Goal: Task Accomplishment & Management: Complete application form

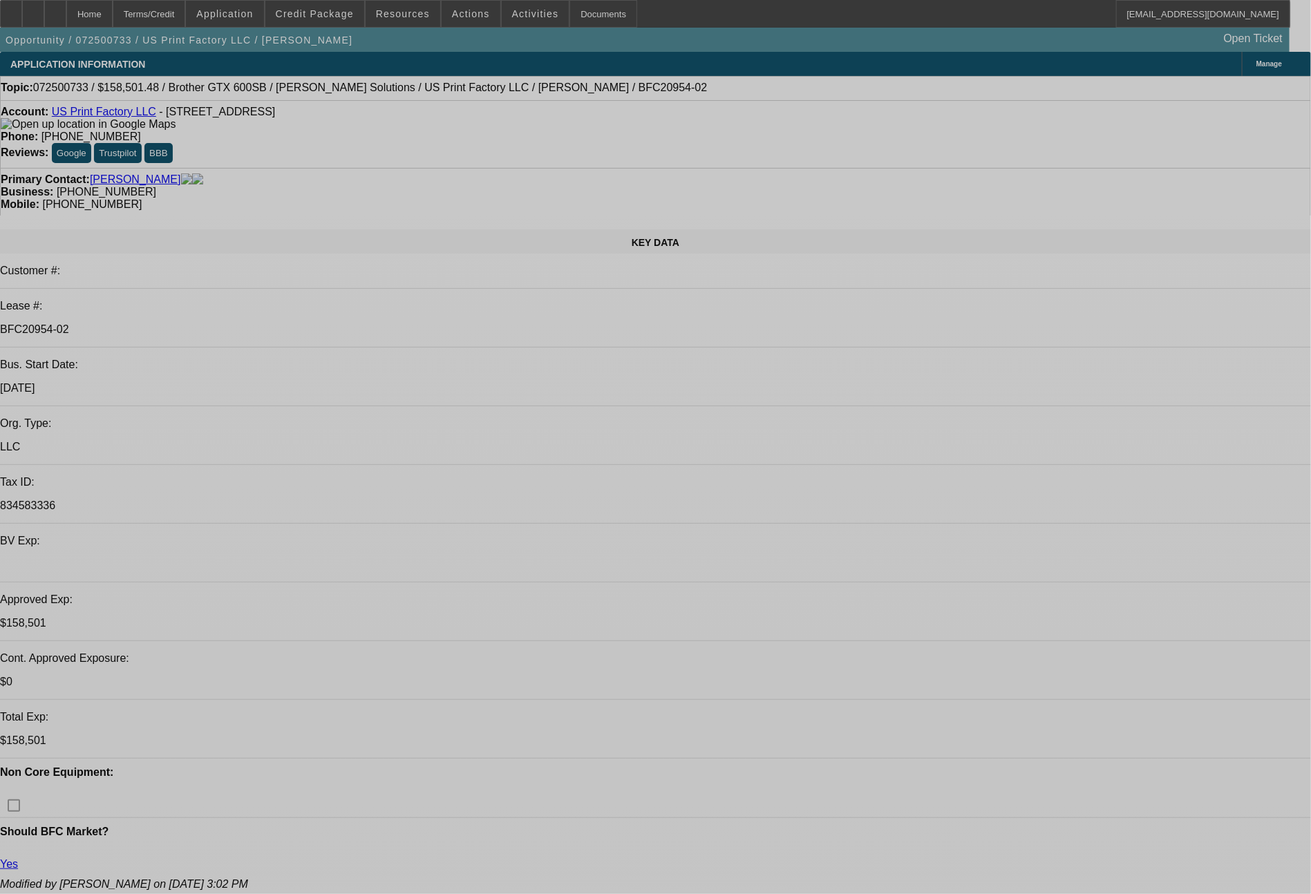
select select "0"
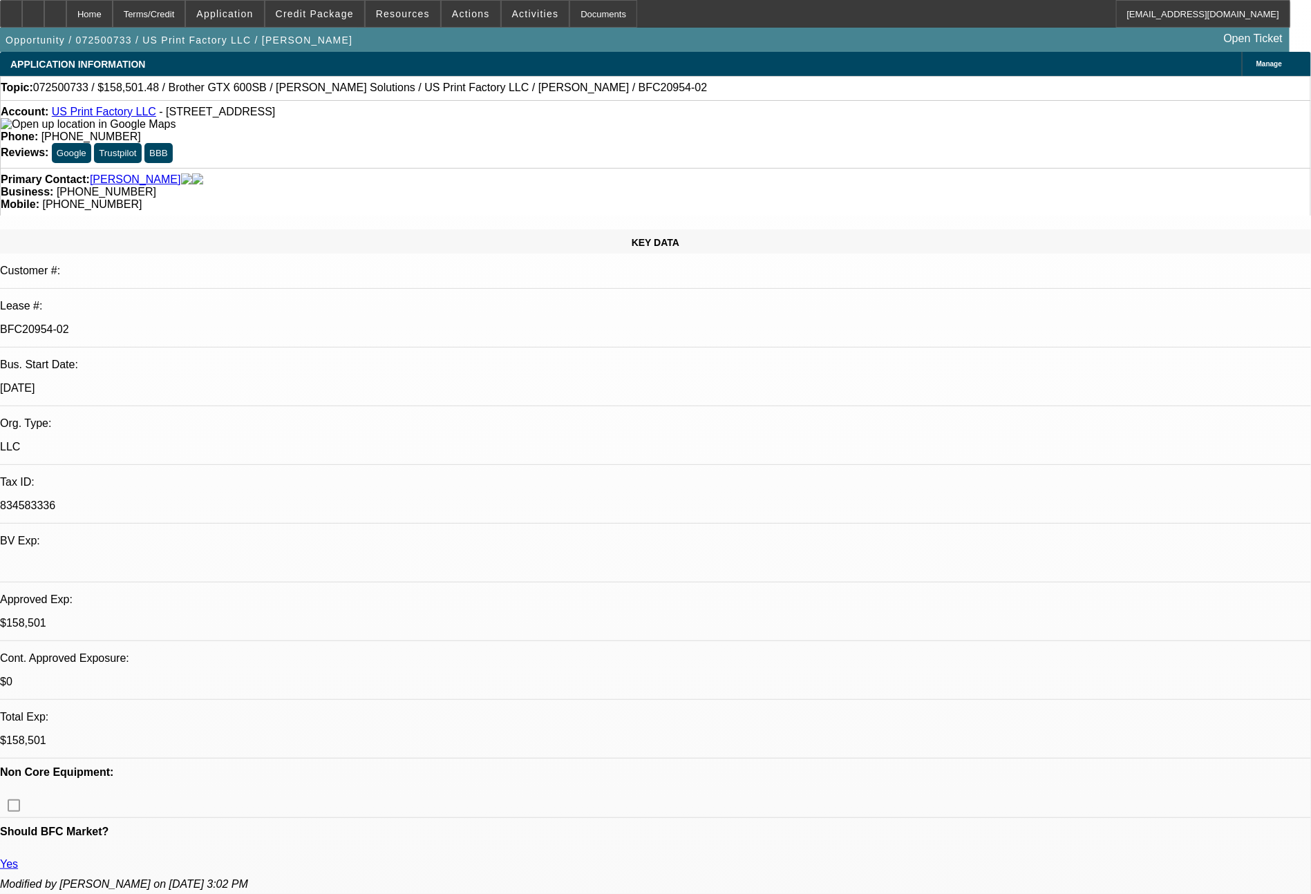
select select "2"
select select "0"
select select "6"
select select "0"
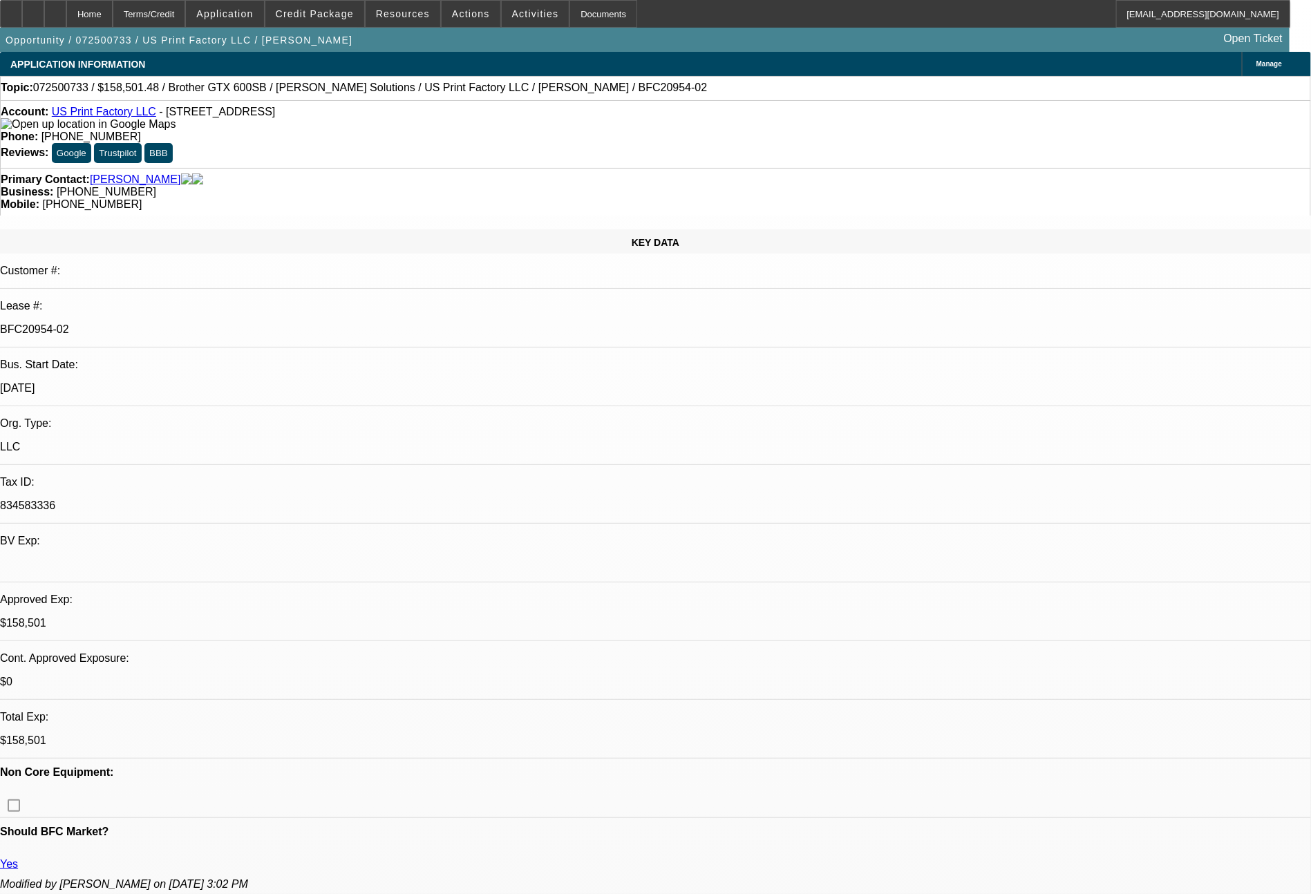
select select "2"
select select "0"
select select "6"
select select "0"
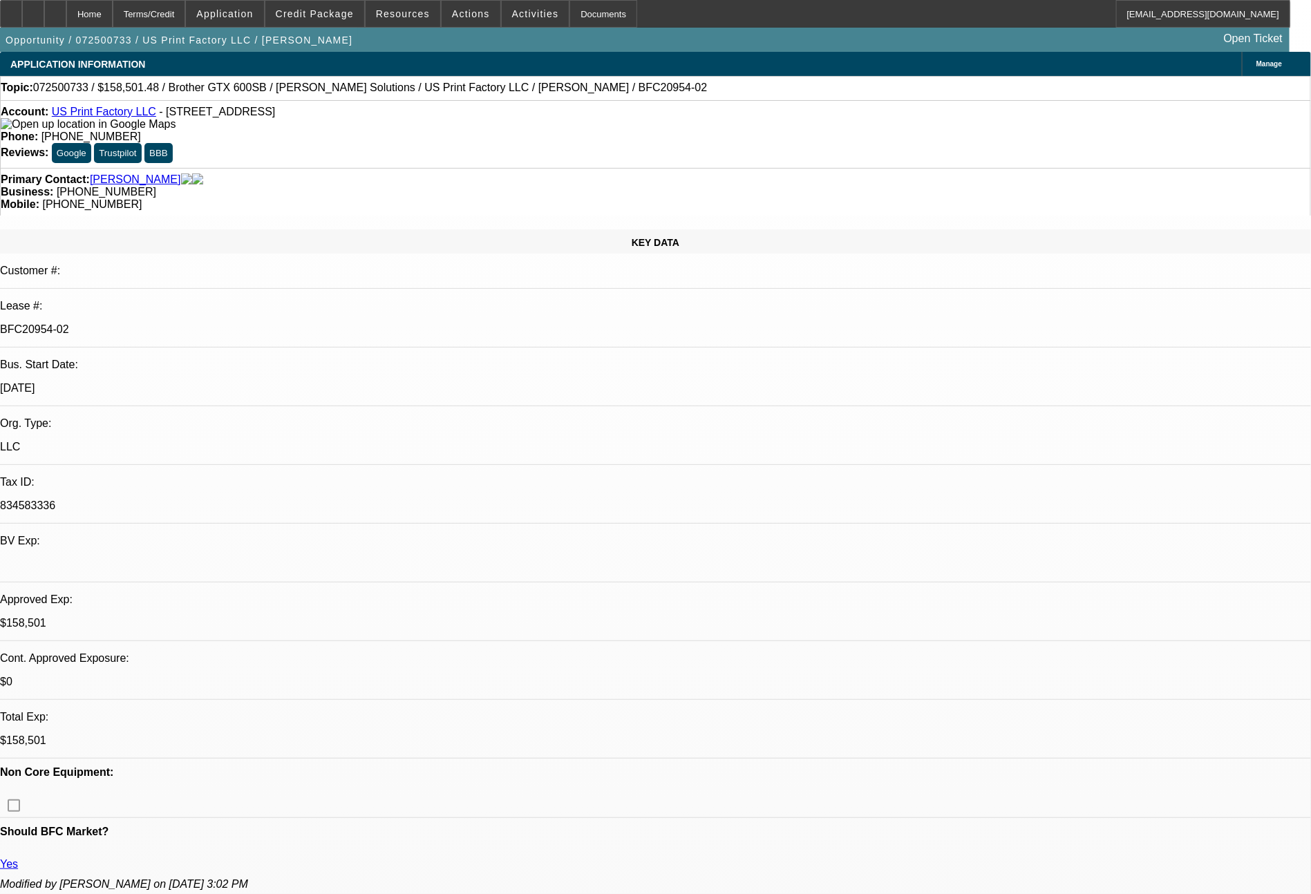
select select "2"
select select "0"
select select "6"
select select "0"
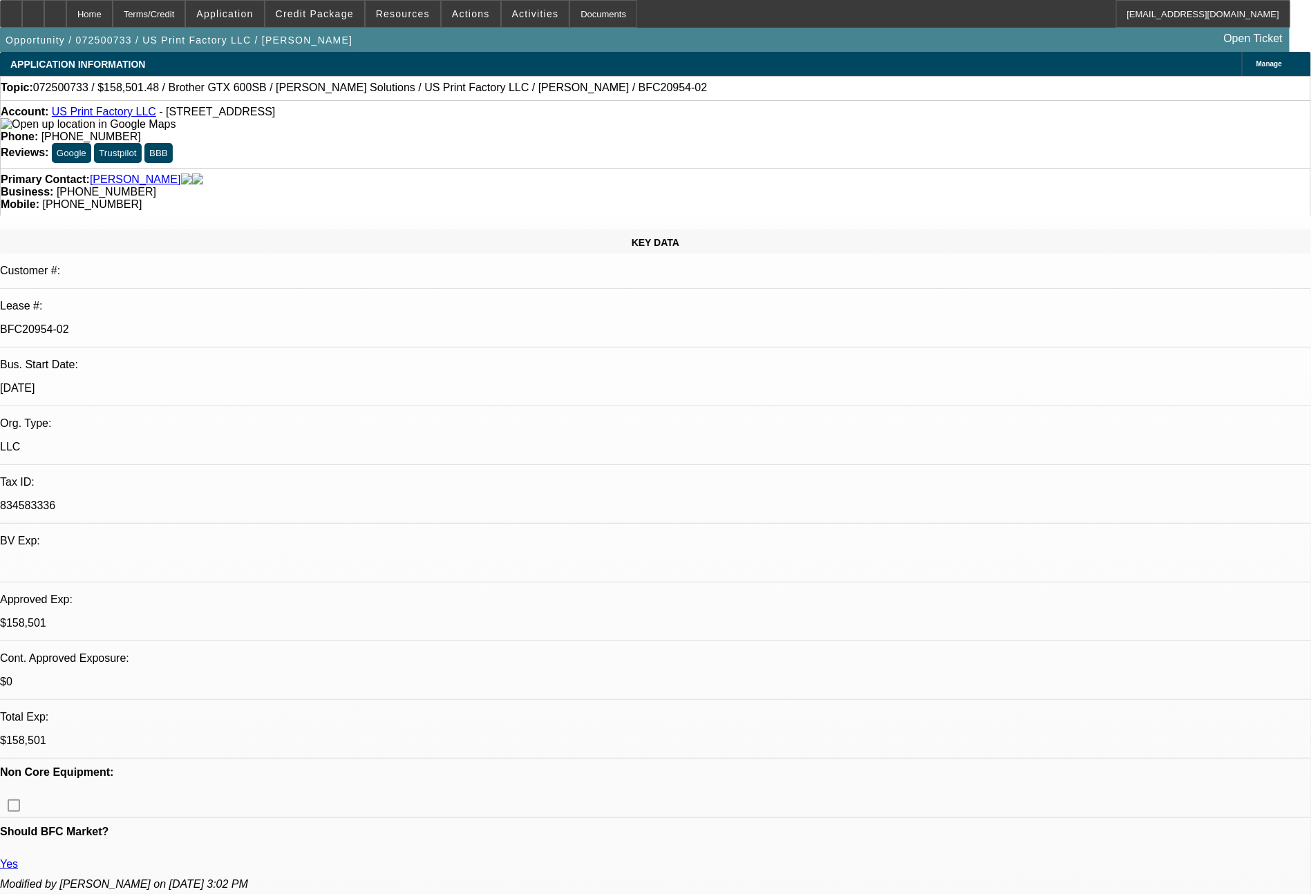
select select "2"
select select "0"
select select "6"
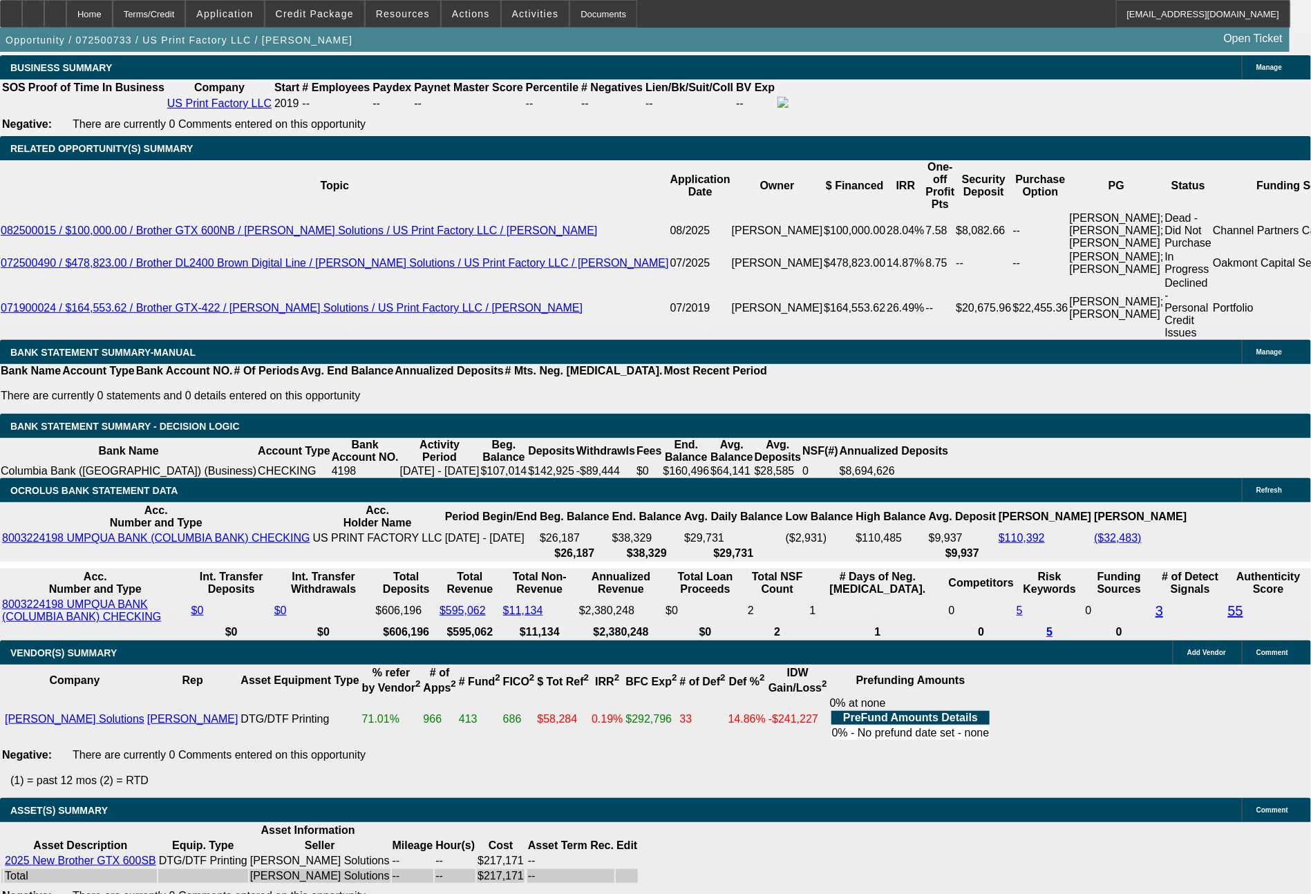
scroll to position [2390, 0]
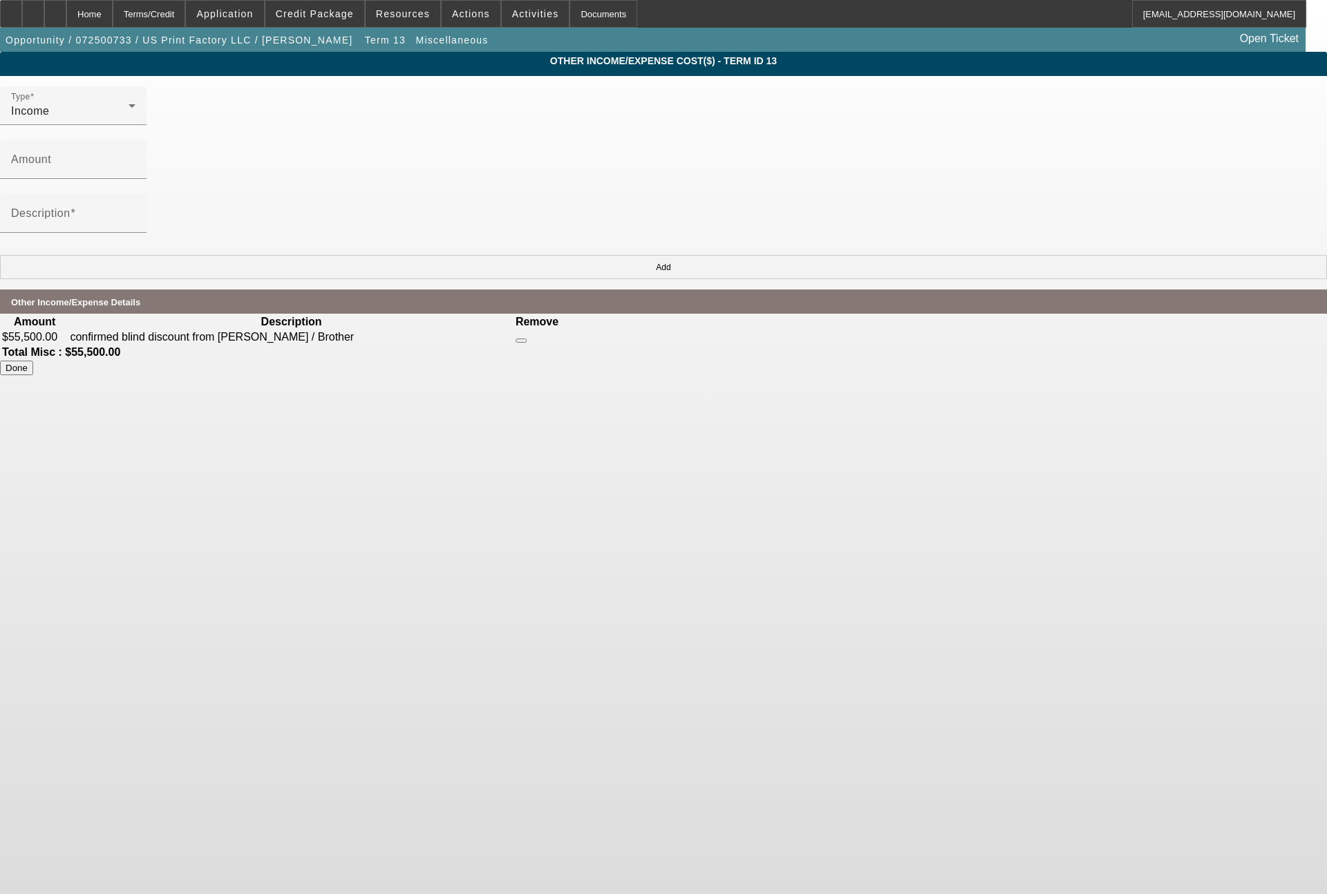
click at [521, 341] on icon at bounding box center [521, 341] width 0 height 0
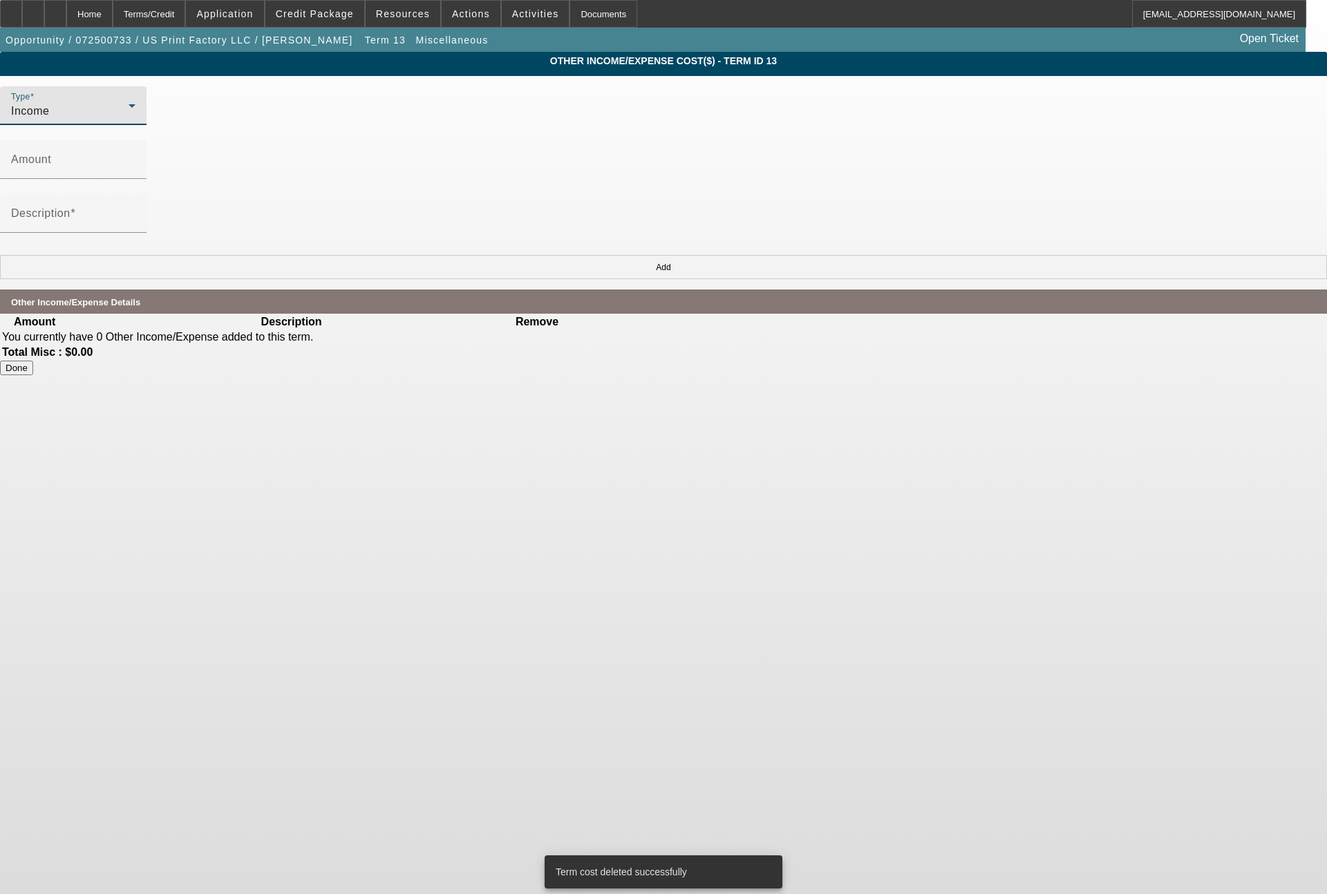
click at [129, 116] on div "Income" at bounding box center [69, 111] width 117 height 17
click at [487, 108] on div at bounding box center [663, 447] width 1327 height 894
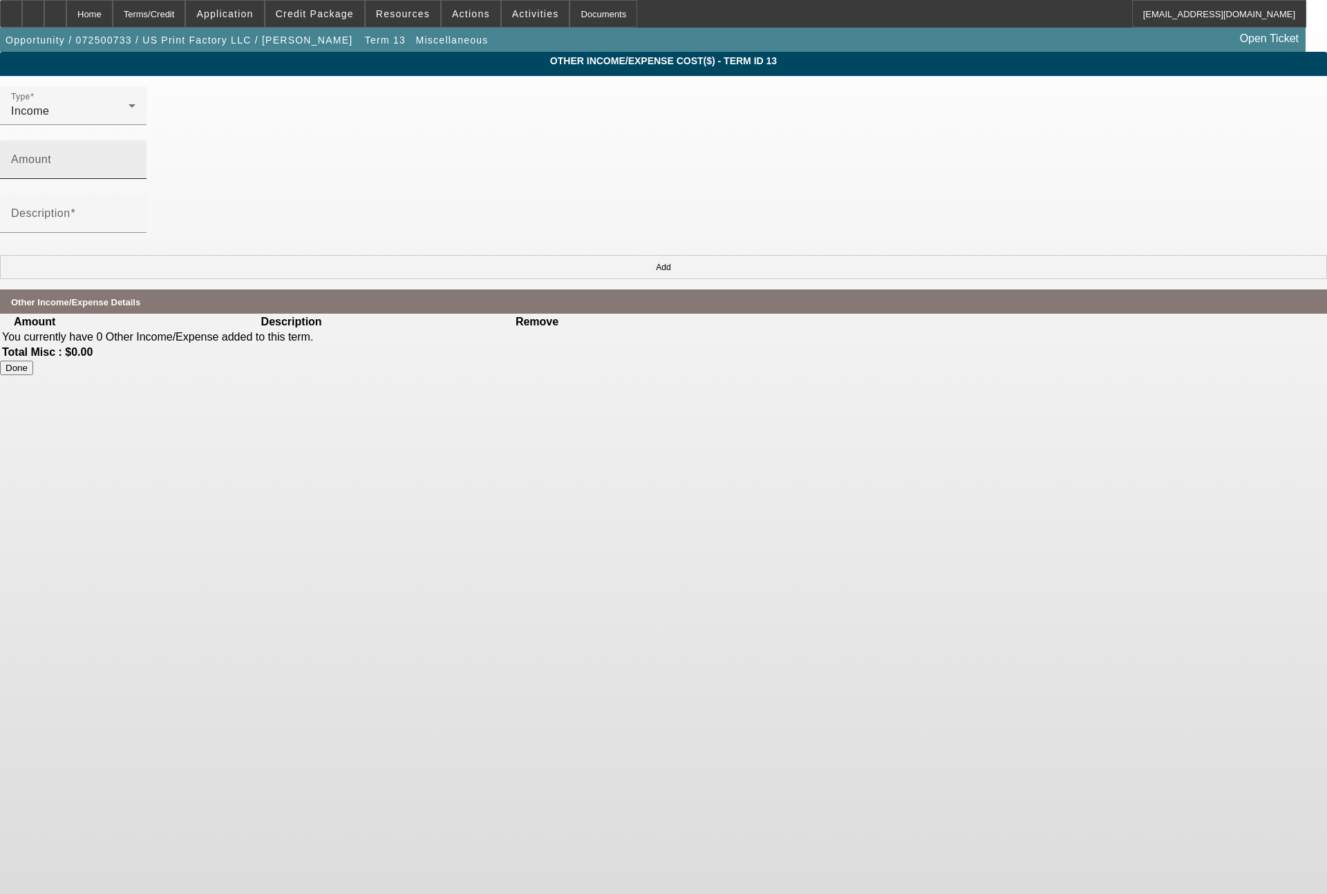
click at [51, 153] on mat-label "Amount" at bounding box center [31, 159] width 40 height 12
click at [135, 157] on input "Amount" at bounding box center [73, 165] width 124 height 17
type input "$53,911.00"
click at [135, 211] on input "Description" at bounding box center [73, 219] width 124 height 17
type input "confirmed blind discount by Hirsch/Brother"
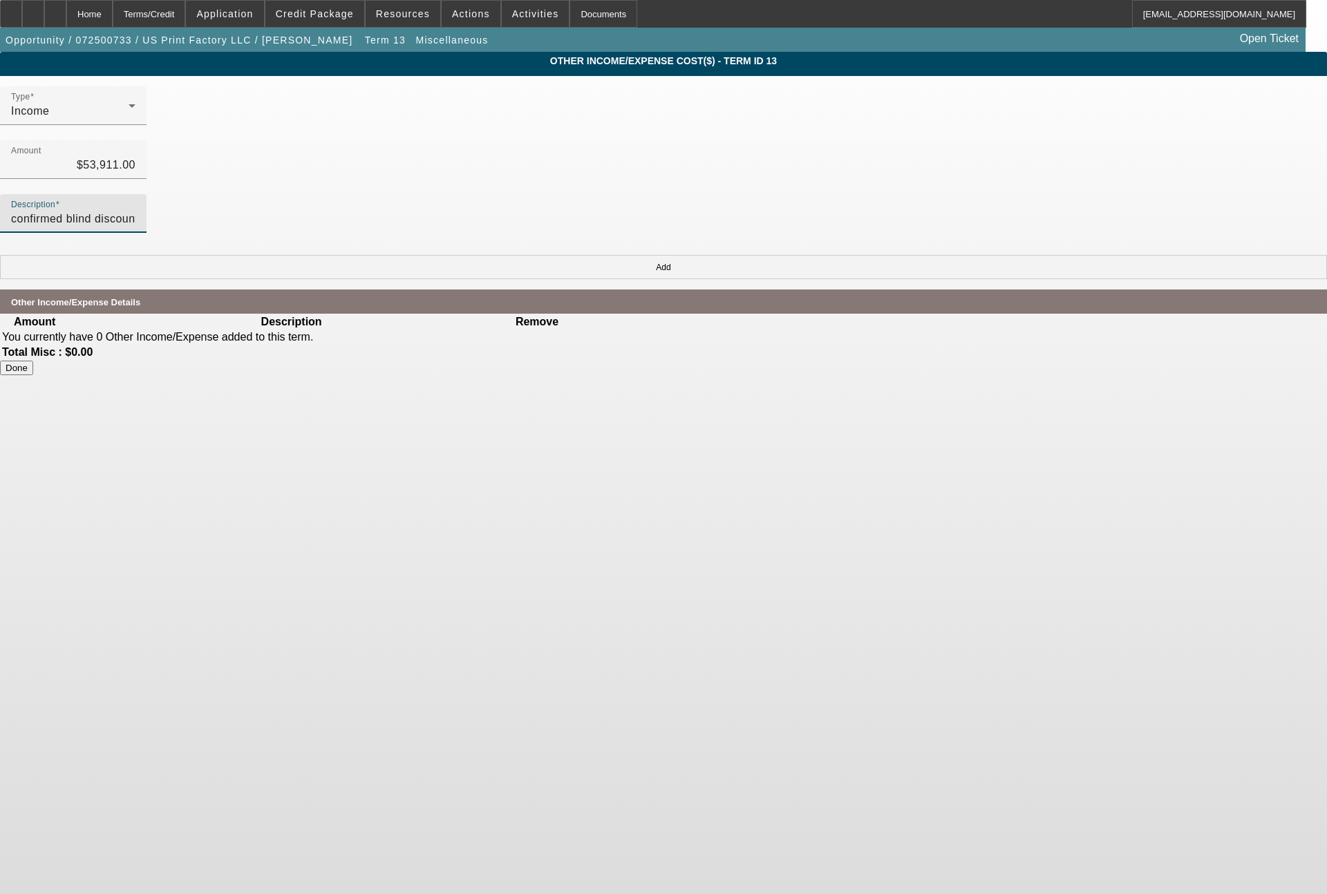
click at [968, 255] on button "Add" at bounding box center [663, 267] width 1327 height 24
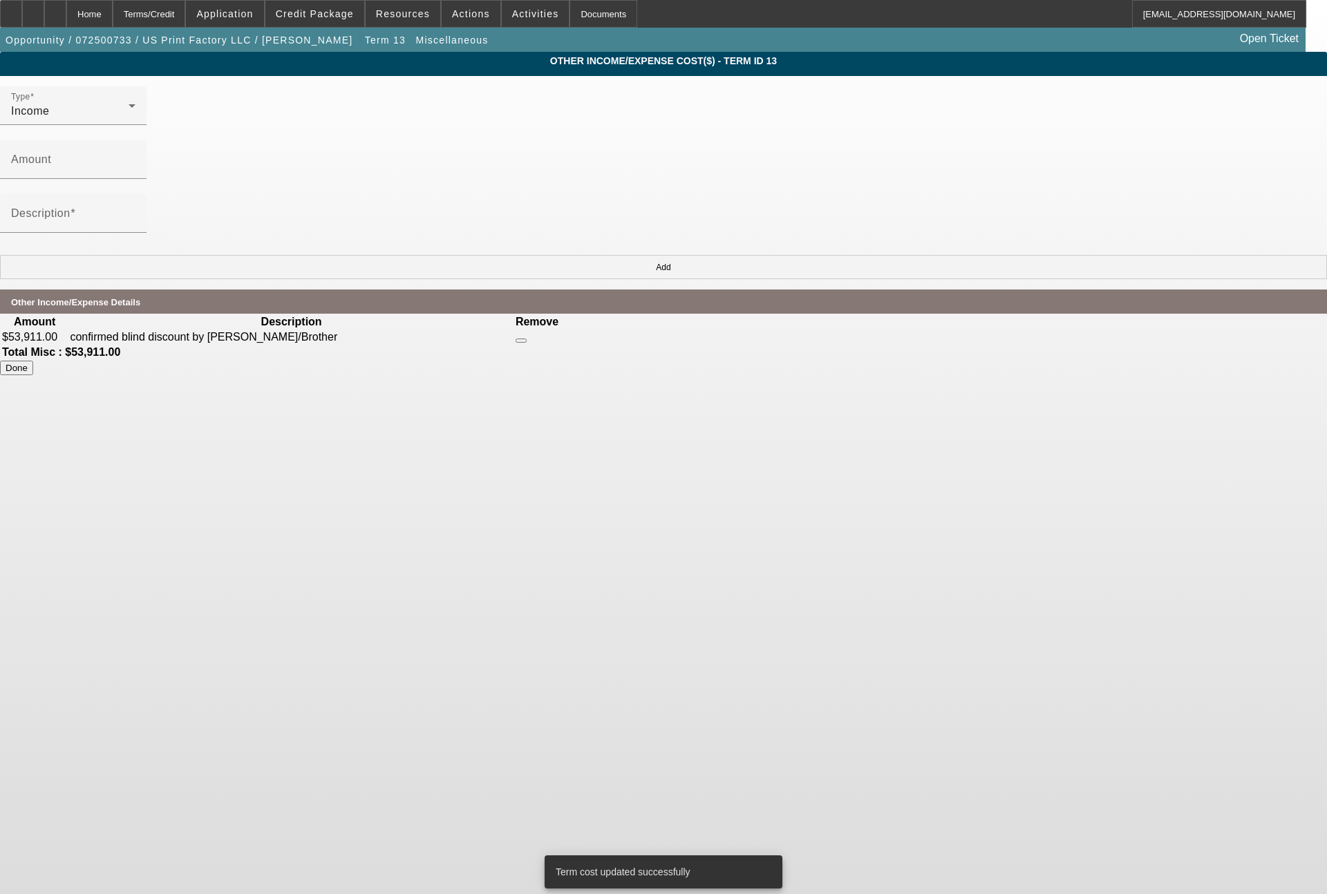
click at [33, 361] on button "Done" at bounding box center [16, 368] width 33 height 15
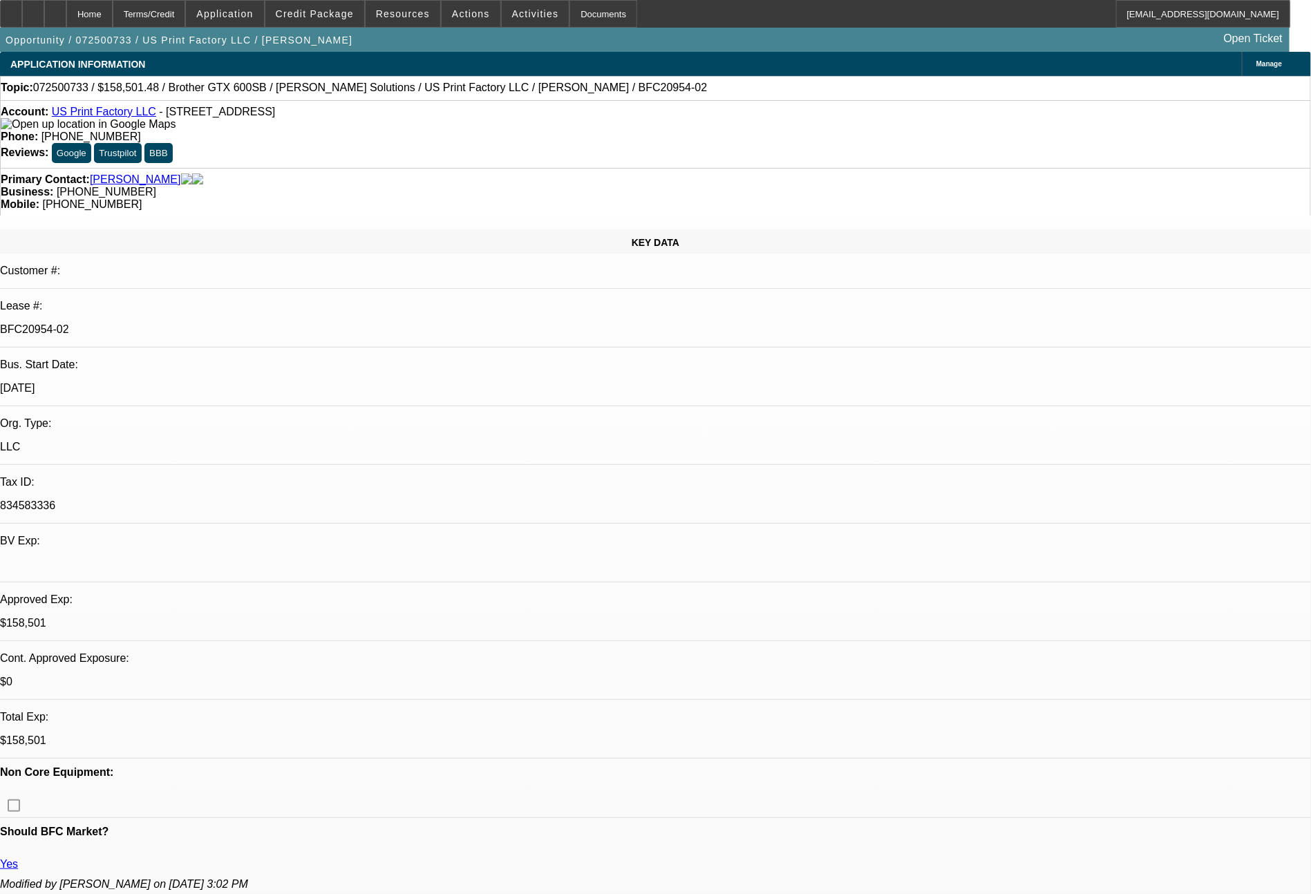
select select "0"
select select "2"
select select "0"
select select "6"
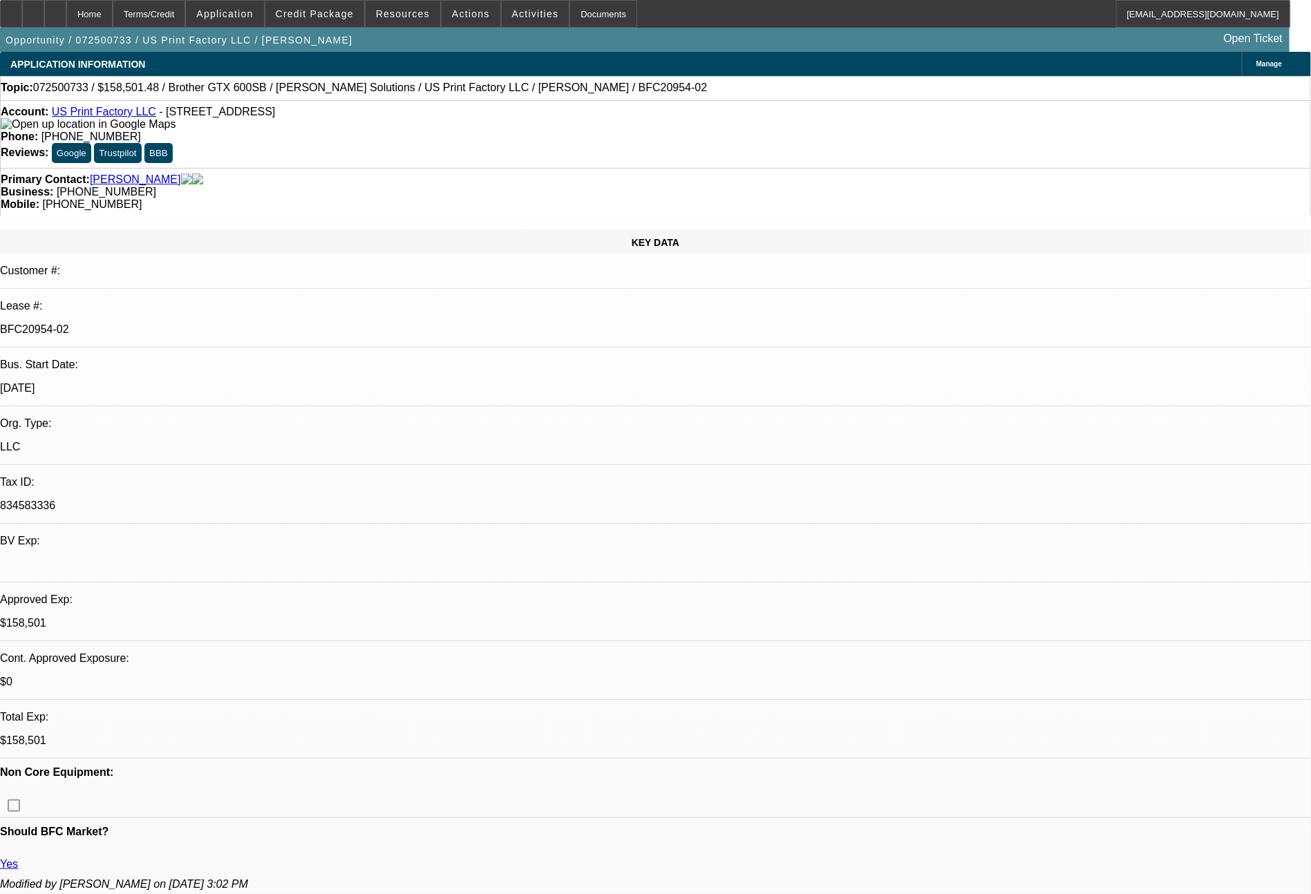
select select "0"
select select "2"
select select "0"
select select "6"
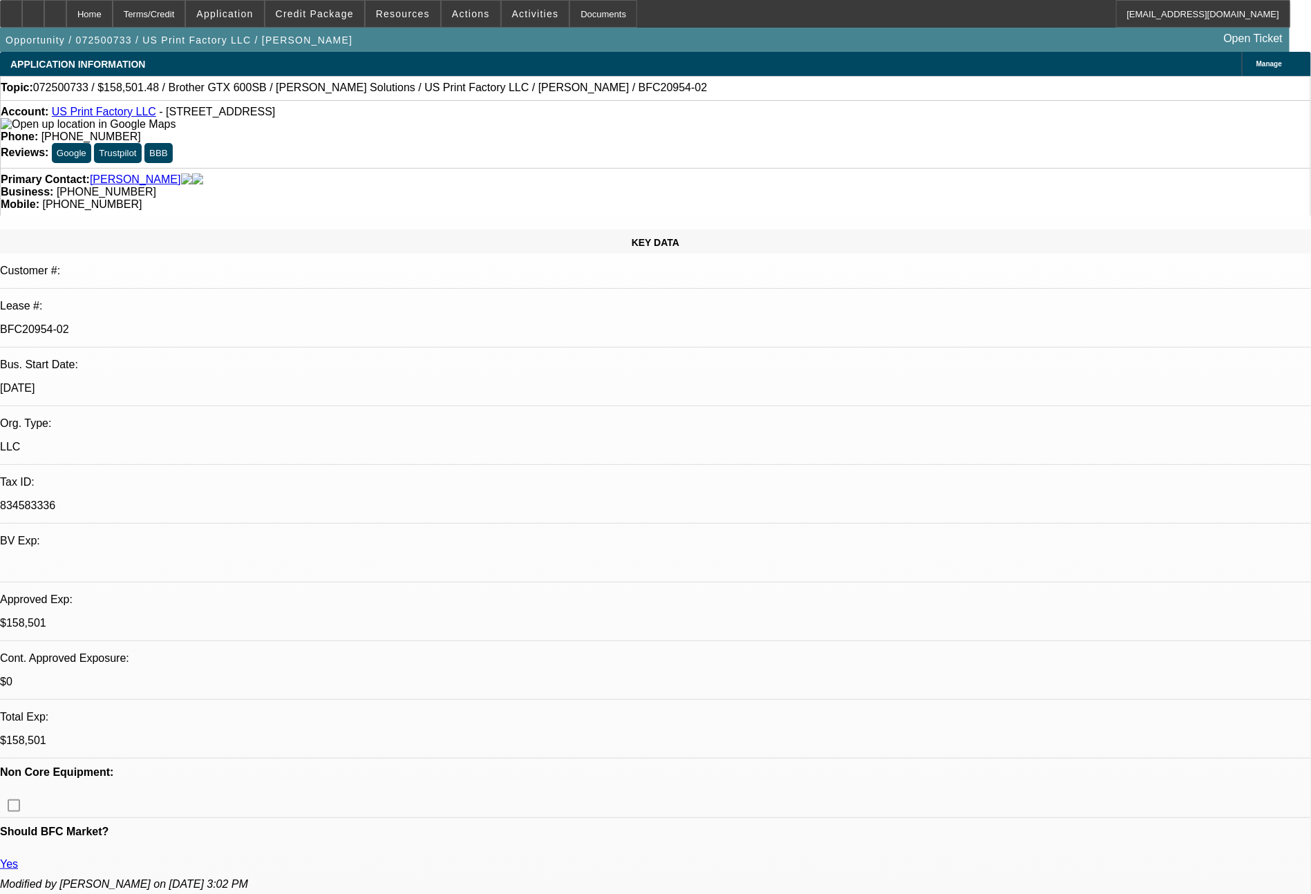
select select "0"
select select "2"
select select "0"
select select "6"
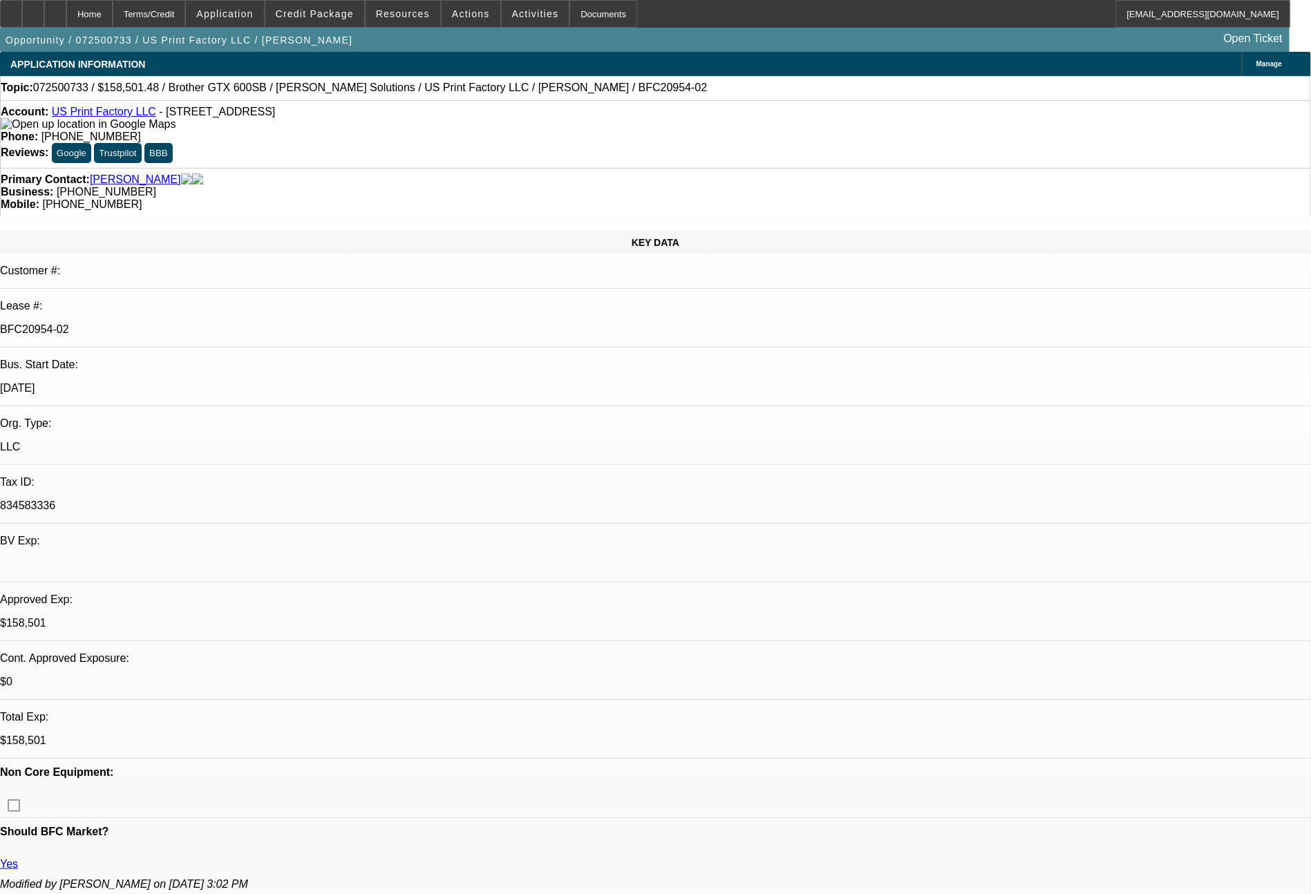
select select "0"
select select "2"
select select "0"
select select "6"
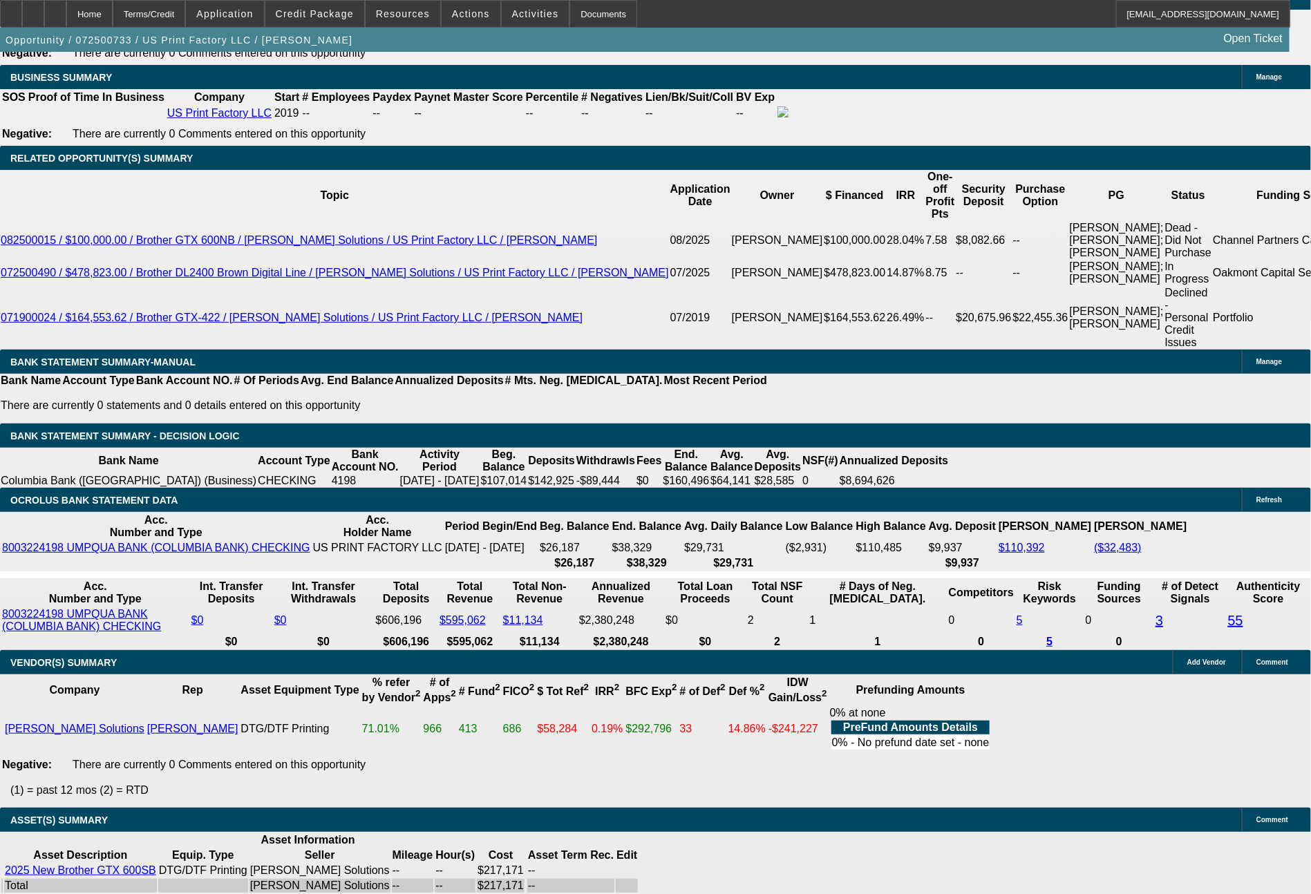
scroll to position [912, 0]
drag, startPoint x: 1223, startPoint y: 531, endPoint x: 1063, endPoint y: 430, distance: 188.8
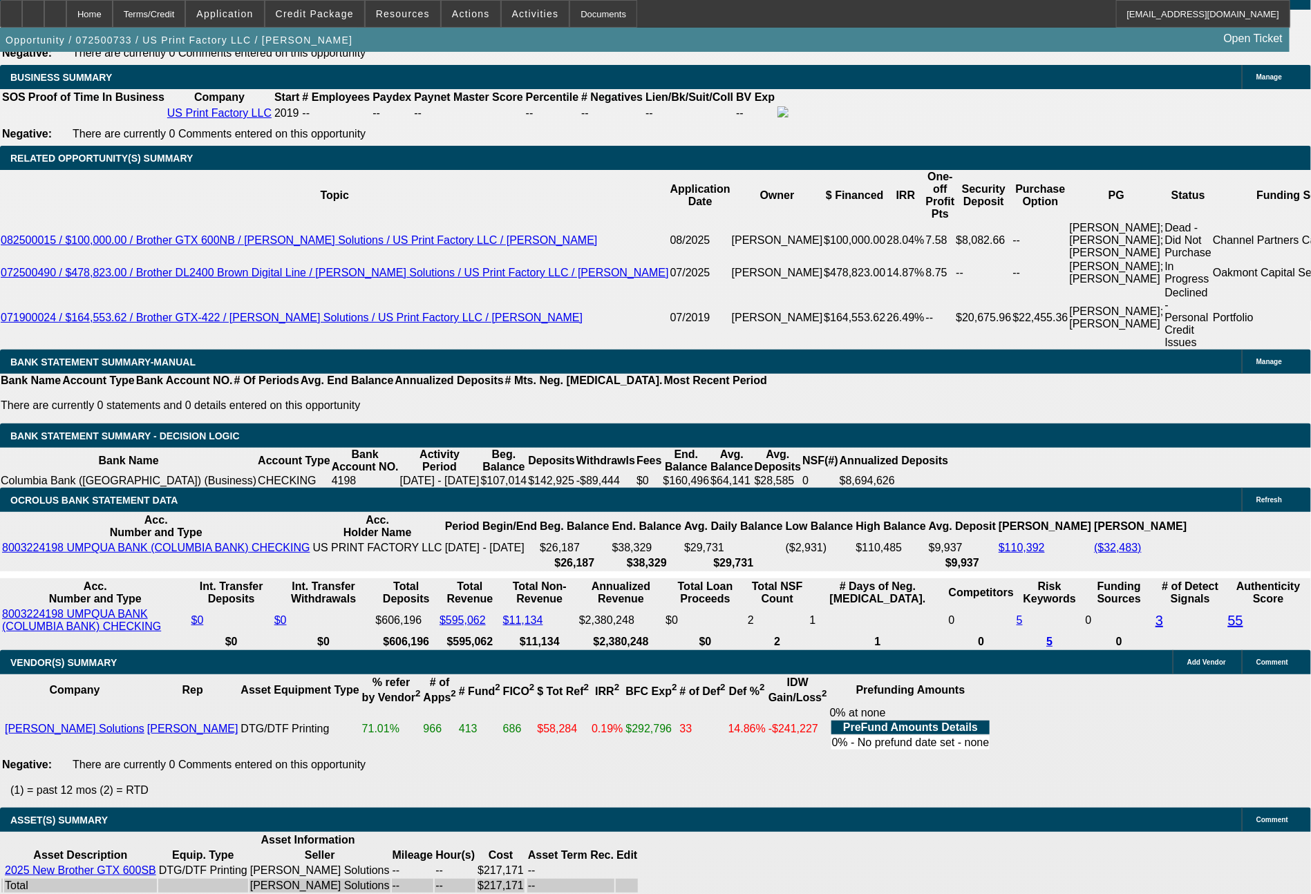
drag, startPoint x: 1228, startPoint y: 504, endPoint x: 1043, endPoint y: 591, distance: 204.0
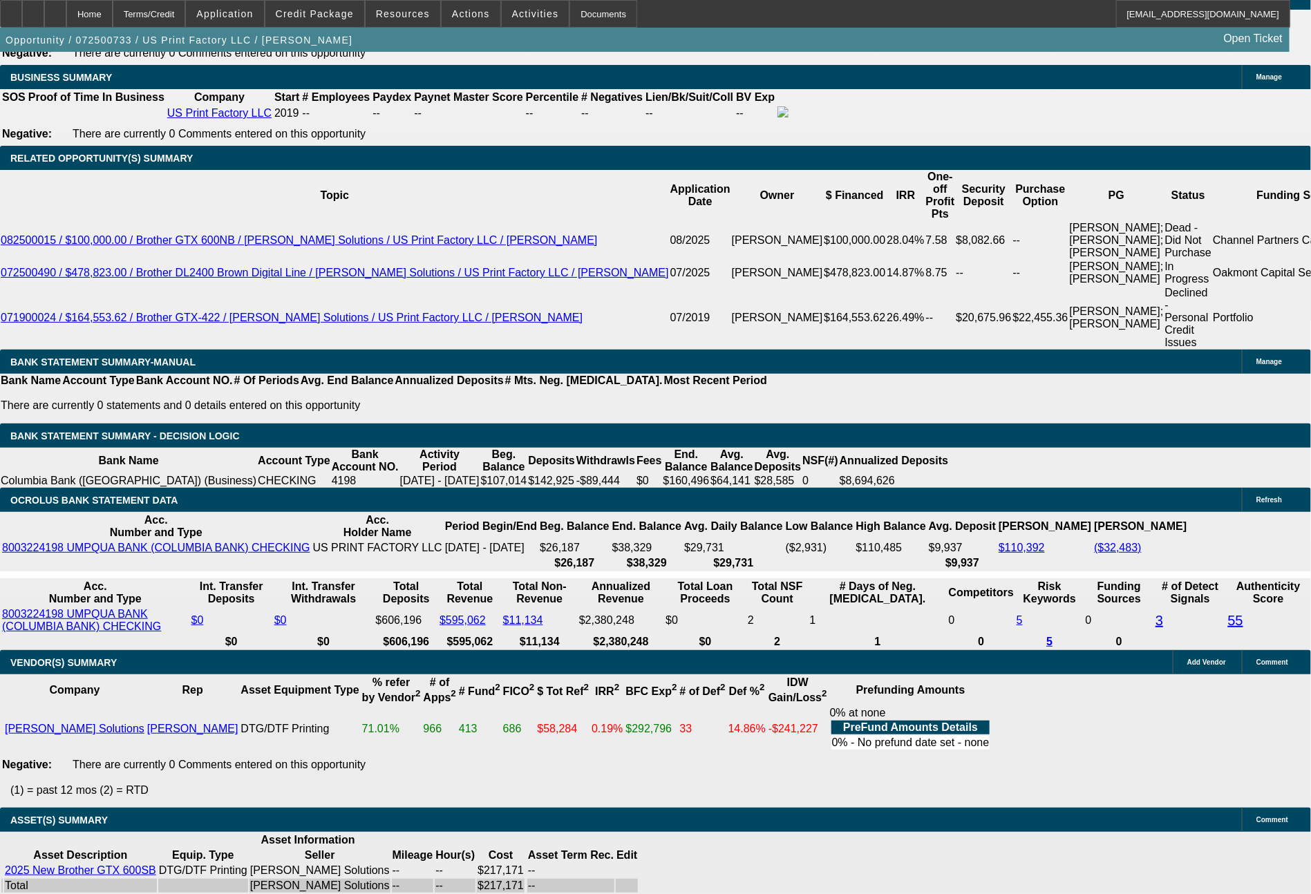
copy td "Ready for EFA docs. Term set 11 is the pricing the customer will see on the EFA…"
click at [471, 23] on span at bounding box center [471, 13] width 59 height 33
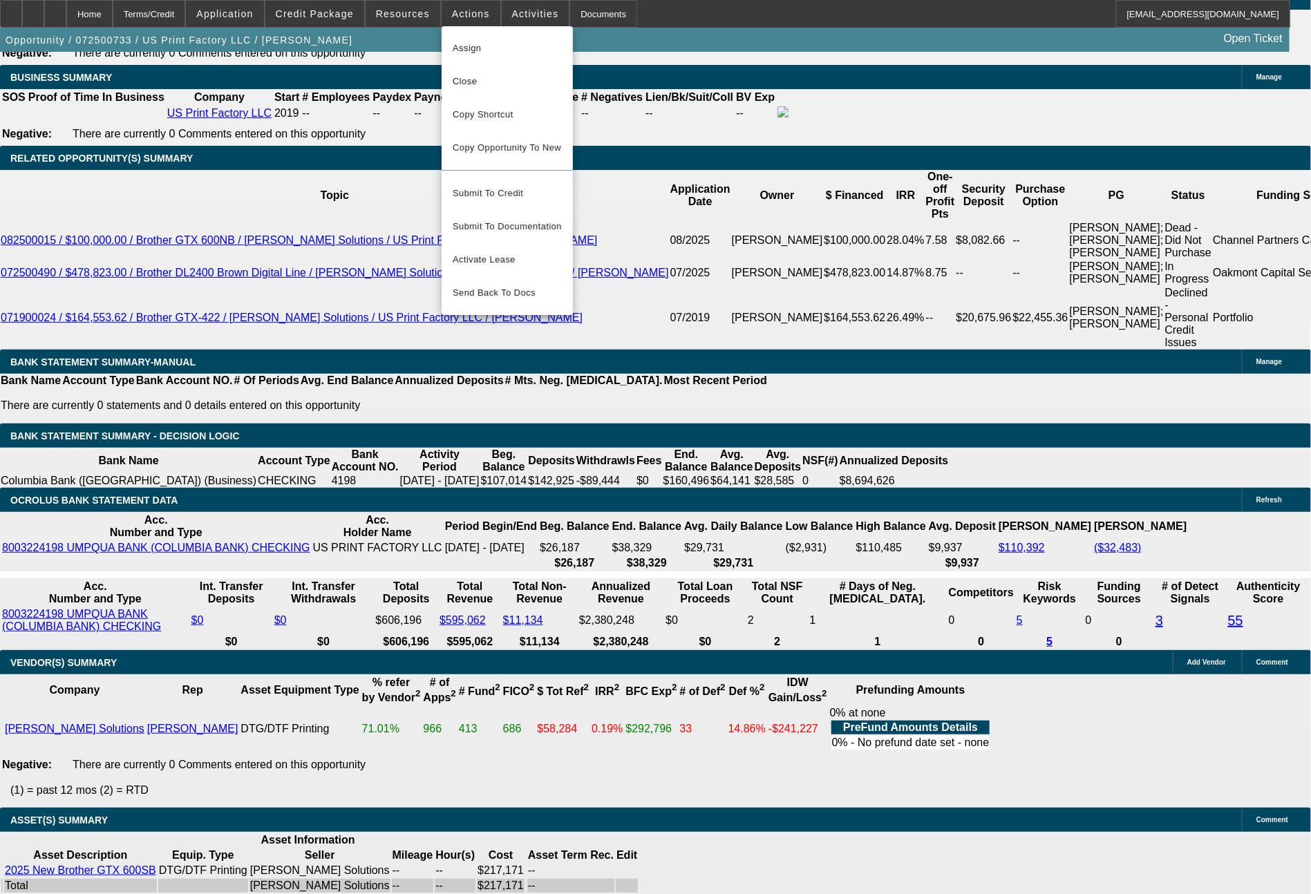
click at [1014, 792] on div at bounding box center [655, 447] width 1311 height 894
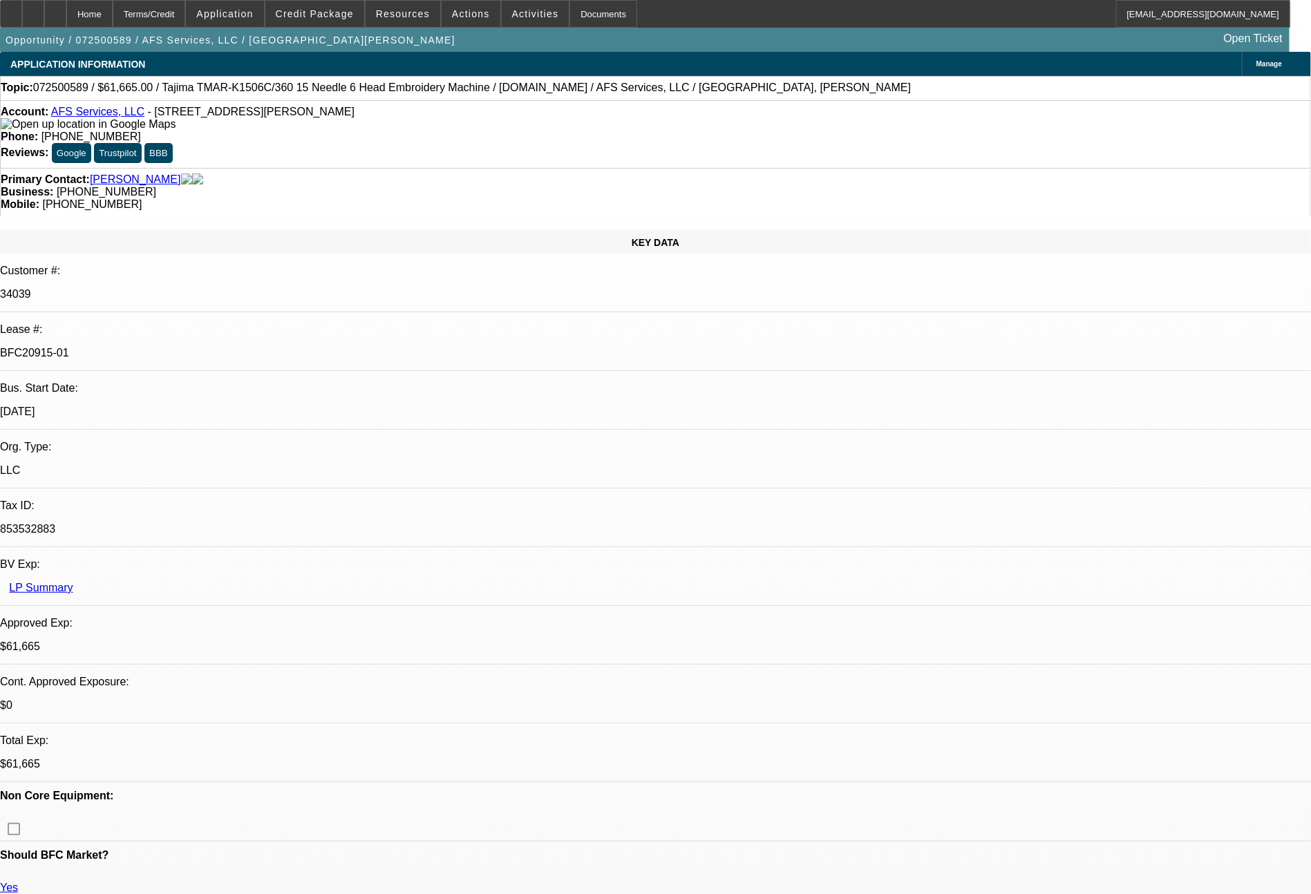
select select "0"
select select "2"
select select "0"
select select "6"
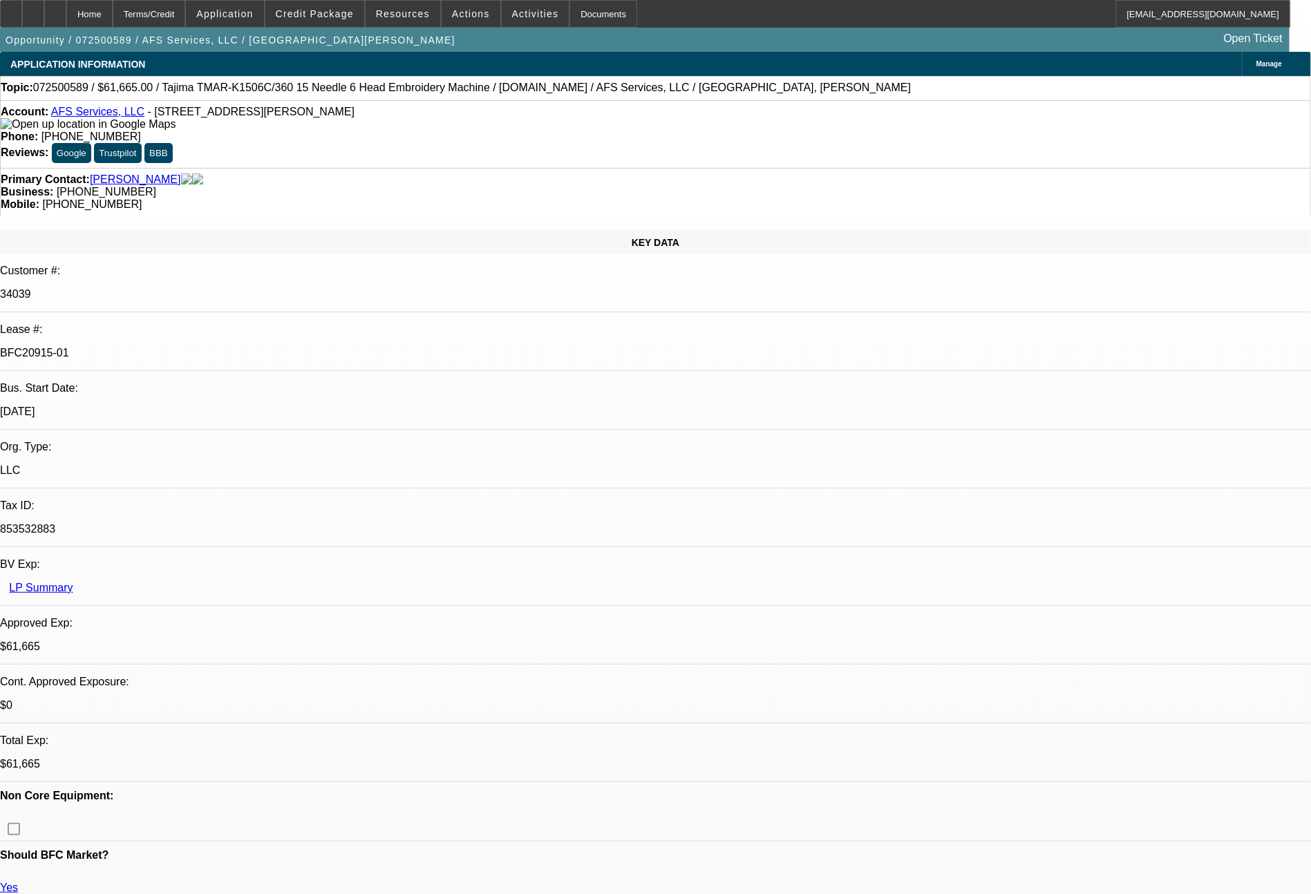
select select "0"
select select "2"
select select "0"
select select "6"
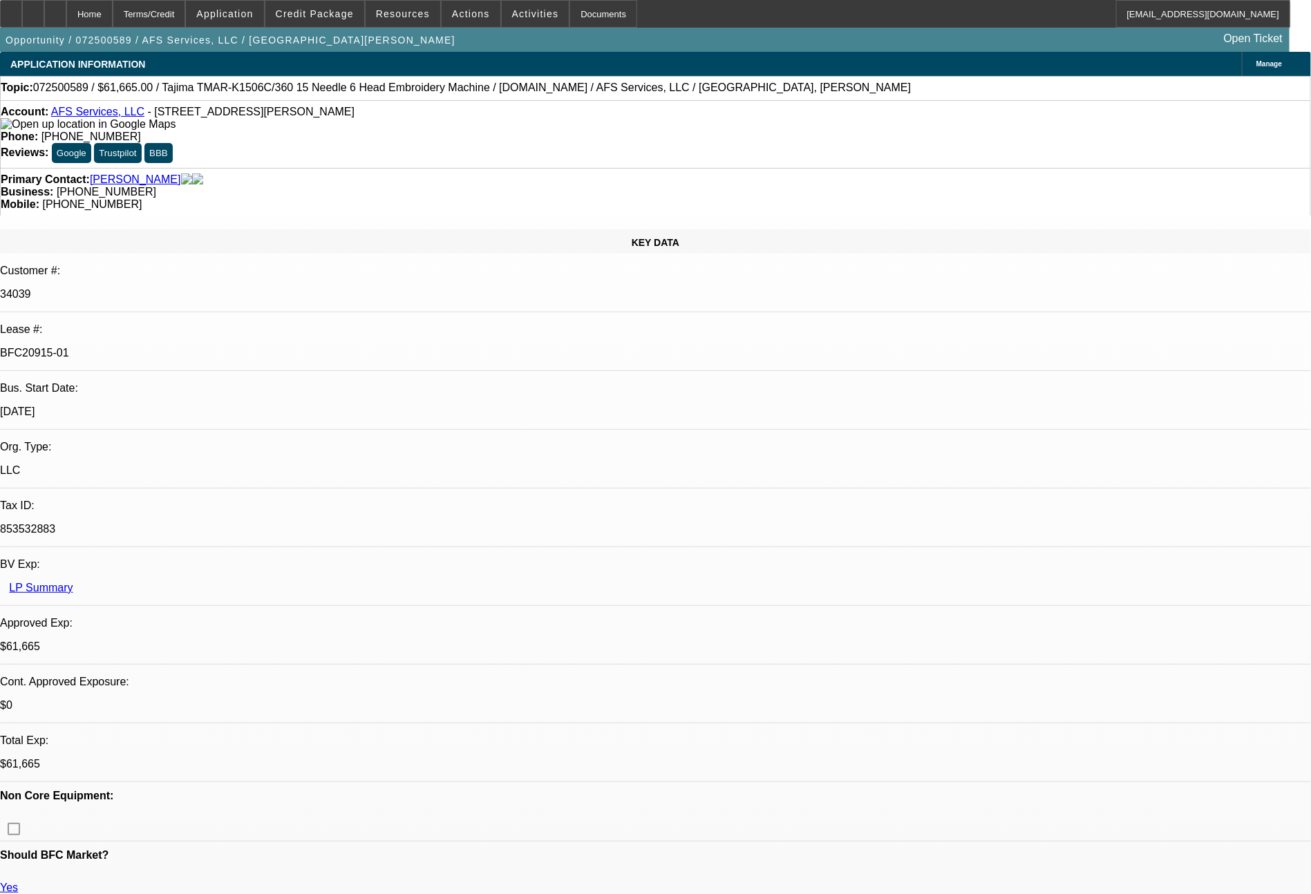
select select "0"
select select "2"
select select "0"
select select "6"
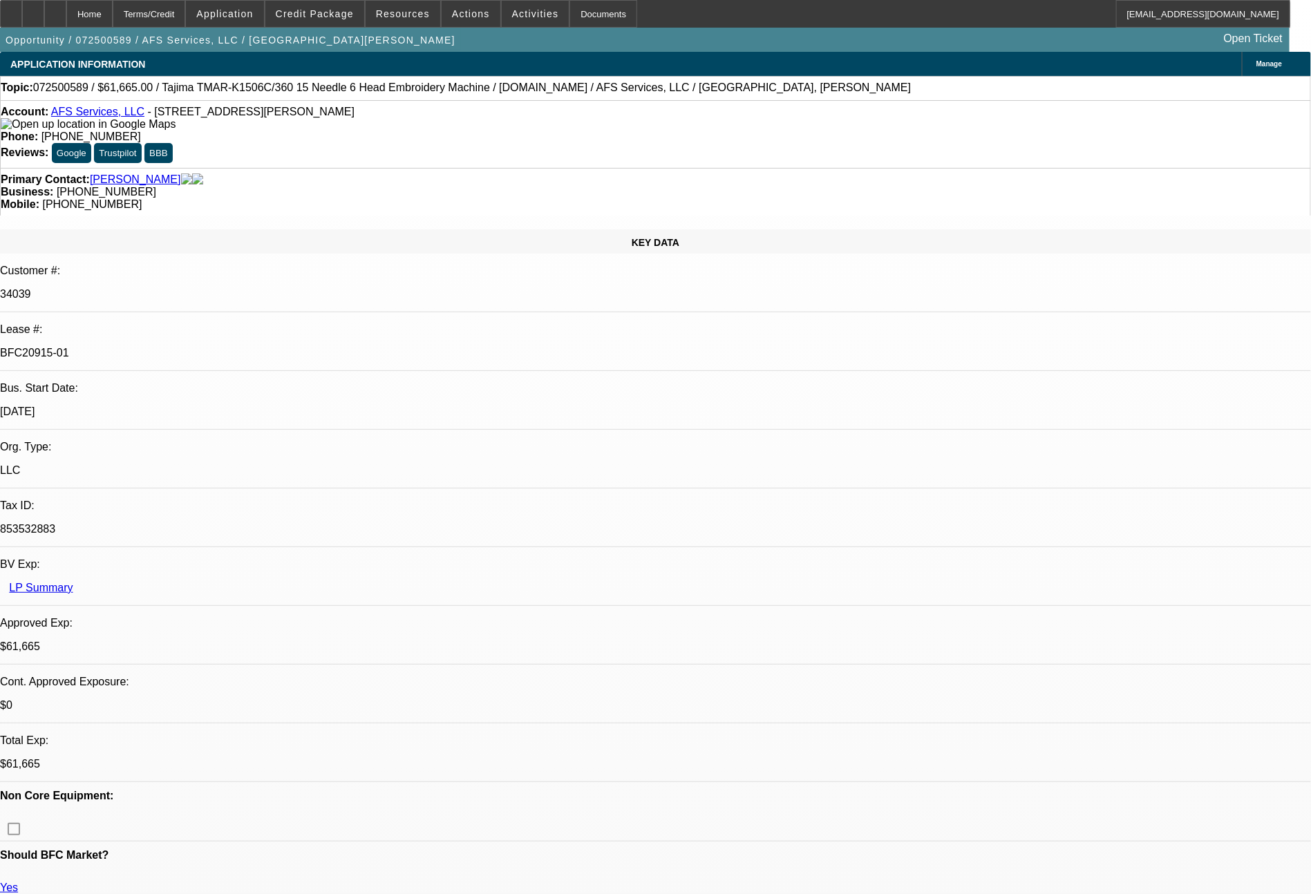
select select "0"
select select "2"
select select "0"
select select "6"
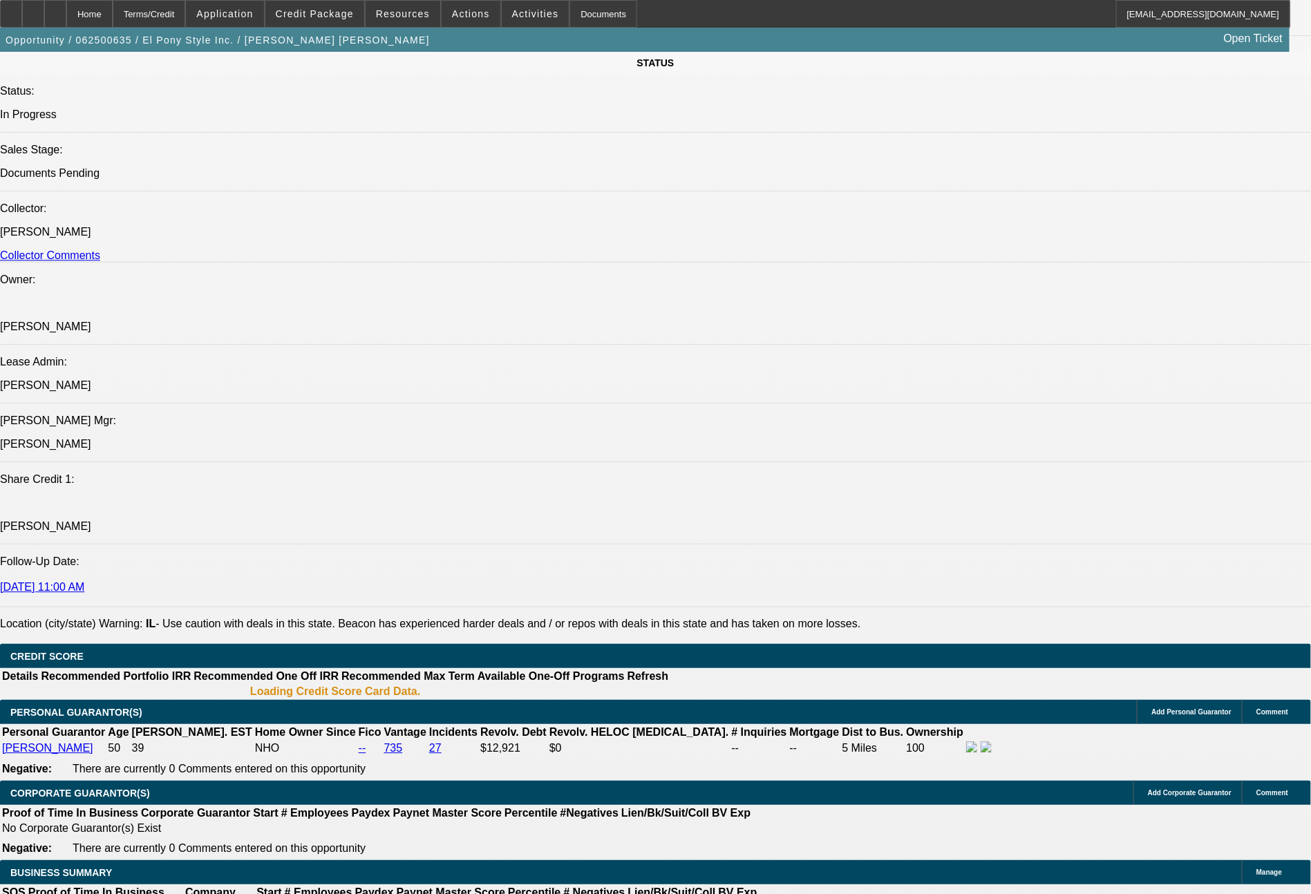
select select "0"
select select "2"
select select "0.1"
select select "4"
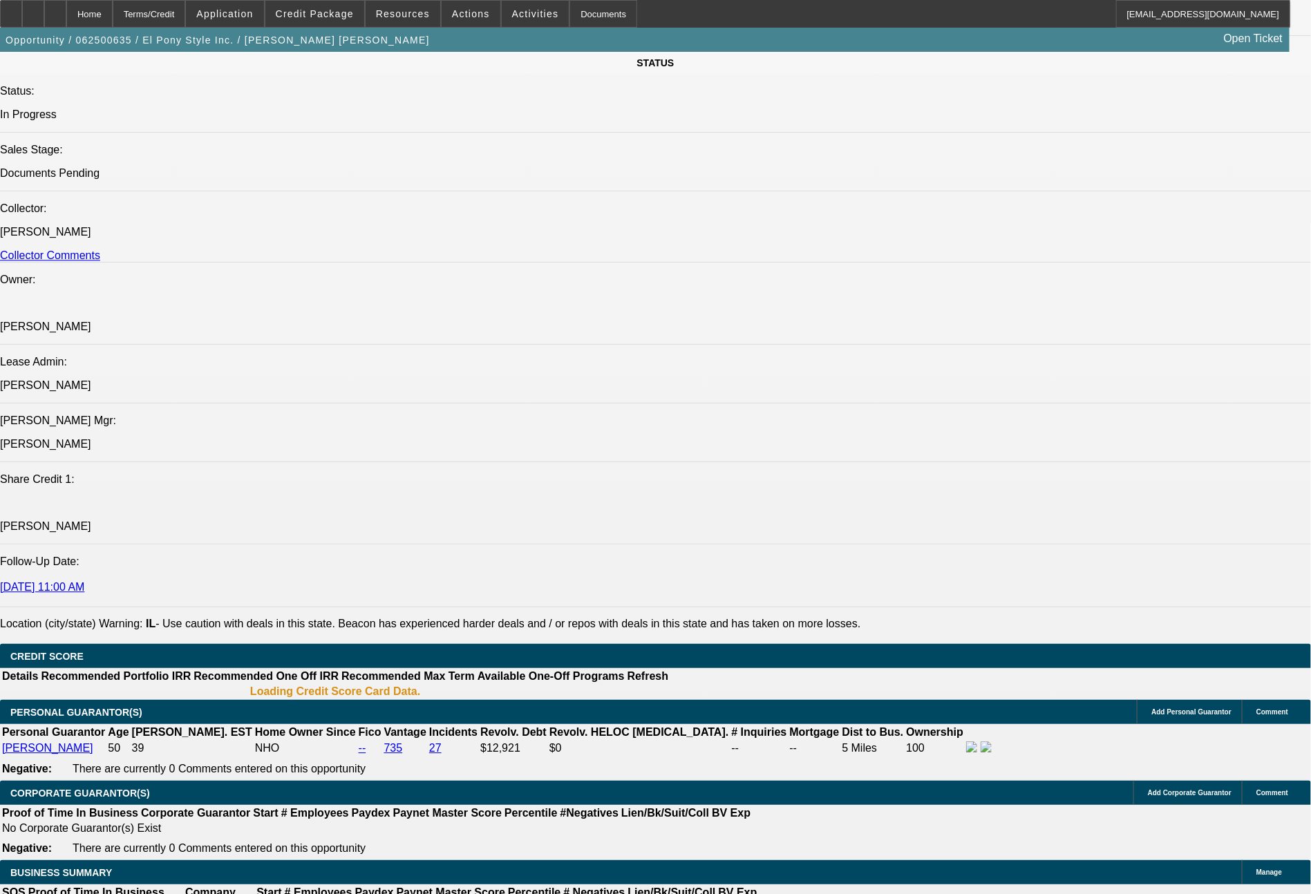
select select "0"
select select "2"
select select "0.1"
select select "4"
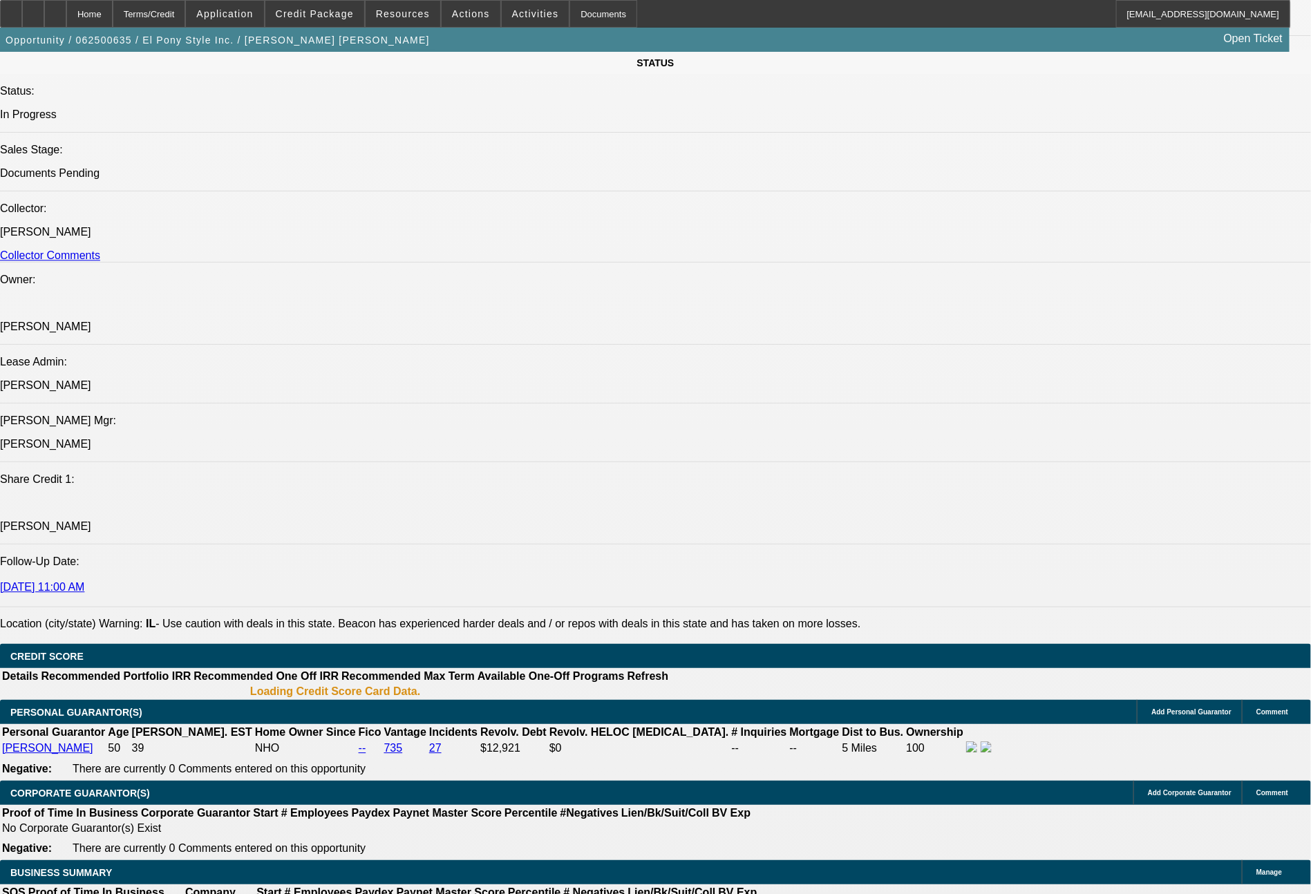
select select "0"
select select "2"
select select "0.1"
select select "4"
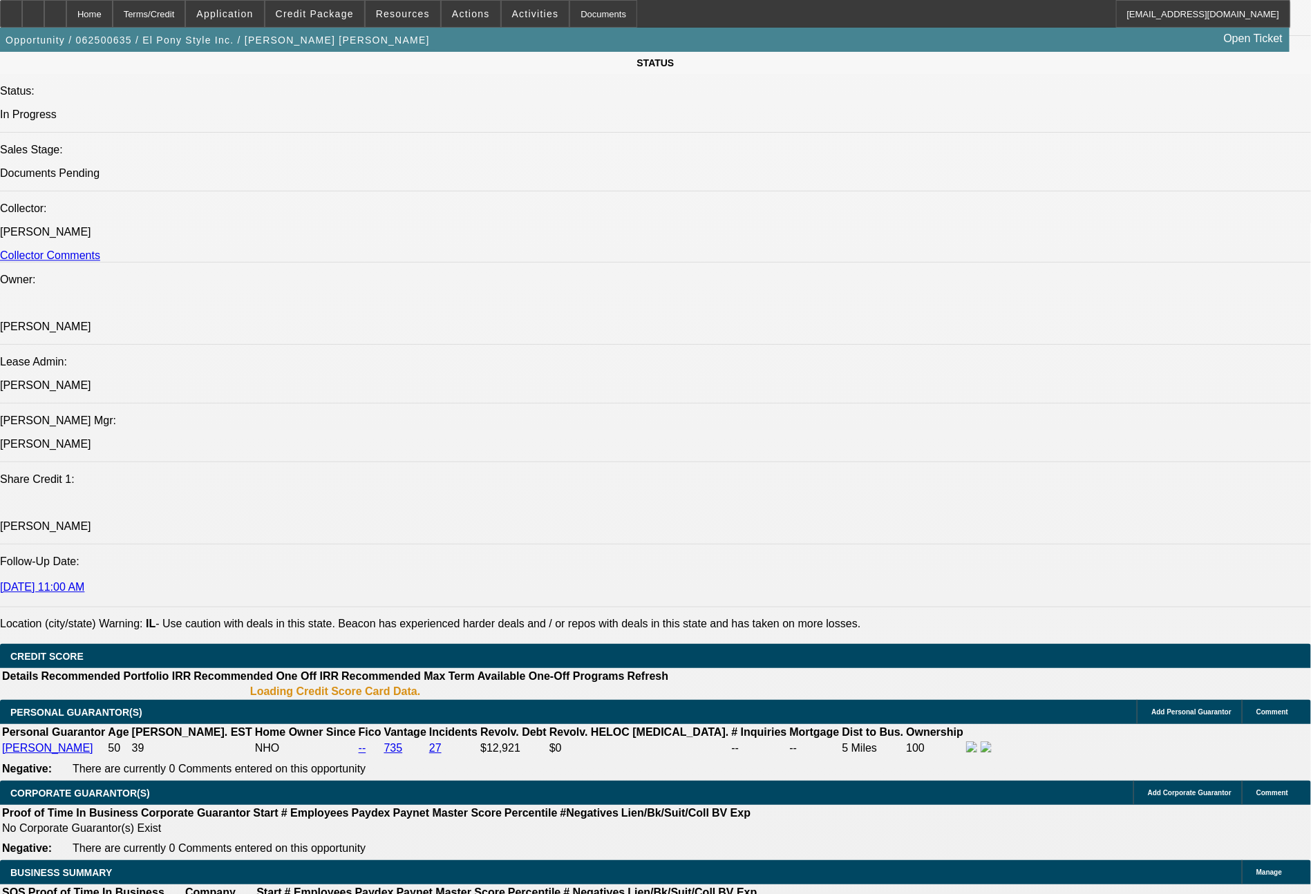
select select "0"
select select "2"
select select "0.1"
select select "4"
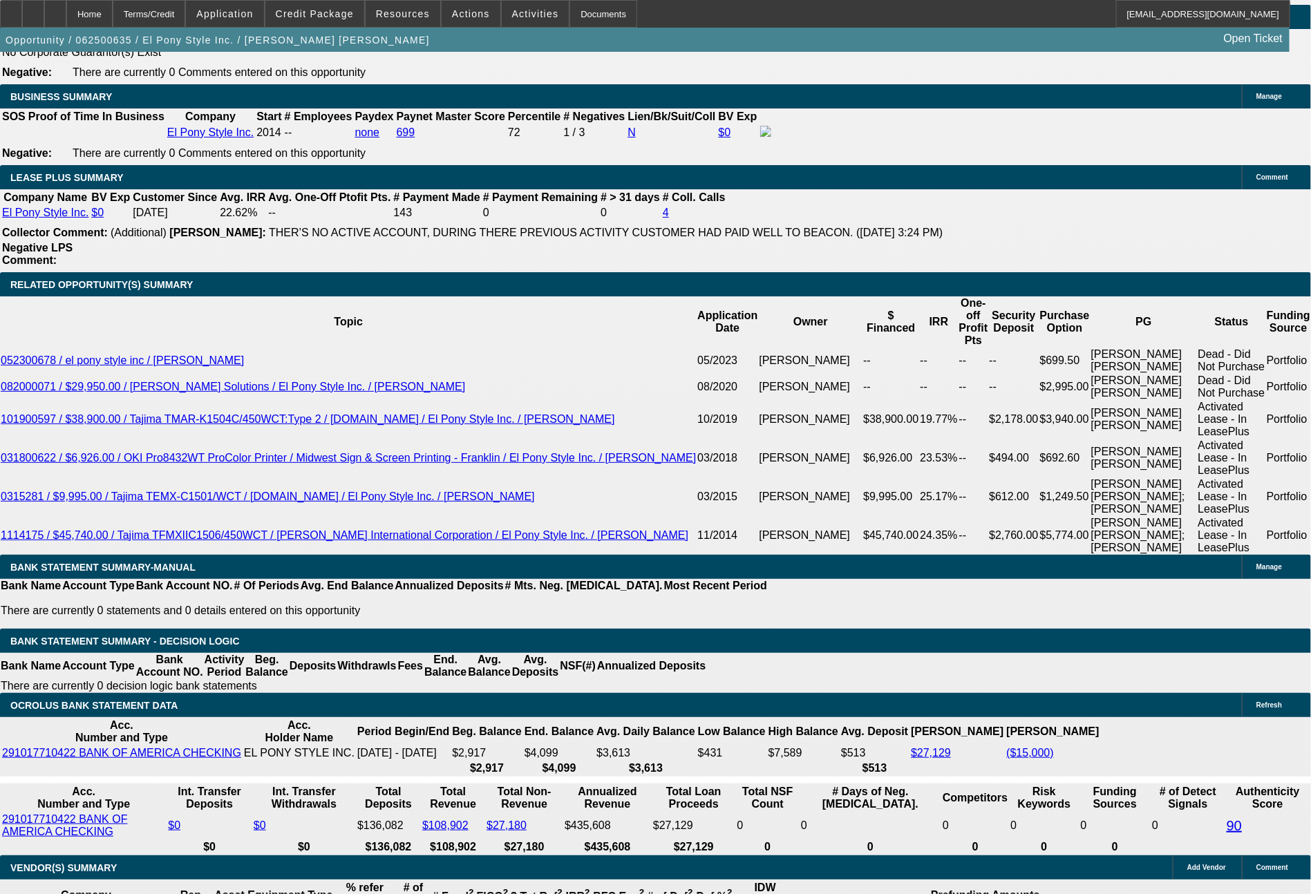
scroll to position [3124, 0]
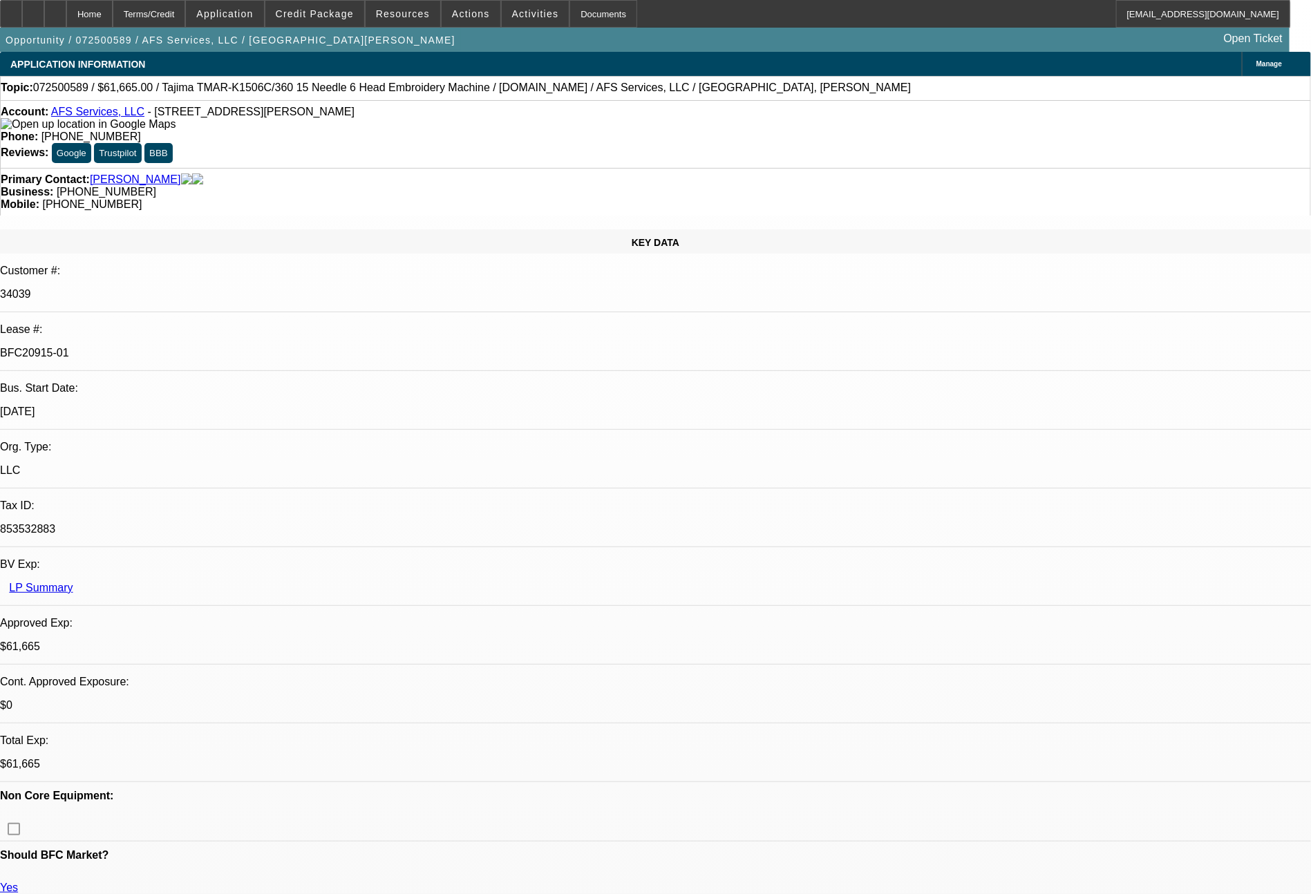
select select "0"
select select "2"
select select "0"
select select "6"
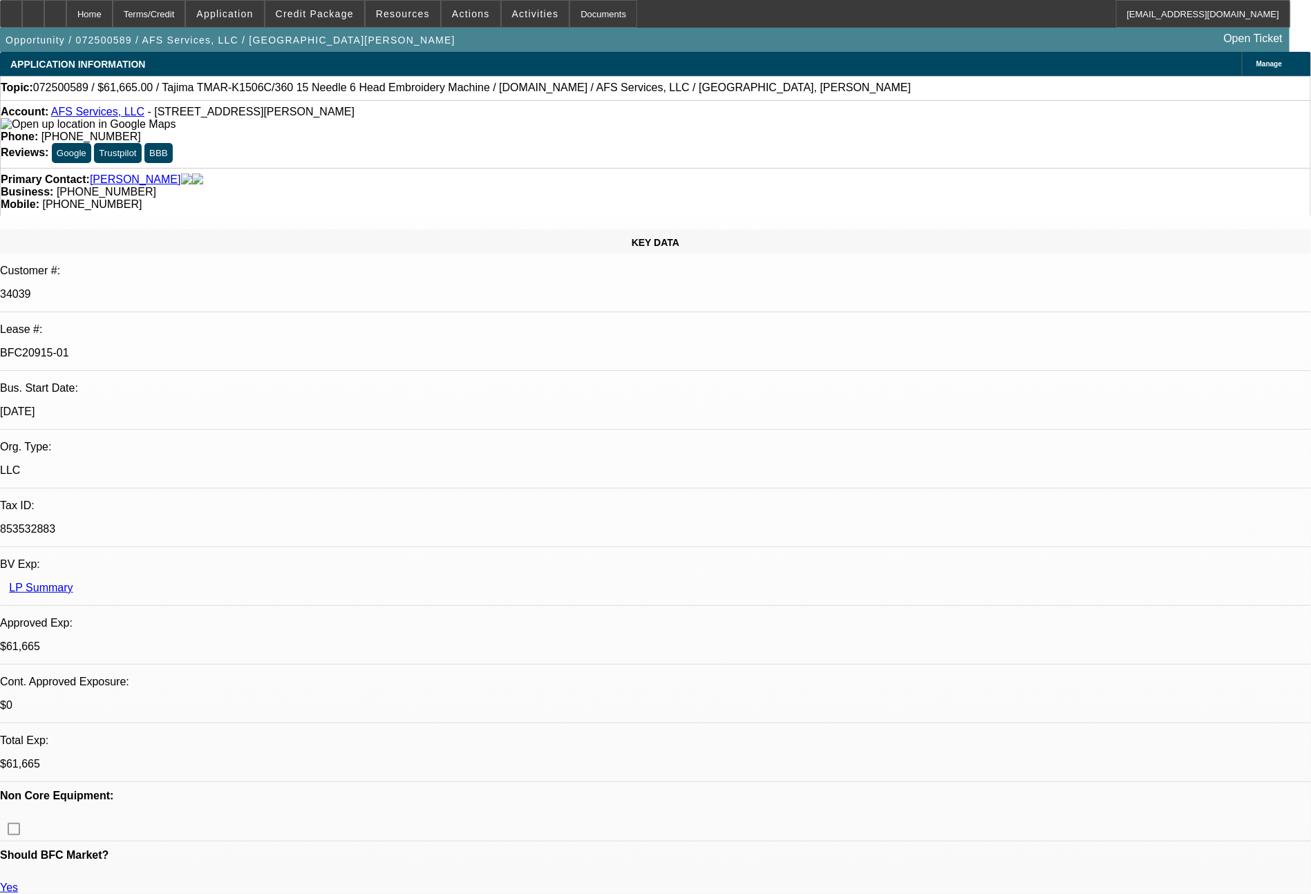
select select "0"
select select "2"
select select "0"
select select "6"
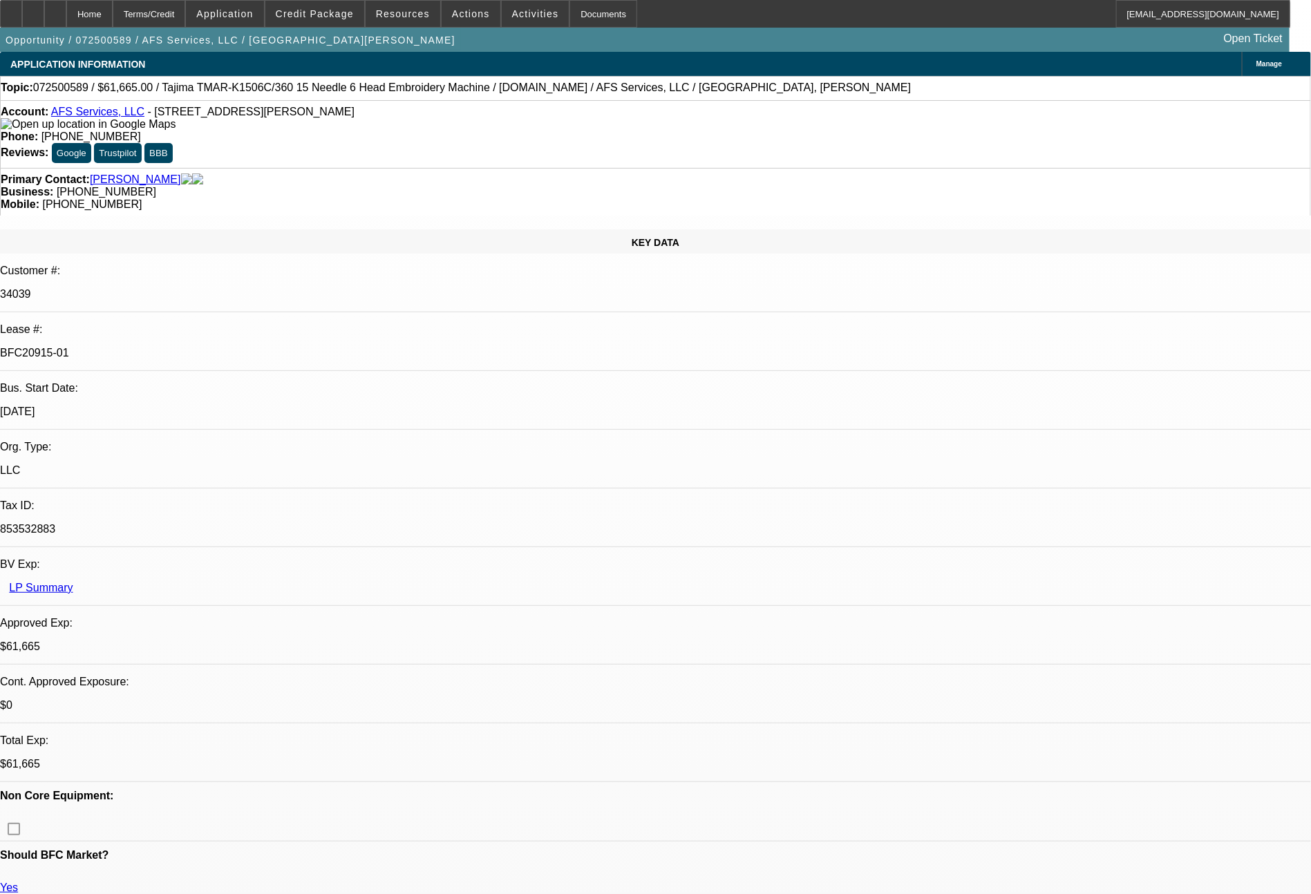
select select "0"
select select "2"
select select "0"
select select "6"
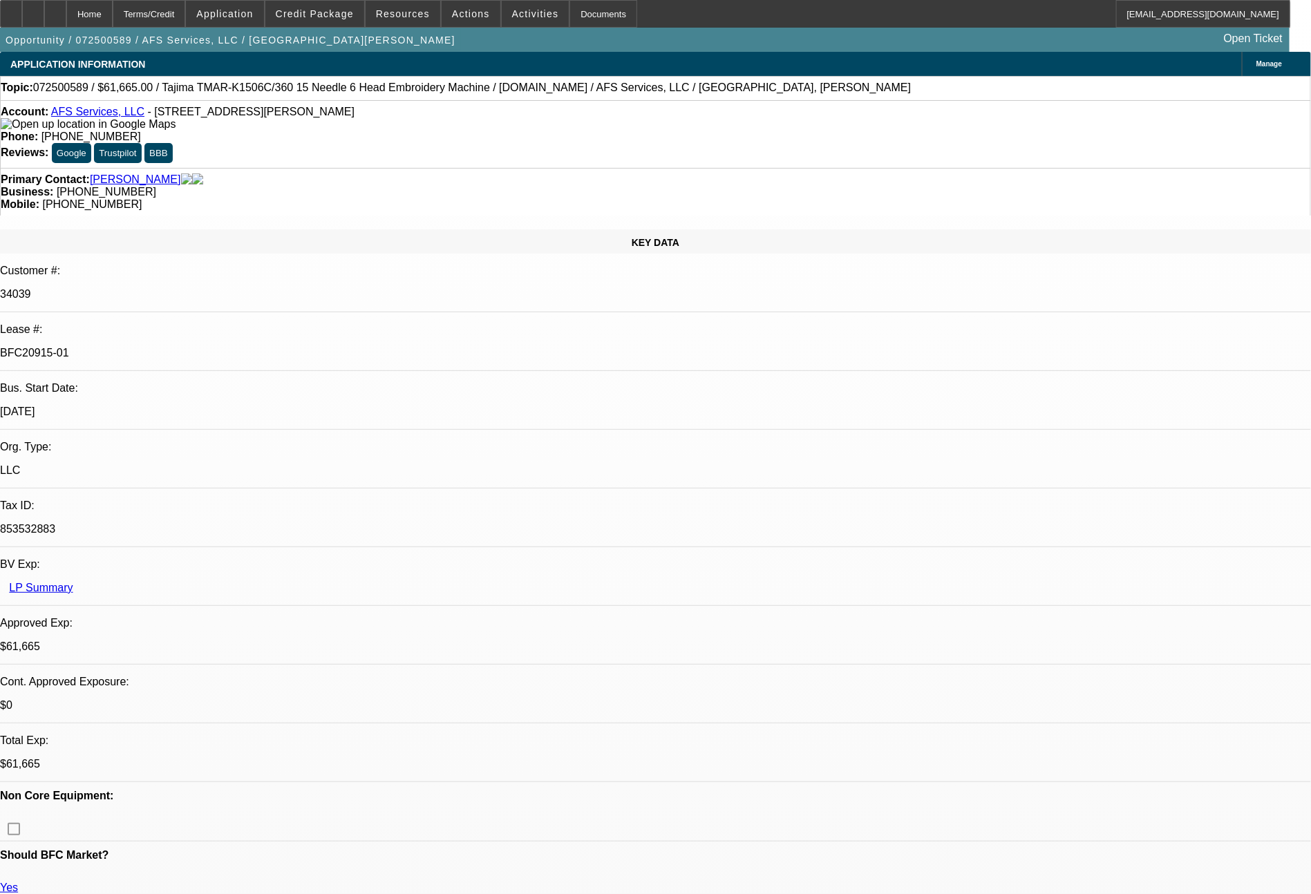
select select "0"
select select "2"
select select "0"
select select "6"
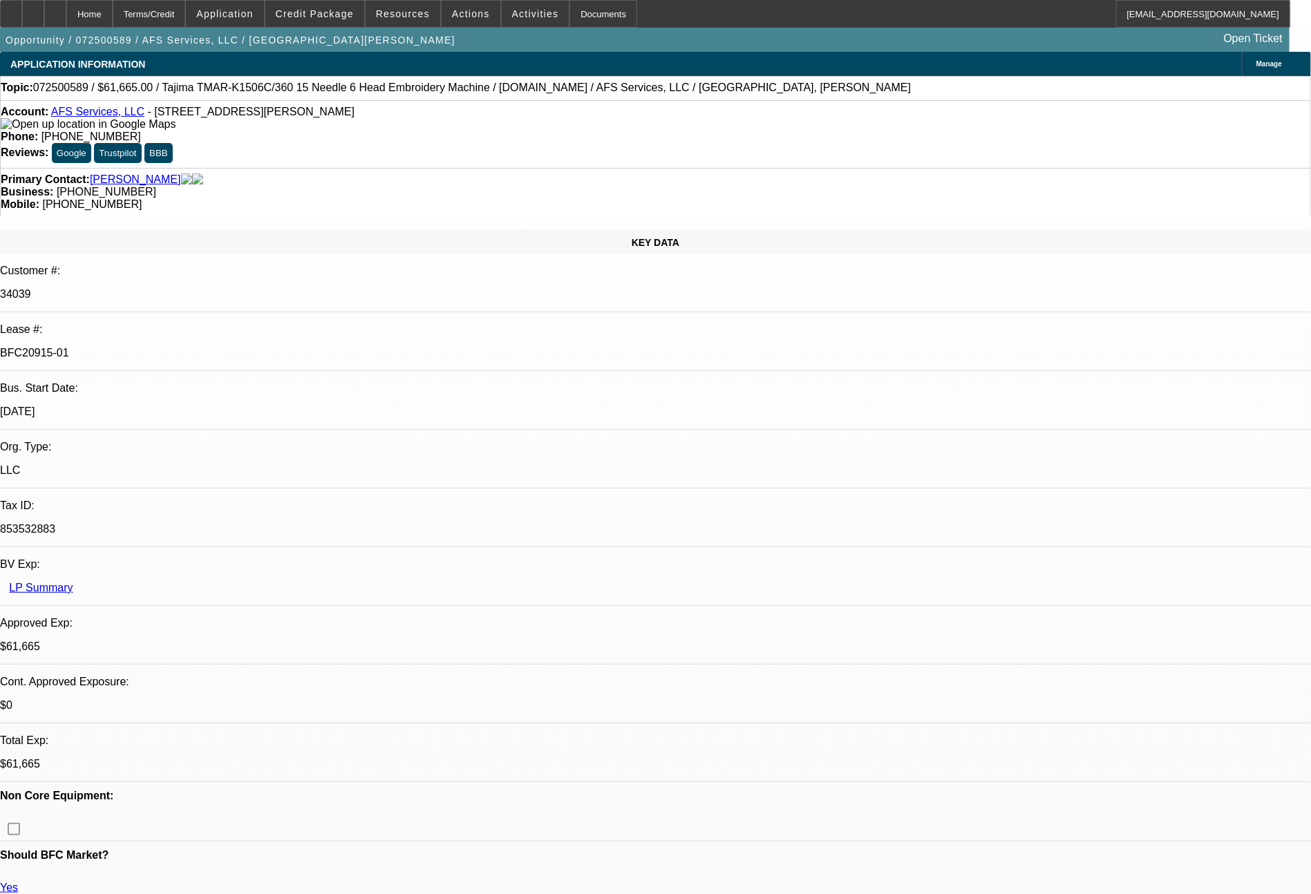
scroll to position [871, 0]
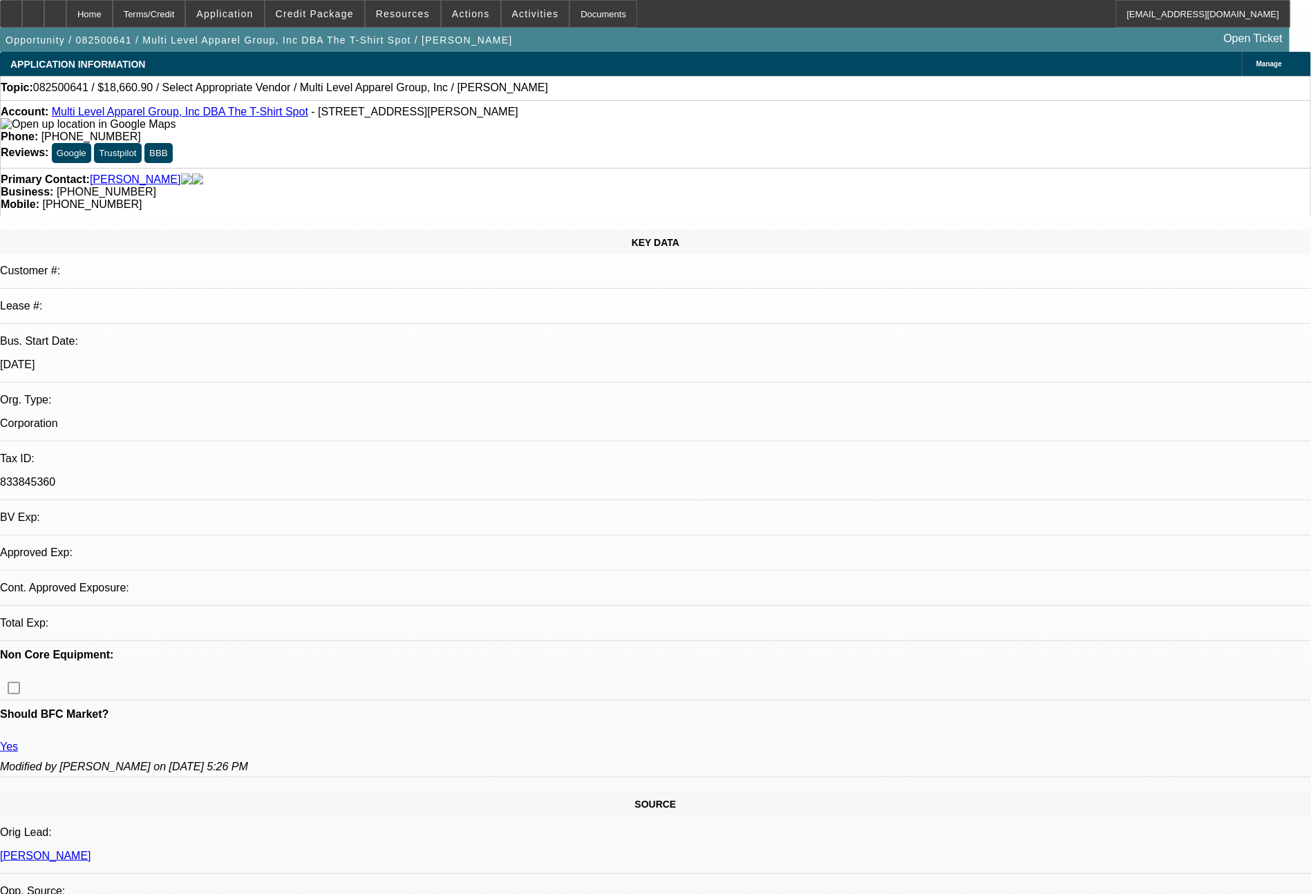
select select "0"
select select "0.1"
select select "1"
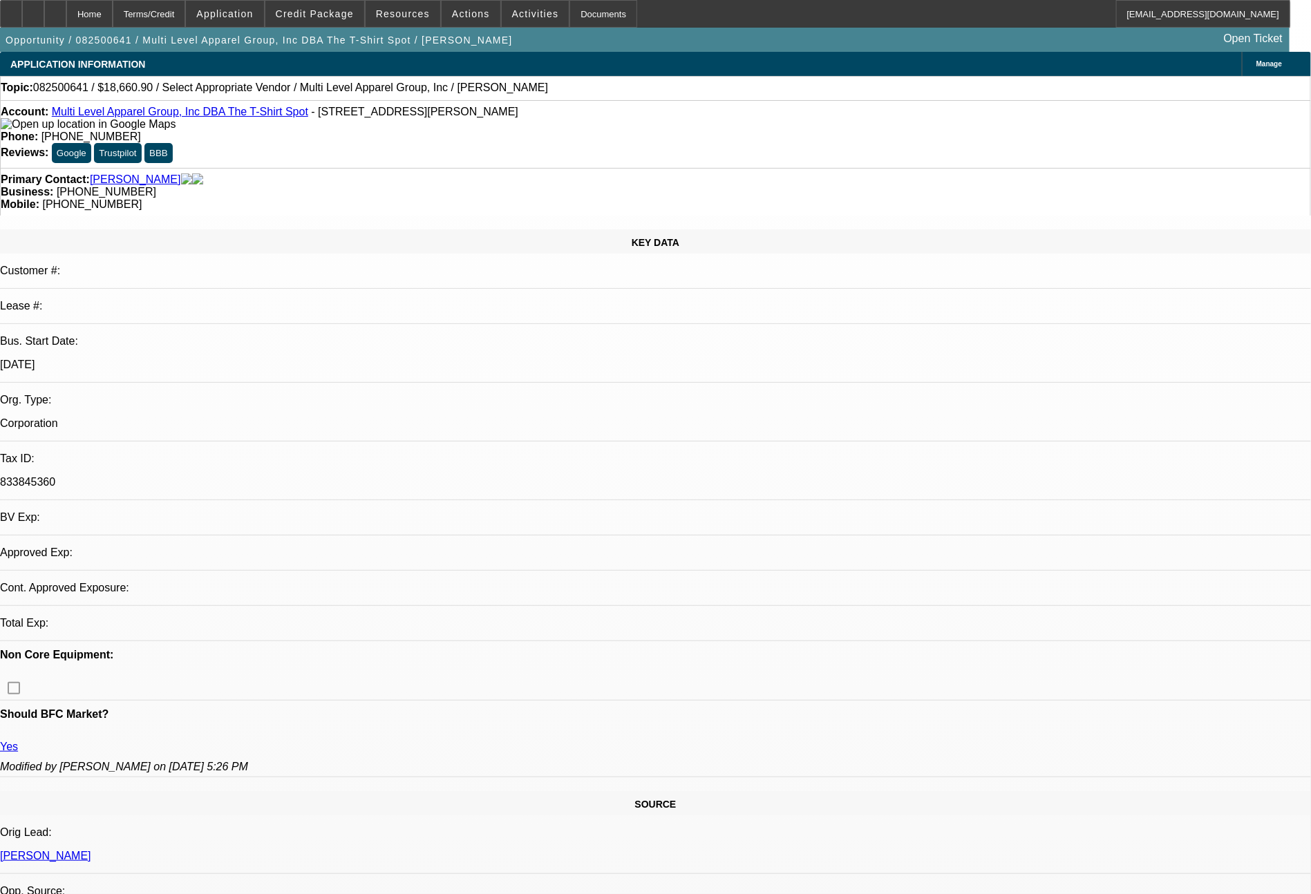
select select "4"
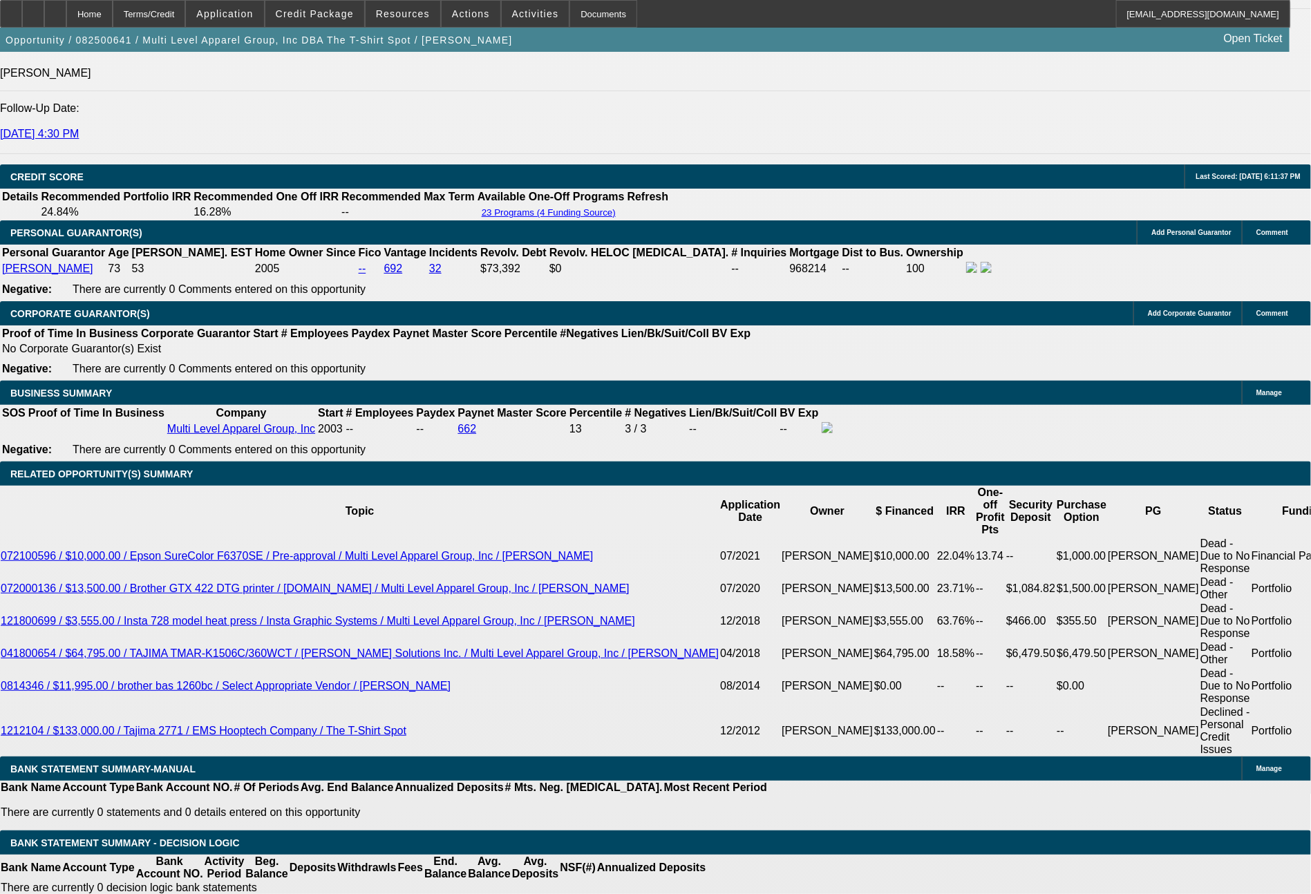
scroll to position [1906, 0]
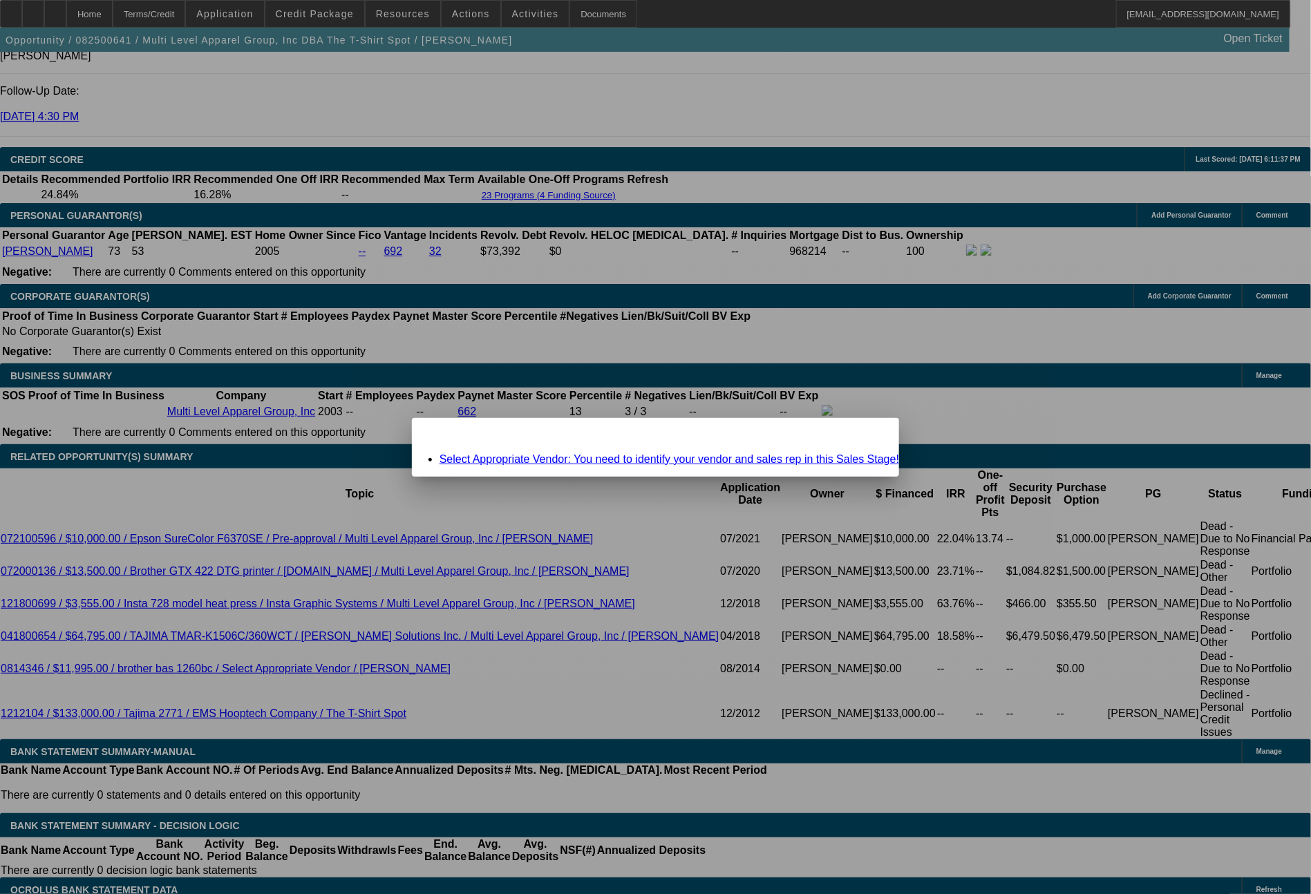
scroll to position [0, 0]
drag, startPoint x: 844, startPoint y: 438, endPoint x: 454, endPoint y: 436, distance: 389.7
click at [872, 434] on span "Close" at bounding box center [881, 430] width 19 height 8
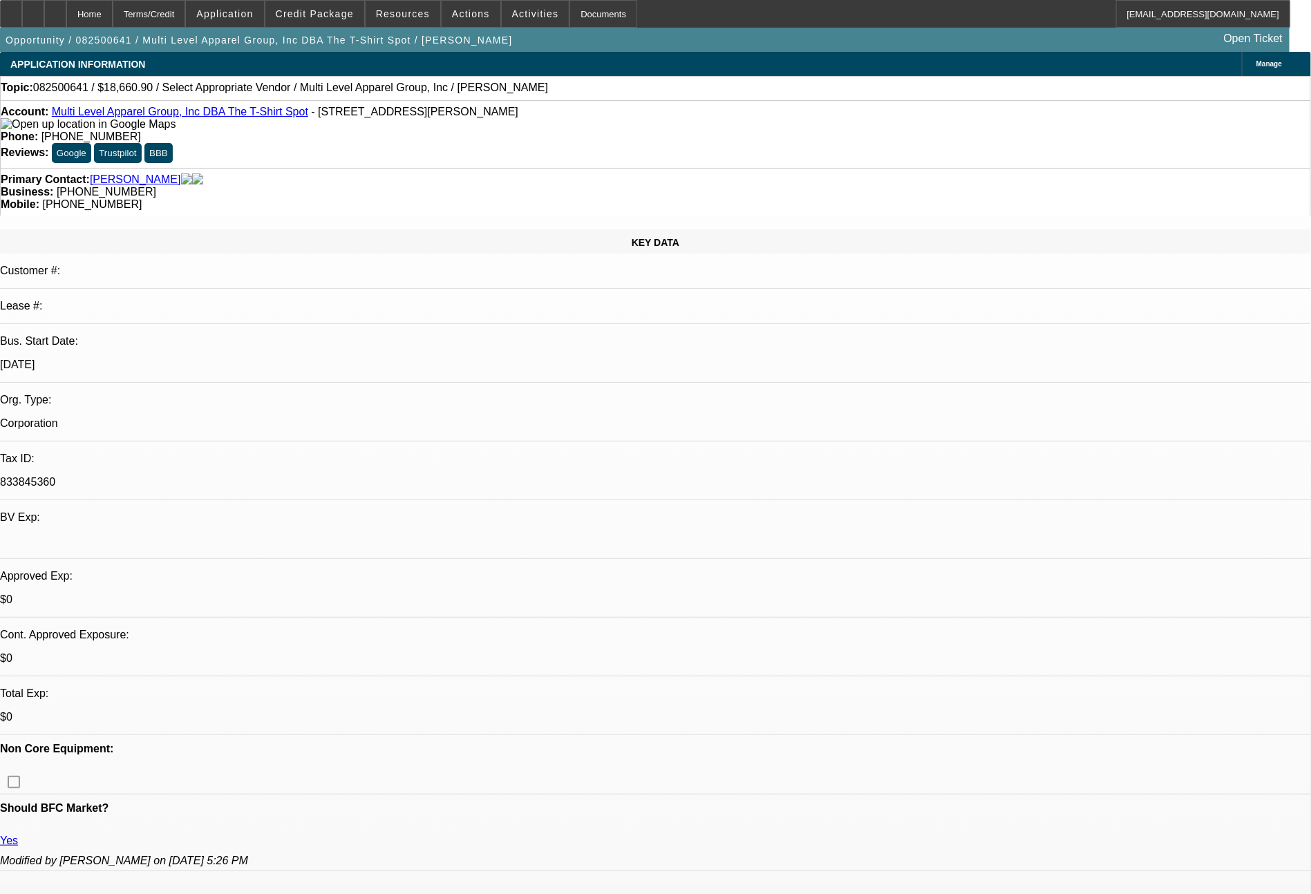
scroll to position [1906, 0]
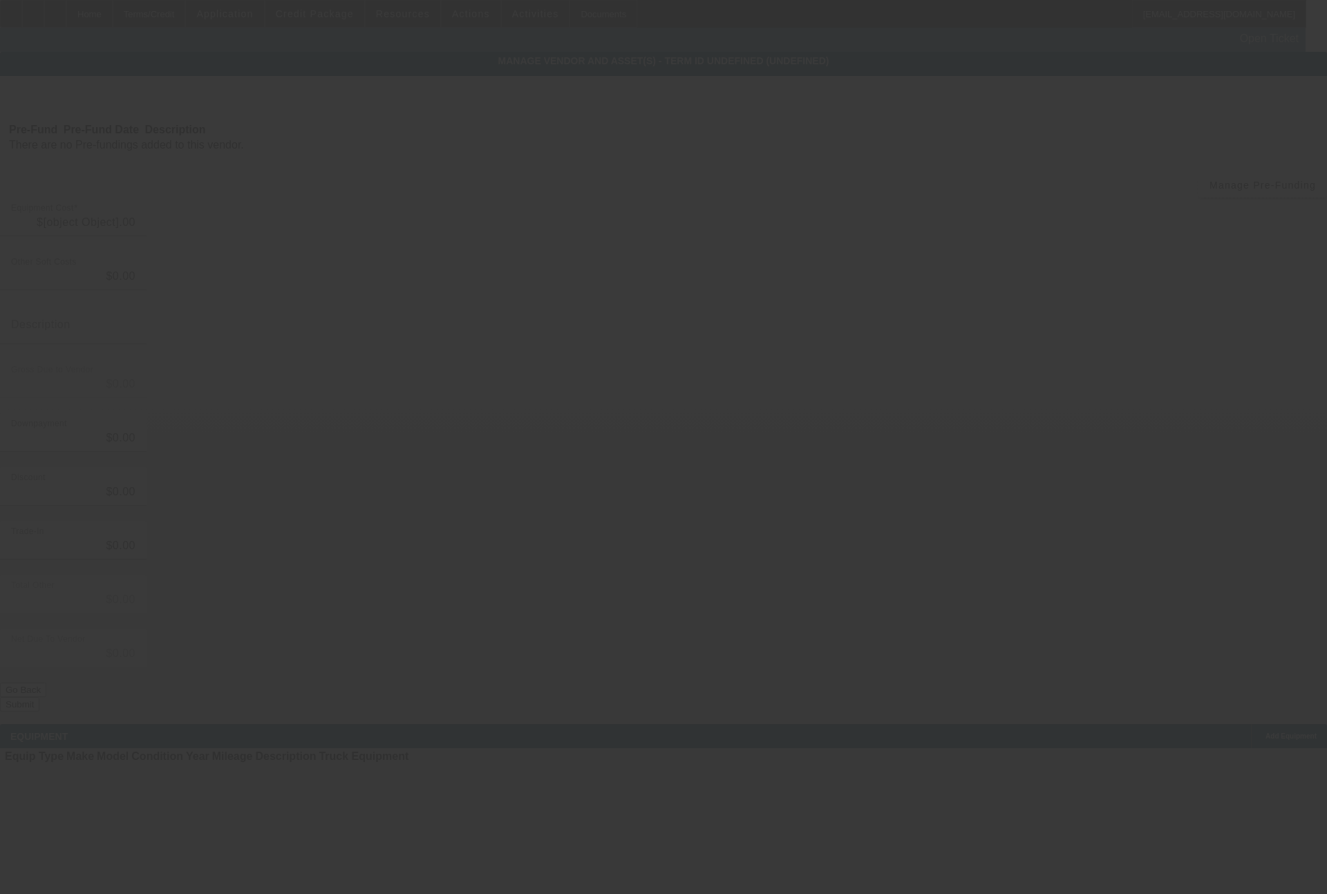
type input "$18,660.90"
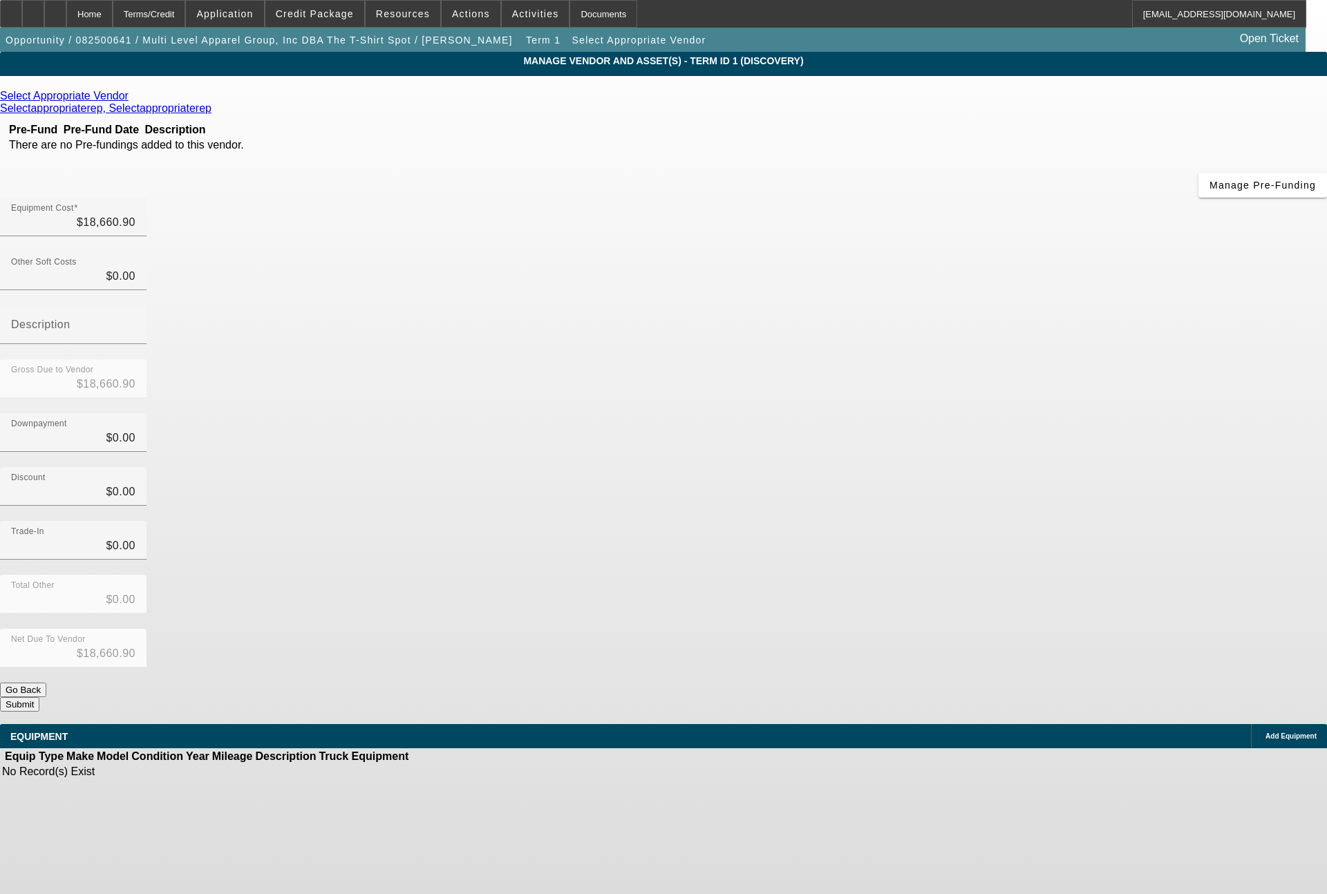
click at [132, 94] on icon at bounding box center [132, 96] width 0 height 12
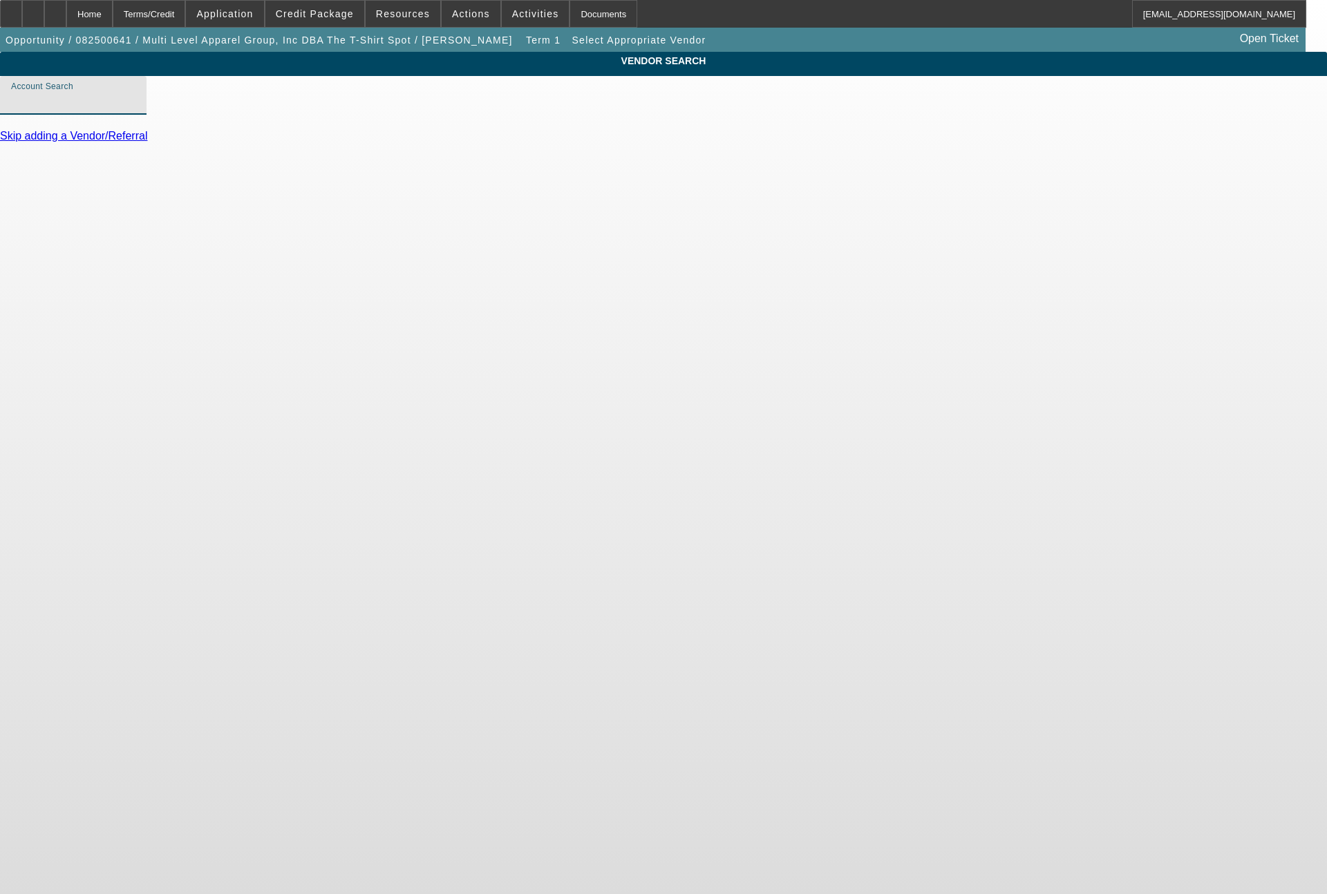
click at [135, 109] on input "Account Search" at bounding box center [73, 101] width 124 height 17
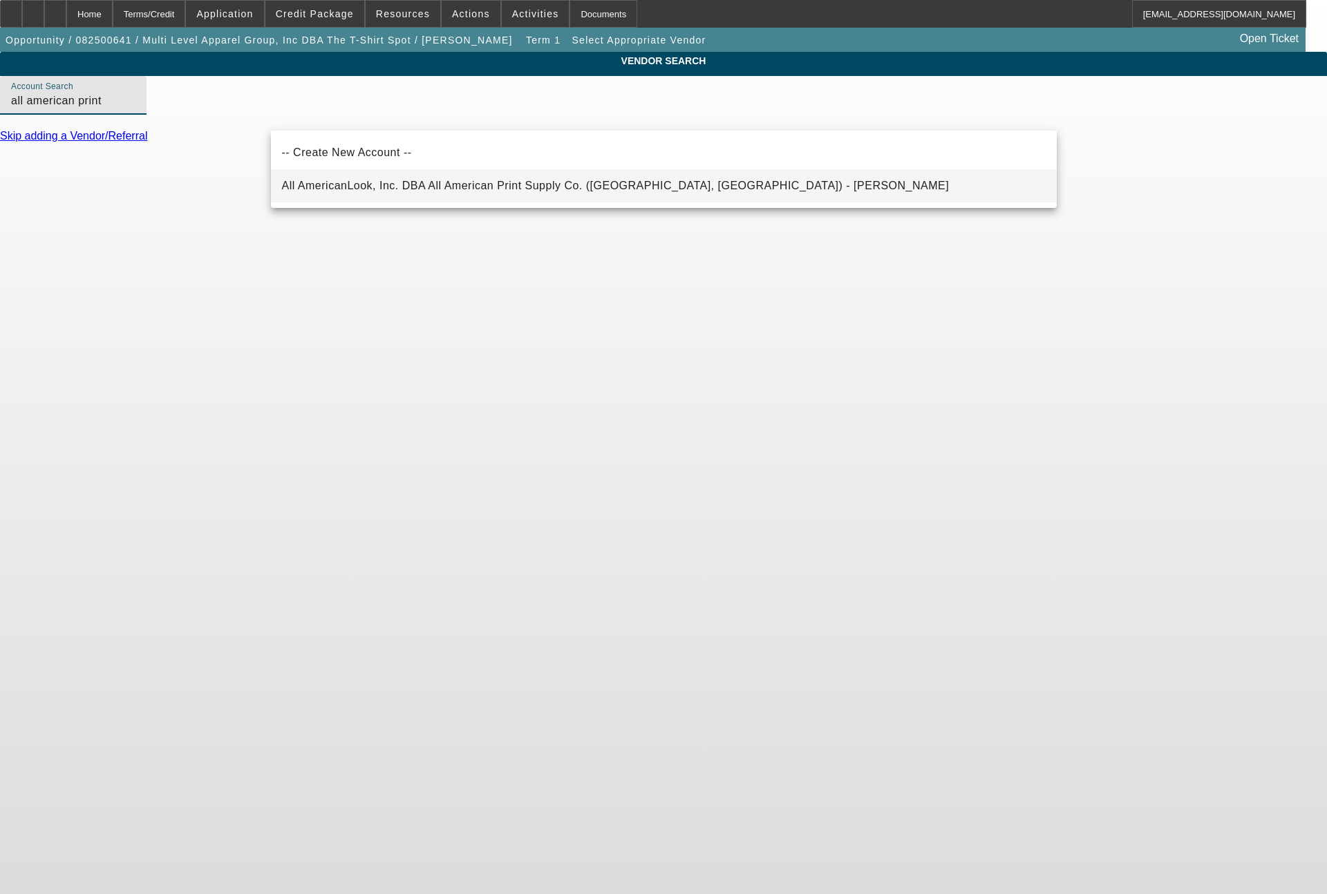
click at [413, 193] on span "All AmericanLook, Inc. DBA All American Print Supply Co. (Philadelphia, PA) - L…" at bounding box center [616, 186] width 668 height 17
type input "All AmericanLook, Inc. DBA All American Print Supply Co. (Philadelphia, PA) - L…"
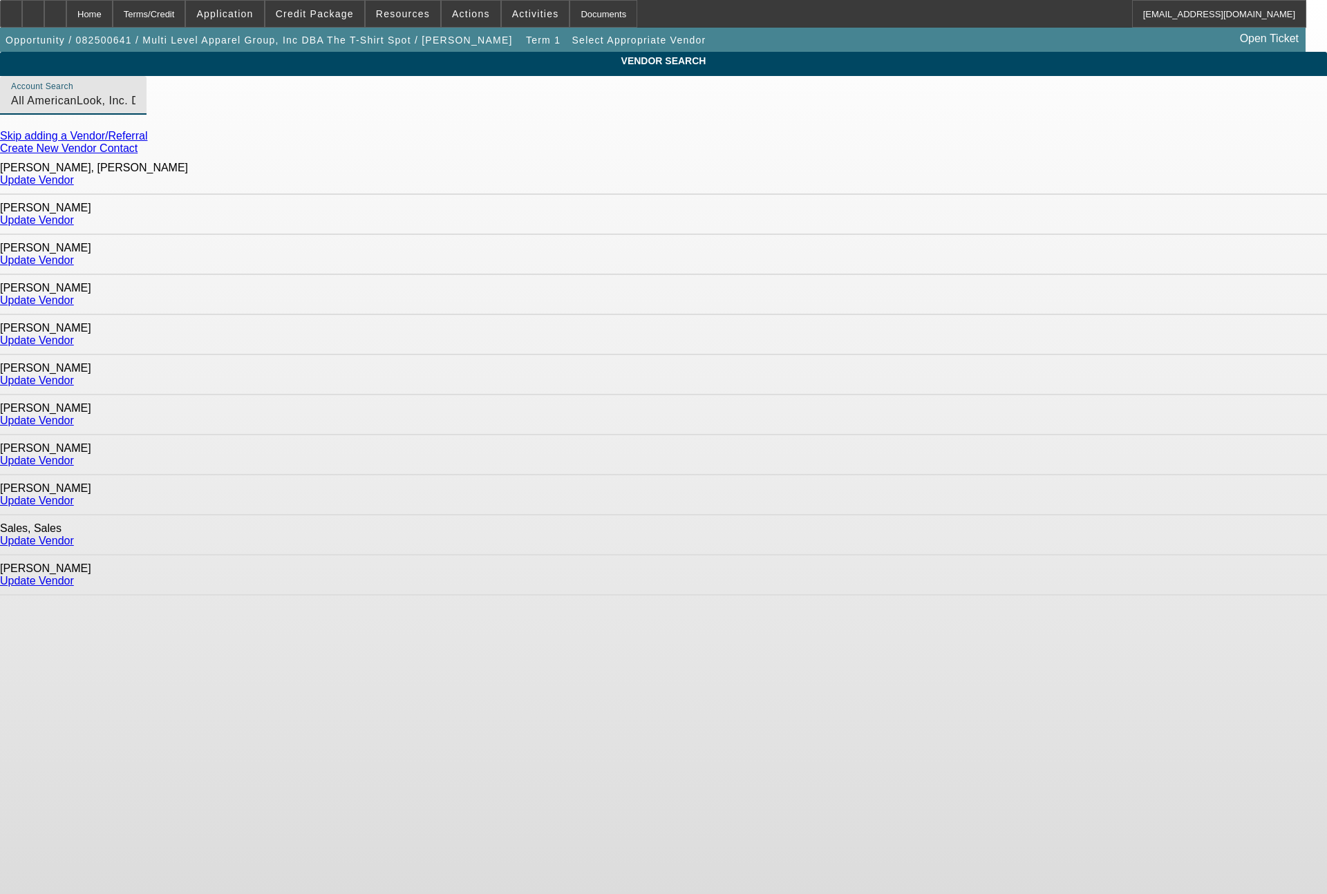
click at [1028, 435] on div "Lee, Tony Update Vendor" at bounding box center [663, 455] width 1327 height 40
click at [74, 455] on link "Update Vendor" at bounding box center [37, 461] width 74 height 12
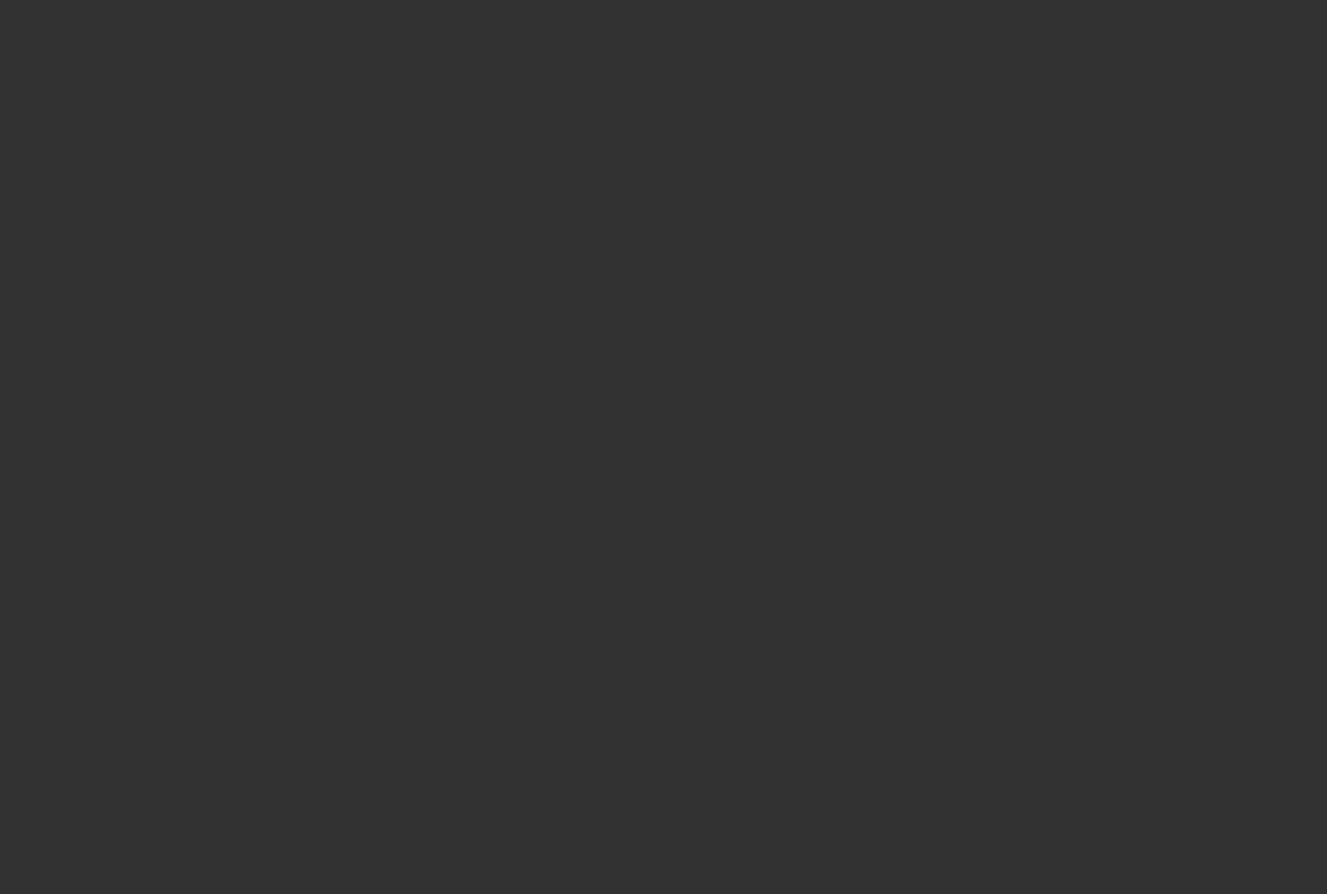
type input "$18,660.90"
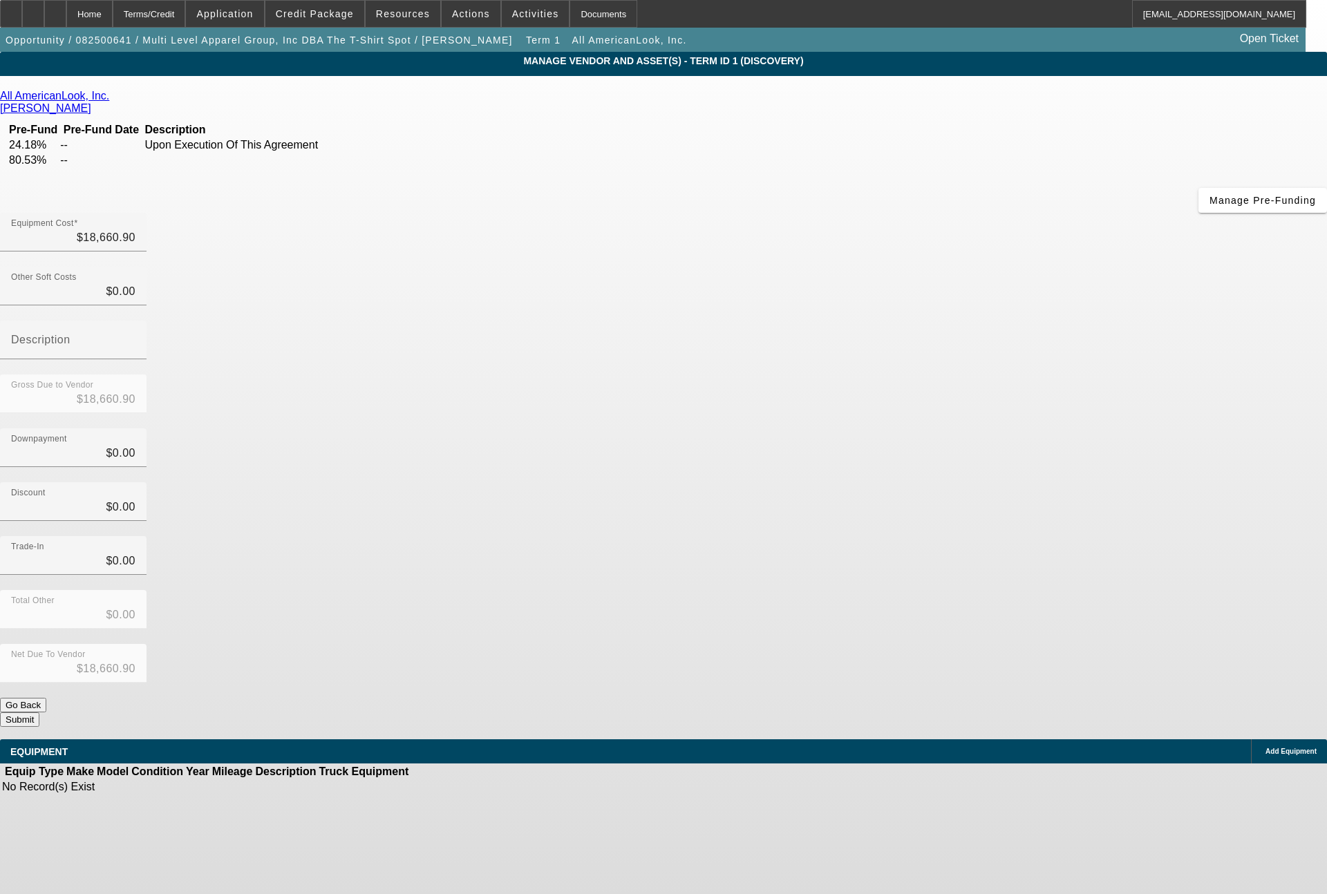
click at [1265, 748] on span "Add Equipment" at bounding box center [1290, 752] width 51 height 8
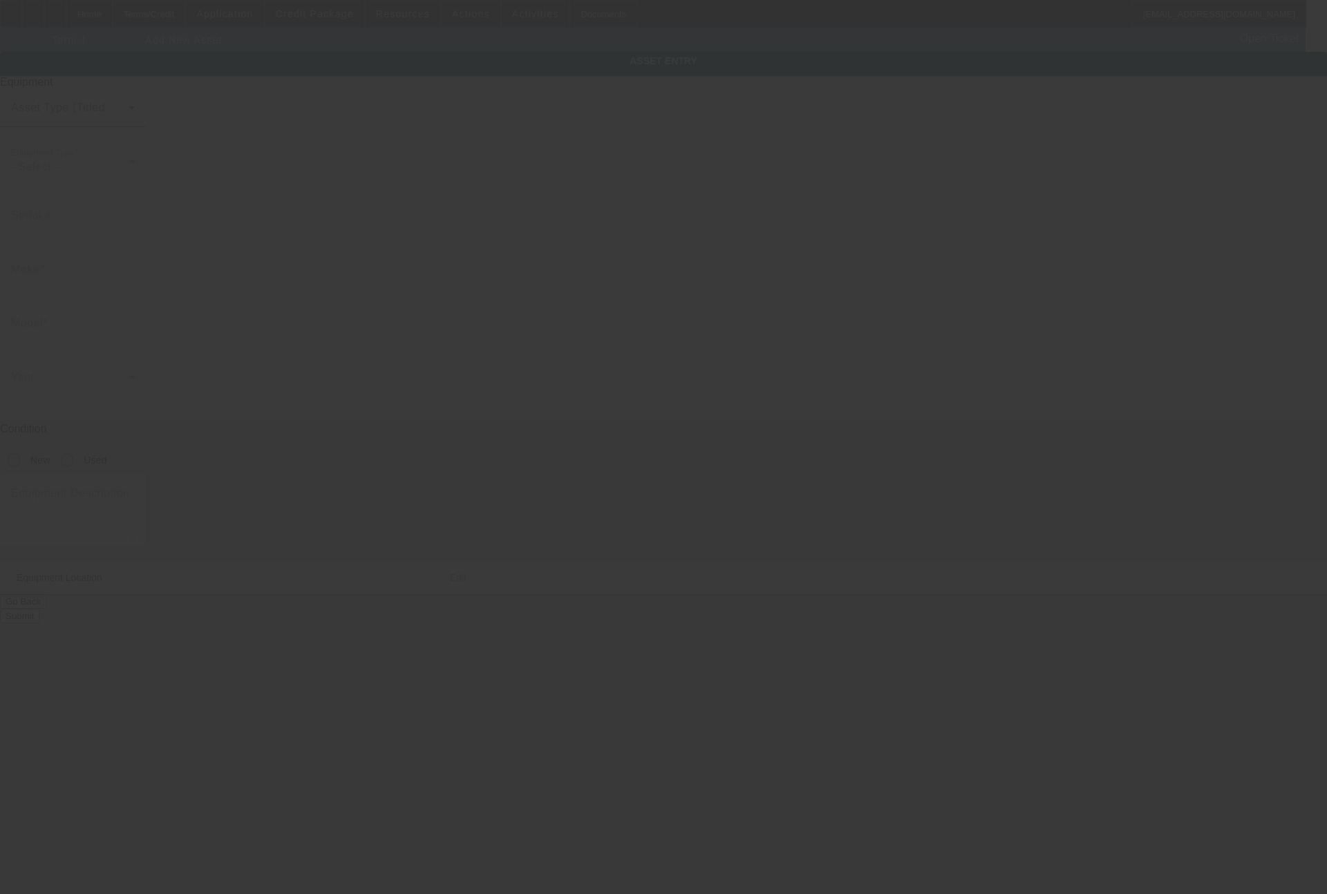
type input "10401 S San Pedro St"
type input "Los Angeles"
type input "90003"
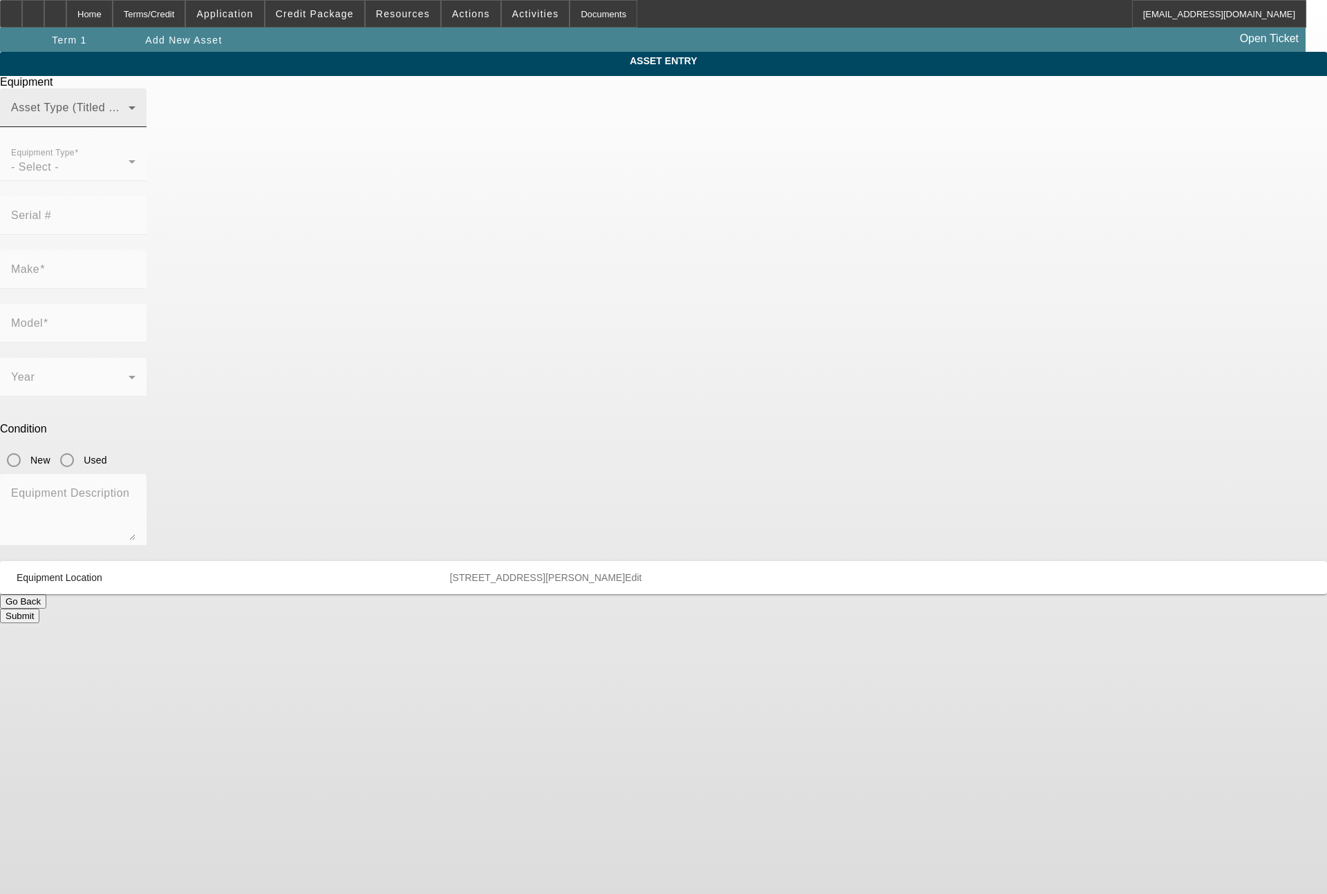
click at [135, 127] on div "Asset Type (Titled or Non-Titled)" at bounding box center [73, 107] width 124 height 39
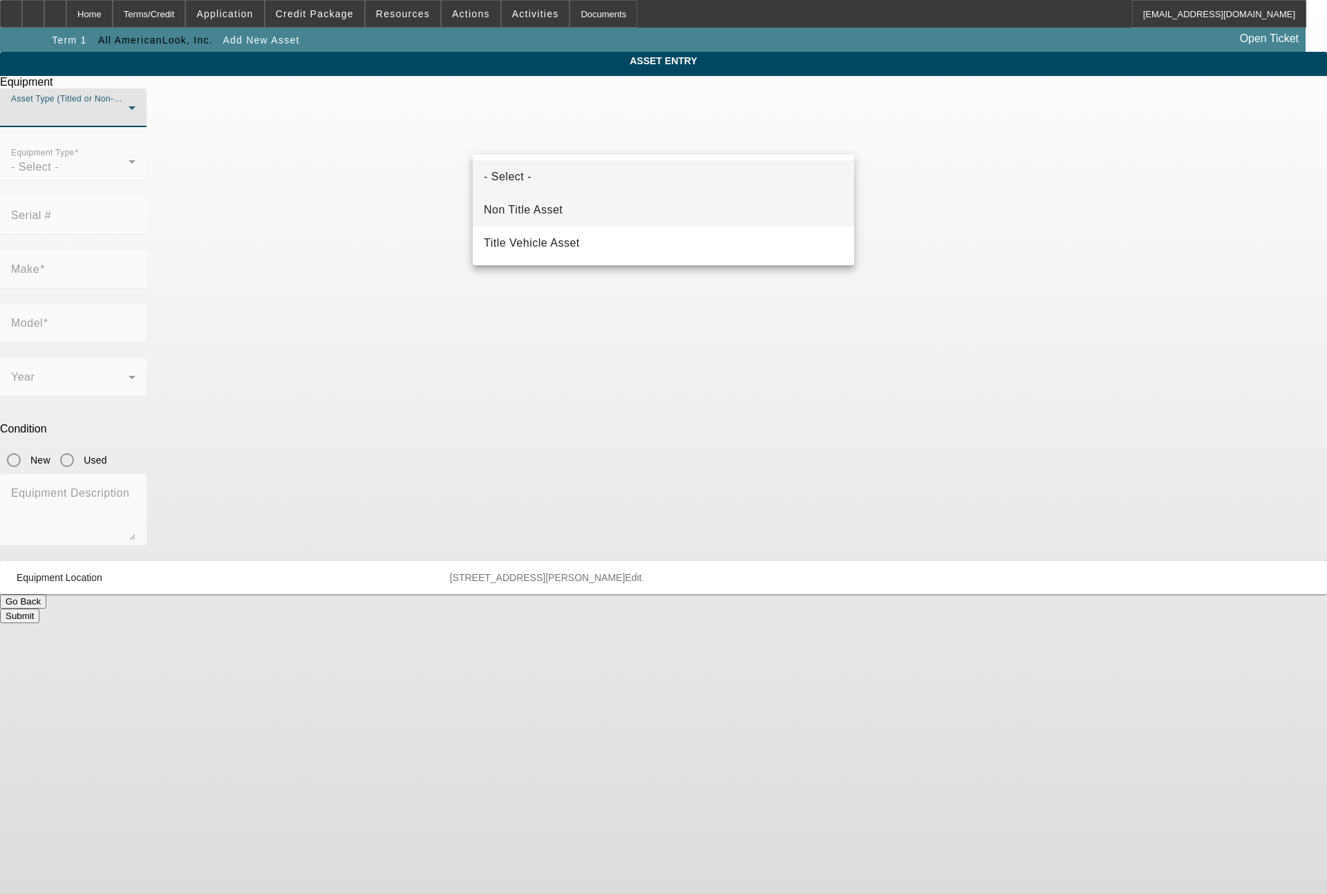
click at [545, 207] on span "Non Title Asset" at bounding box center [523, 210] width 79 height 17
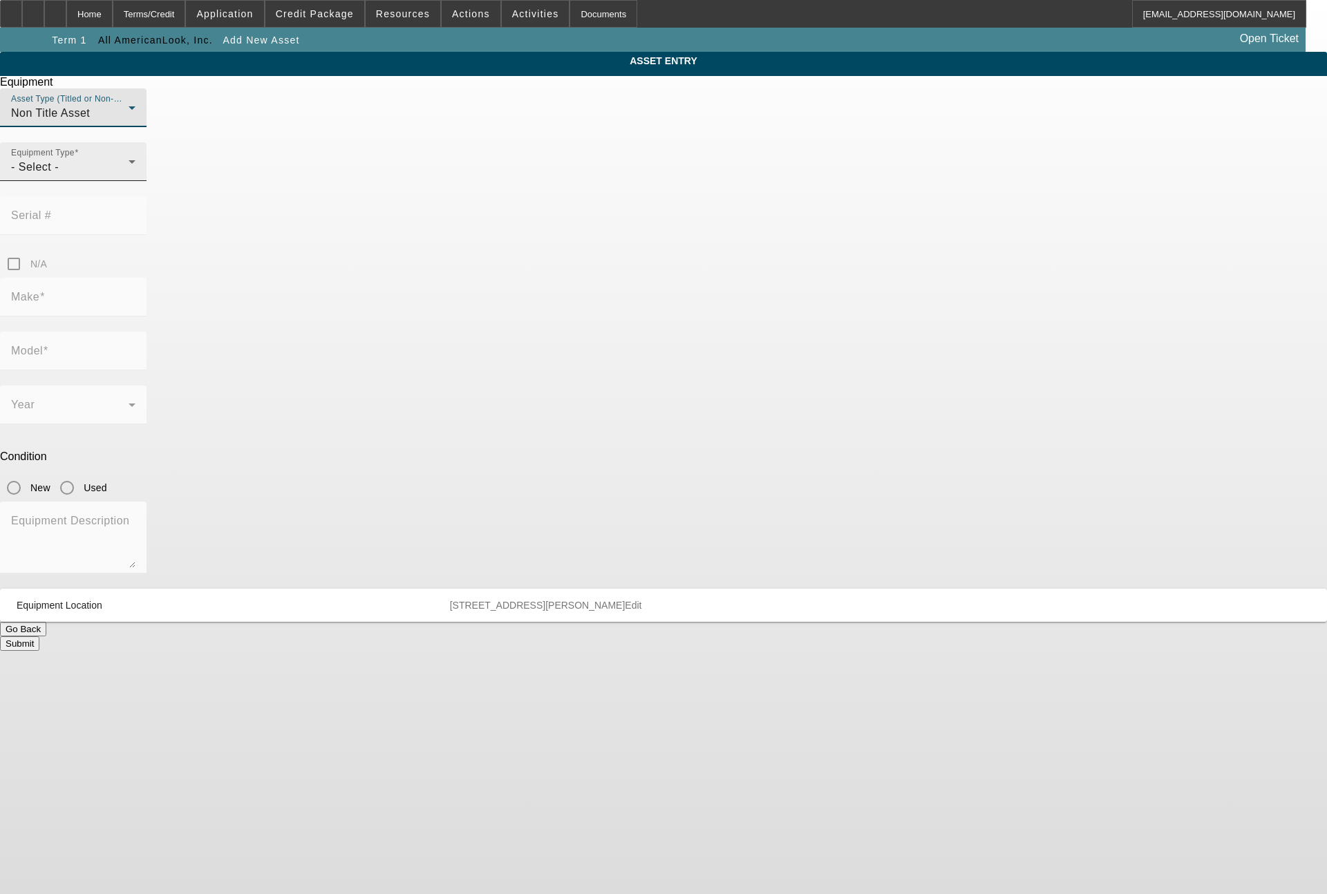
click at [129, 176] on div "- Select -" at bounding box center [69, 167] width 117 height 17
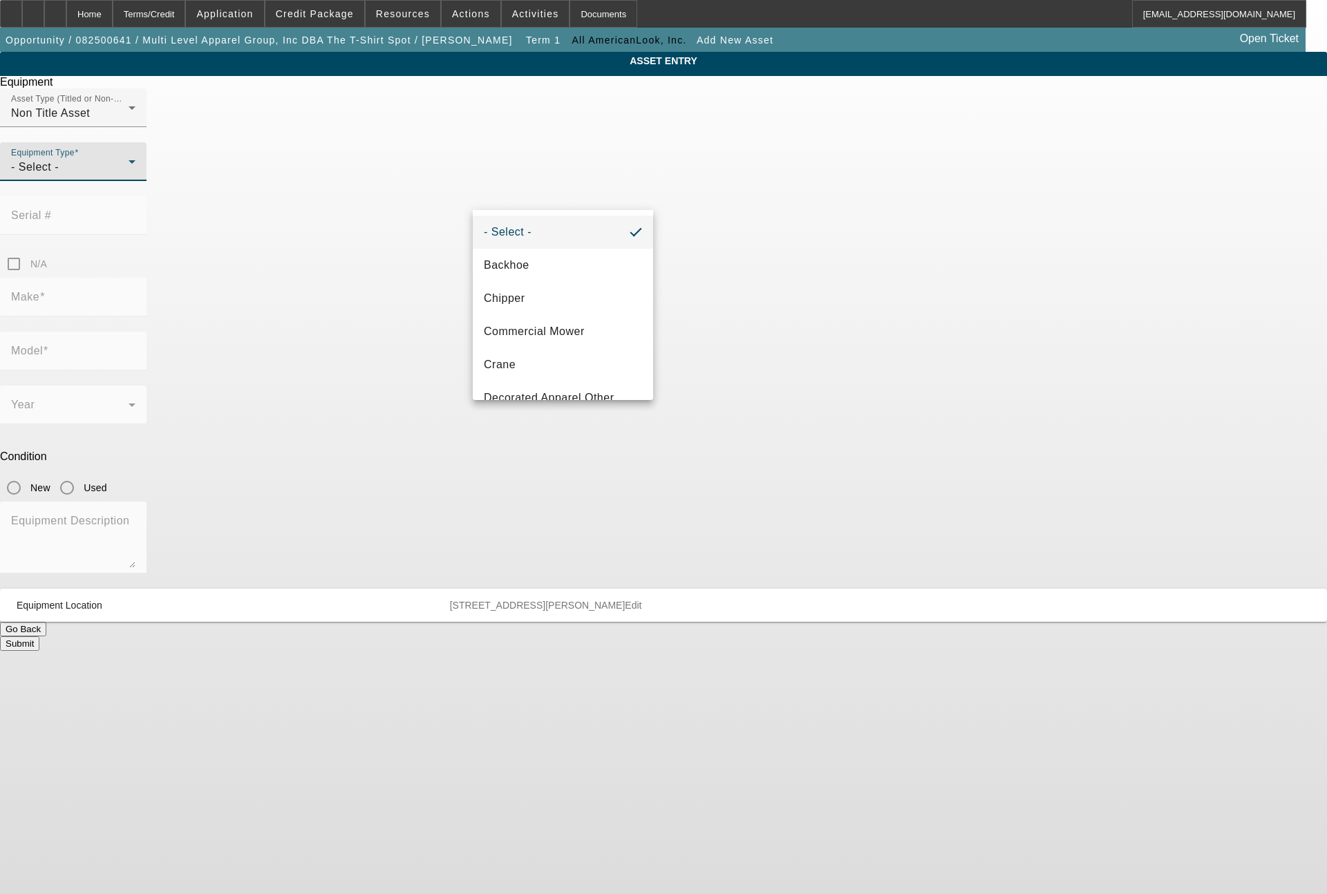
scroll to position [166, 0]
click at [564, 268] on span "DTG/DTF Printing" at bounding box center [531, 265] width 94 height 17
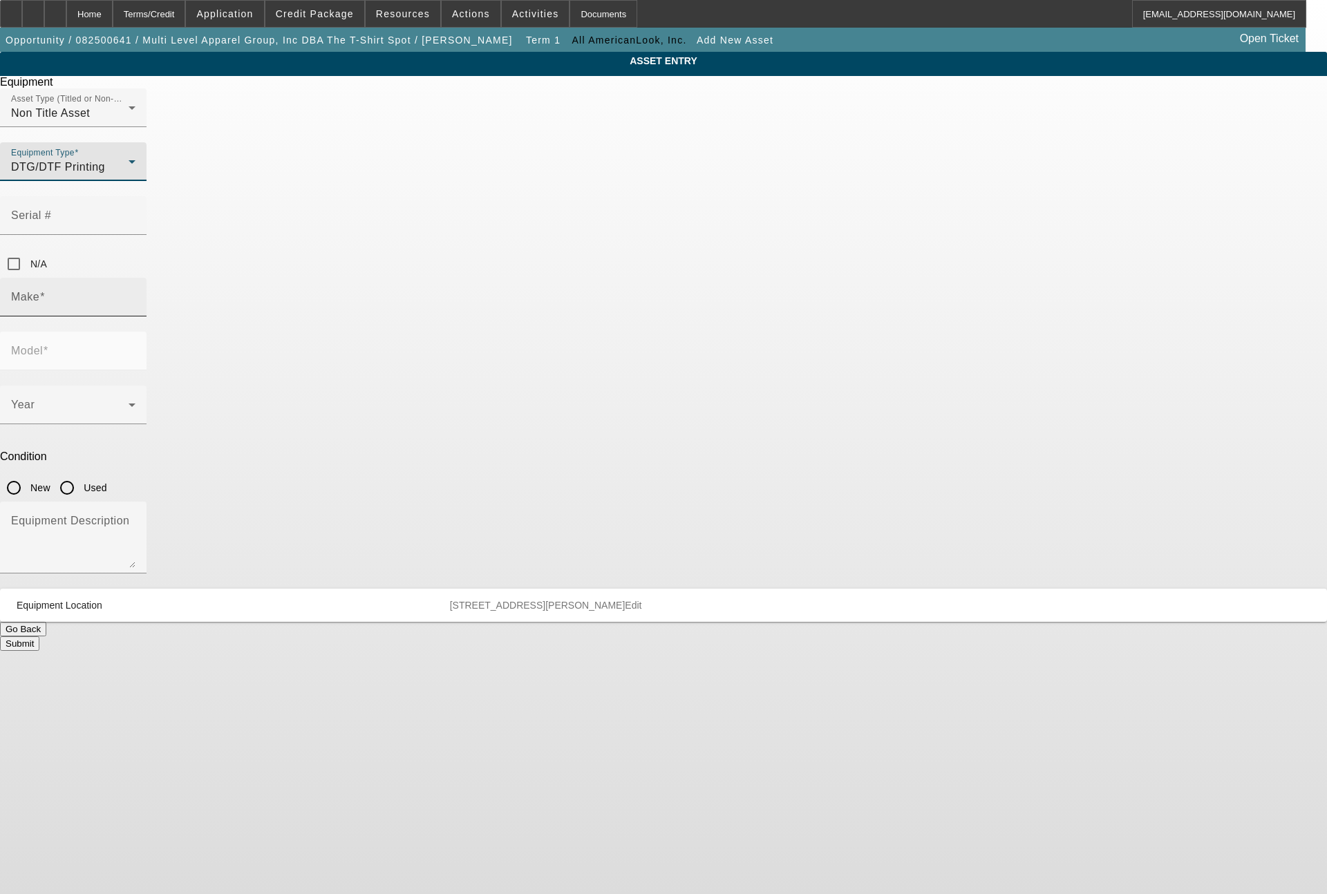
click at [135, 294] on input "Make" at bounding box center [73, 302] width 124 height 17
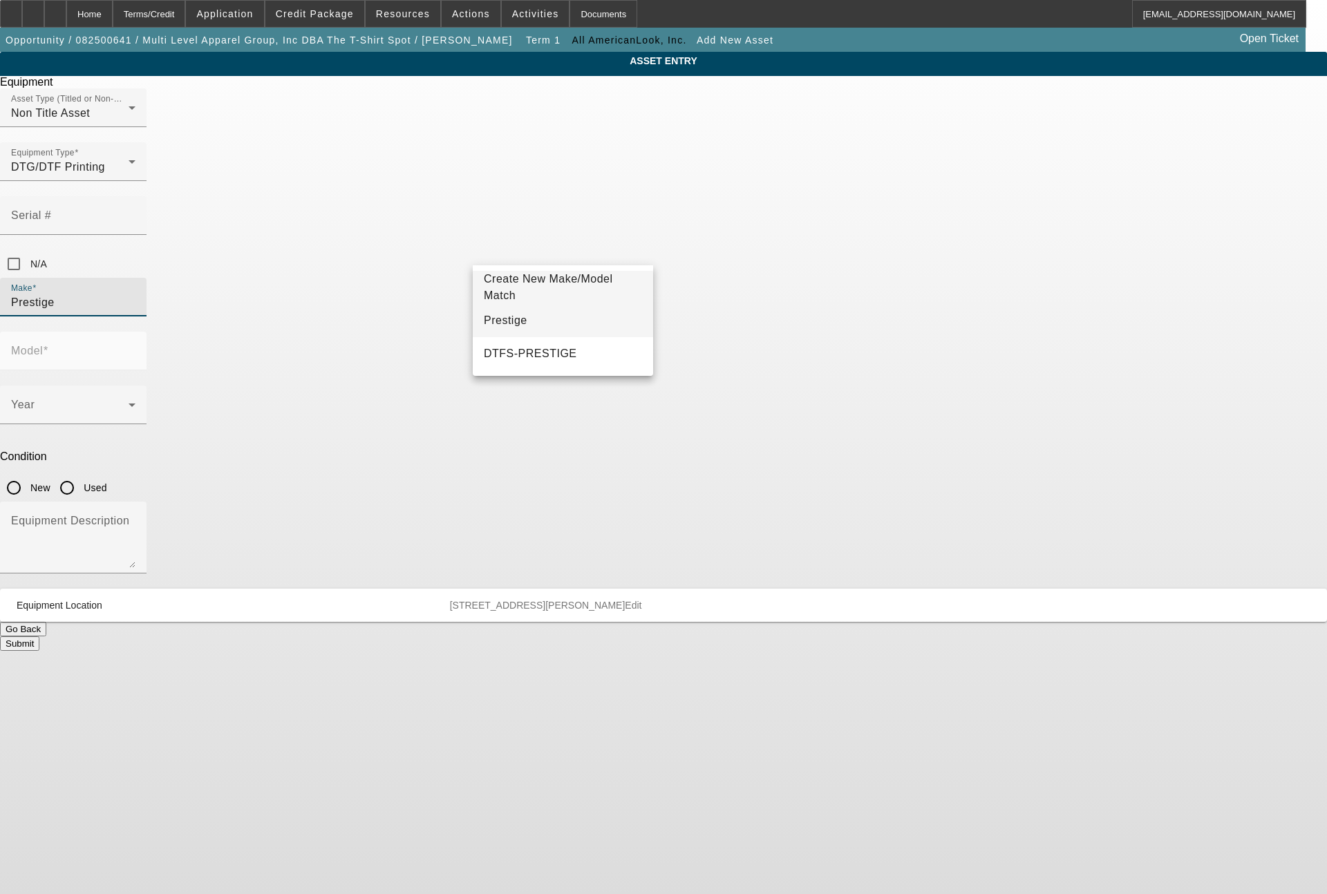
type input "Prestige"
click at [484, 312] on span "Prestige" at bounding box center [506, 320] width 44 height 17
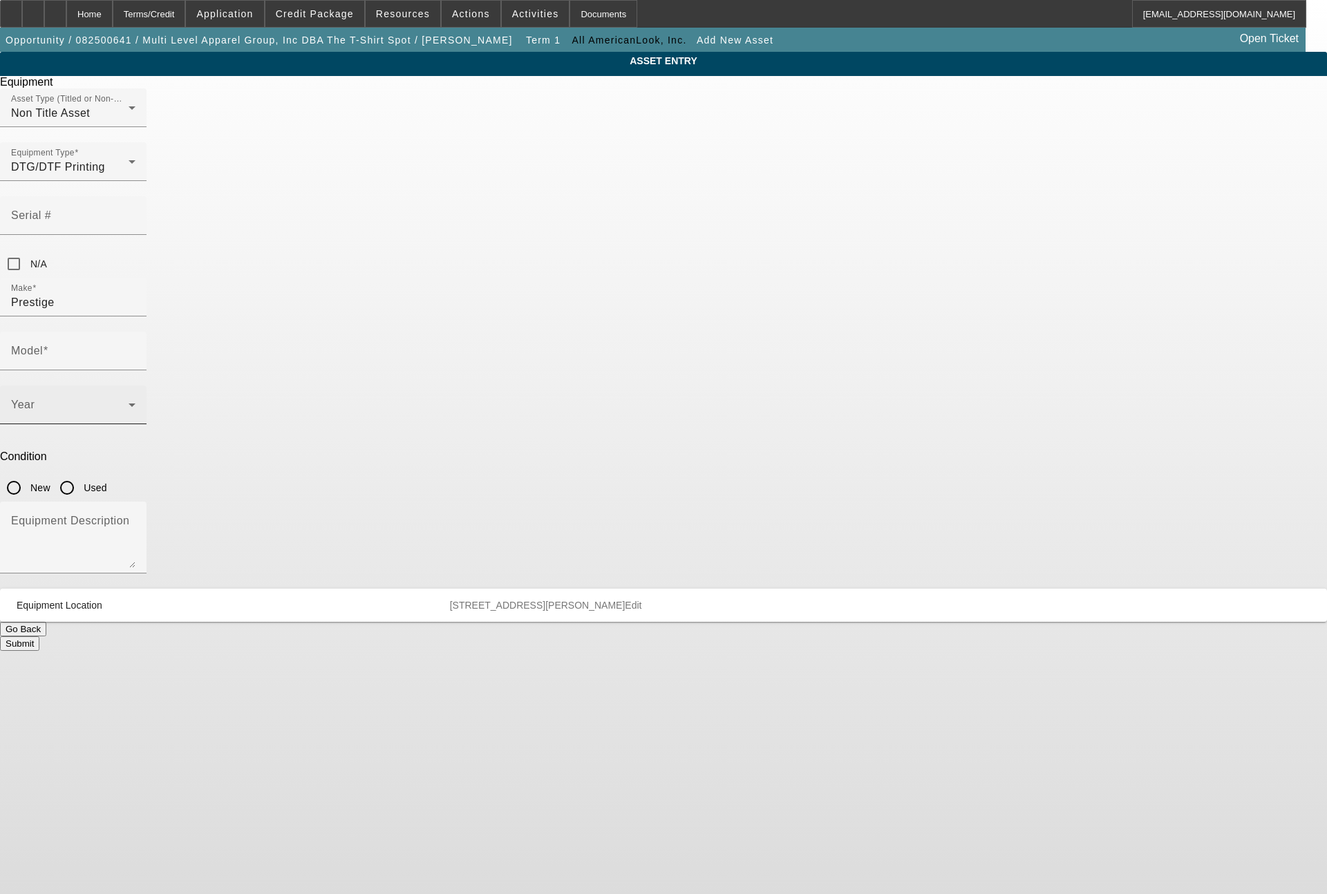
click at [135, 386] on div "Year" at bounding box center [73, 405] width 124 height 39
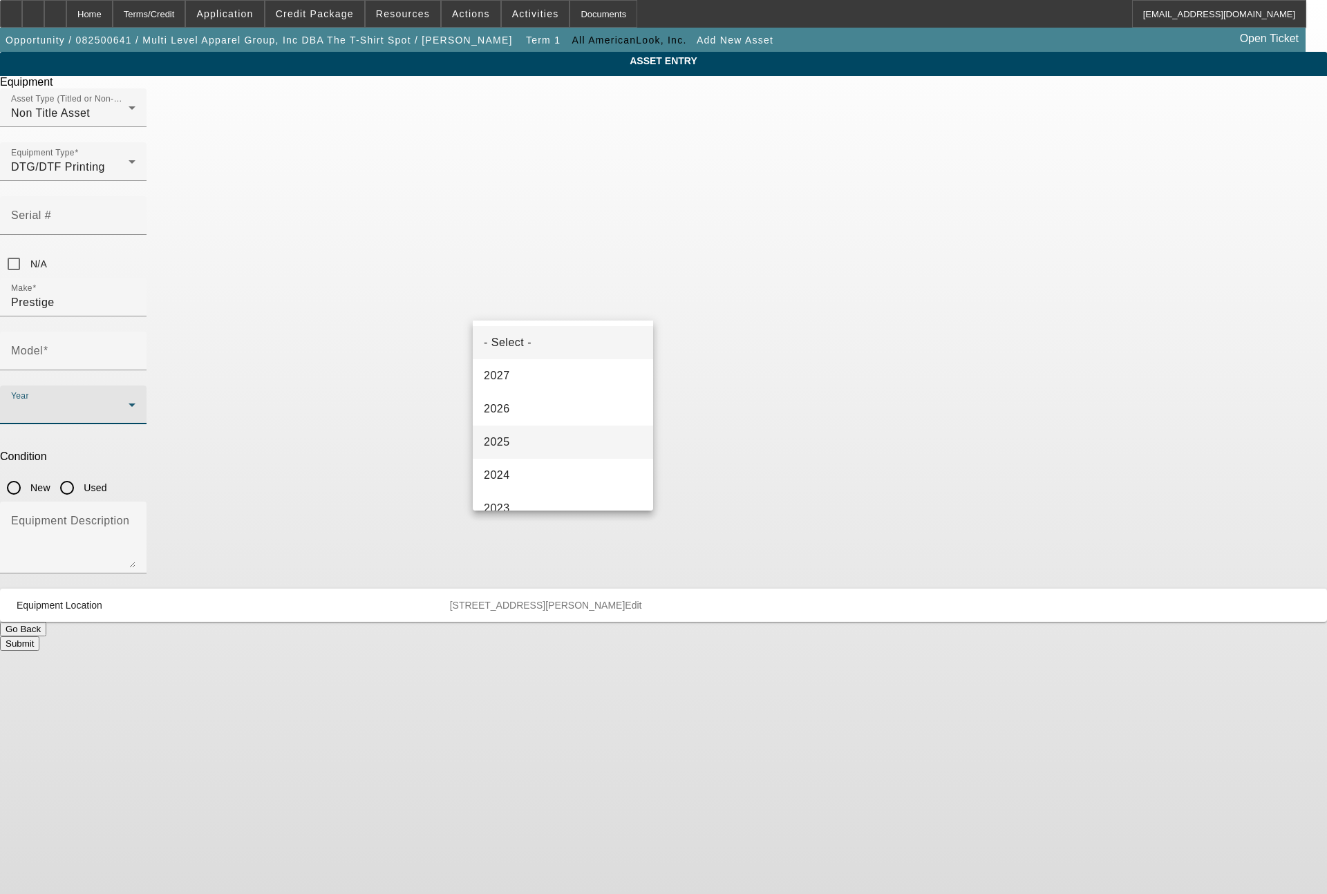
drag, startPoint x: 498, startPoint y: 438, endPoint x: 507, endPoint y: 434, distance: 9.9
click at [500, 438] on span "2025" at bounding box center [497, 442] width 26 height 17
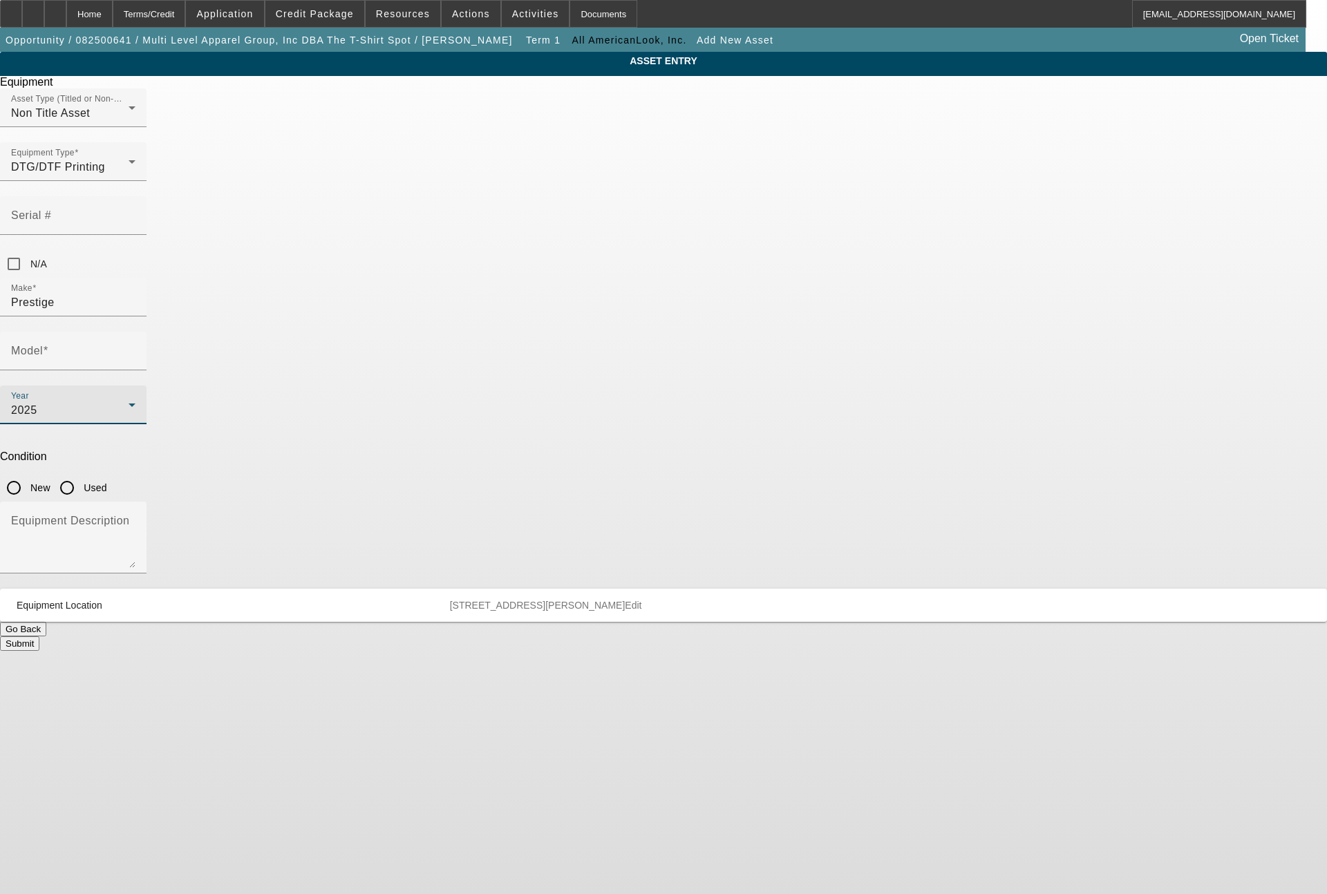
click at [28, 474] on input "New" at bounding box center [14, 488] width 28 height 28
radio input "true"
click at [135, 518] on textarea "Equipment Description" at bounding box center [73, 543] width 124 height 50
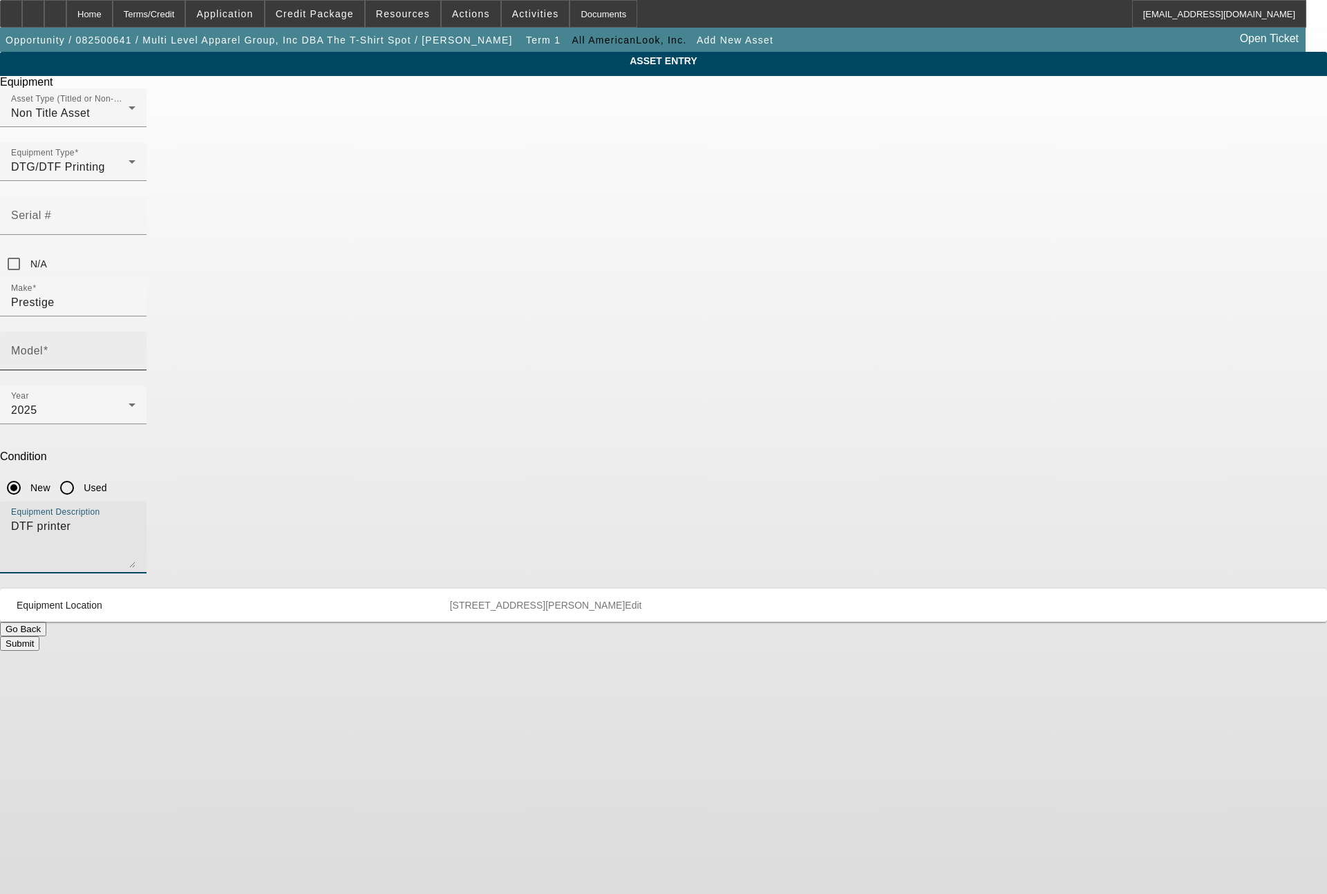
type textarea "DTF printer"
click at [135, 348] on input "Model" at bounding box center [73, 356] width 124 height 17
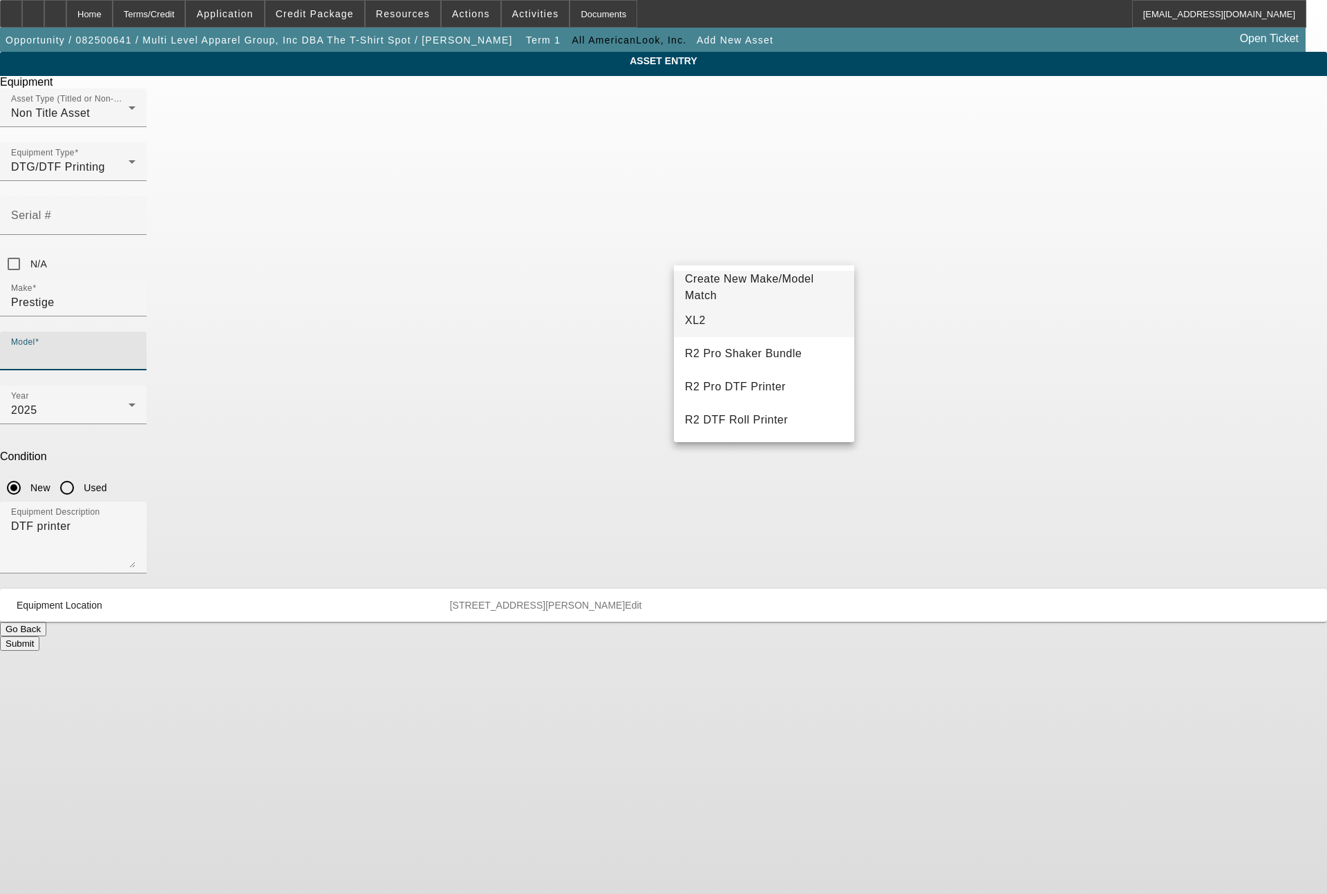
click at [693, 319] on span "XL2" at bounding box center [695, 320] width 21 height 12
type input "XL2"
click at [39, 636] on button "Submit" at bounding box center [19, 643] width 39 height 15
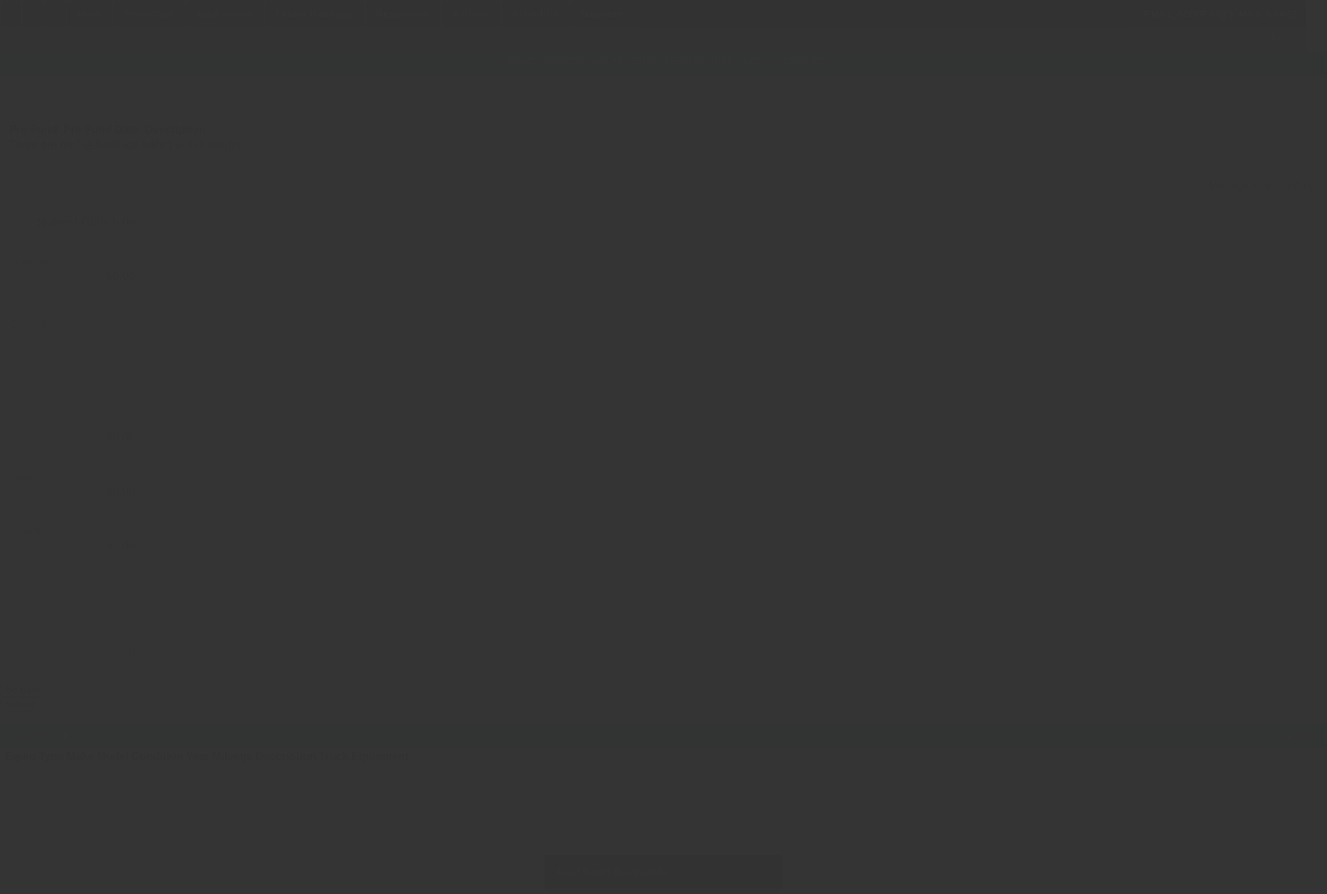
type input "$18,660.90"
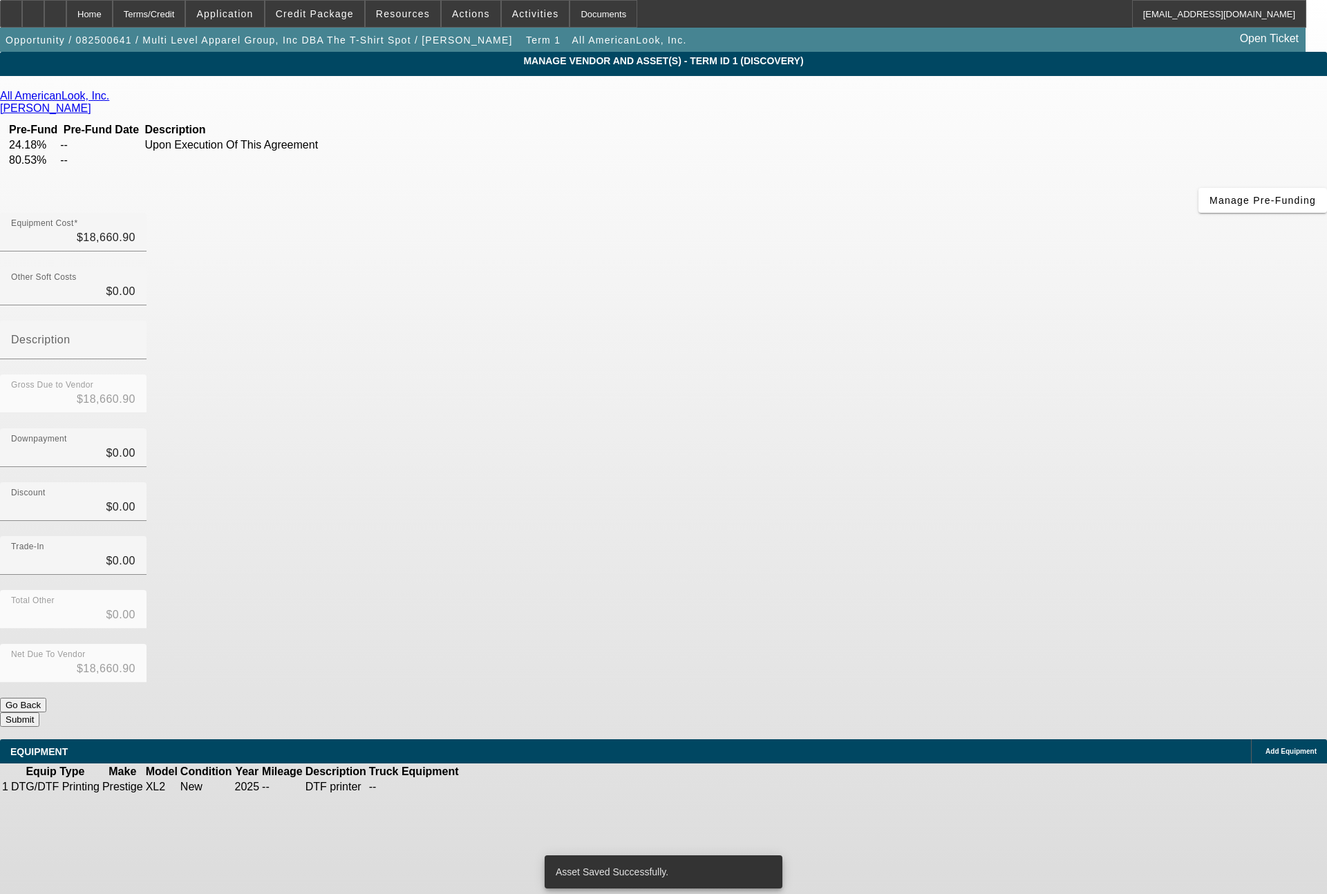
click at [1265, 748] on span "Add Equipment" at bounding box center [1290, 752] width 51 height 8
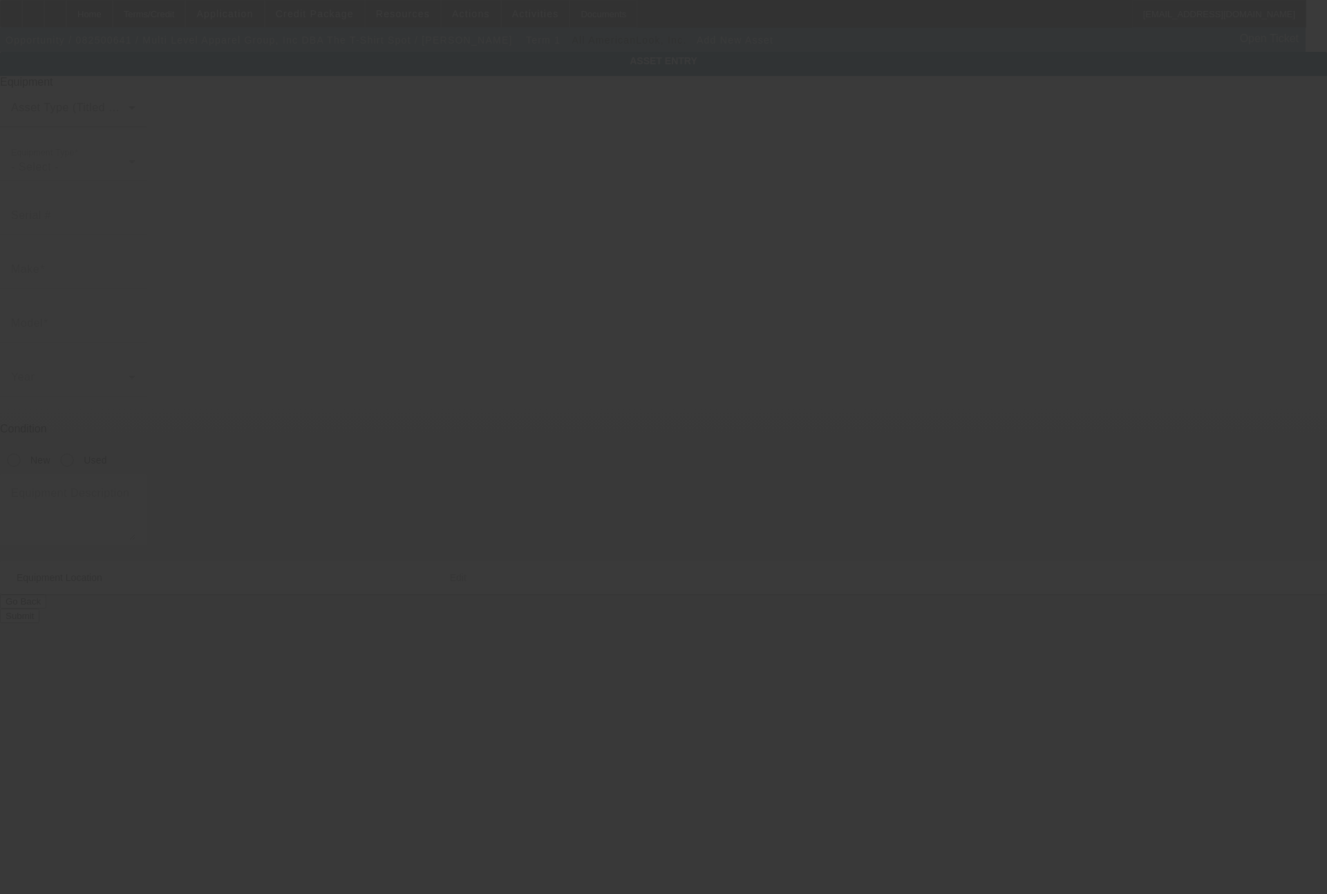
type input "10401 S San Pedro St"
type input "Los Angeles"
type input "90003"
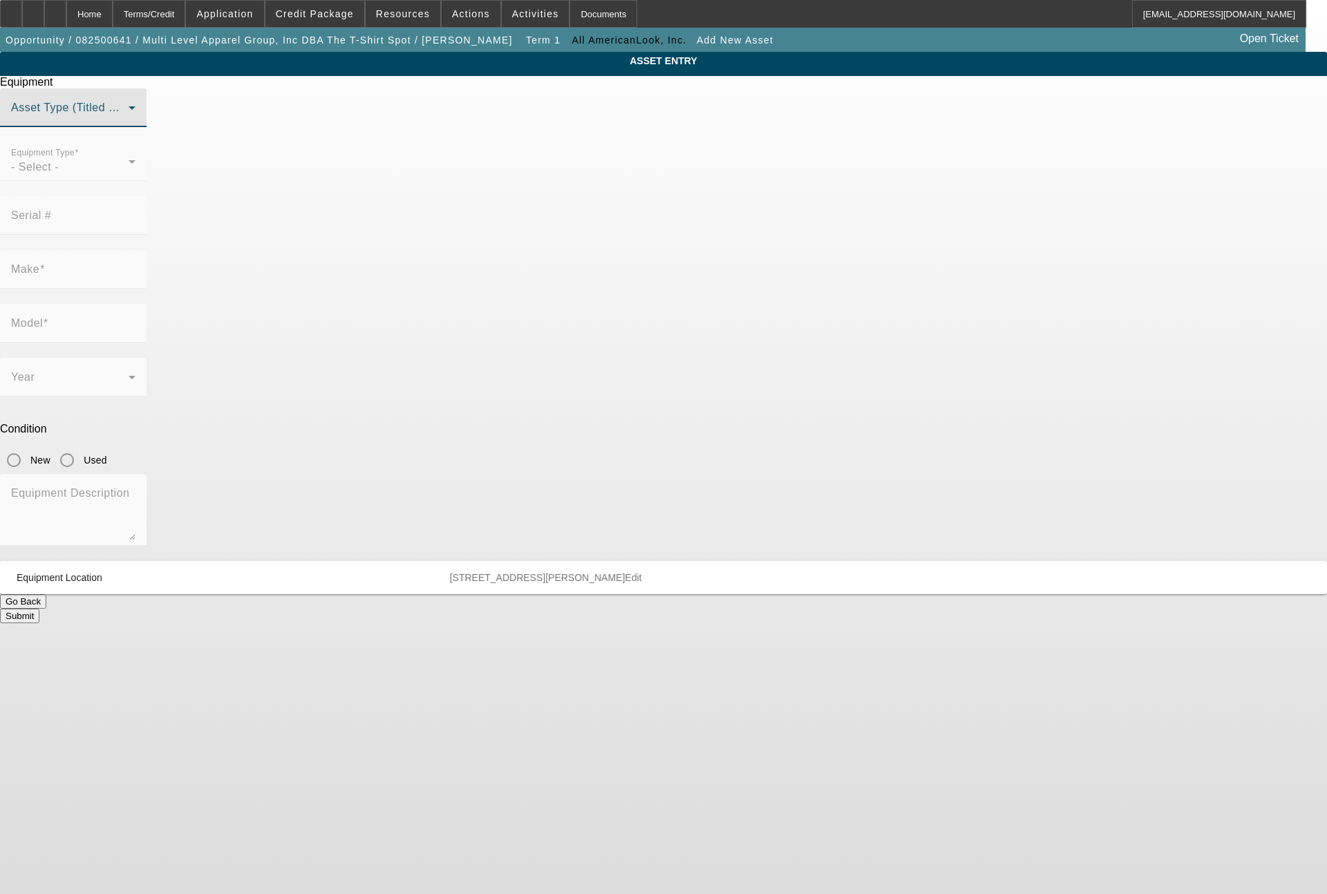
click at [129, 122] on span at bounding box center [69, 113] width 117 height 17
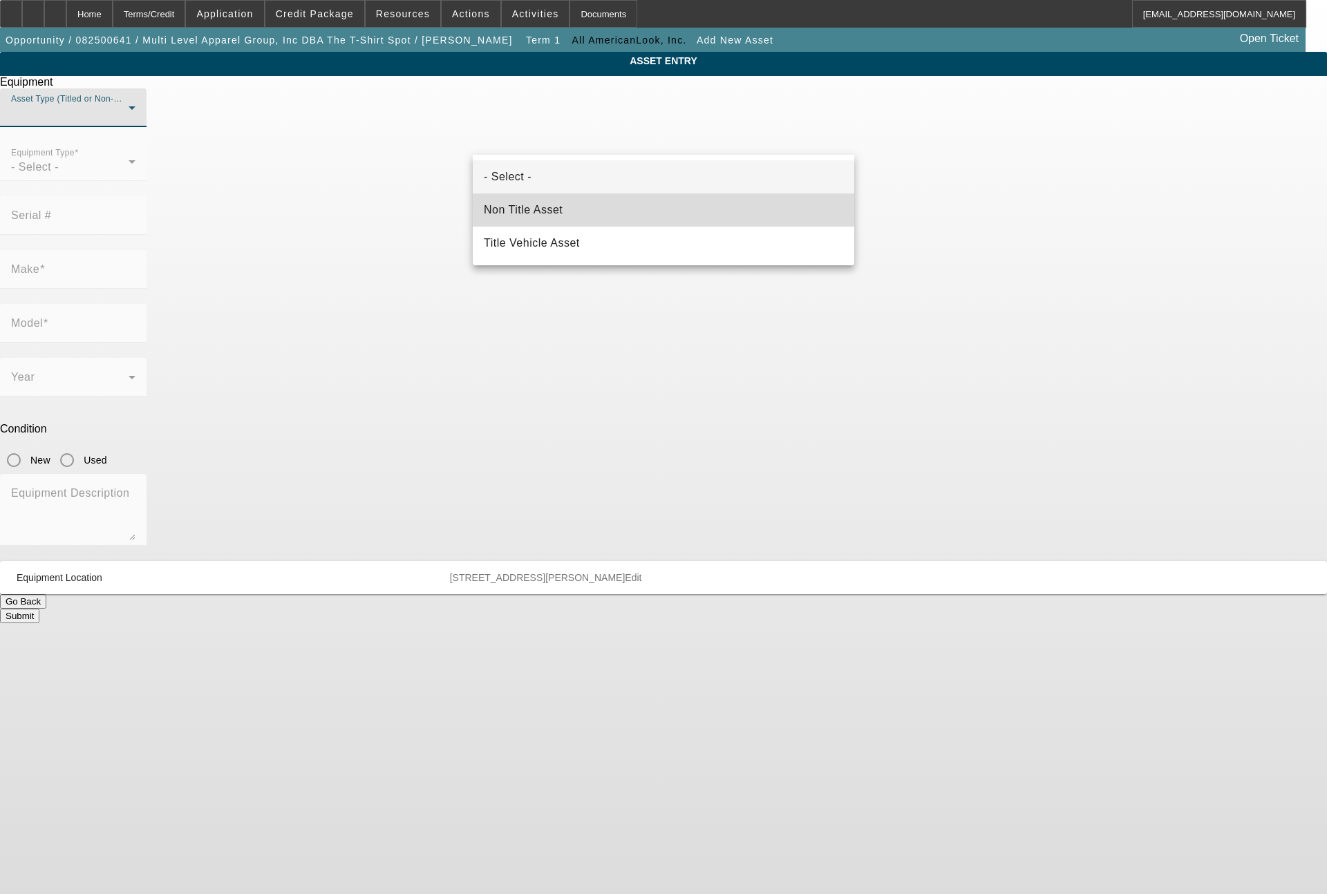
click at [560, 202] on span "Non Title Asset" at bounding box center [523, 210] width 79 height 17
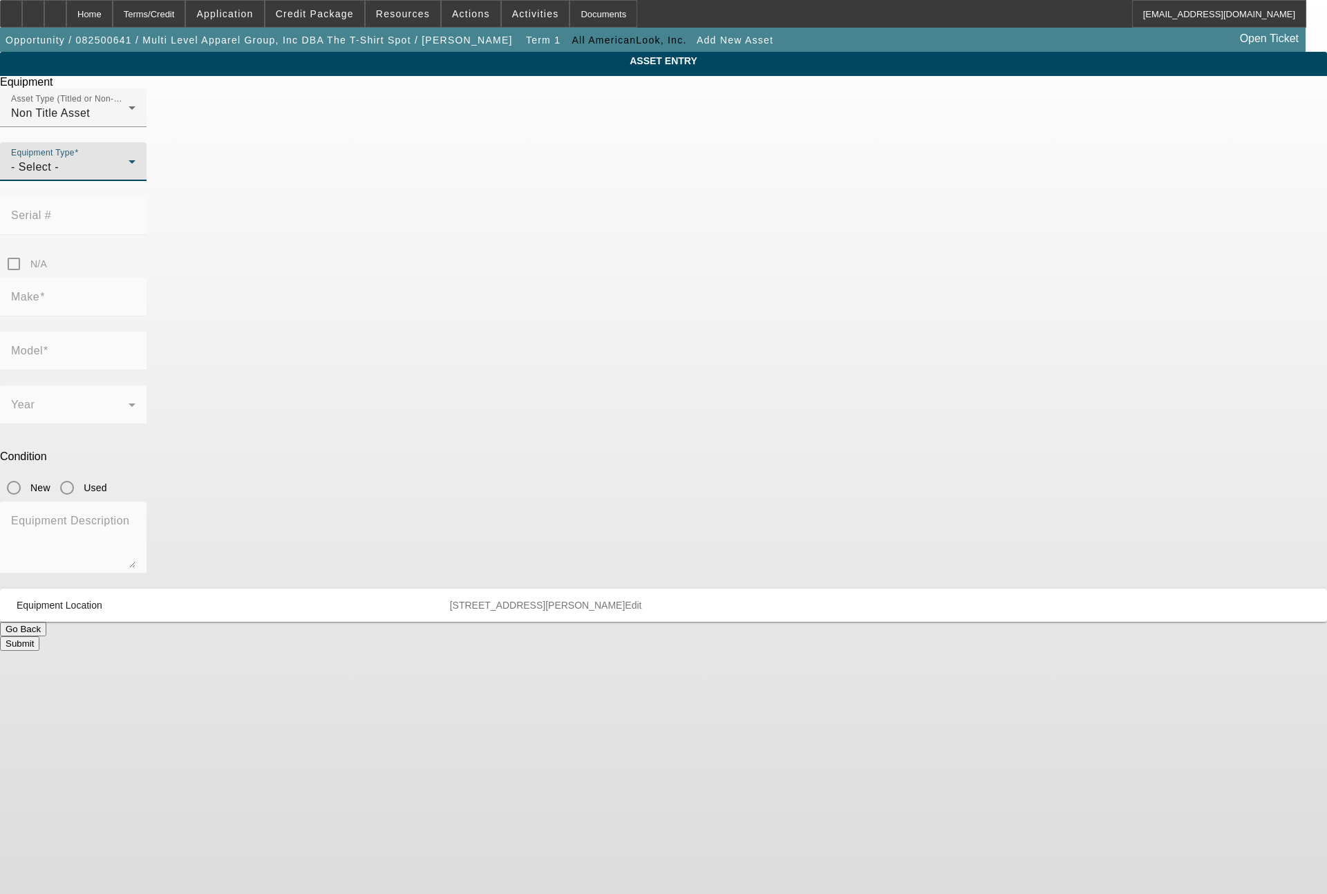
click at [129, 176] on div "- Select -" at bounding box center [69, 167] width 117 height 17
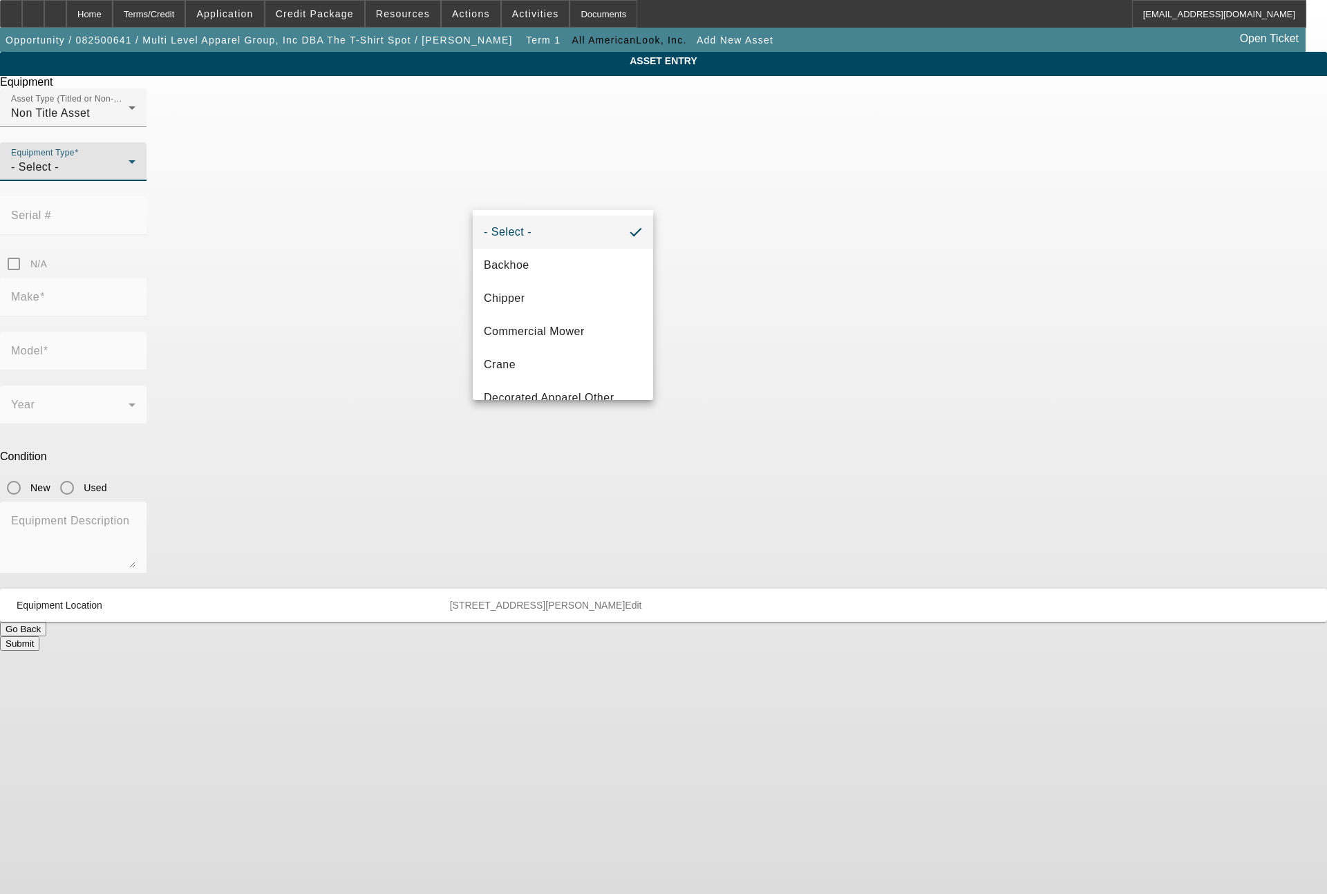
scroll to position [166, 0]
click at [575, 268] on span "DTG/DTF Printing" at bounding box center [531, 265] width 94 height 17
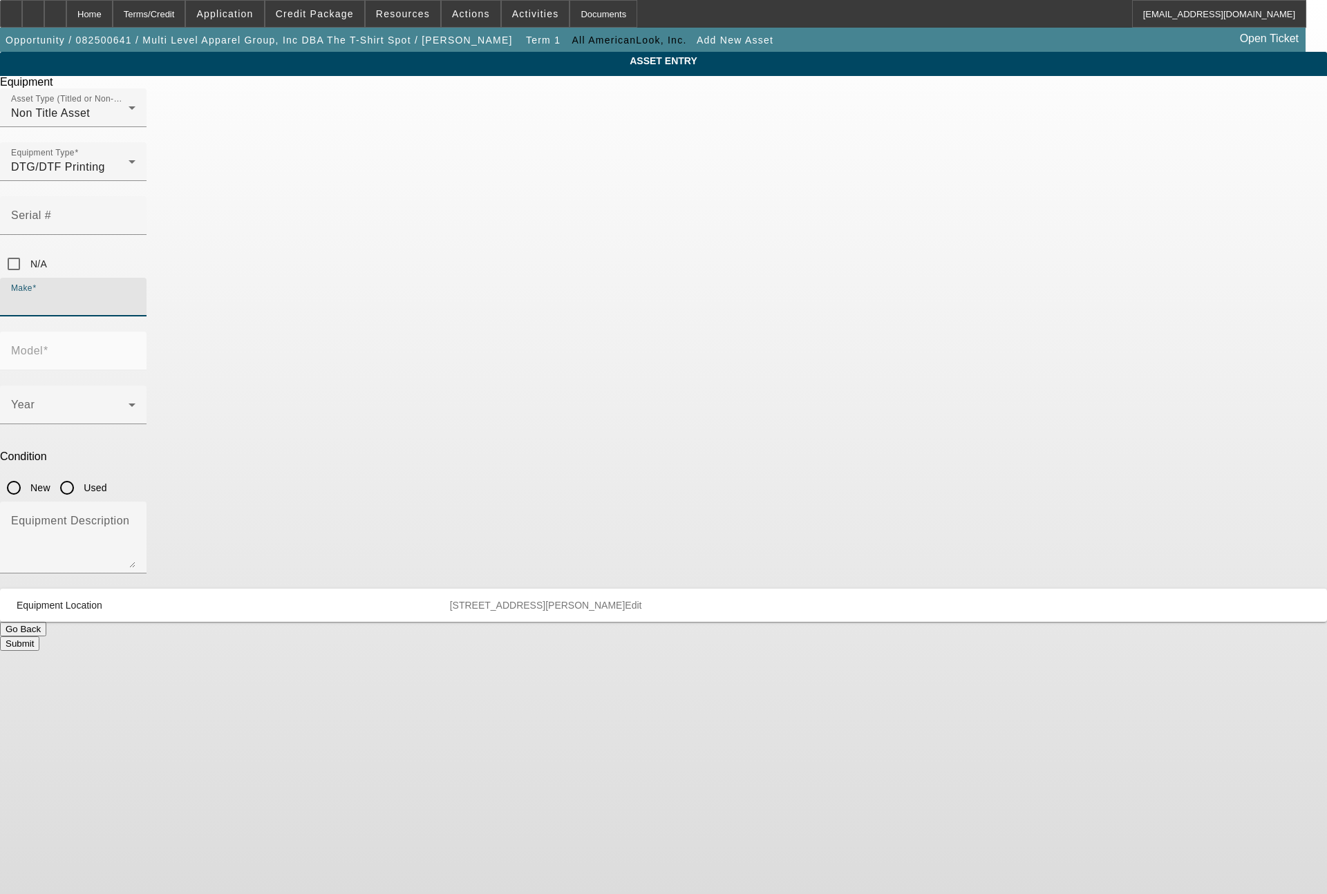
click at [135, 294] on input "Make" at bounding box center [73, 302] width 124 height 17
type input "M"
type input "Prestige"
click at [496, 316] on span "Prestige" at bounding box center [506, 320] width 44 height 12
click at [129, 402] on span at bounding box center [69, 410] width 117 height 17
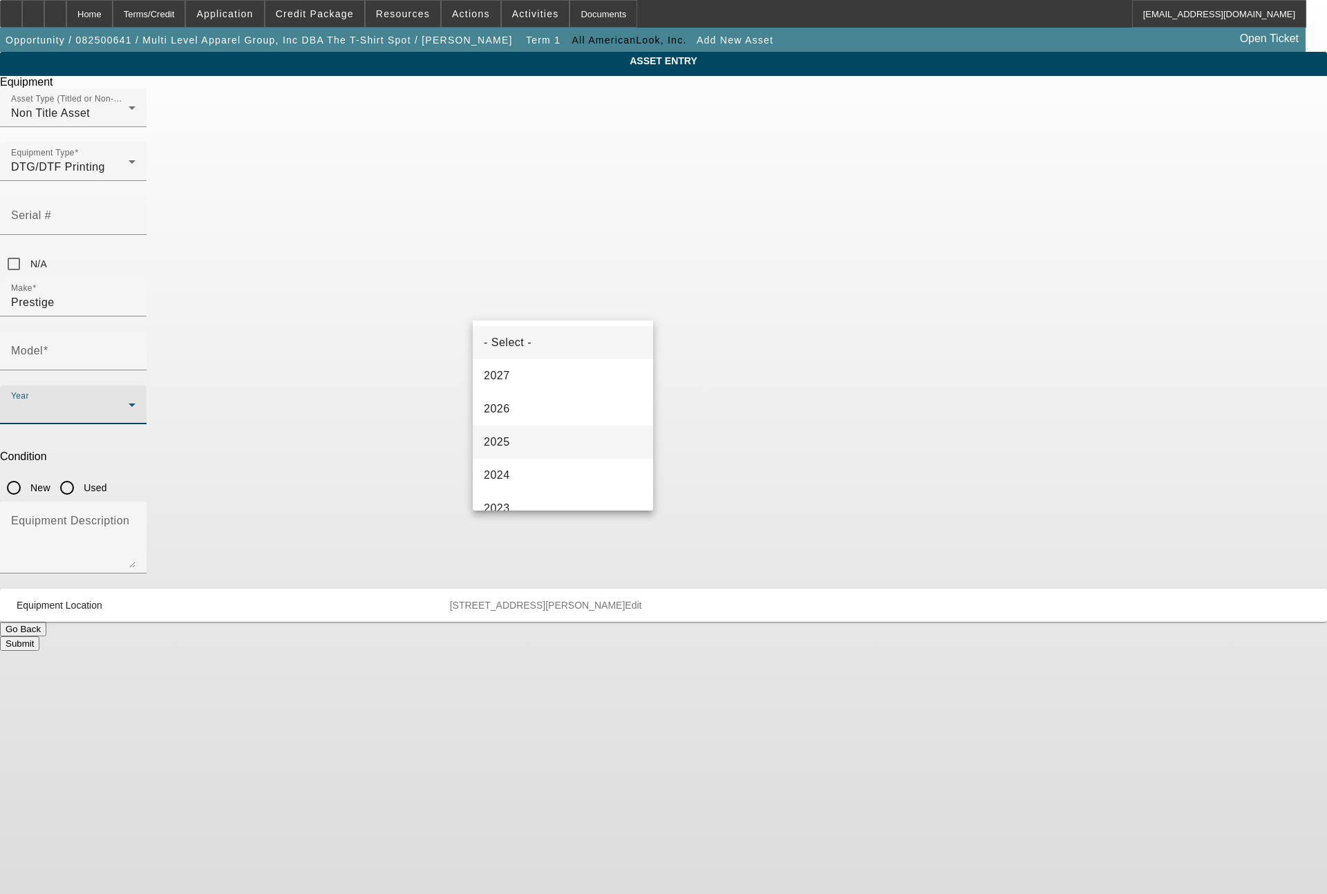
click at [507, 434] on span "2025" at bounding box center [497, 442] width 26 height 17
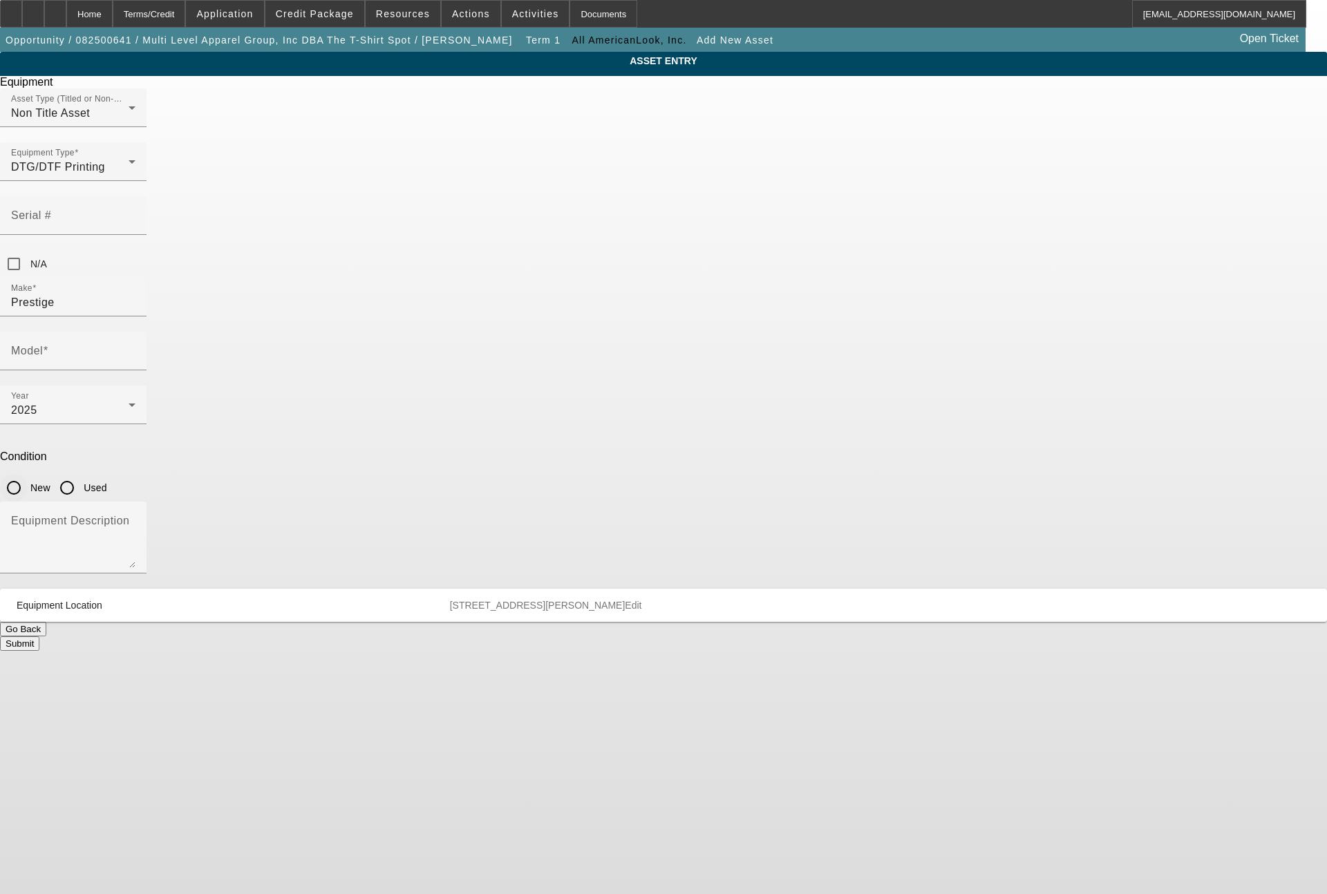
click at [28, 474] on input "New" at bounding box center [14, 488] width 28 height 28
radio input "true"
click at [135, 348] on input "Model" at bounding box center [73, 356] width 124 height 17
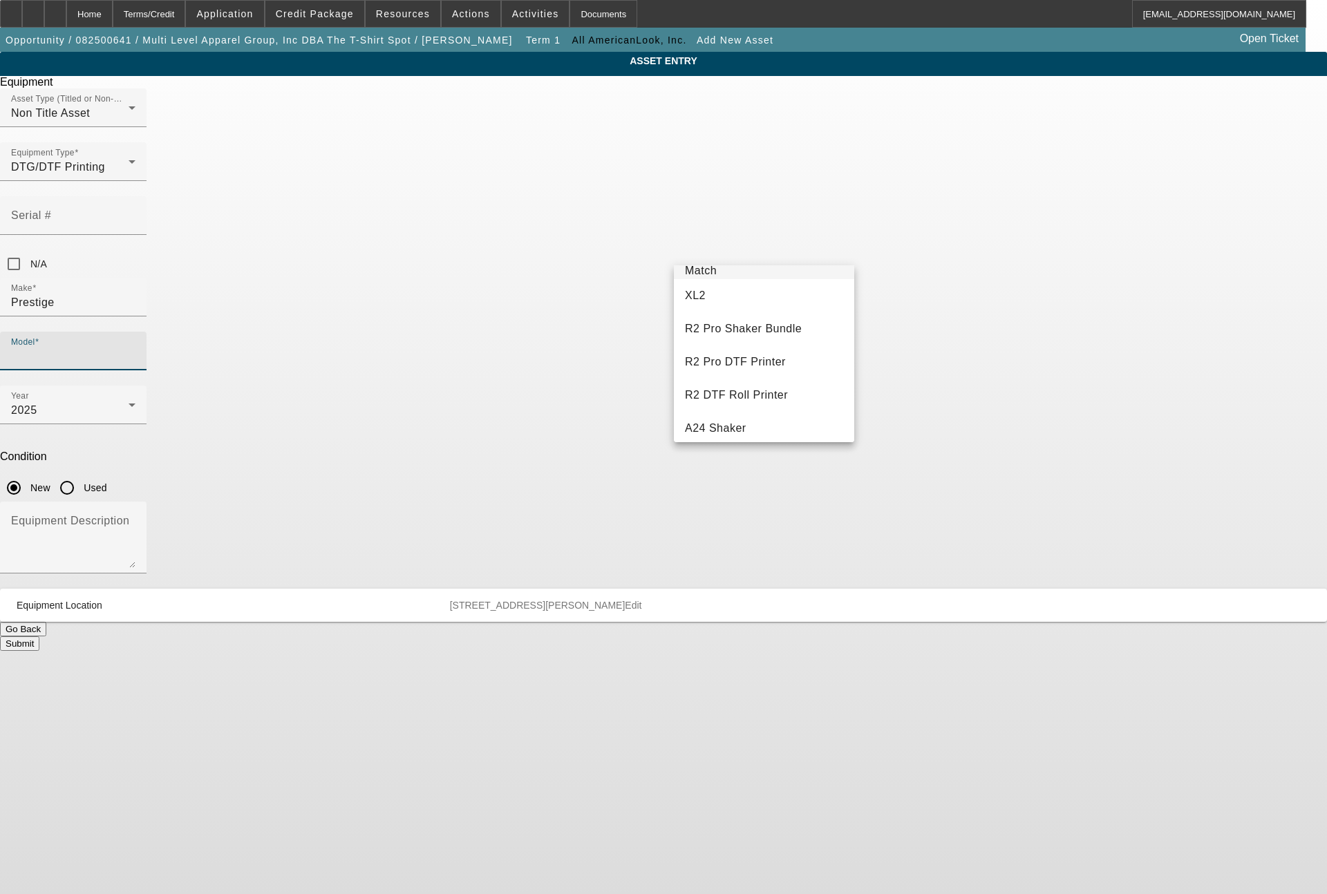
scroll to position [0, 0]
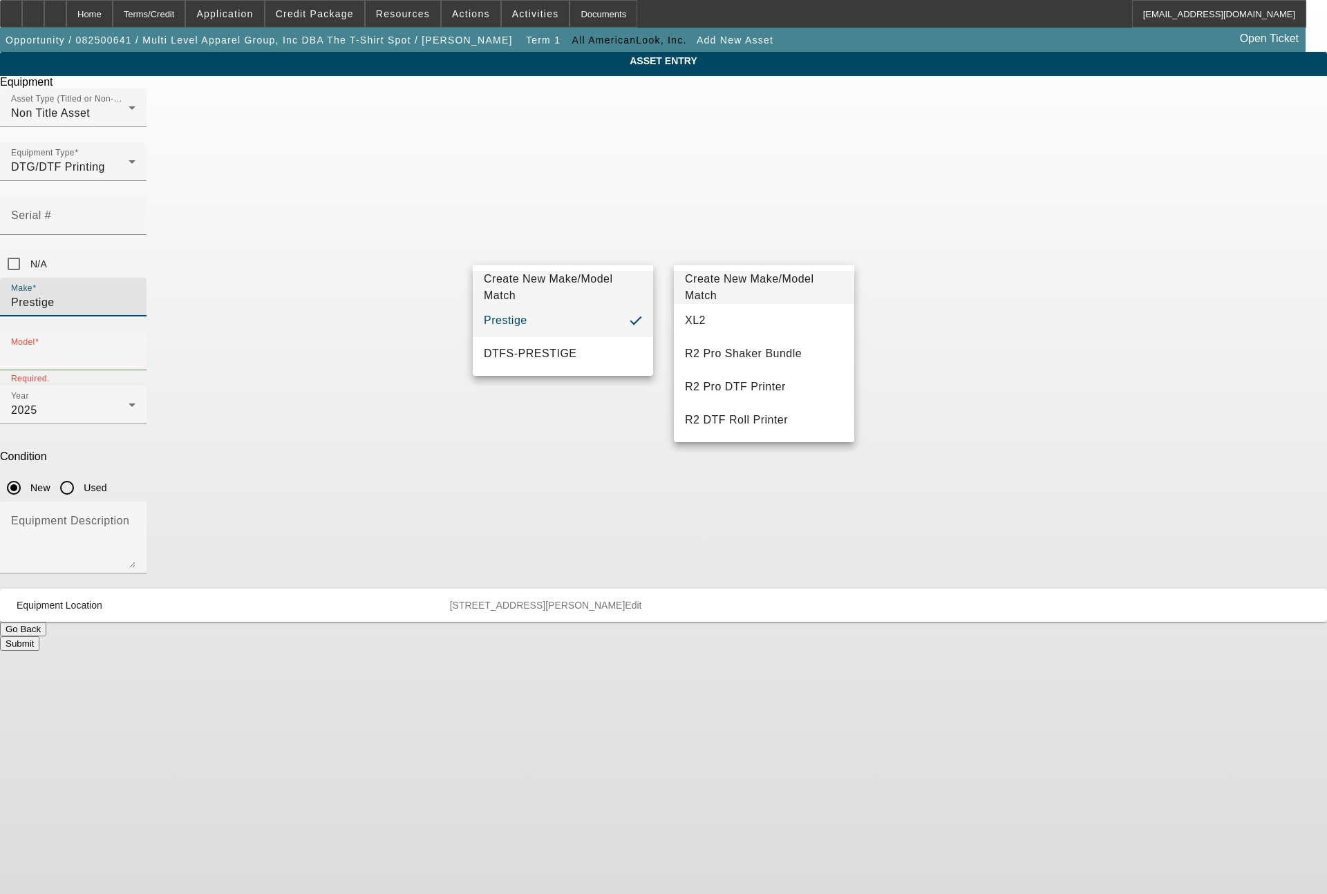
click at [135, 294] on input "Prestige" at bounding box center [73, 302] width 124 height 17
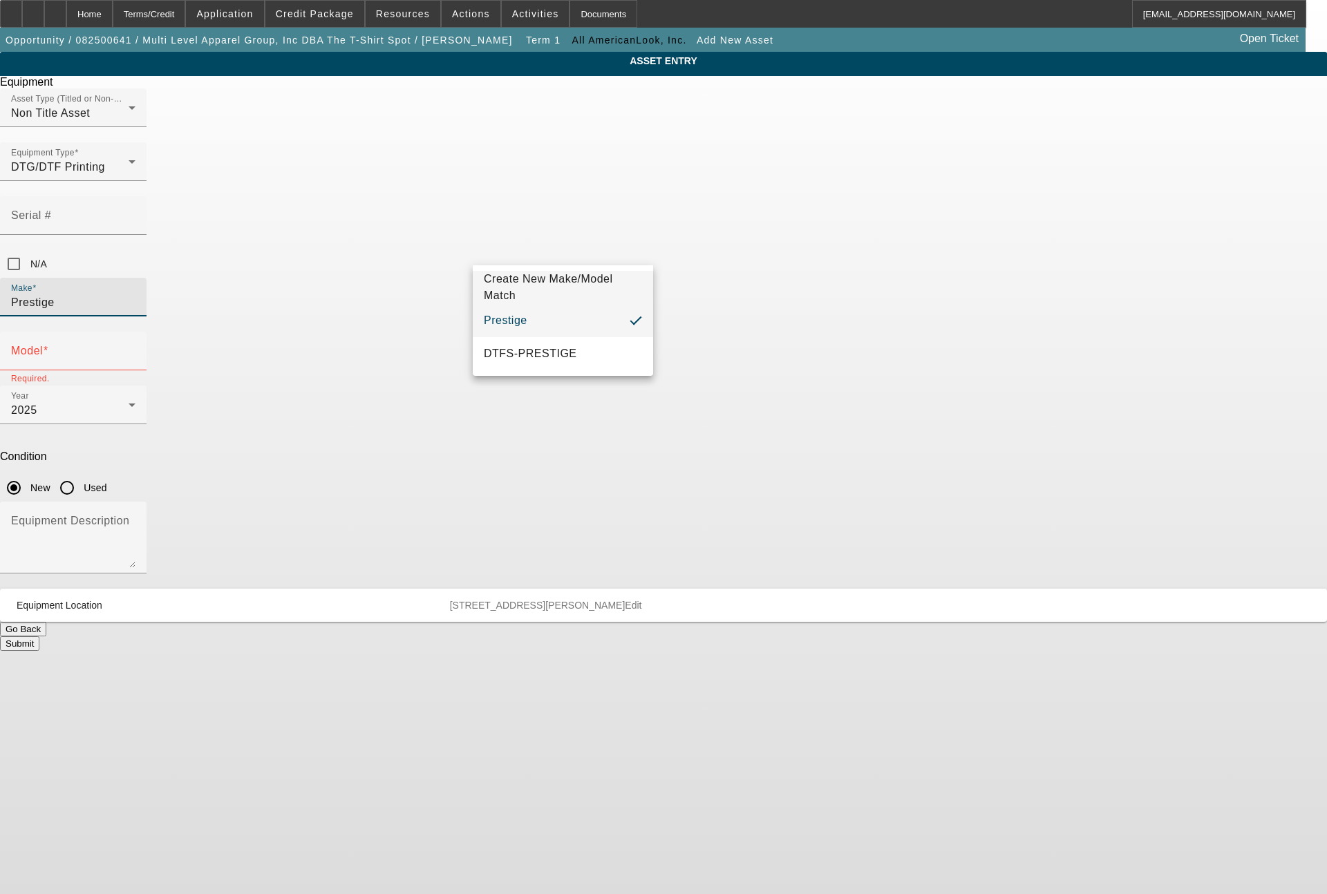
drag, startPoint x: 552, startPoint y: 259, endPoint x: 397, endPoint y: 239, distance: 156.8
click at [397, 239] on div "ASSET ENTRY Equipment Asset Type (Titled or Non-Titled) Non Title Asset Equipme…" at bounding box center [663, 351] width 1327 height 599
type input "Miro"
click at [587, 283] on span "Create New Make/Model Match" at bounding box center [548, 287] width 129 height 28
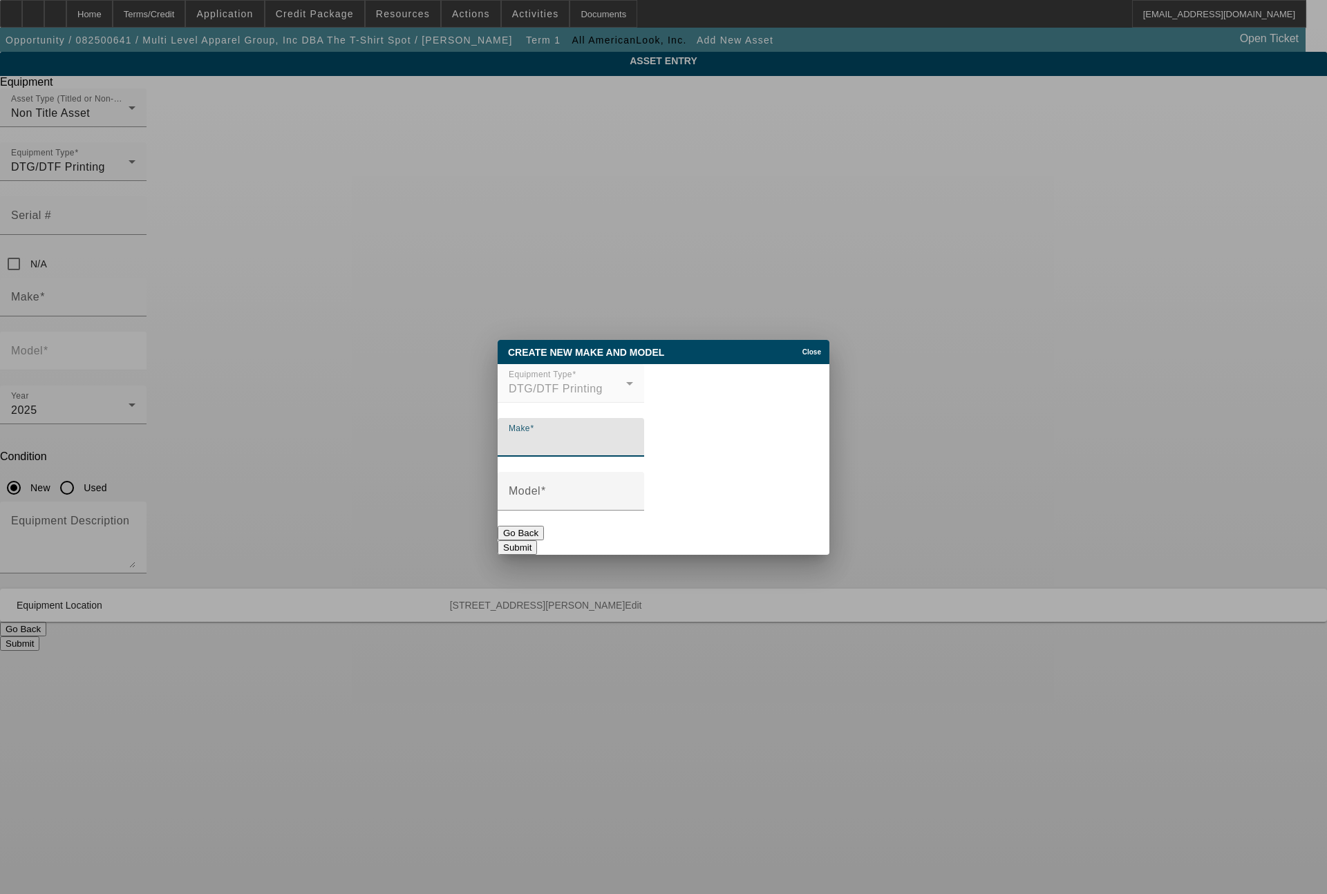
click at [591, 439] on input "Make" at bounding box center [571, 443] width 124 height 17
type input "Miro"
type input "Miro 24"
click at [537, 540] on button "Submit" at bounding box center [517, 547] width 39 height 15
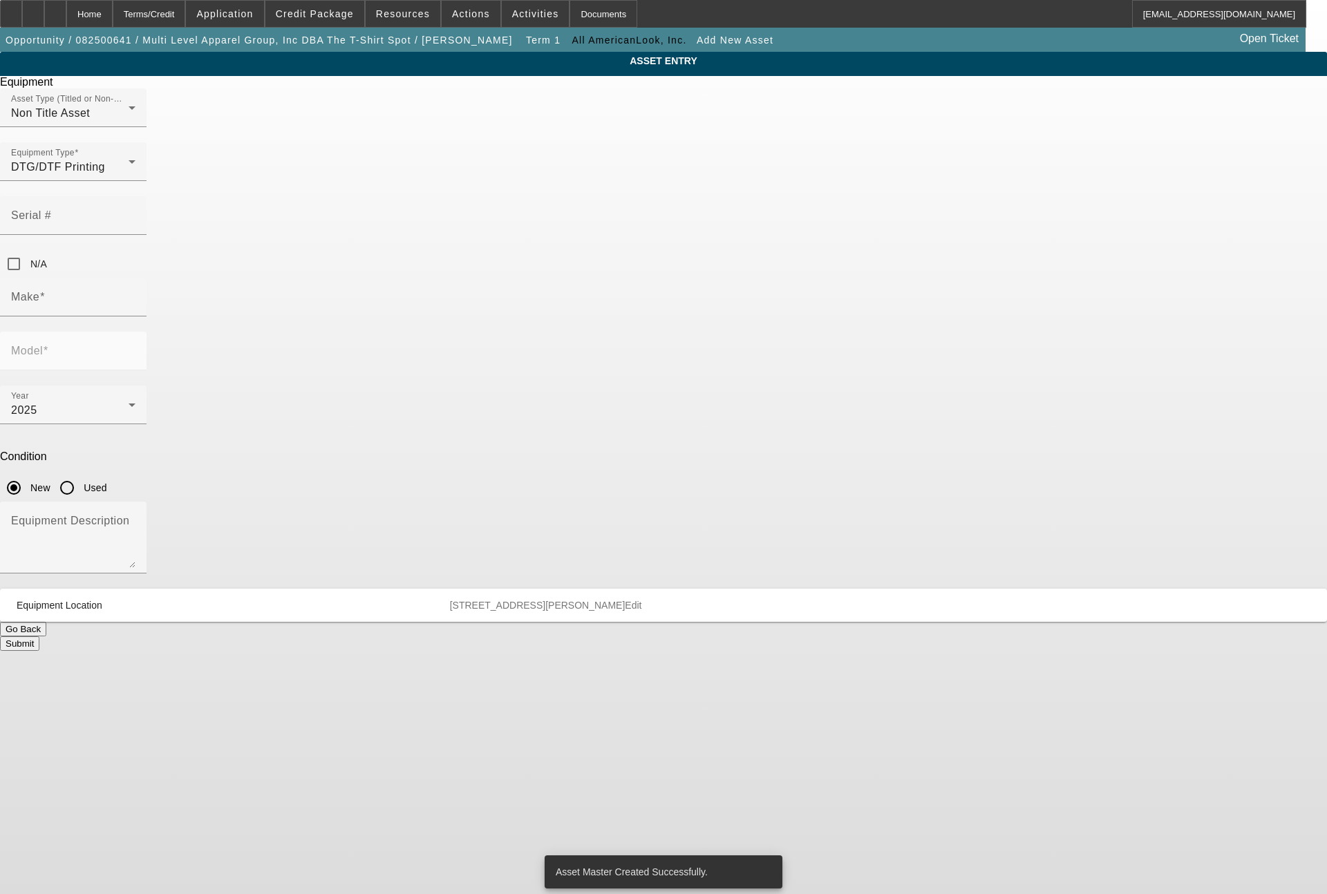
type input "Miro"
type input "Miro 24"
click at [135, 518] on textarea "Equipment Description" at bounding box center [73, 543] width 124 height 50
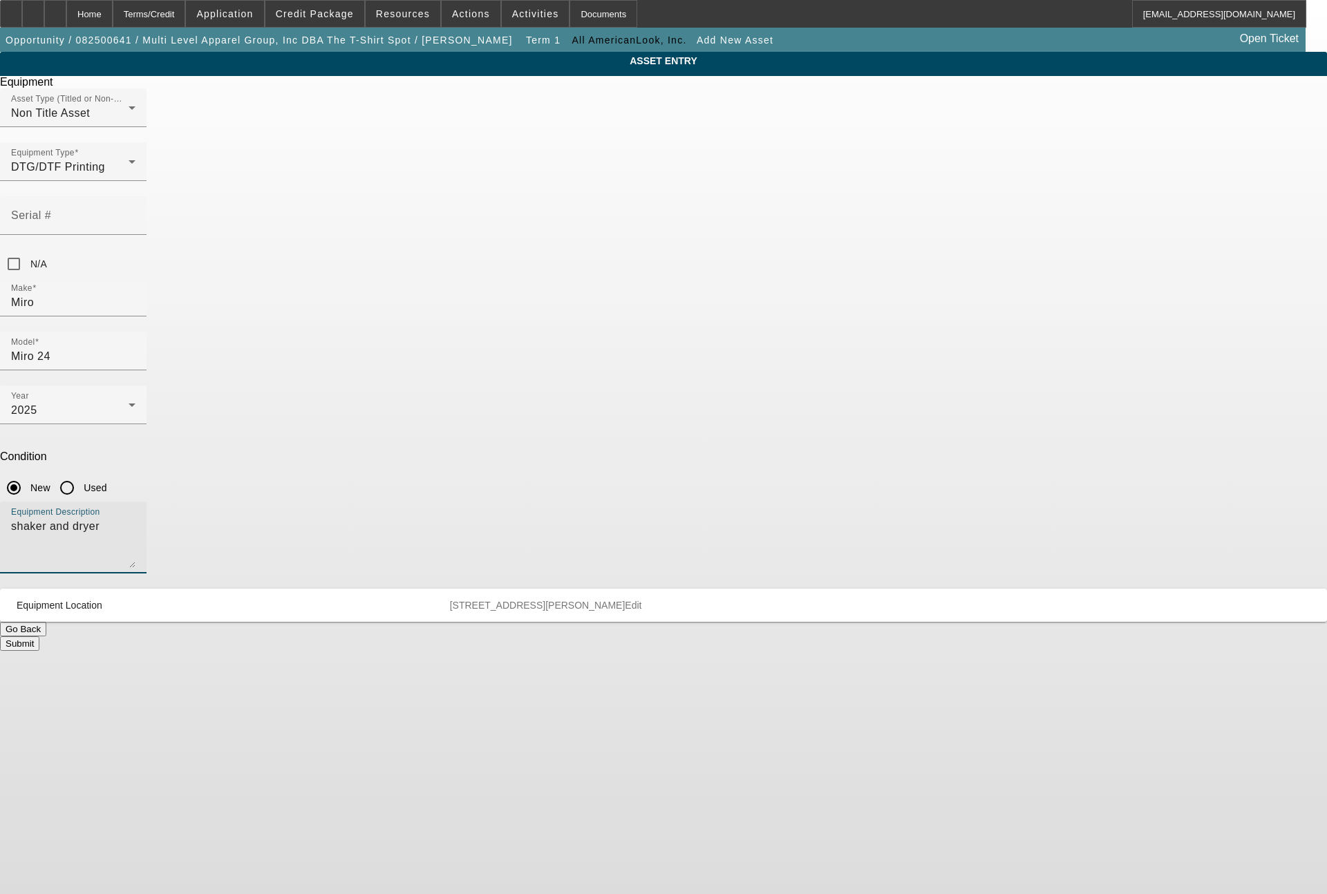
type textarea "shaker and dryer"
click at [39, 636] on button "Submit" at bounding box center [19, 643] width 39 height 15
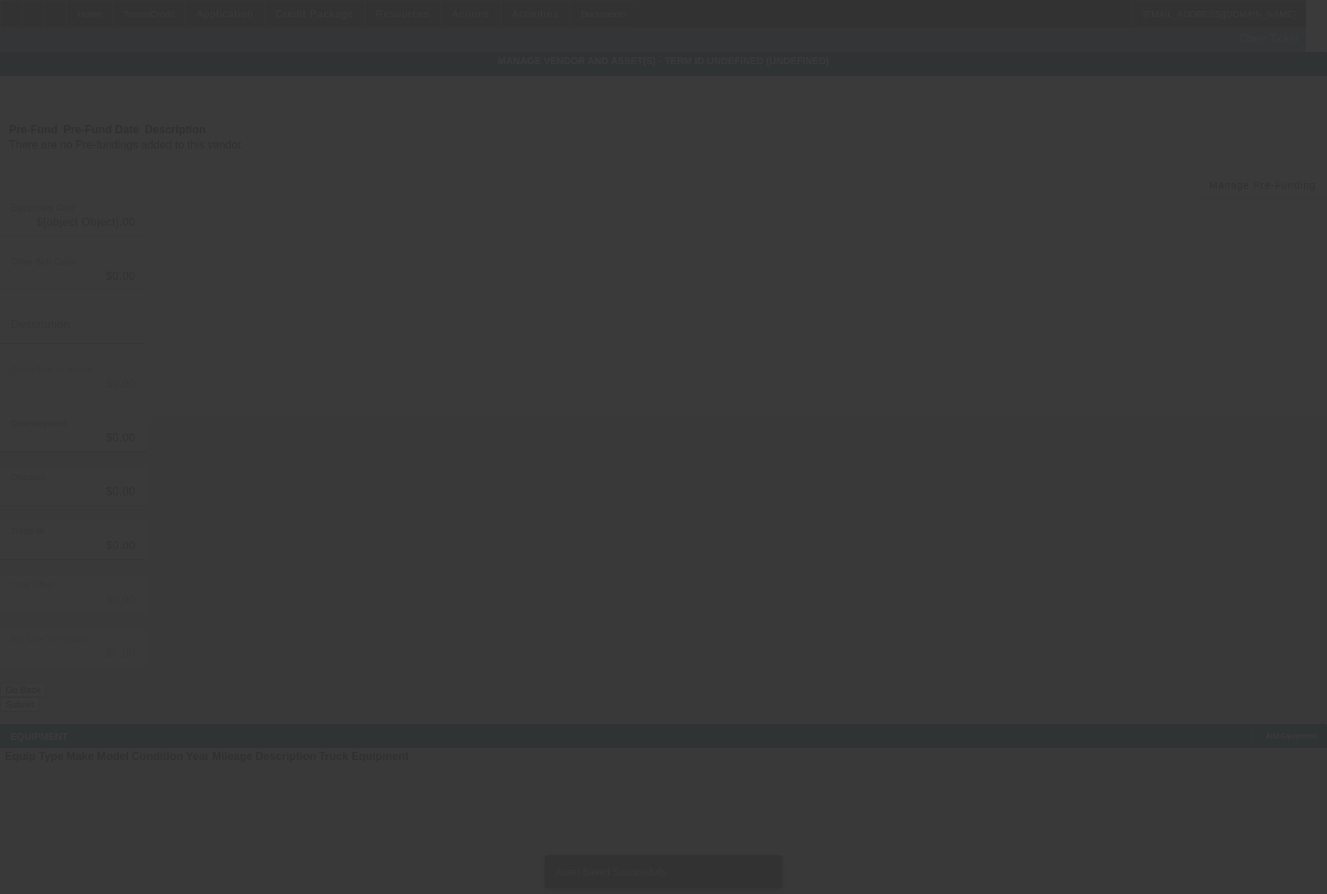
type input "$18,660.90"
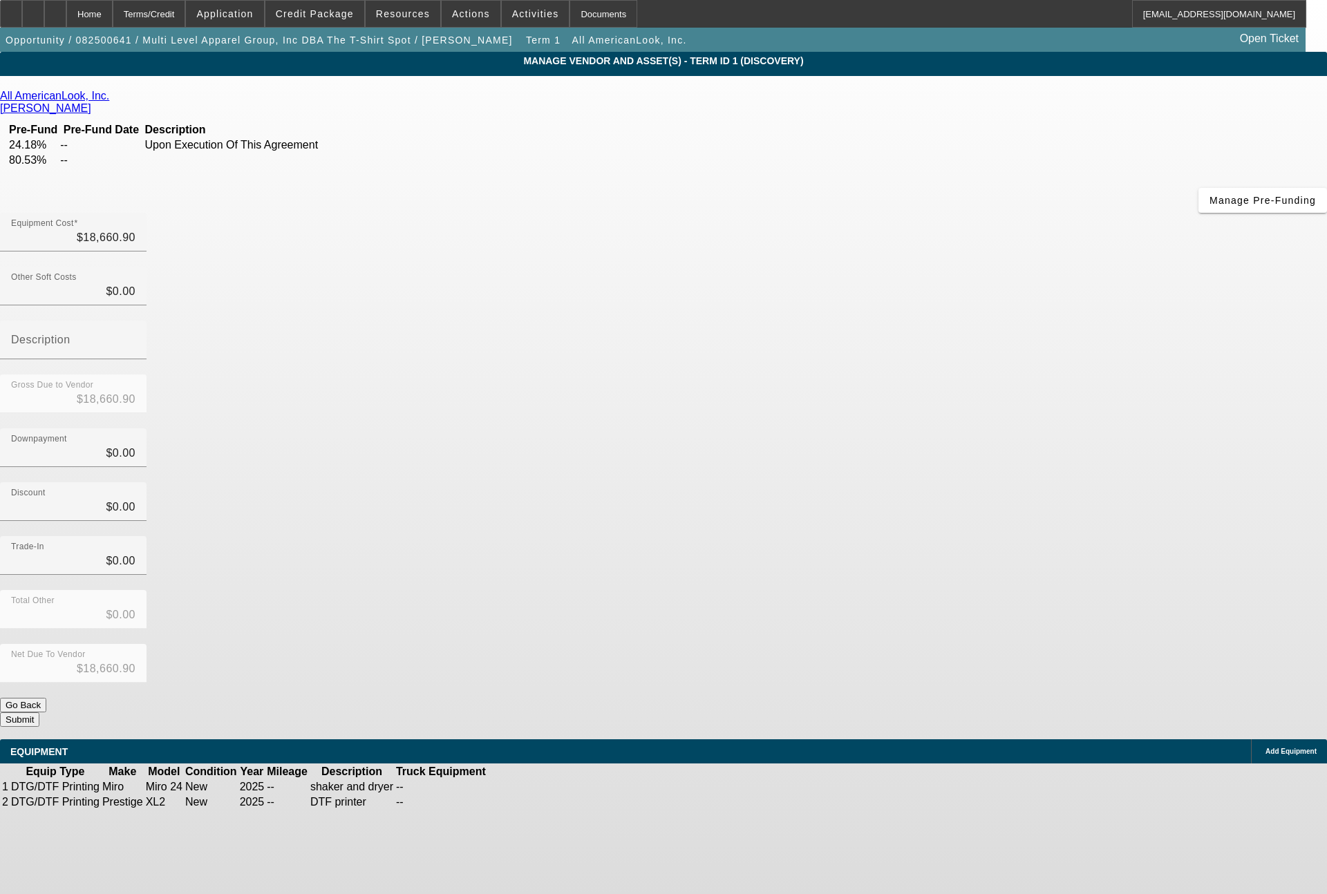
click at [39, 712] on button "Submit" at bounding box center [19, 719] width 39 height 15
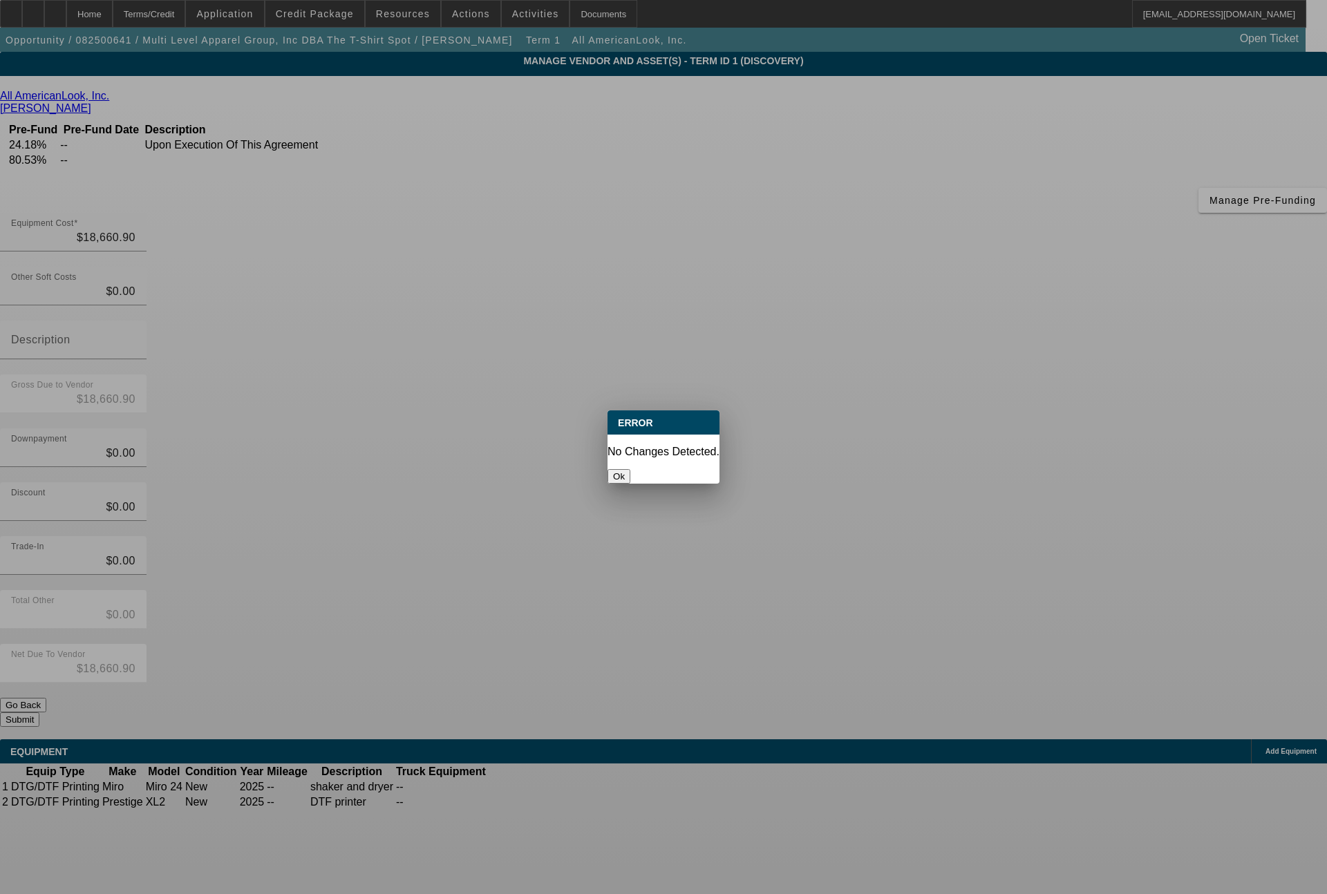
click at [630, 469] on button "Ok" at bounding box center [618, 476] width 23 height 15
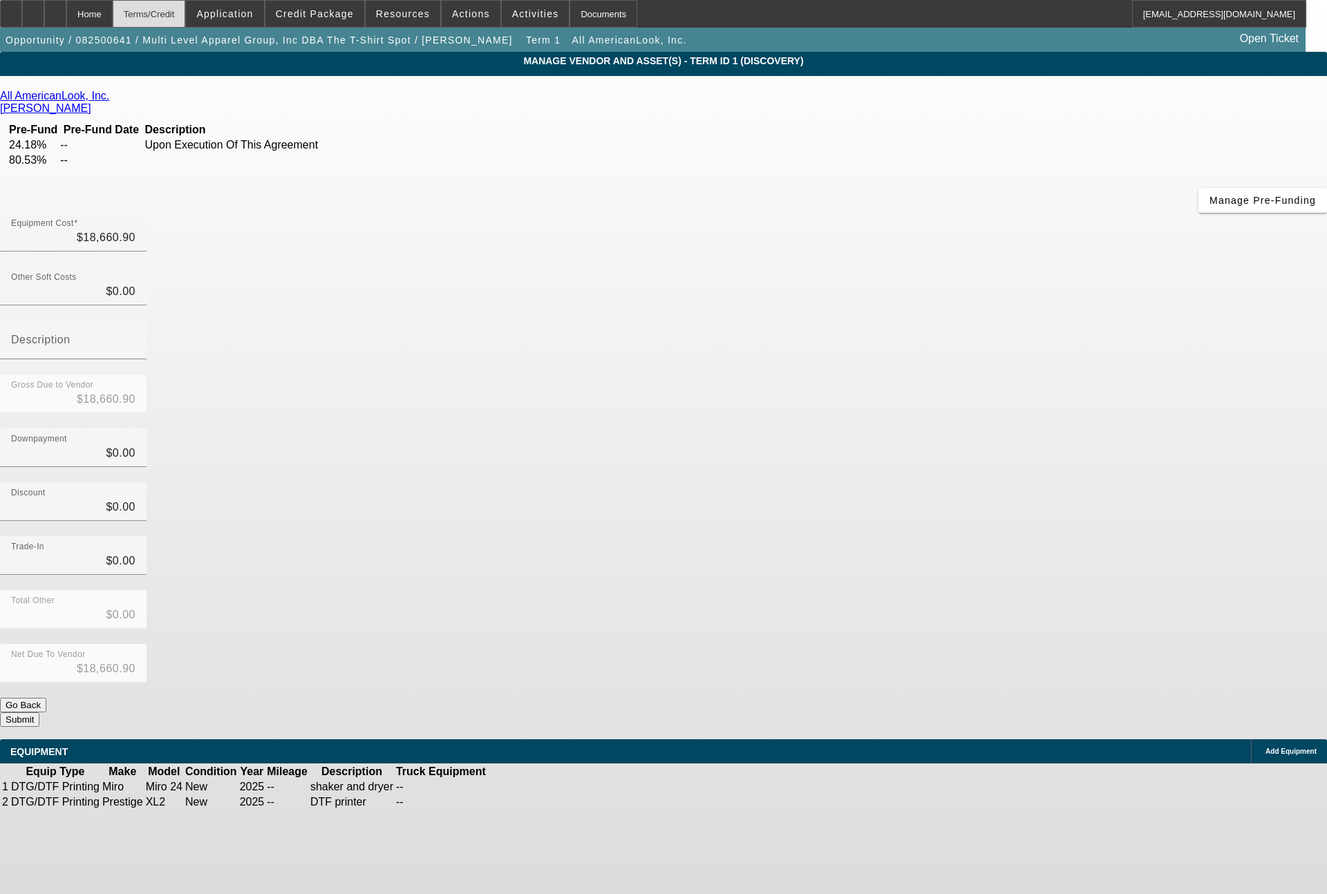
click at [186, 21] on div "Terms/Credit" at bounding box center [149, 14] width 73 height 28
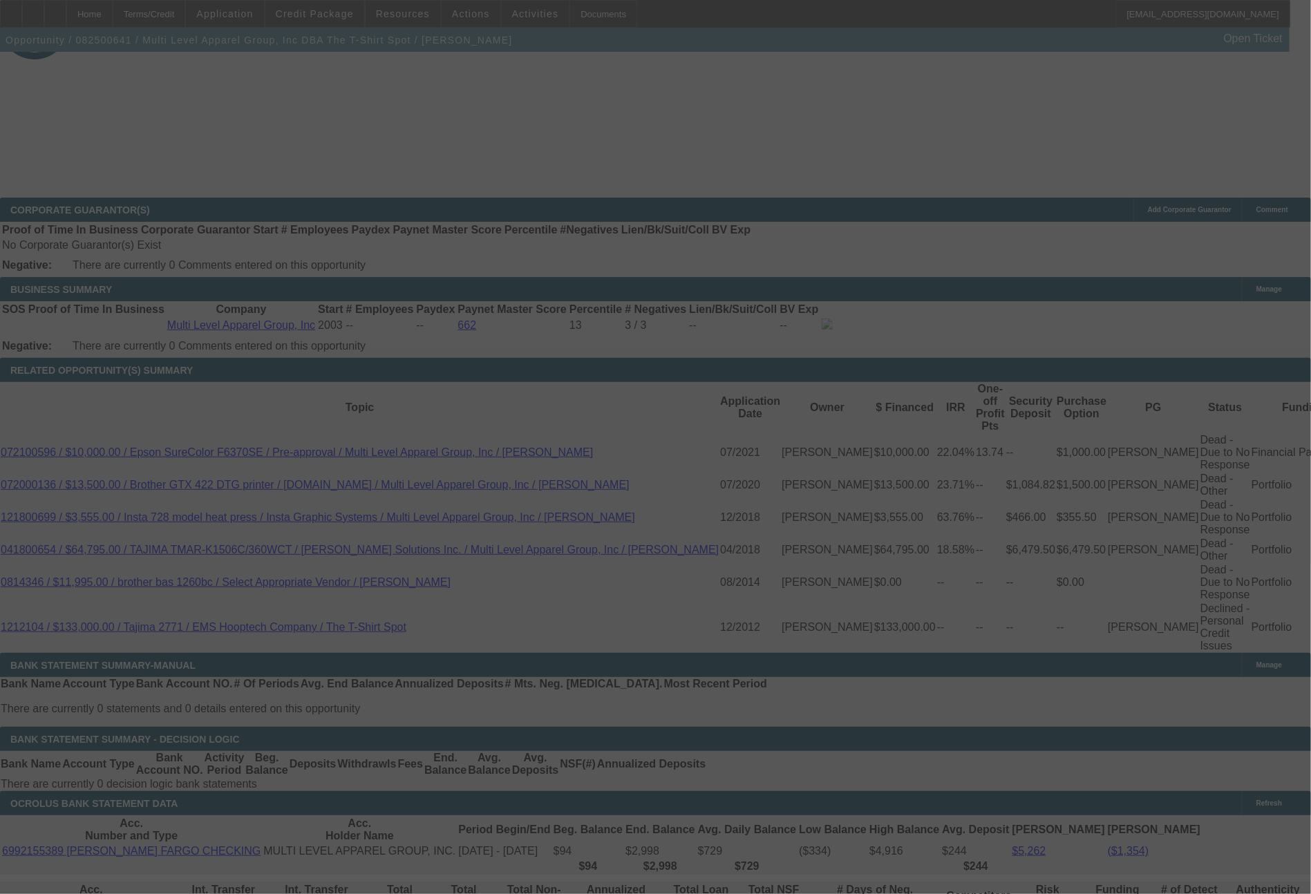
select select "0"
select select "0.1"
select select "4"
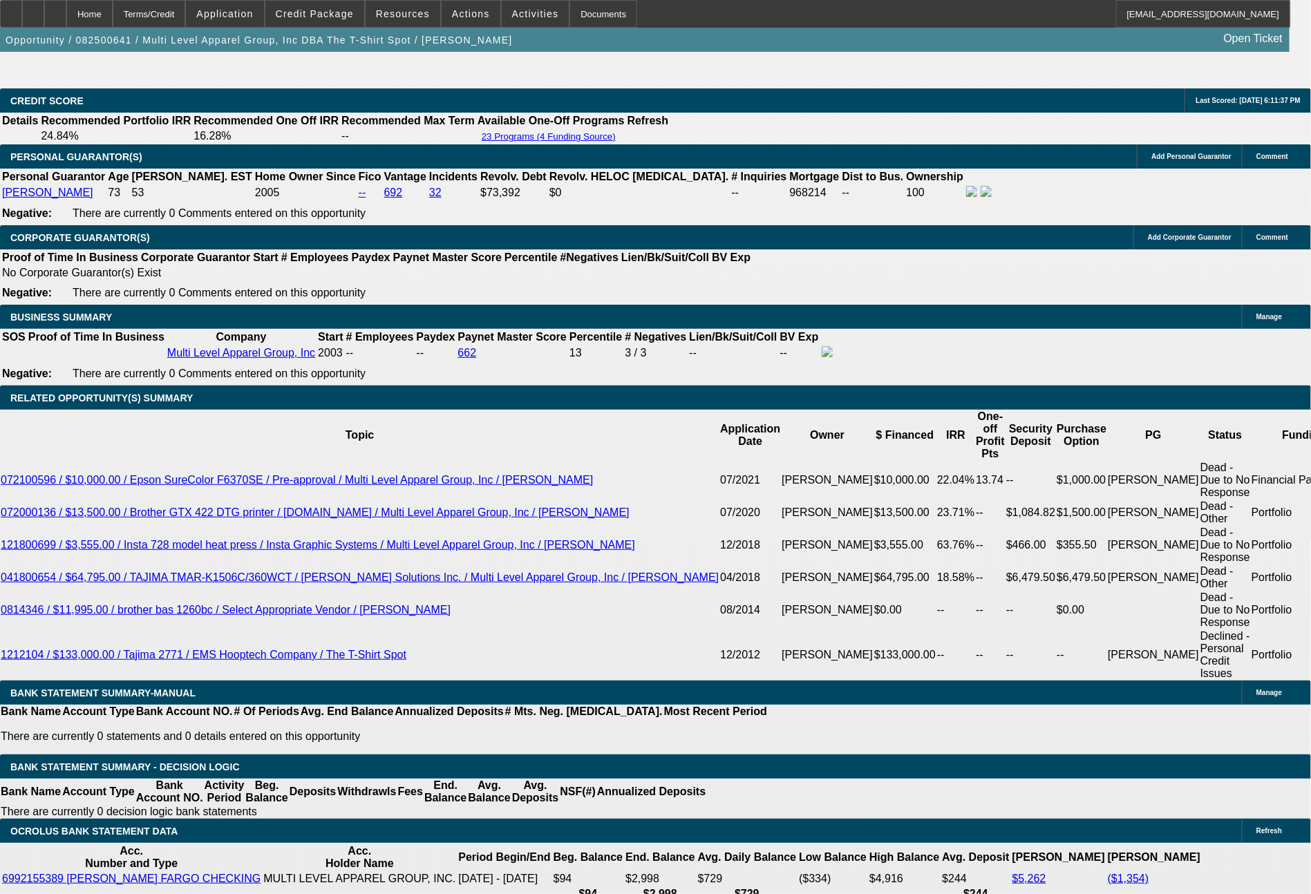
scroll to position [2169, 0]
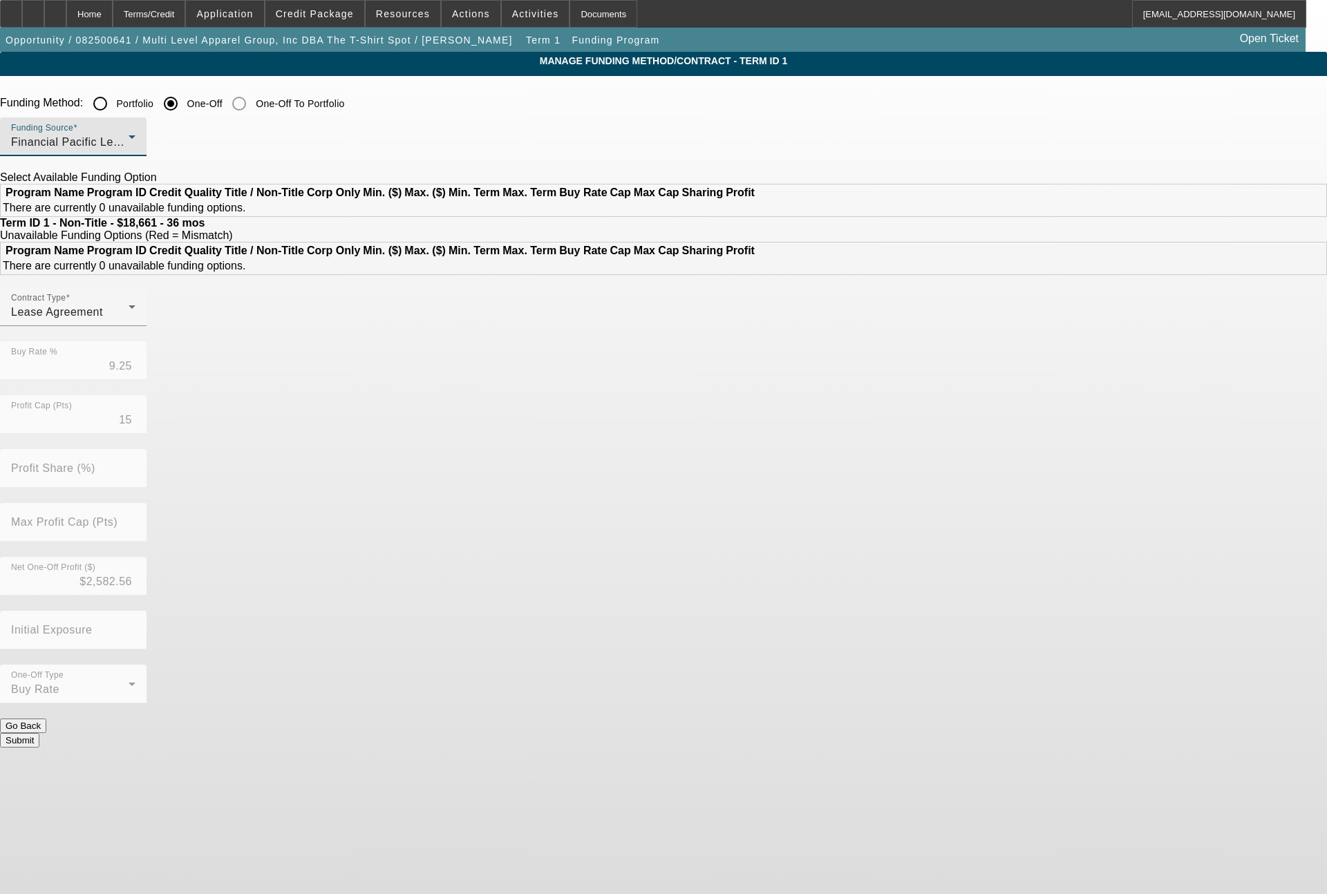
click at [129, 150] on div "Financial Pacific Leasing, Inc." at bounding box center [69, 142] width 117 height 17
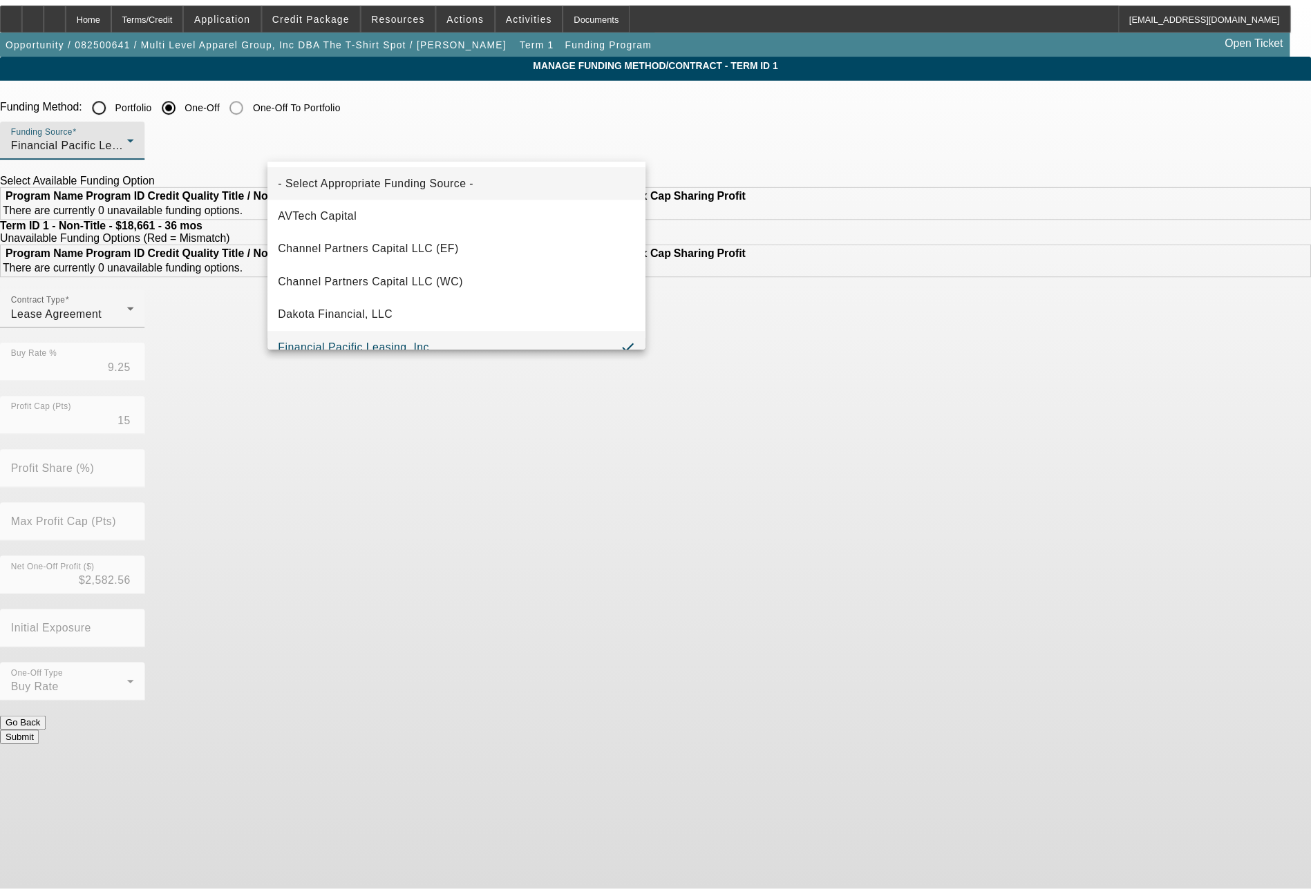
scroll to position [15, 0]
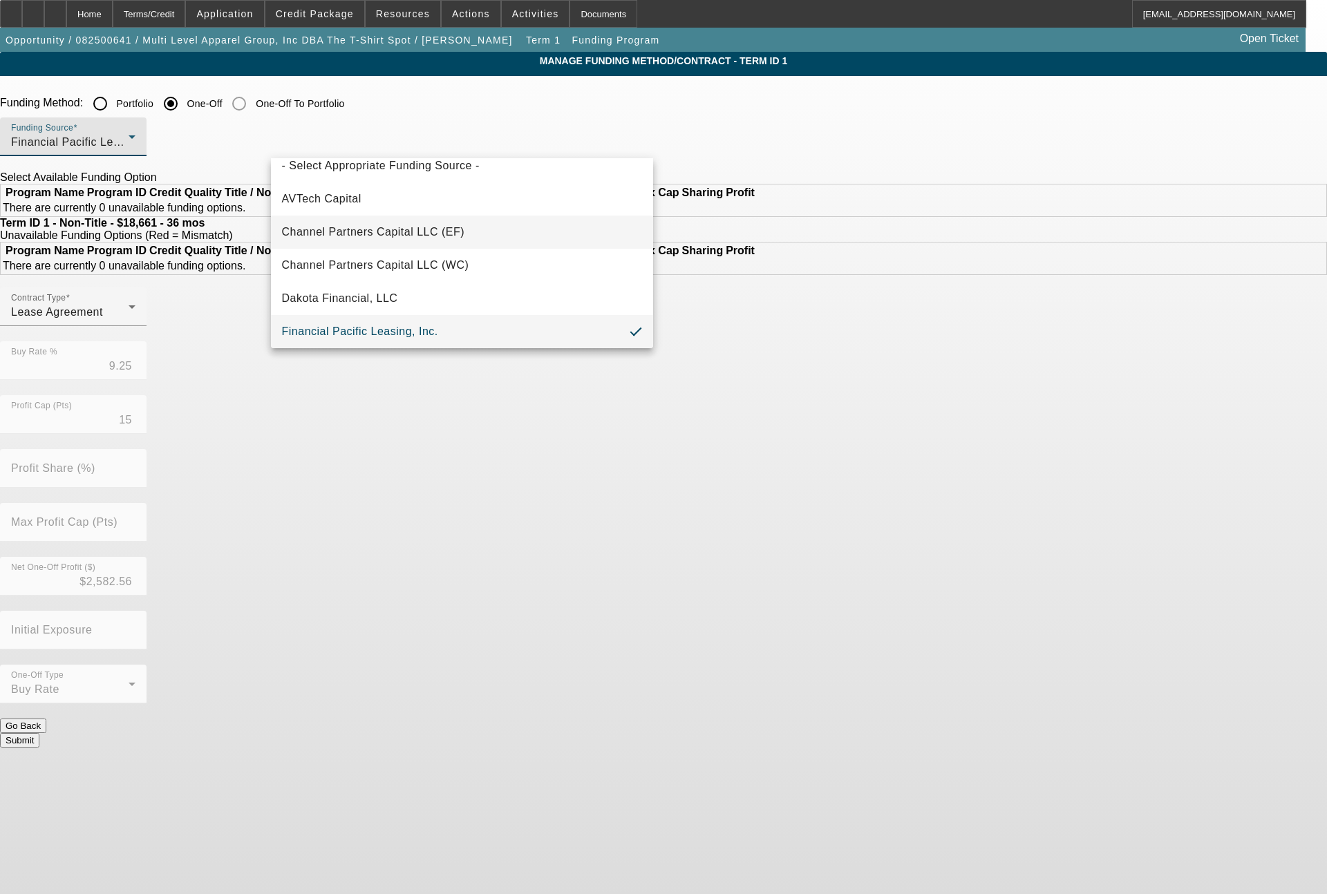
click at [444, 226] on span "Channel Partners Capital LLC (EF)" at bounding box center [373, 232] width 183 height 17
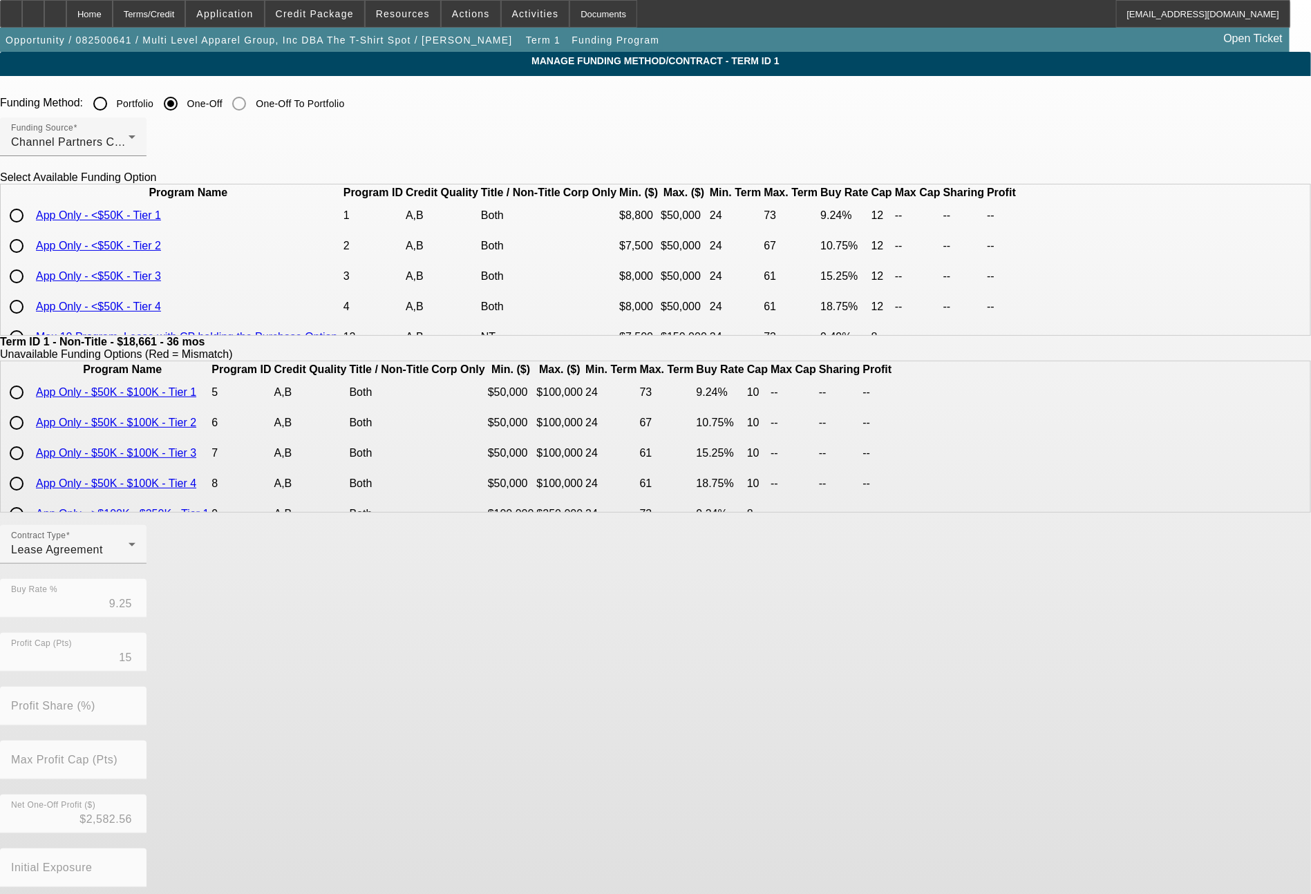
click at [30, 229] on input "radio" at bounding box center [17, 216] width 28 height 28
radio input "true"
type input "9.24"
type input "12"
click at [129, 558] on div "Lease Agreement" at bounding box center [69, 550] width 117 height 17
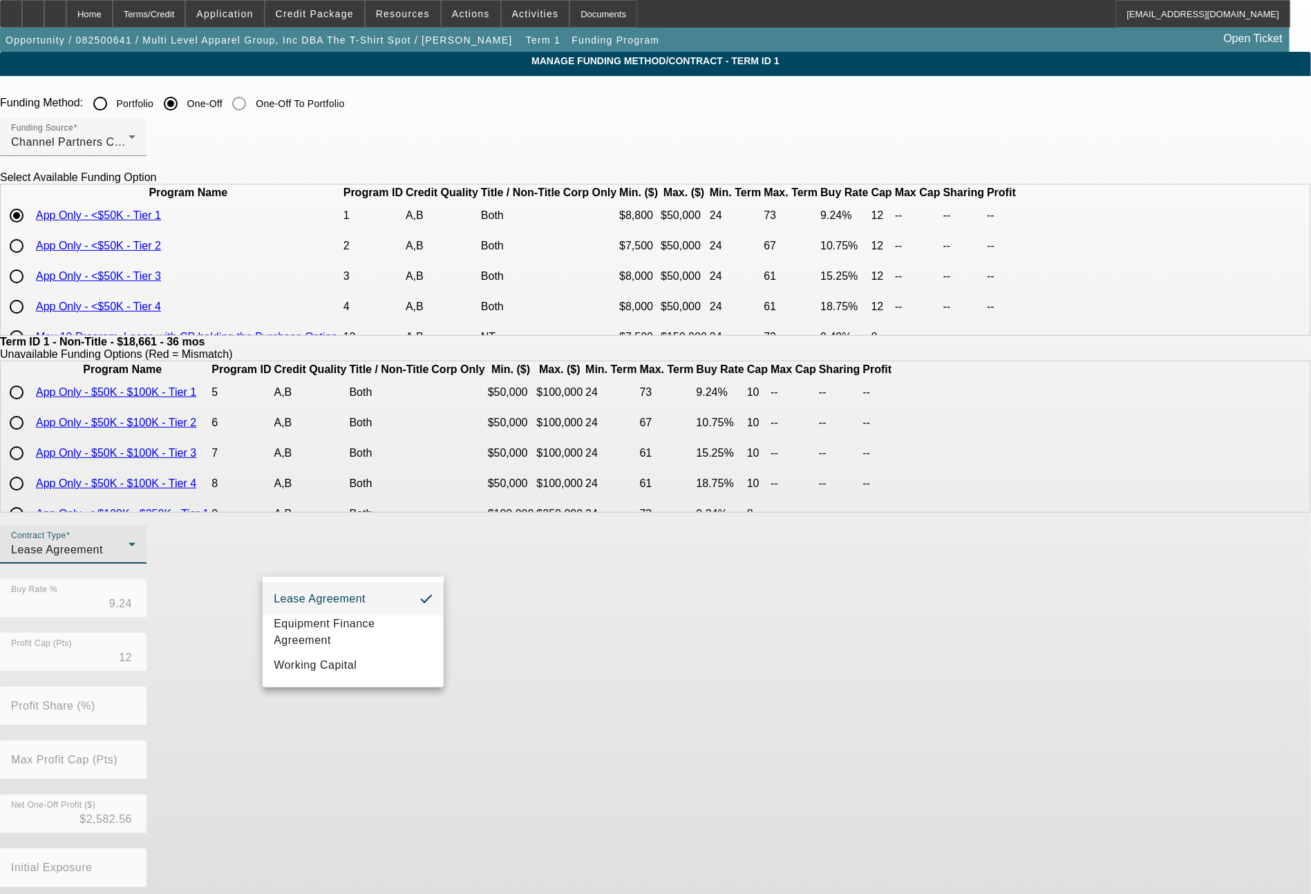
click at [189, 641] on div at bounding box center [655, 447] width 1311 height 894
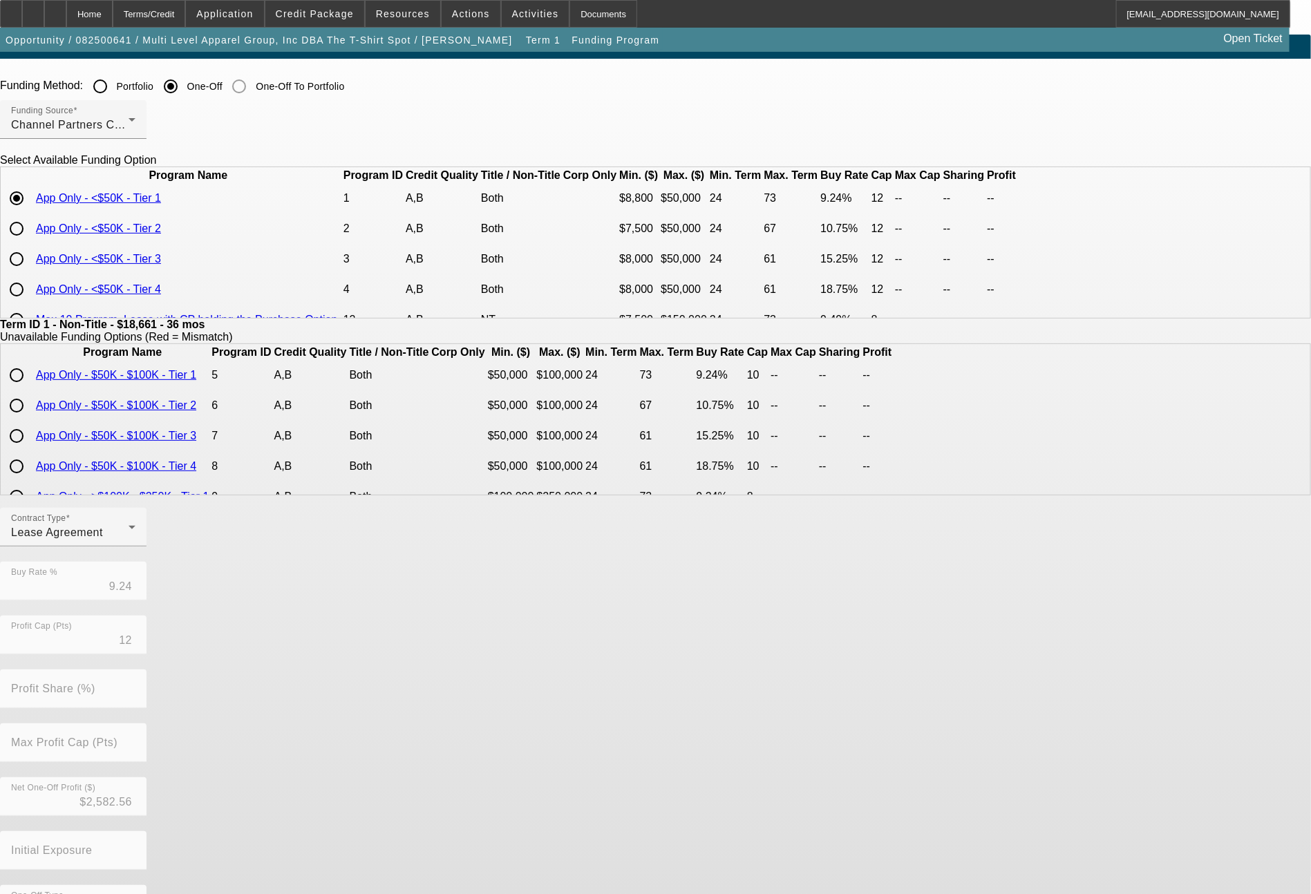
scroll to position [67, 0]
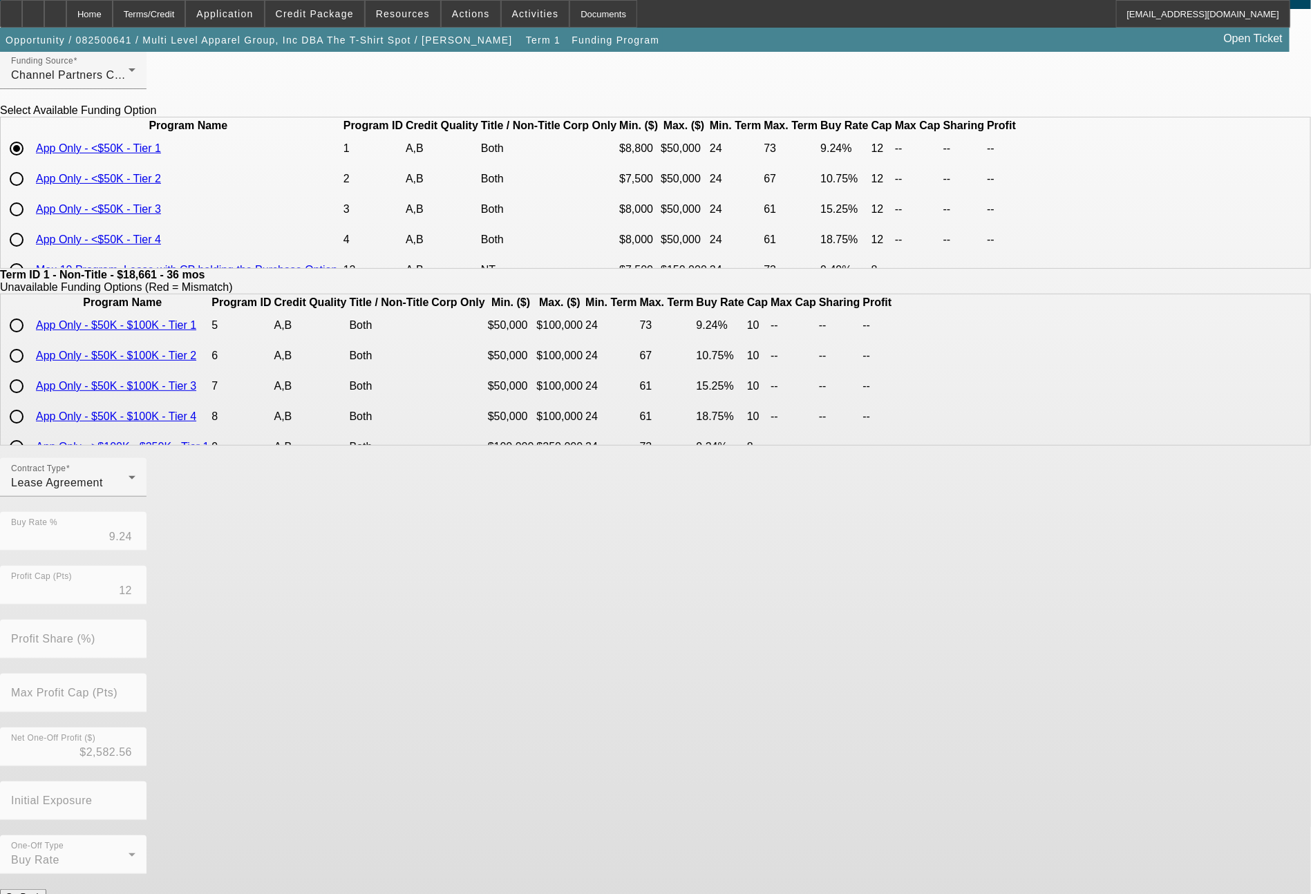
click at [39, 893] on button "Submit" at bounding box center [19, 911] width 39 height 15
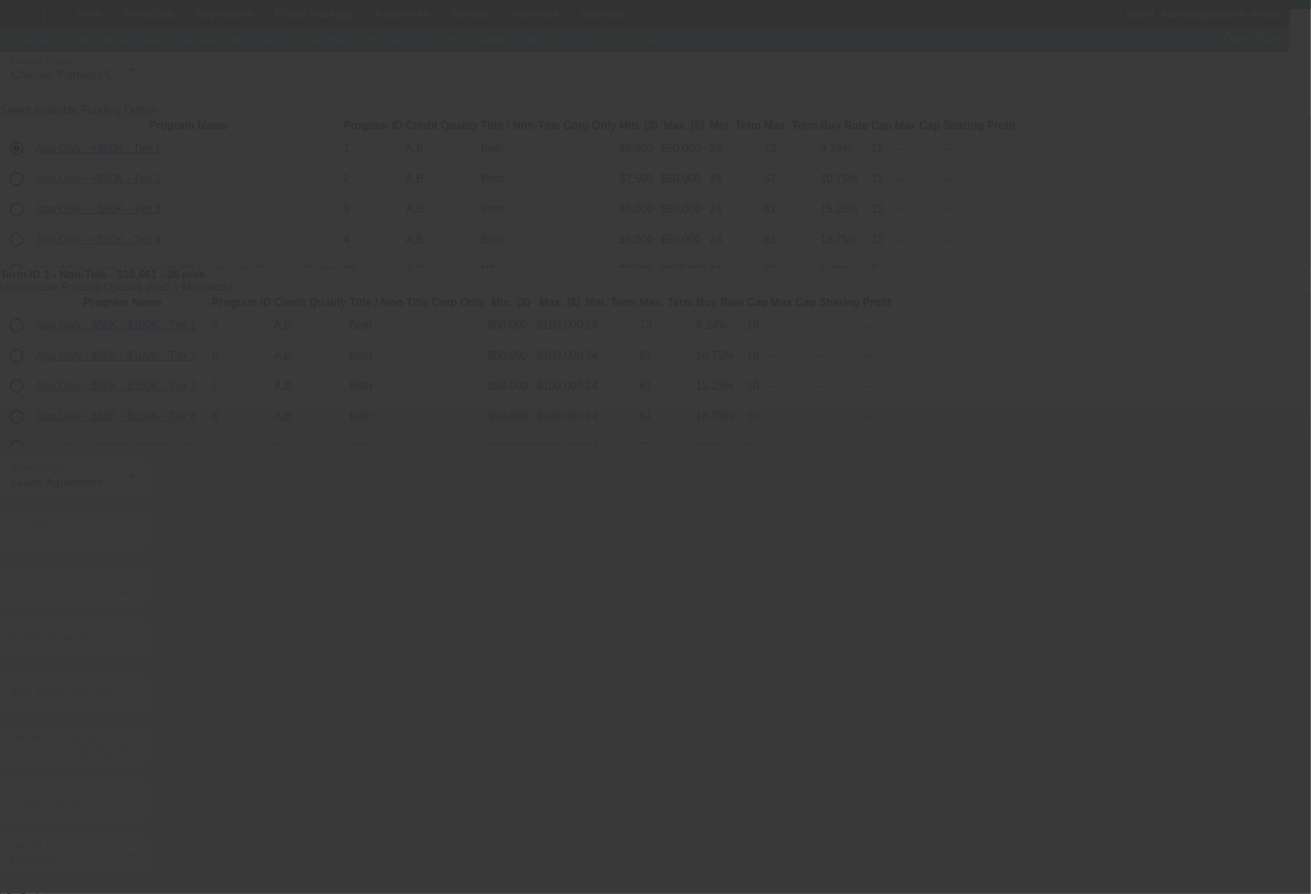
type input "9.25"
type input "15"
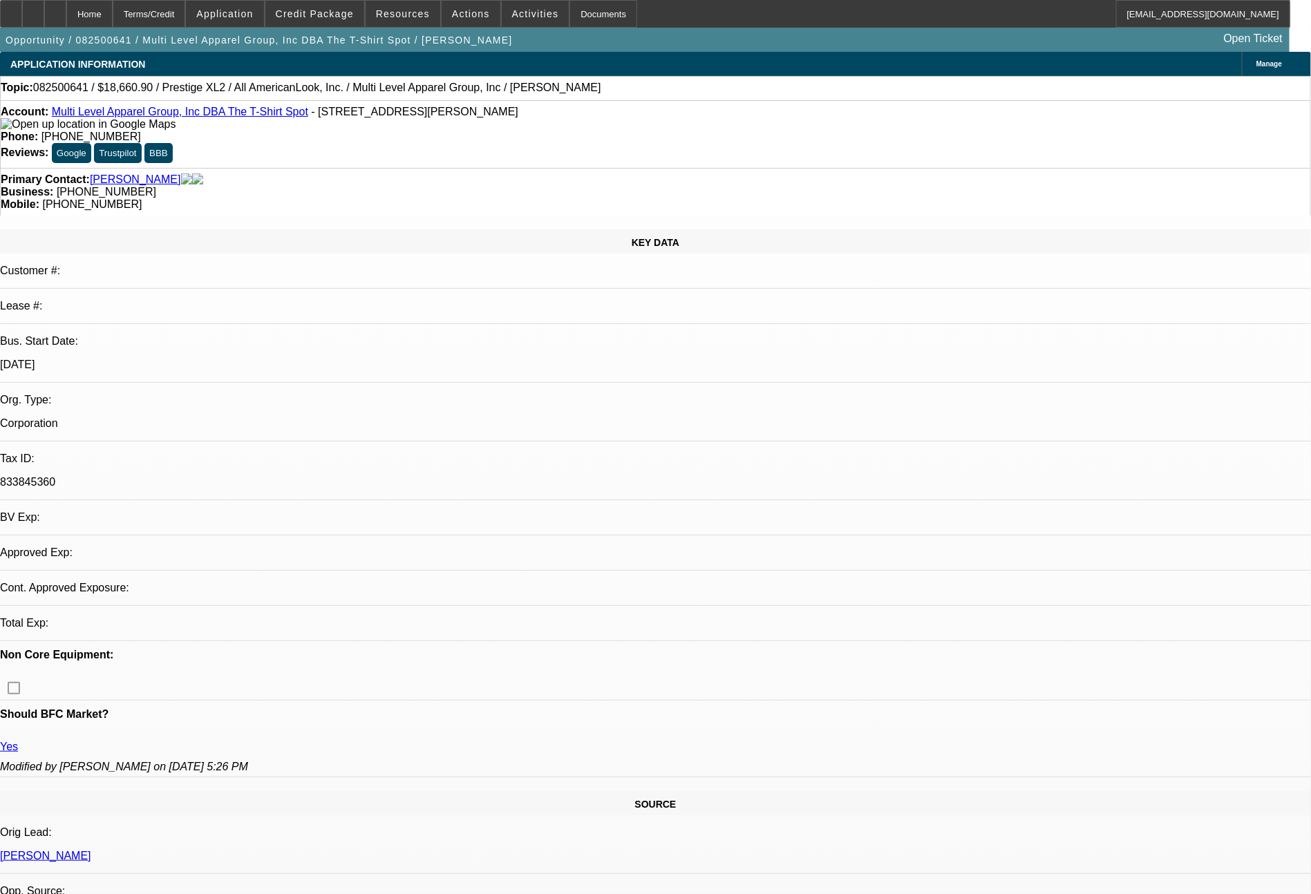
select select "0"
select select "0.1"
select select "4"
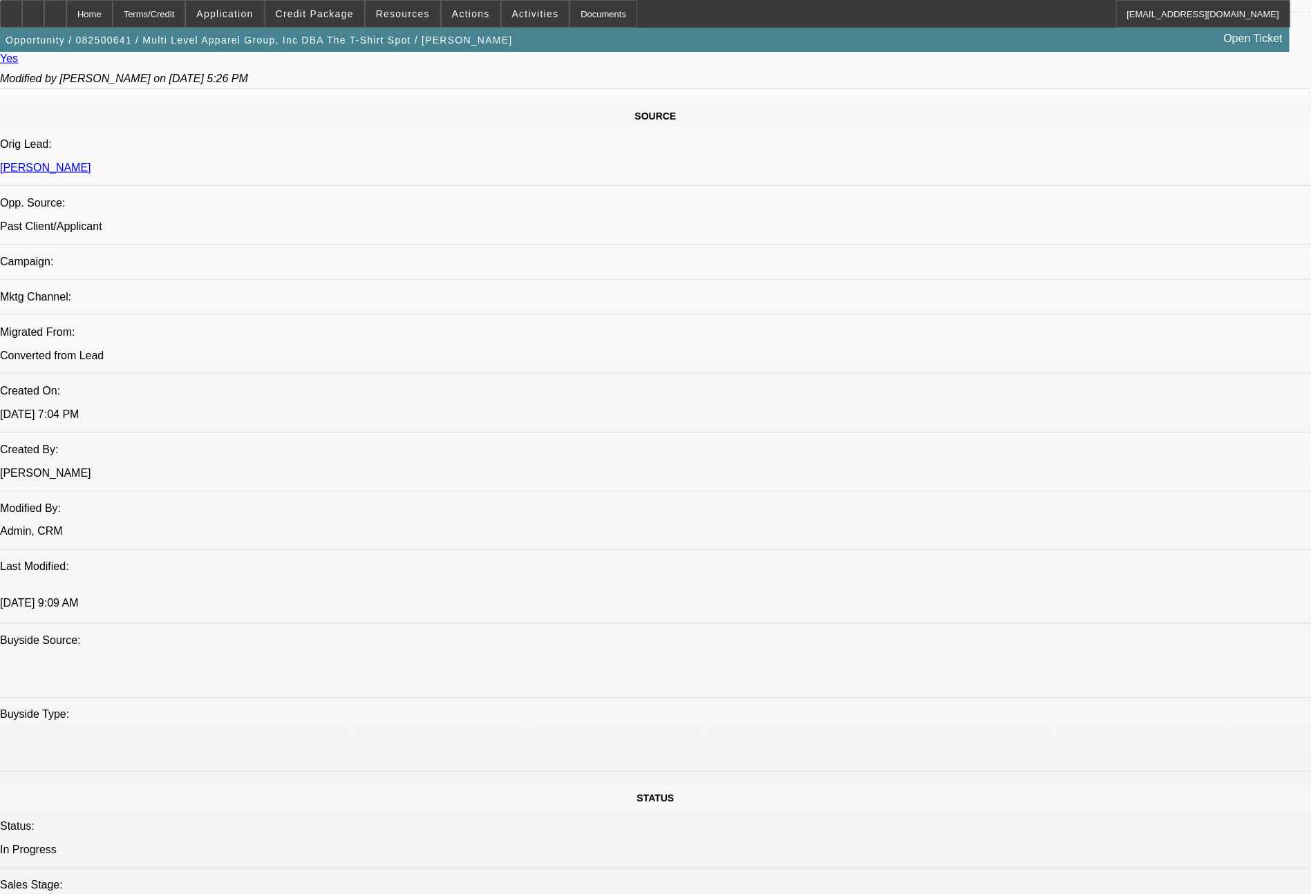
scroll to position [2536, 0]
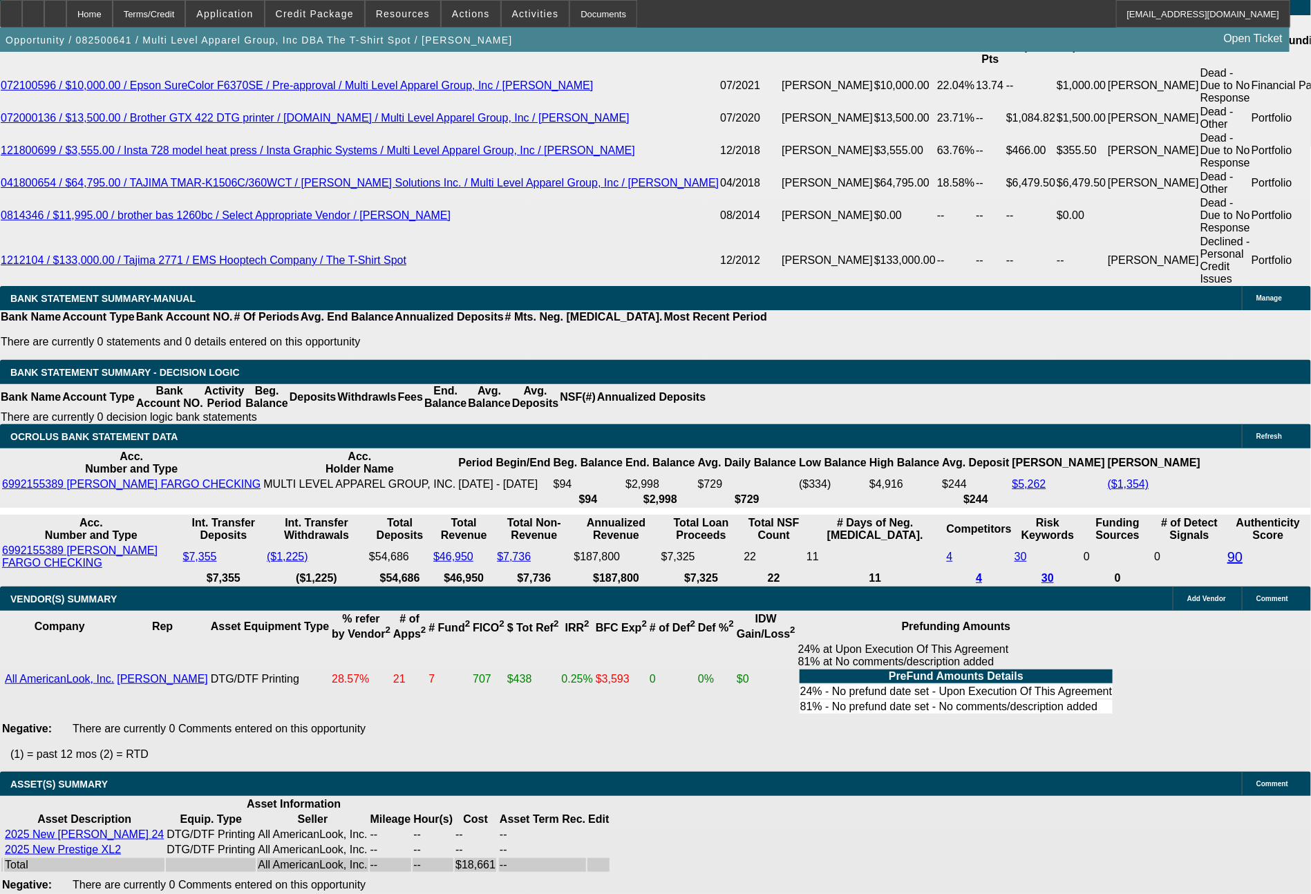
drag, startPoint x: 214, startPoint y: 210, endPoint x: 307, endPoint y: 214, distance: 92.7
type input "616"
type input "UNKNOWN"
type input "11.6"
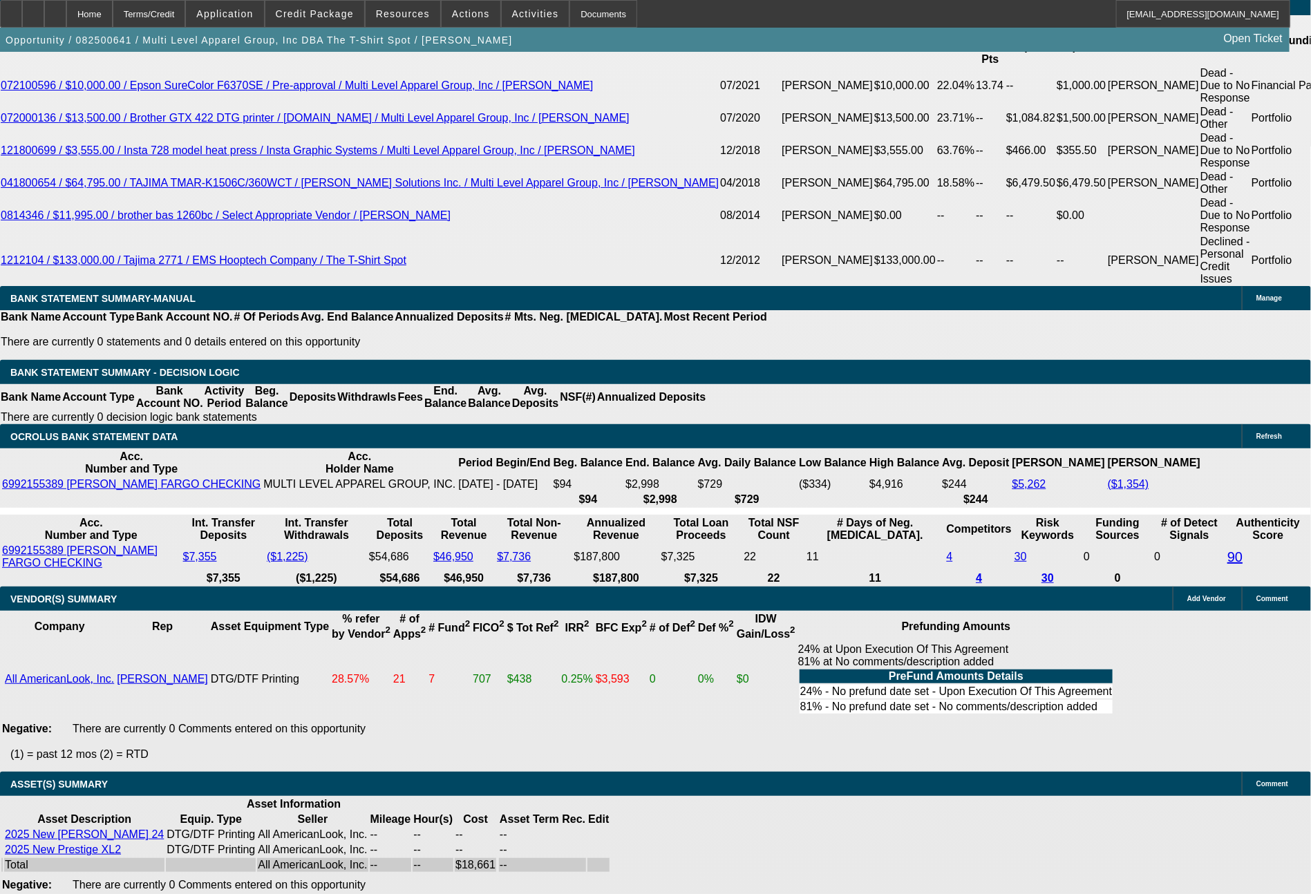
type input "$616.00"
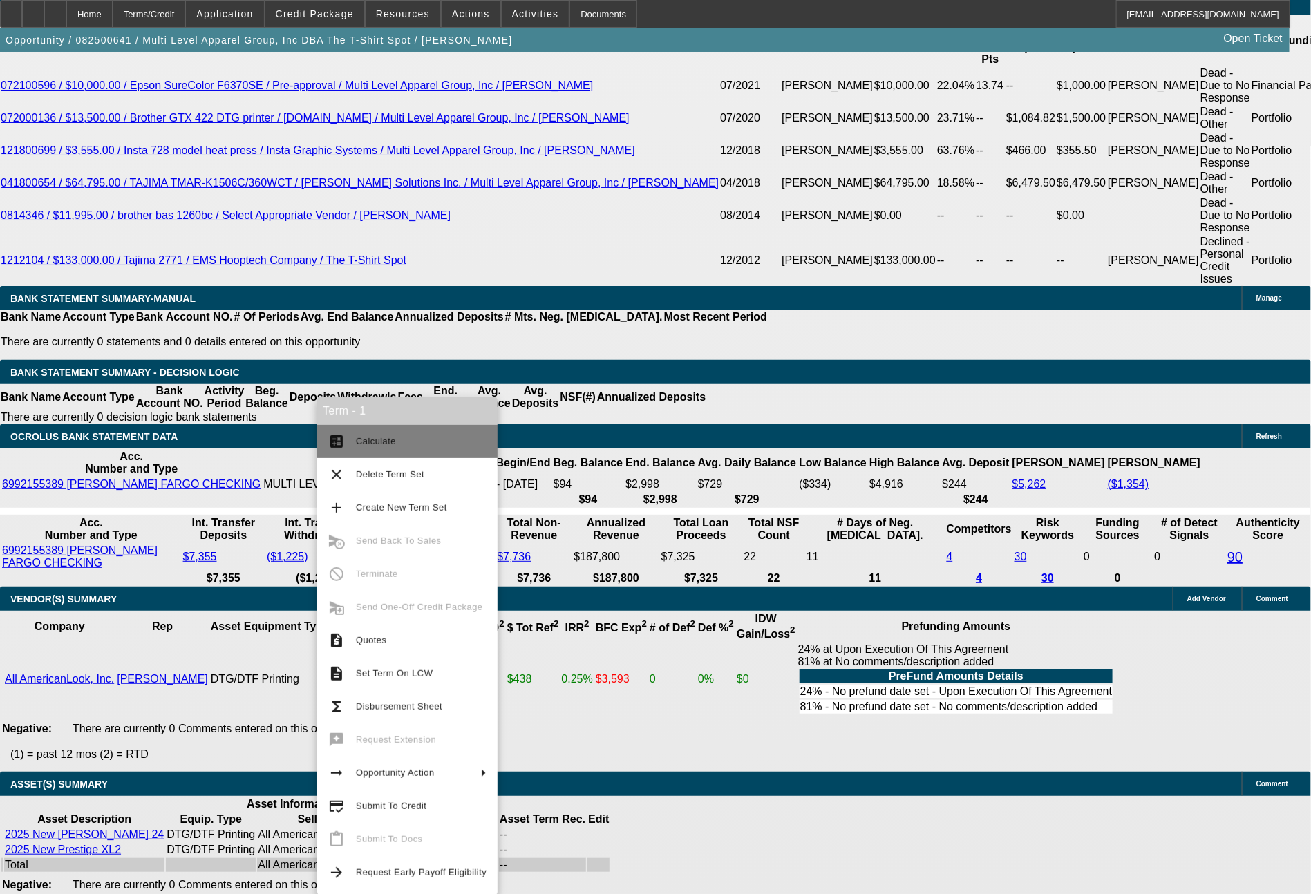
click at [373, 450] on button "calculate Calculate" at bounding box center [407, 441] width 180 height 33
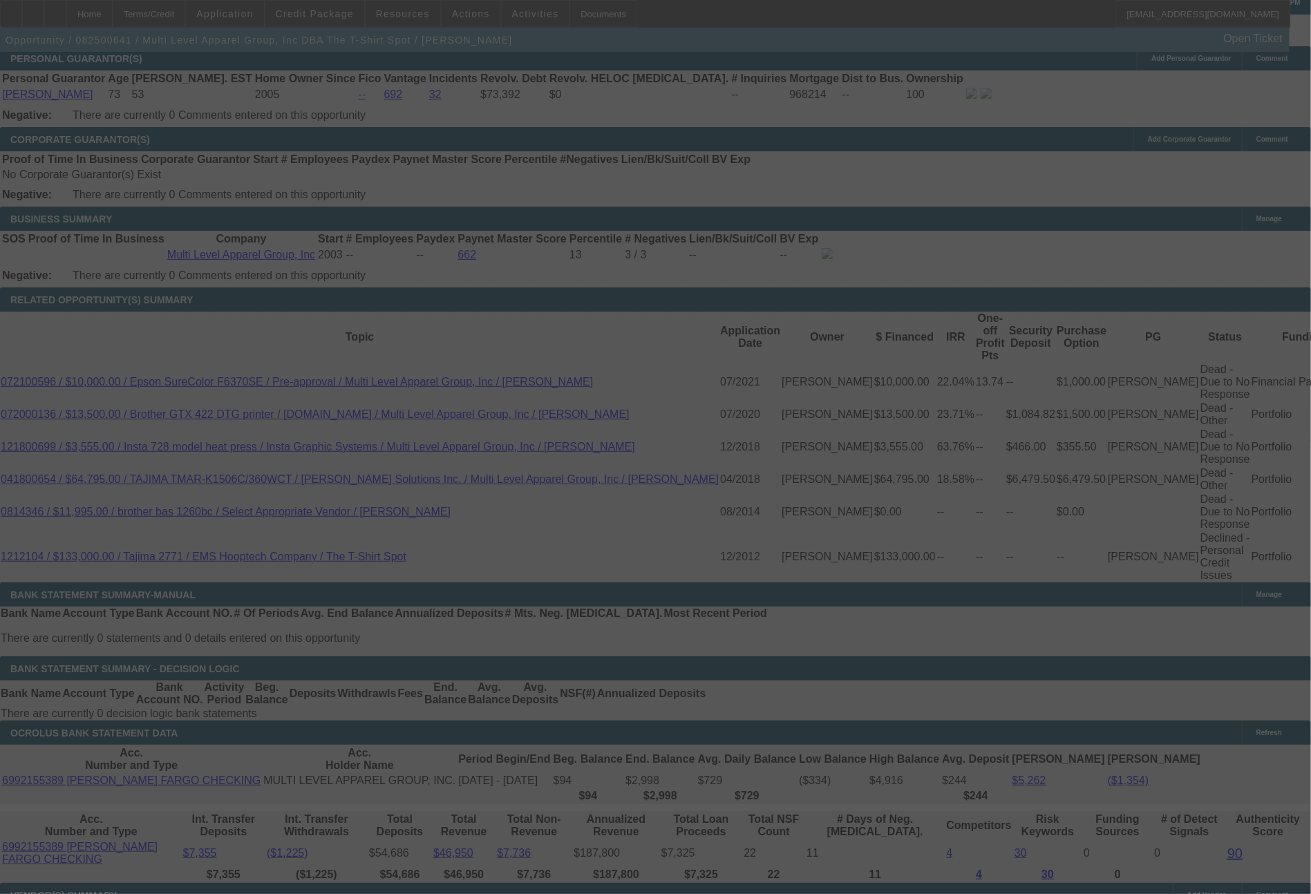
scroll to position [2235, 0]
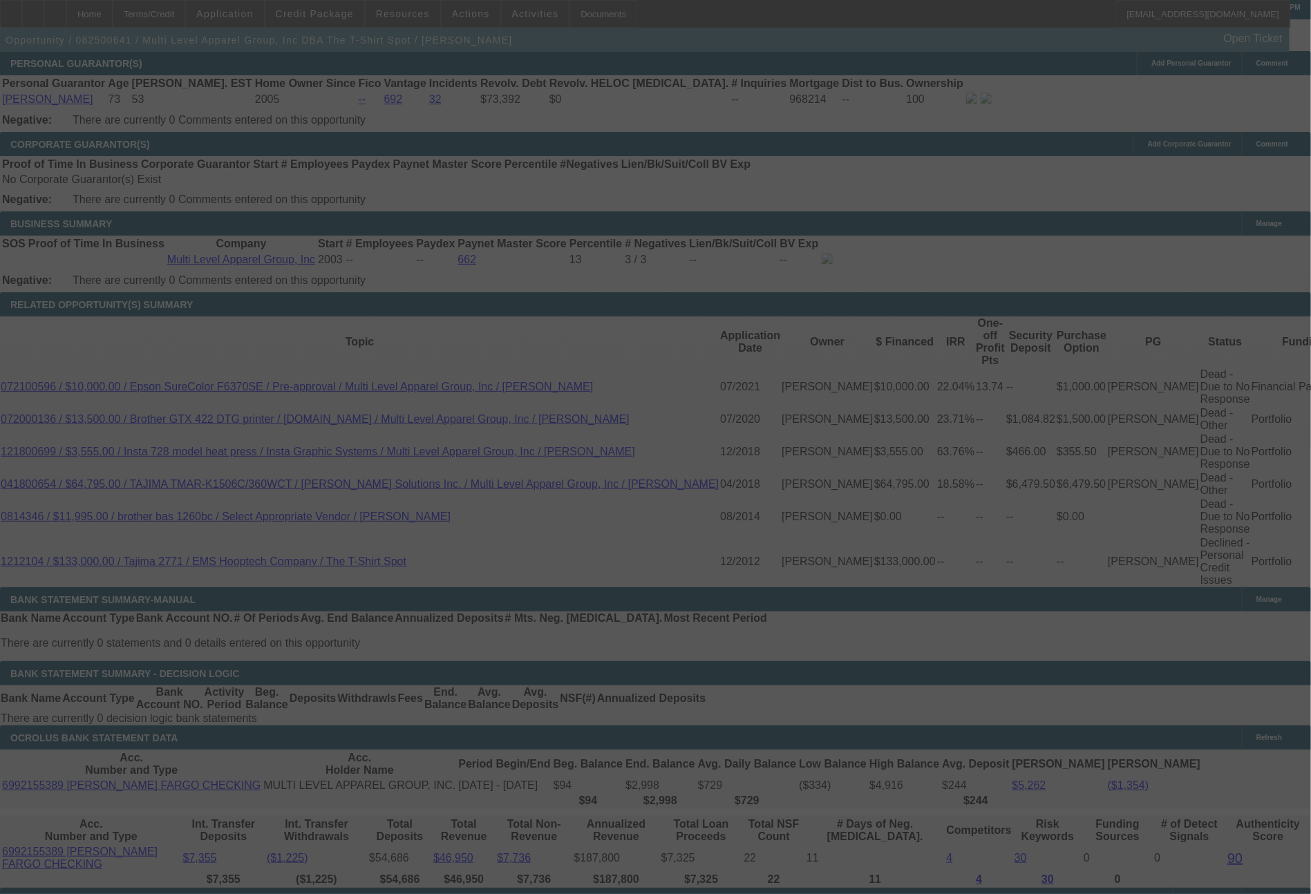
select select "0"
select select "0.1"
select select "4"
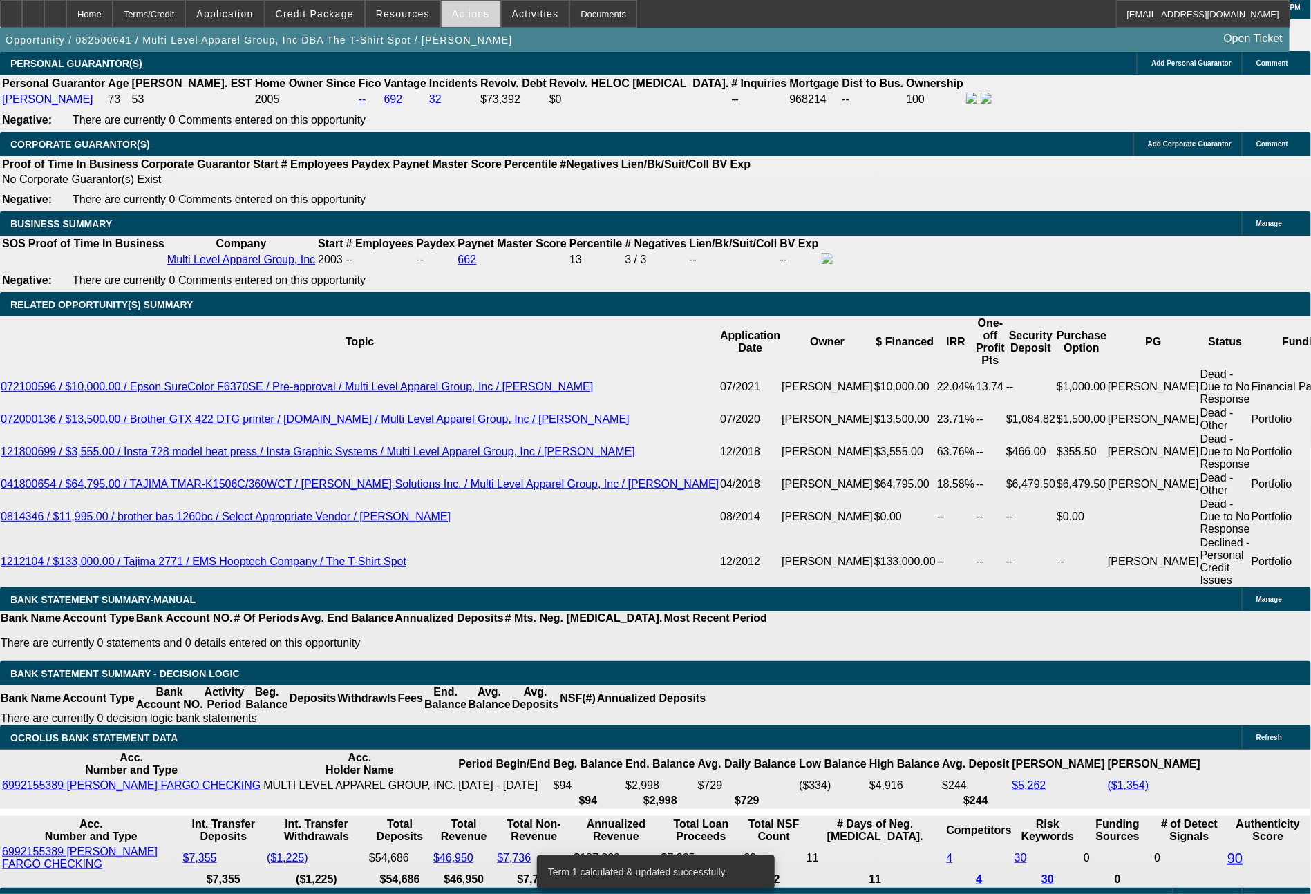
click at [448, 12] on span at bounding box center [471, 13] width 59 height 33
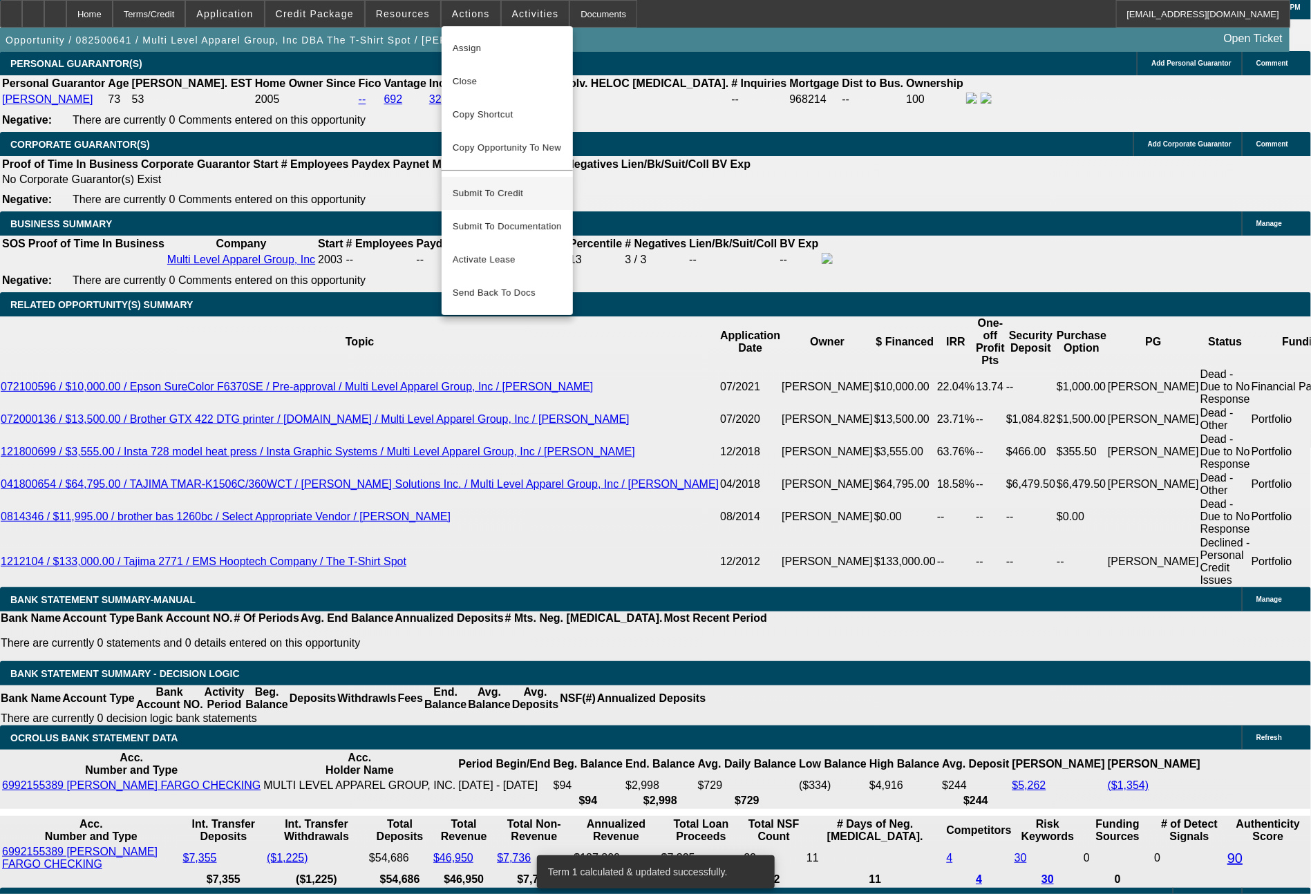
click at [523, 185] on span "Submit To Credit" at bounding box center [507, 193] width 109 height 17
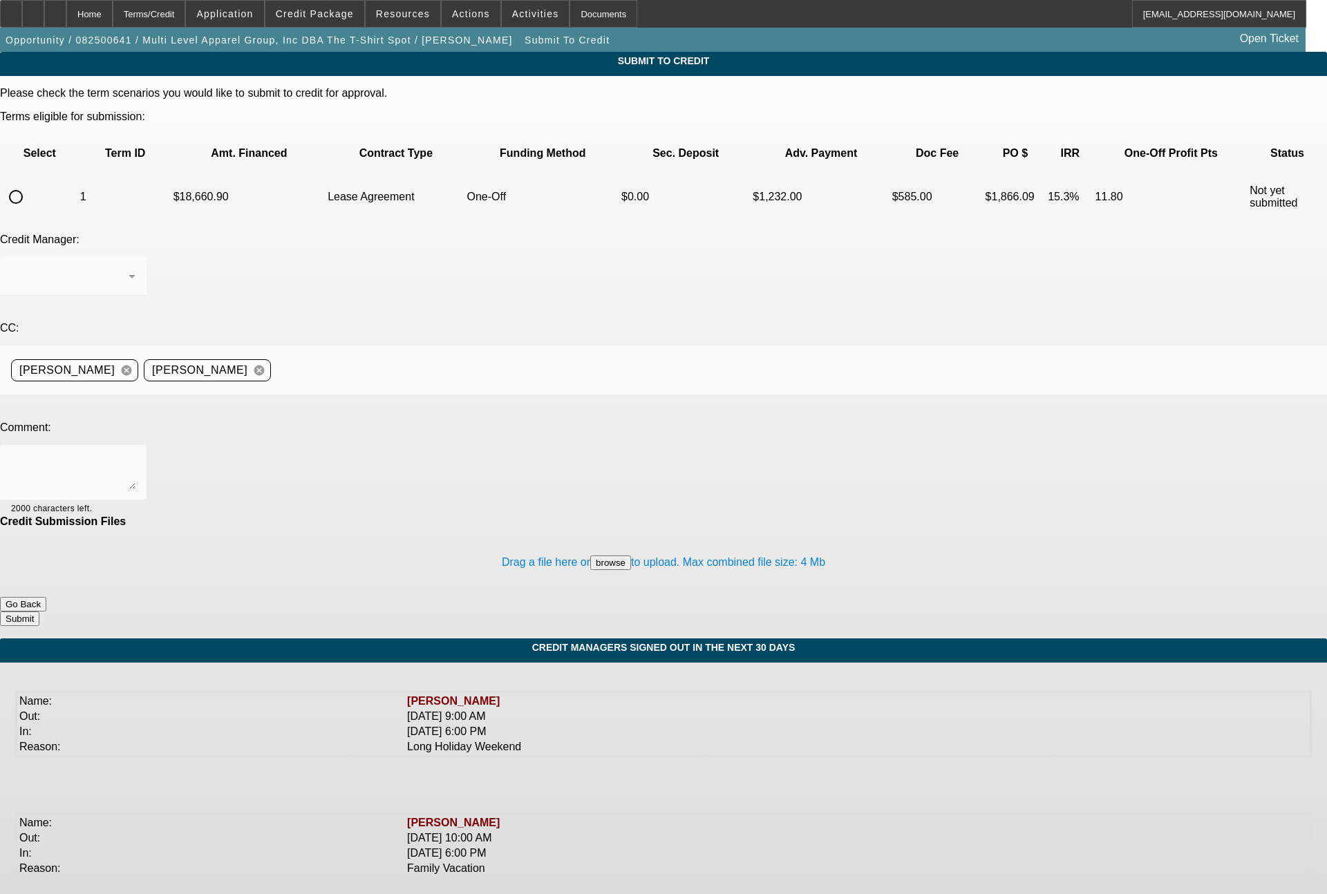
click at [30, 183] on input "radio" at bounding box center [16, 197] width 28 height 28
radio input "true"
click at [135, 456] on textarea at bounding box center [73, 472] width 124 height 33
type textarea "Please send to CPCEF for review, thanks."
click at [39, 612] on button "Submit" at bounding box center [19, 619] width 39 height 15
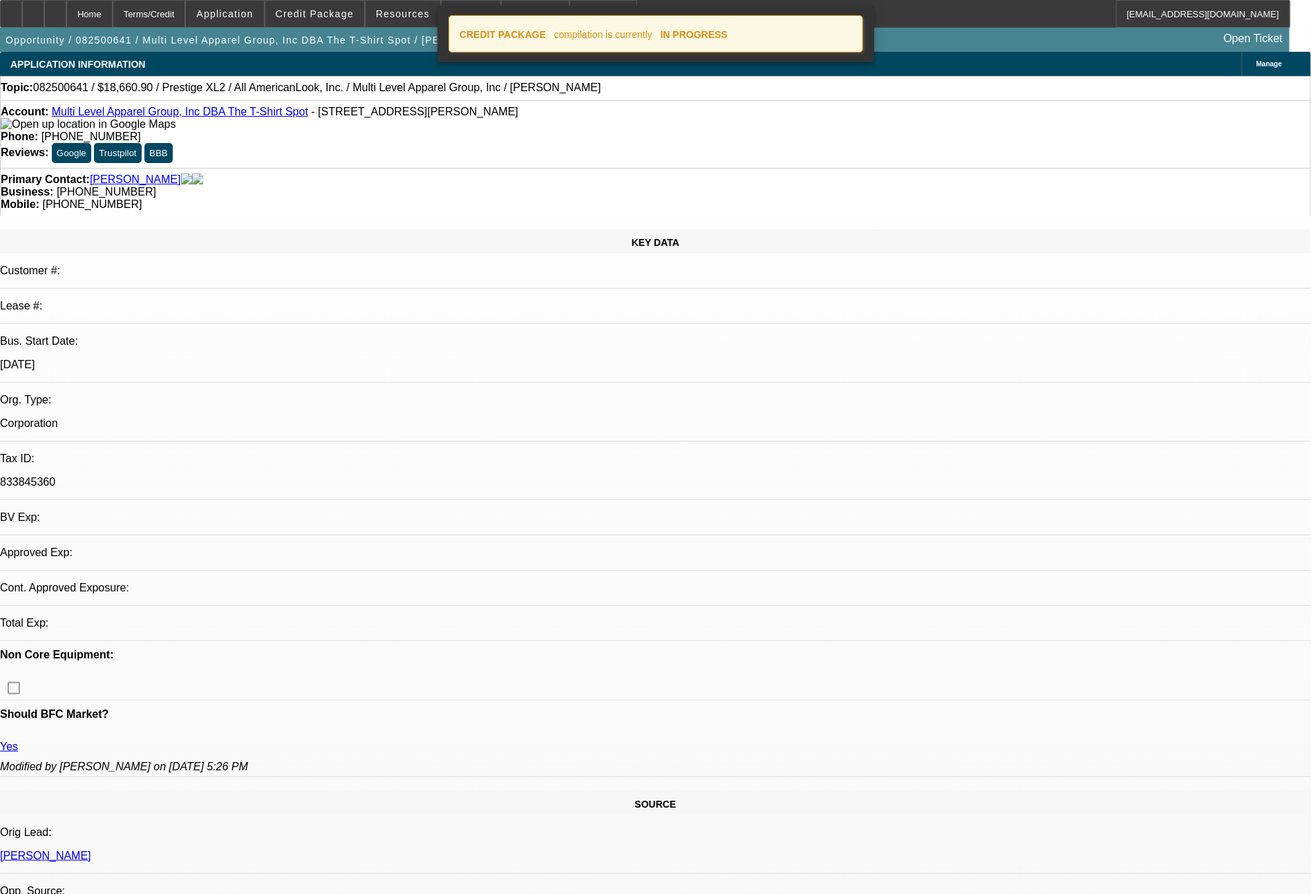
select select "0"
select select "0.1"
select select "4"
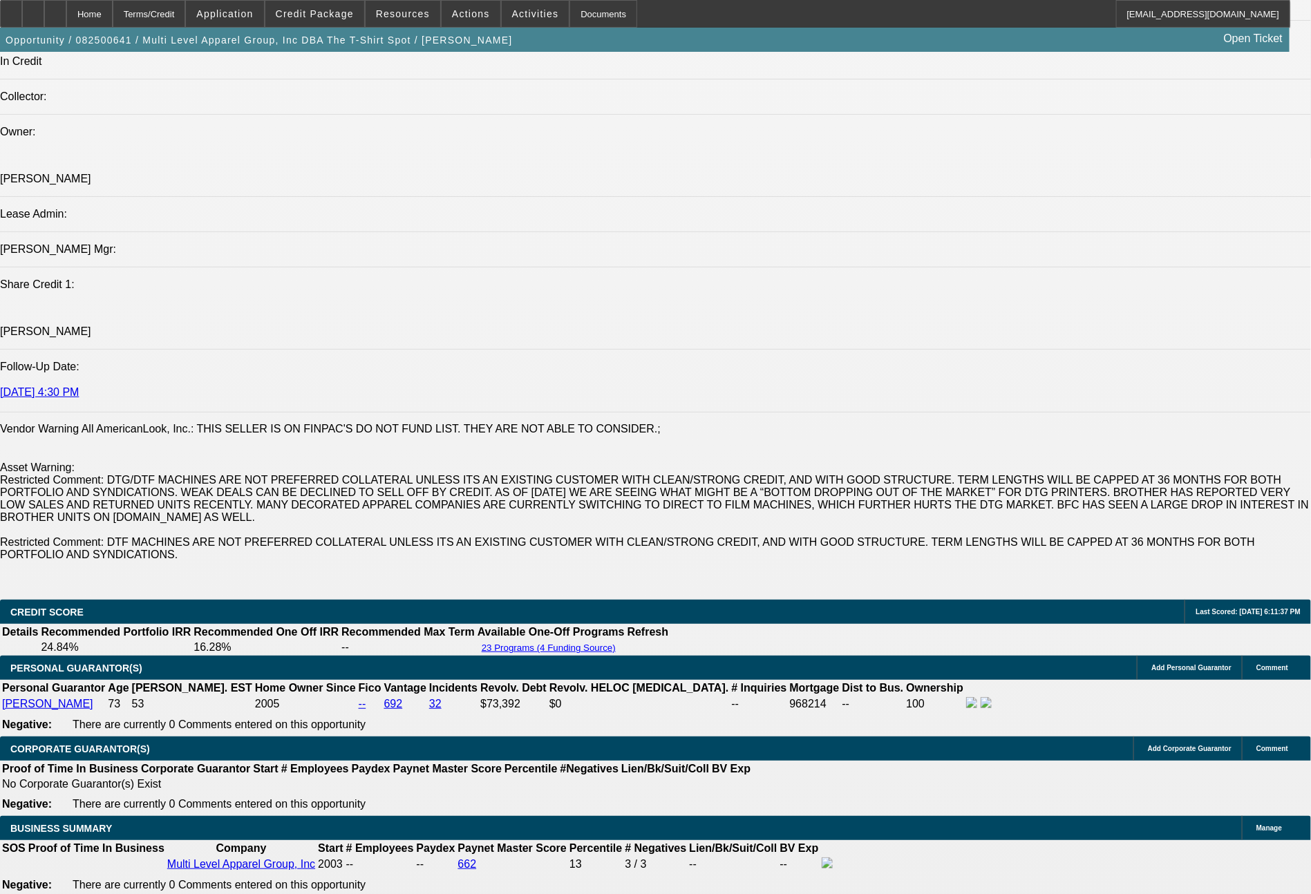
scroll to position [1700, 0]
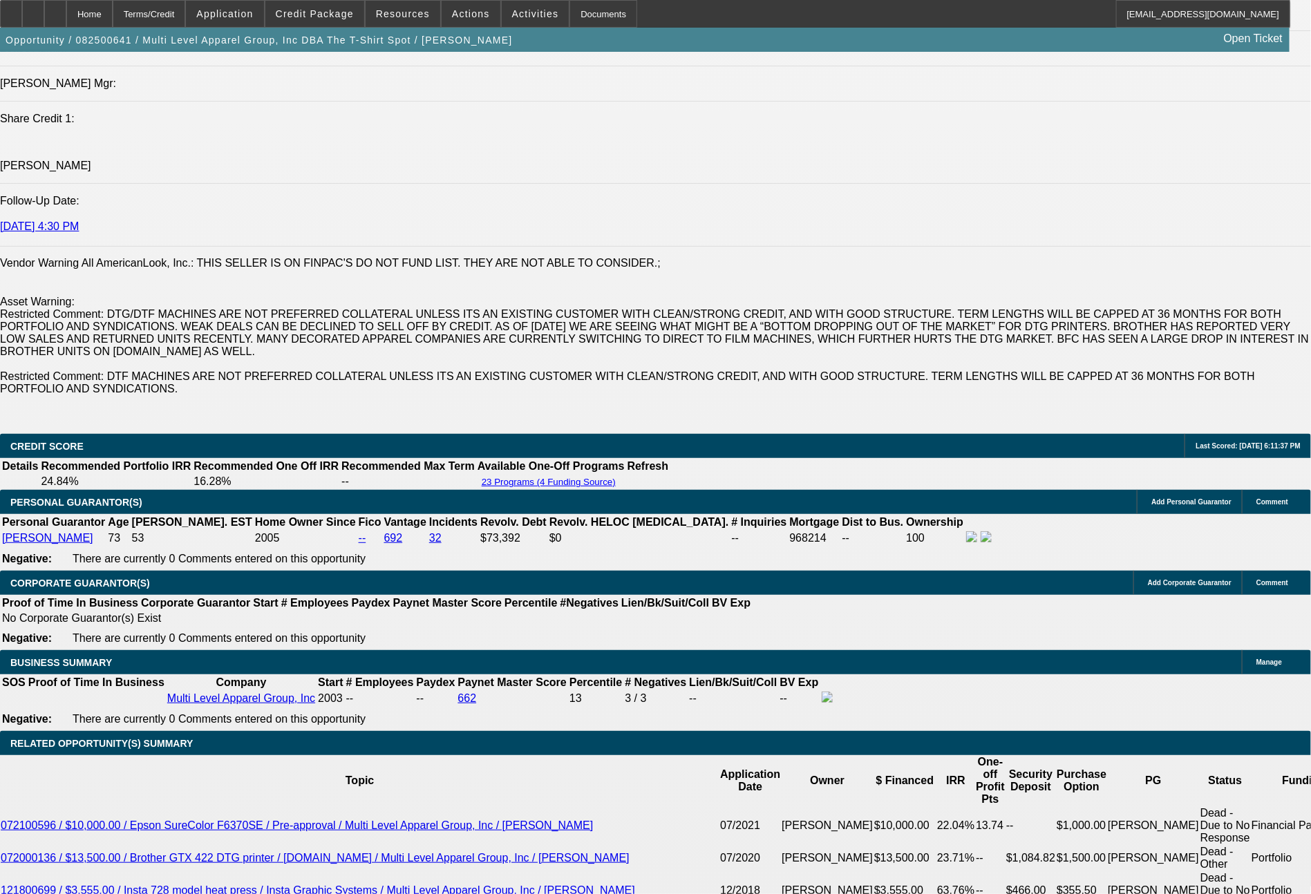
scroll to position [1837, 0]
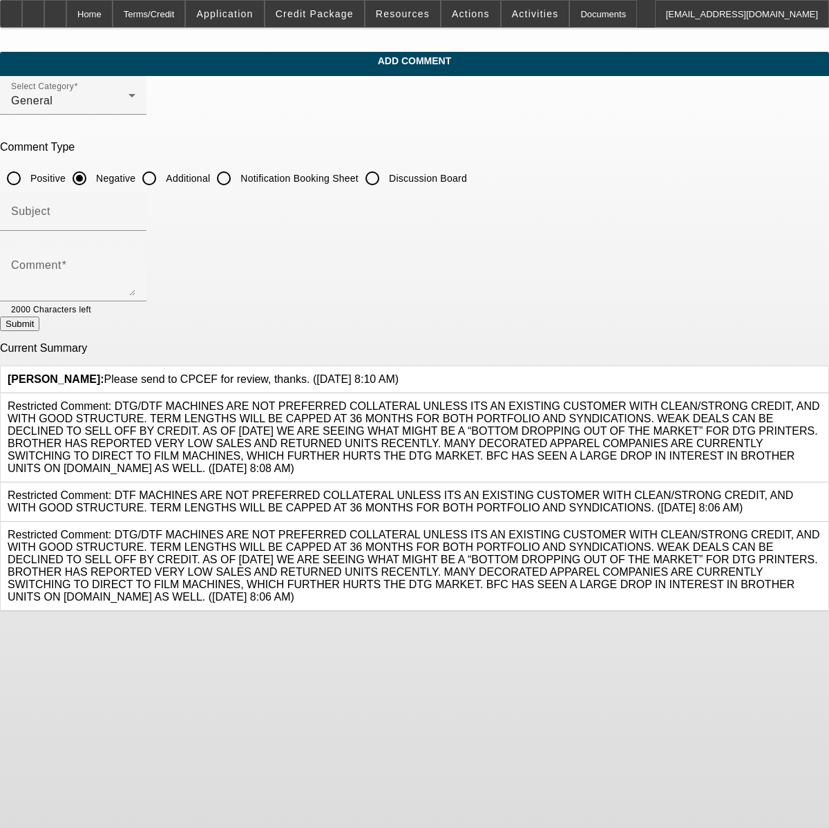
click at [163, 173] on input "Additional" at bounding box center [149, 178] width 28 height 28
radio input "true"
click at [135, 272] on textarea "Comment" at bounding box center [73, 279] width 124 height 33
click at [135, 267] on textarea "22+ years in business offering promotional products, embroidery and apparel pri…" at bounding box center [73, 279] width 124 height 33
type textarea "22+ years in business offering promotional products, embroidery and apparel pri…"
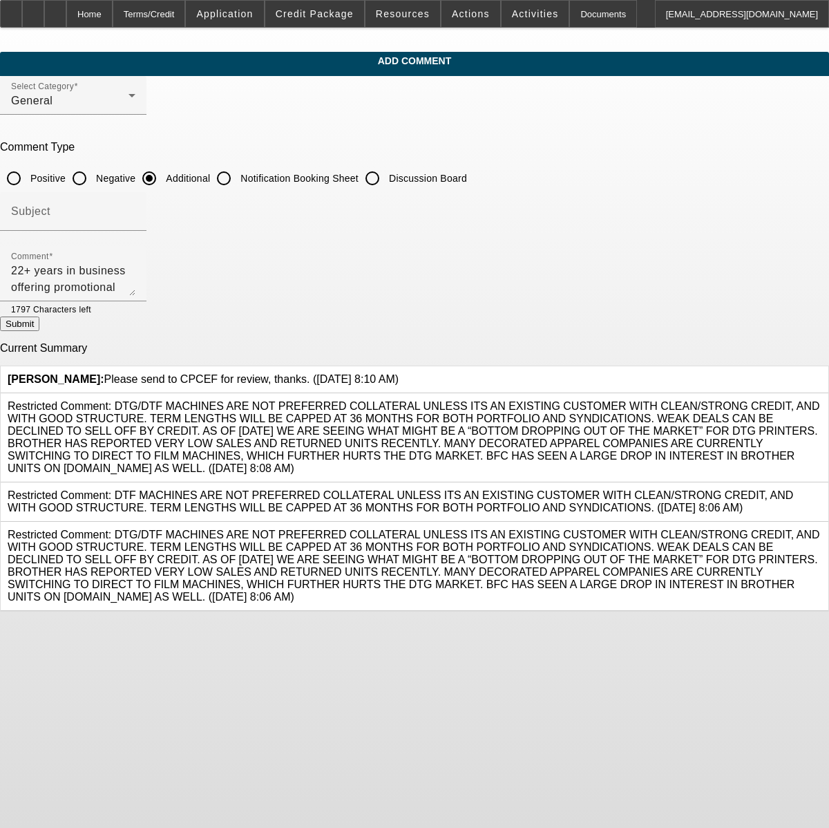
click at [39, 322] on button "Submit" at bounding box center [19, 323] width 39 height 15
radio input "true"
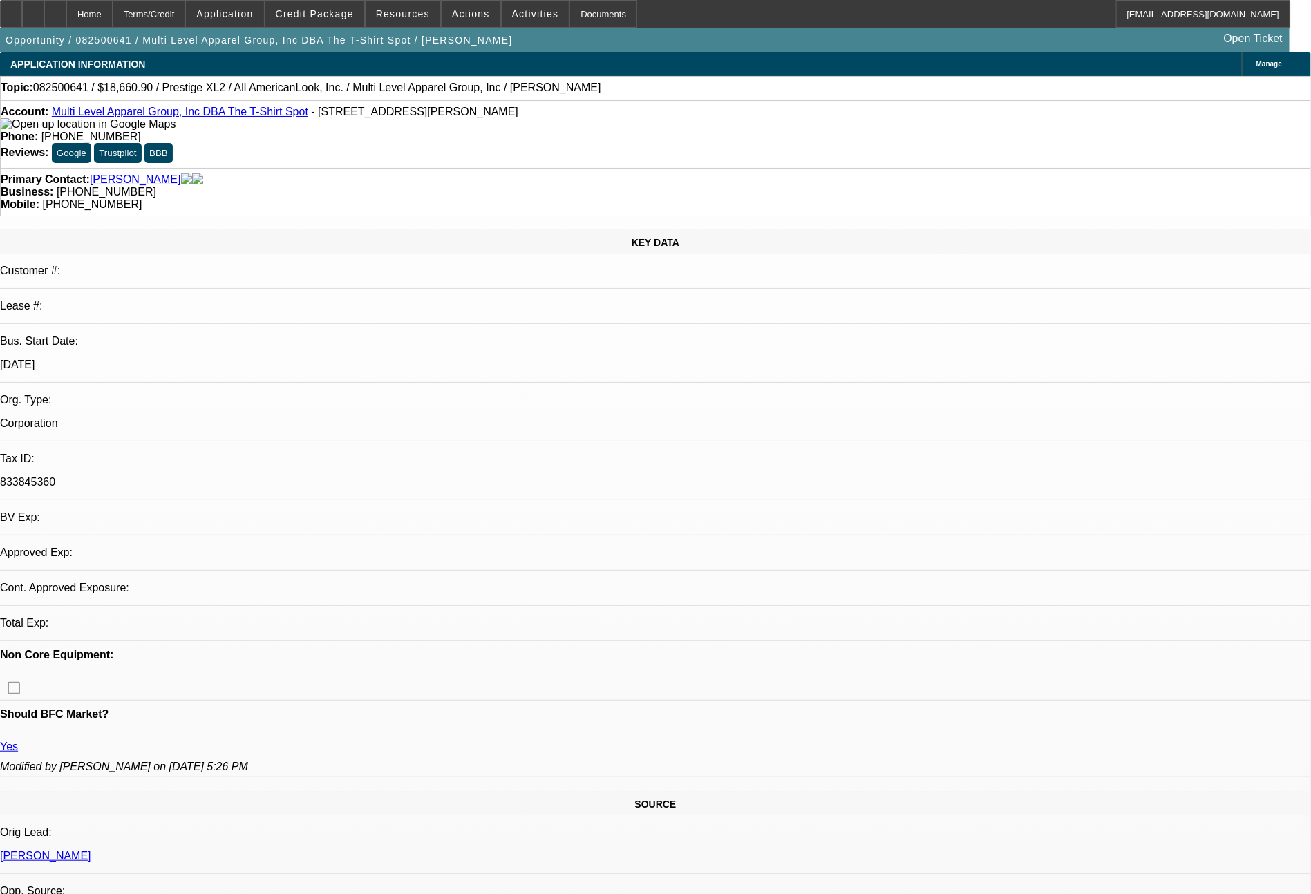
select select "0"
select select "0.1"
select select "4"
select select "0"
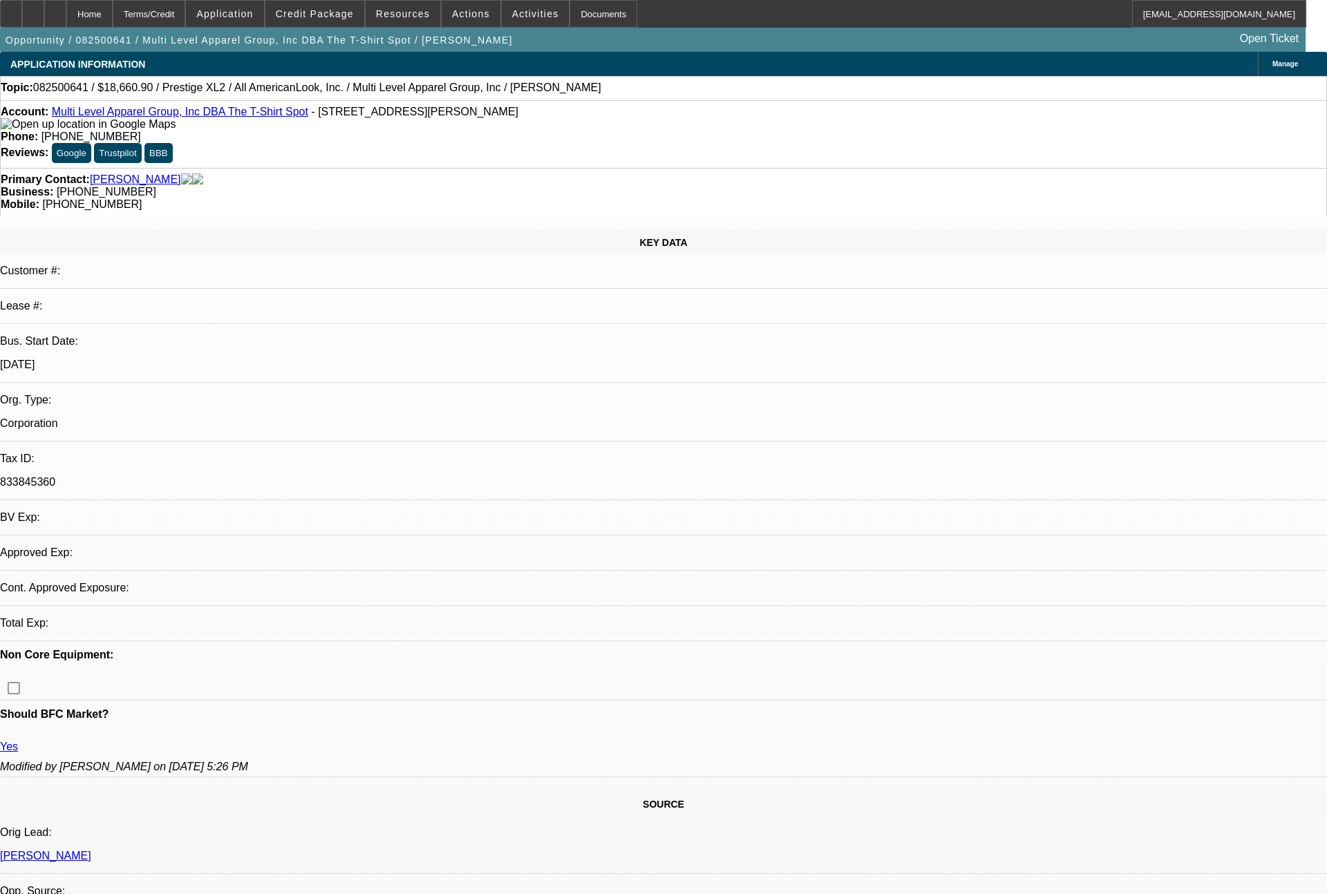
select select "0"
select select "0.1"
select select "4"
select select "0"
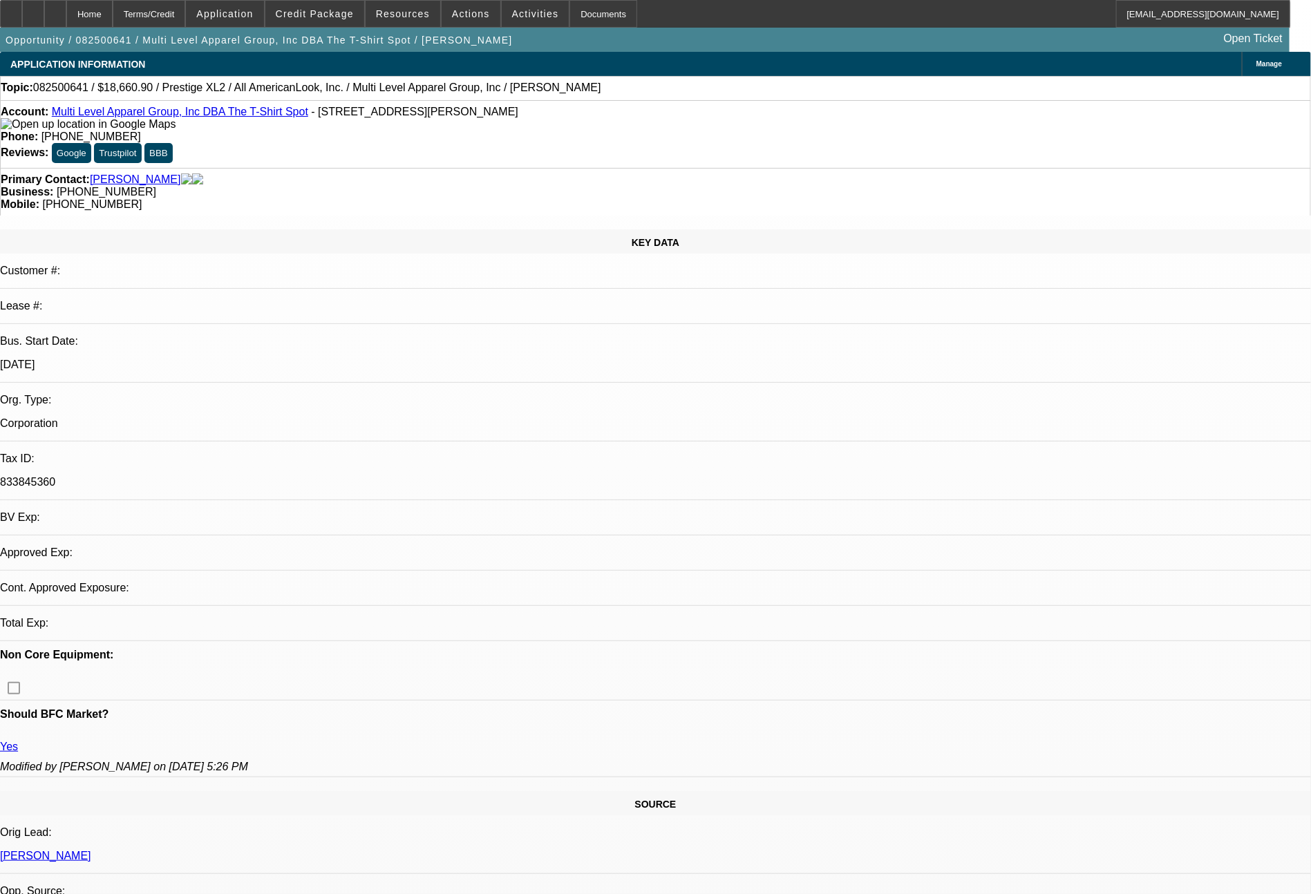
select select "0.1"
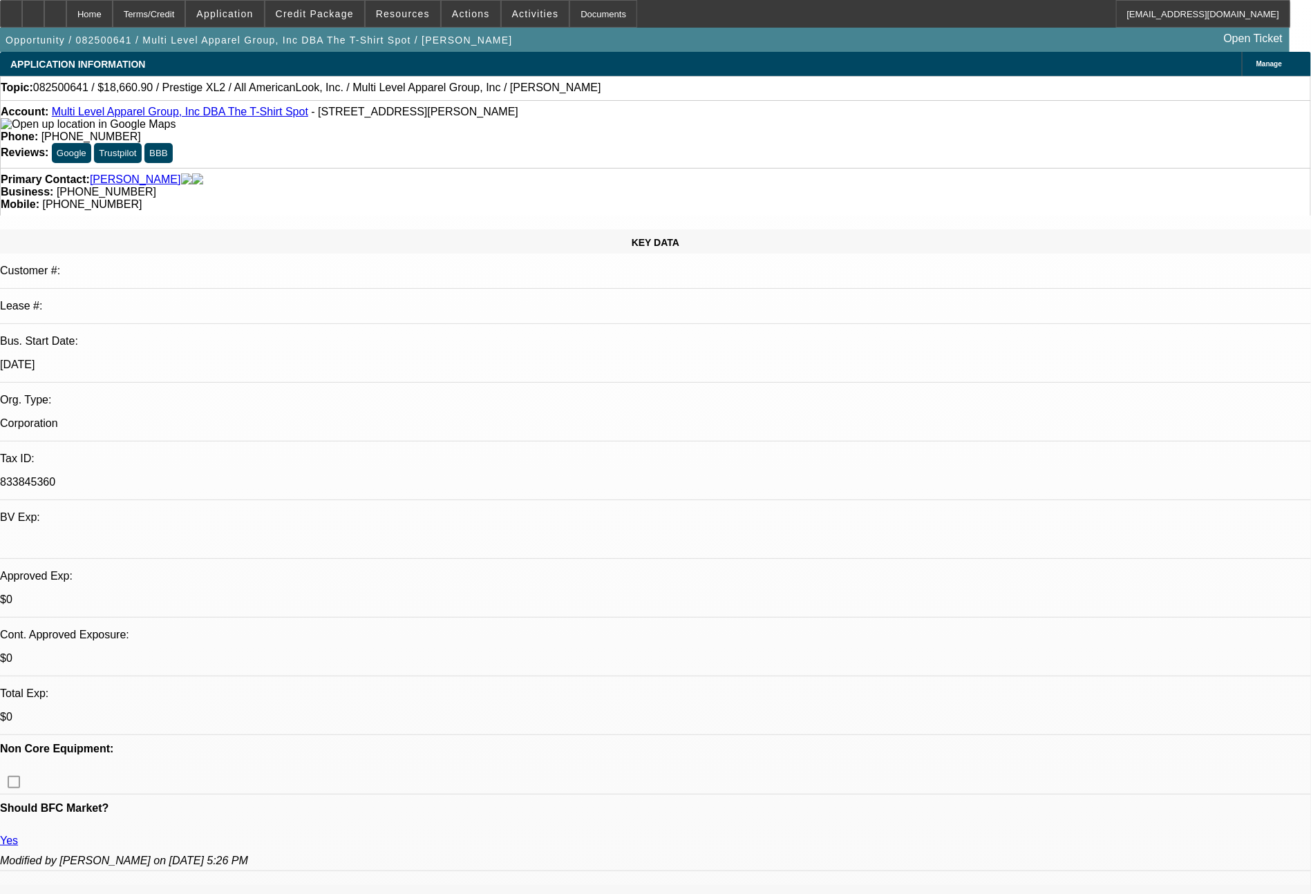
select select "1"
select select "4"
select select "0"
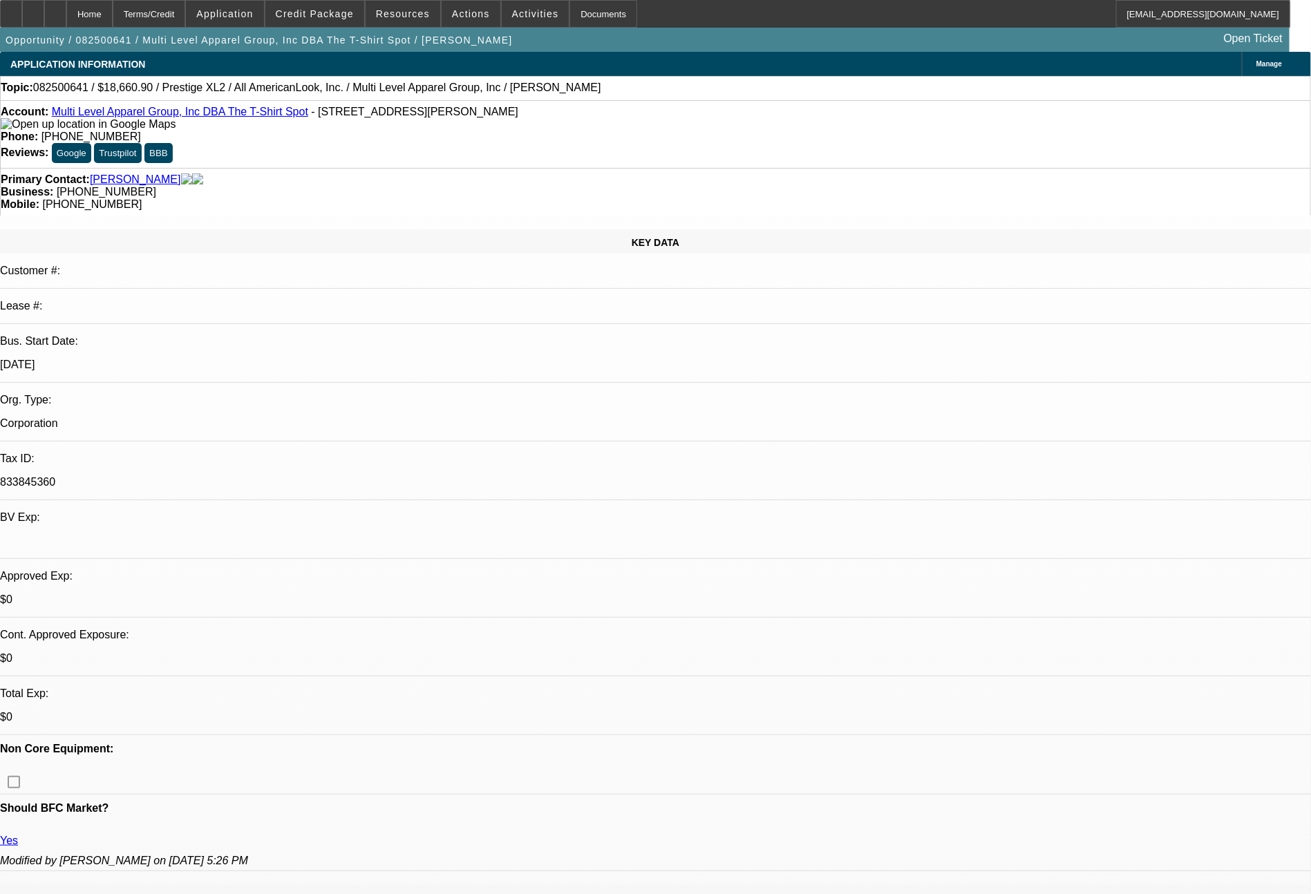
select select "0"
select select "0.1"
select select "4"
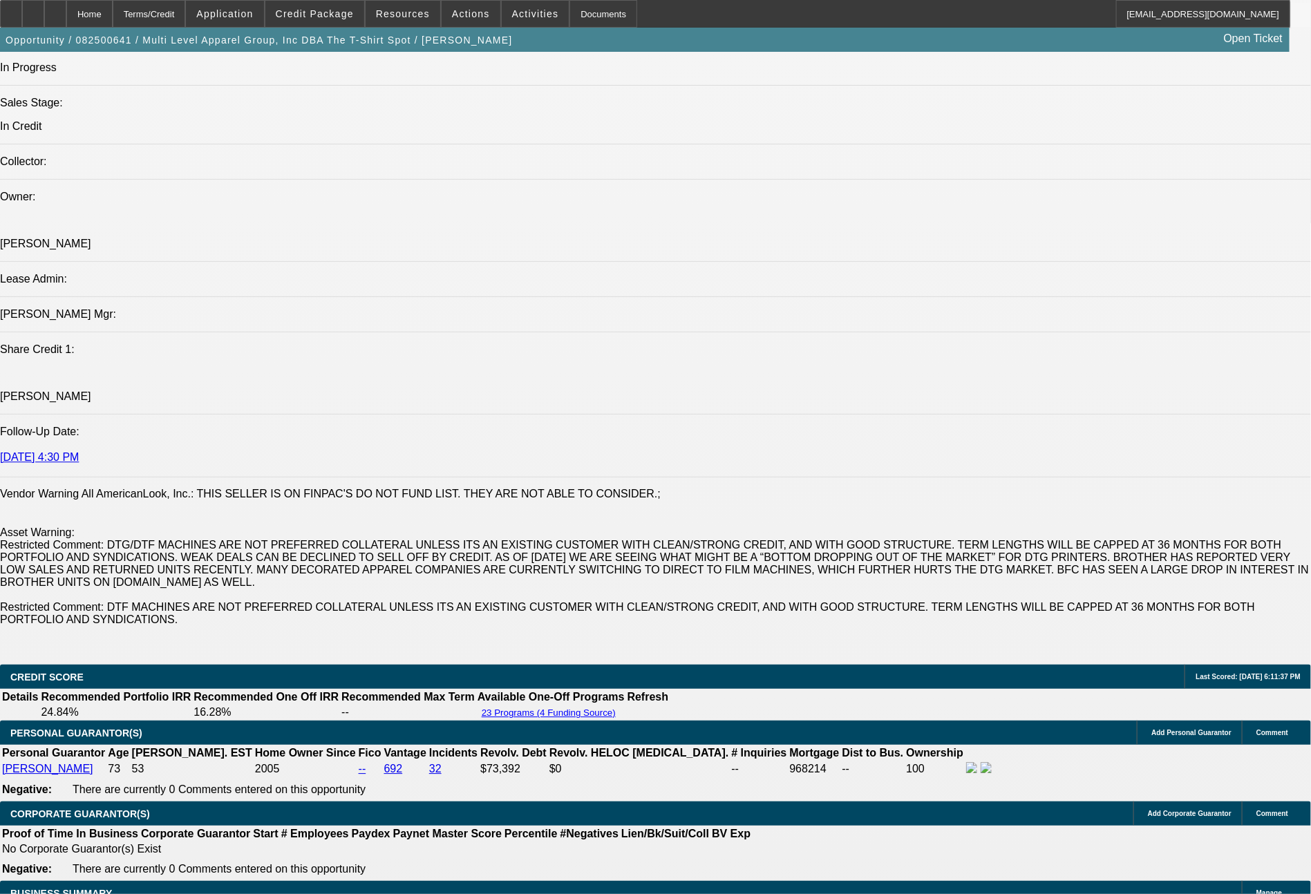
scroll to position [2347, 0]
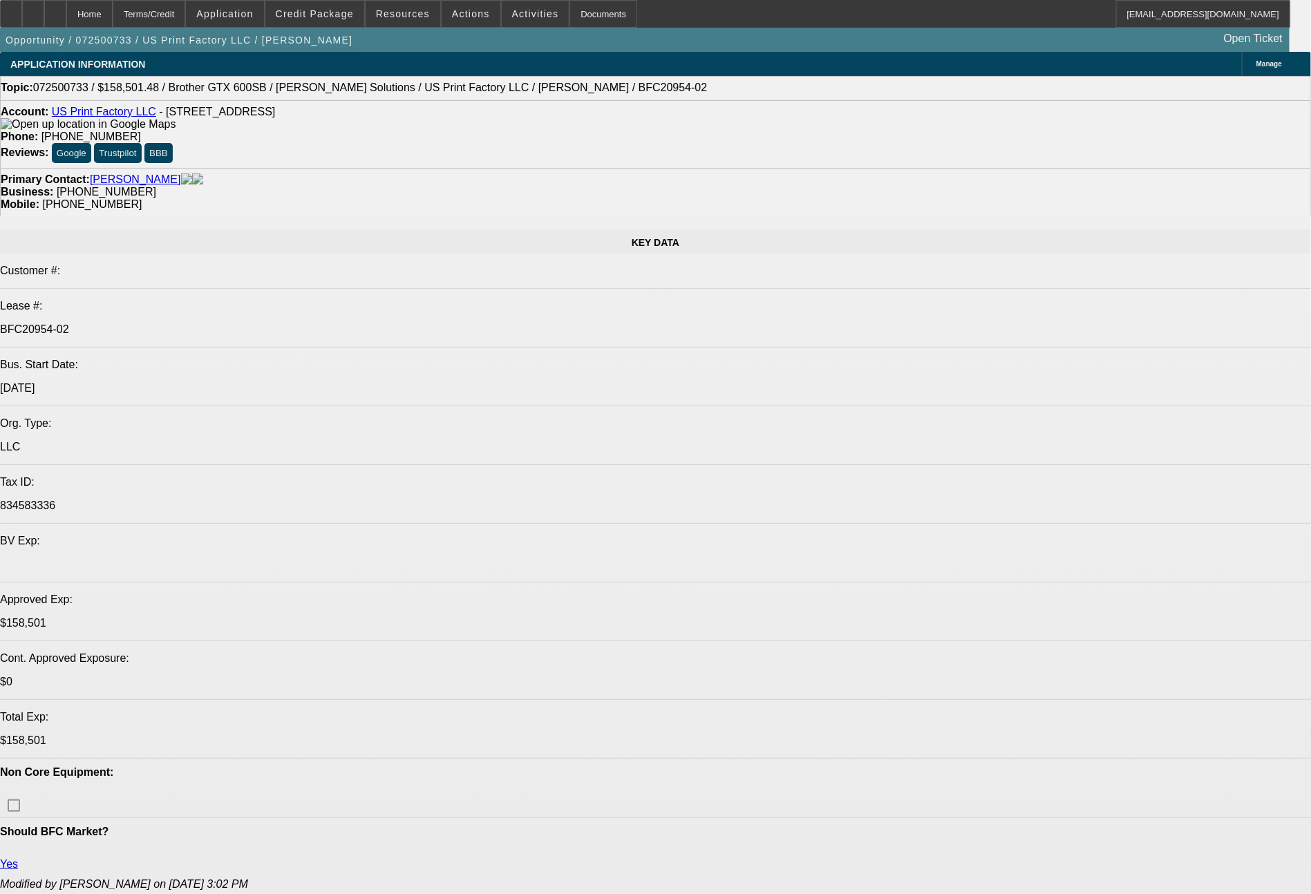
select select "0"
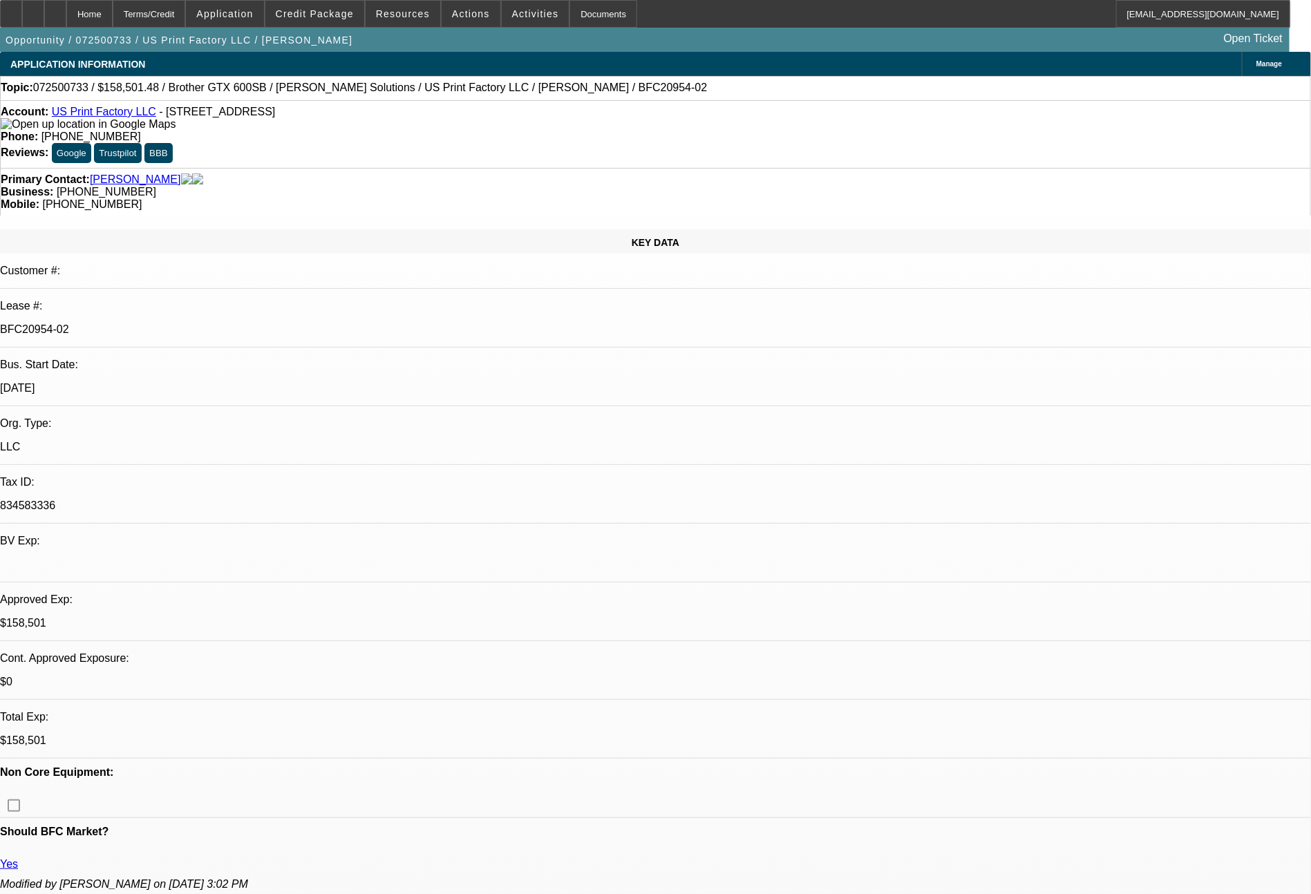
select select "2"
select select "0"
select select "6"
select select "0"
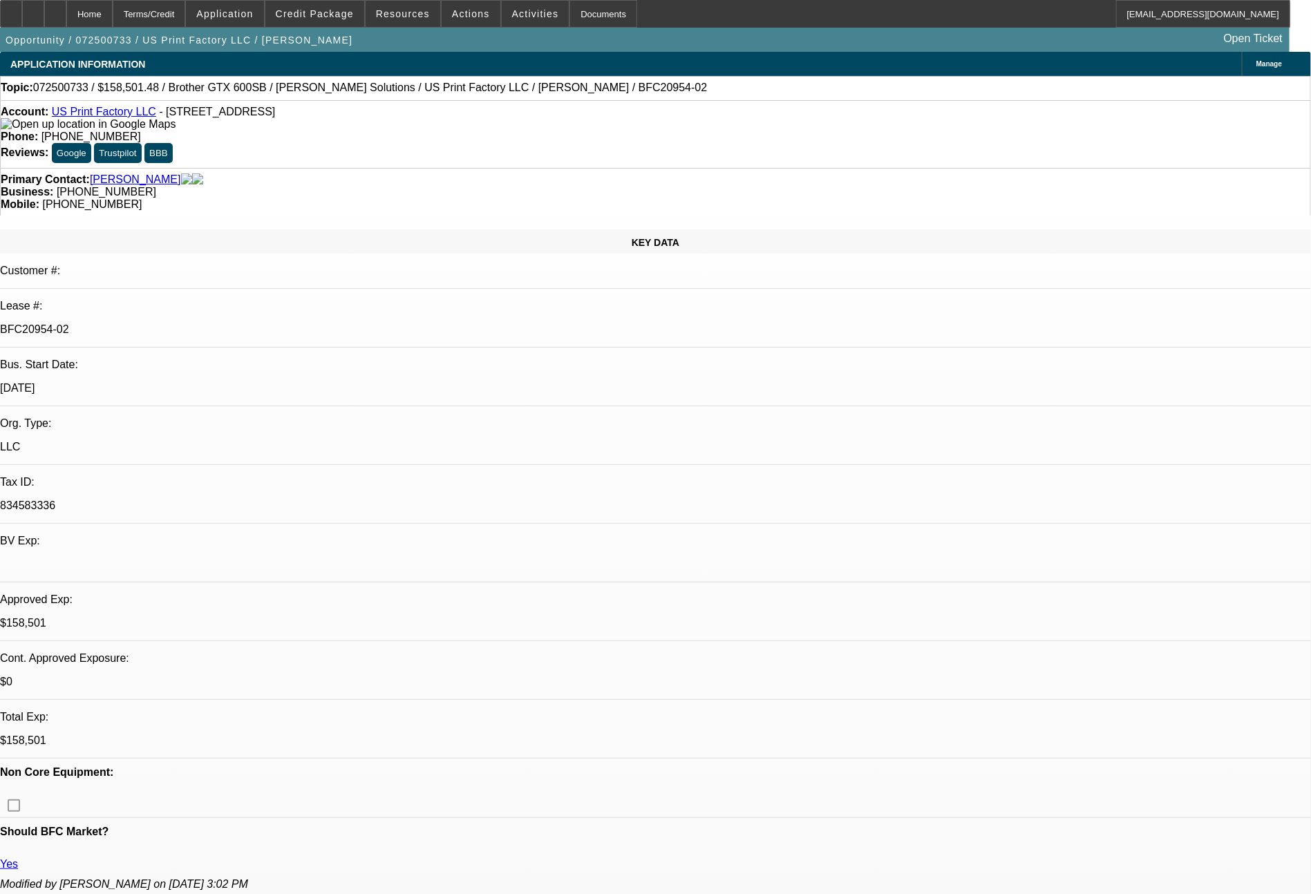
select select "2"
select select "0"
select select "6"
select select "0"
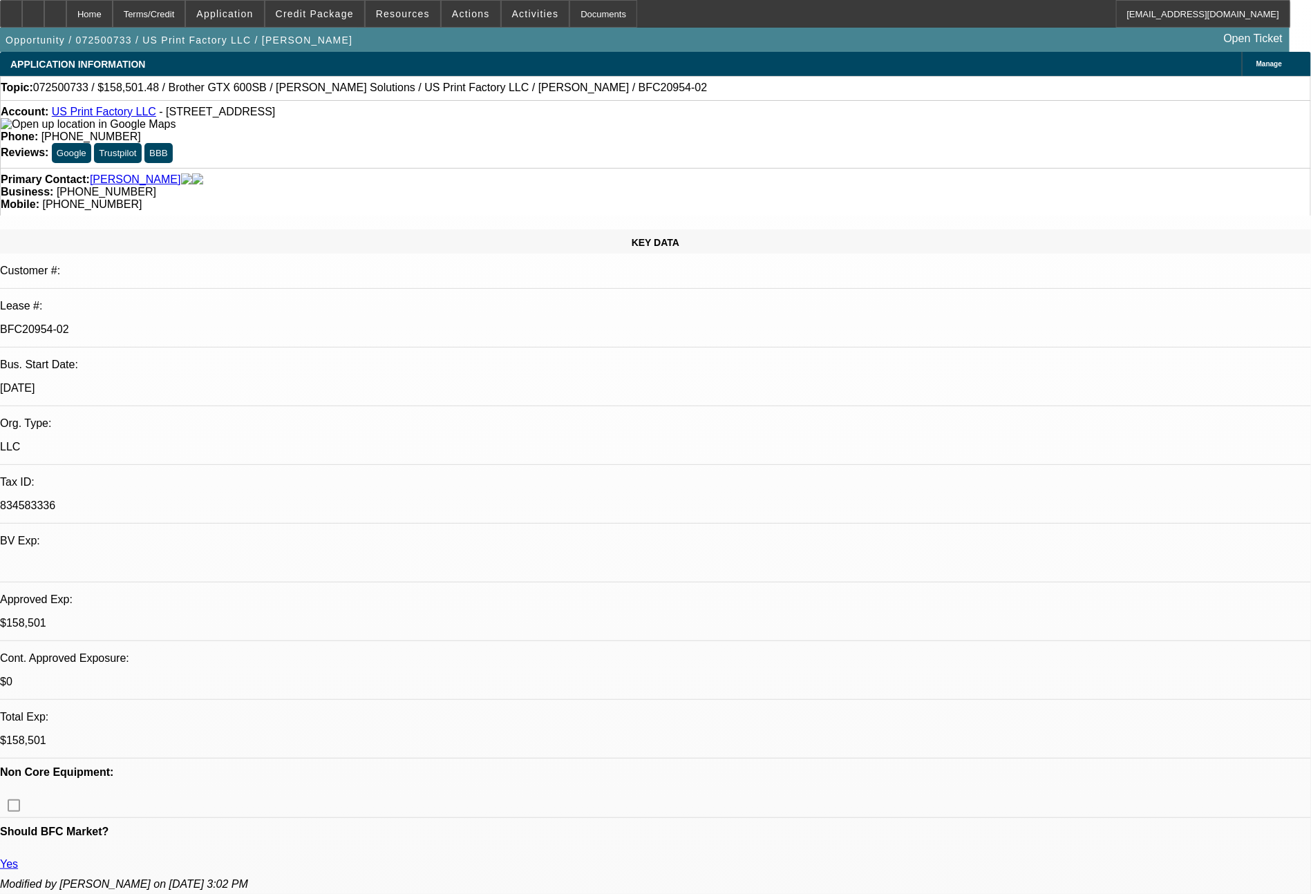
select select "2"
select select "0"
select select "6"
select select "0"
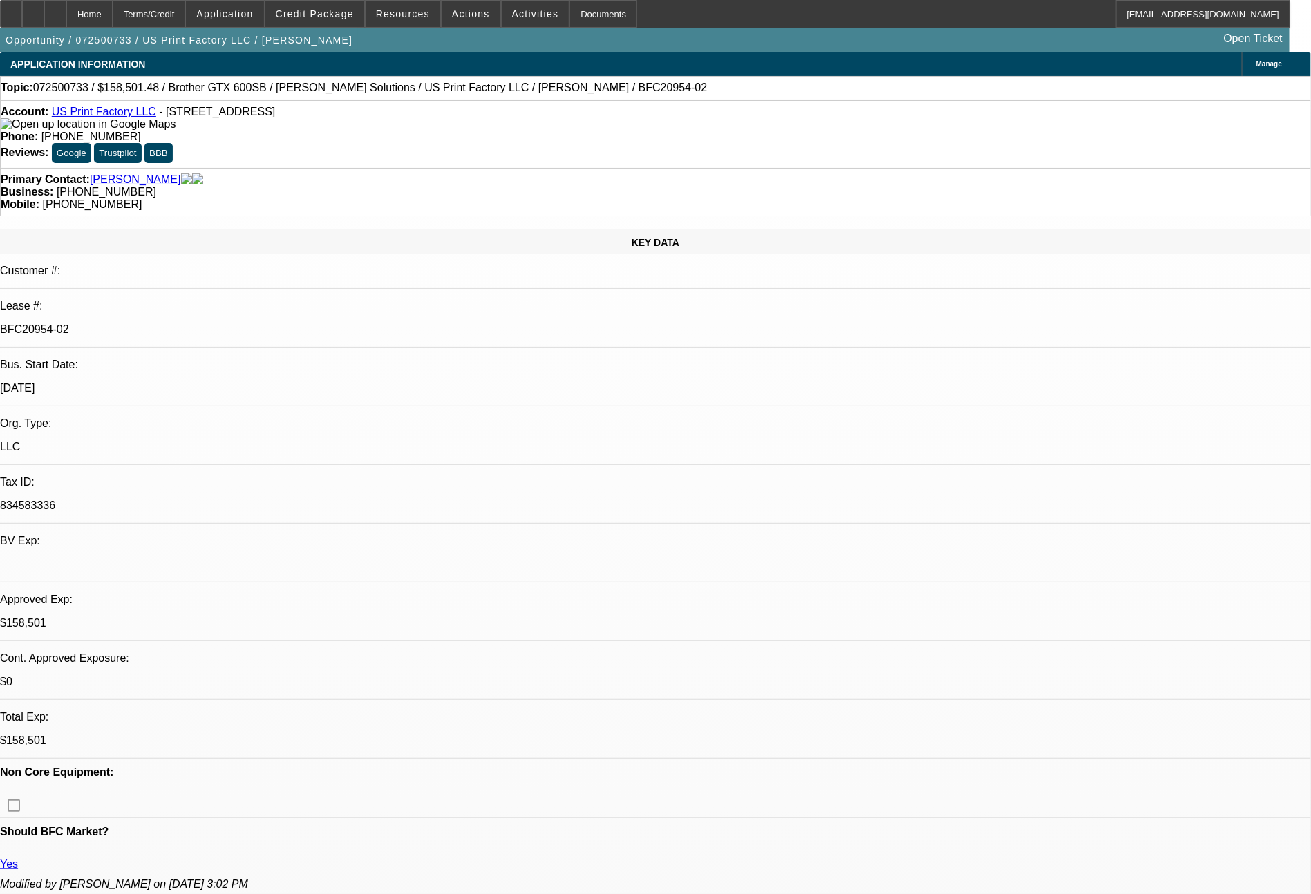
select select "2"
select select "0"
select select "6"
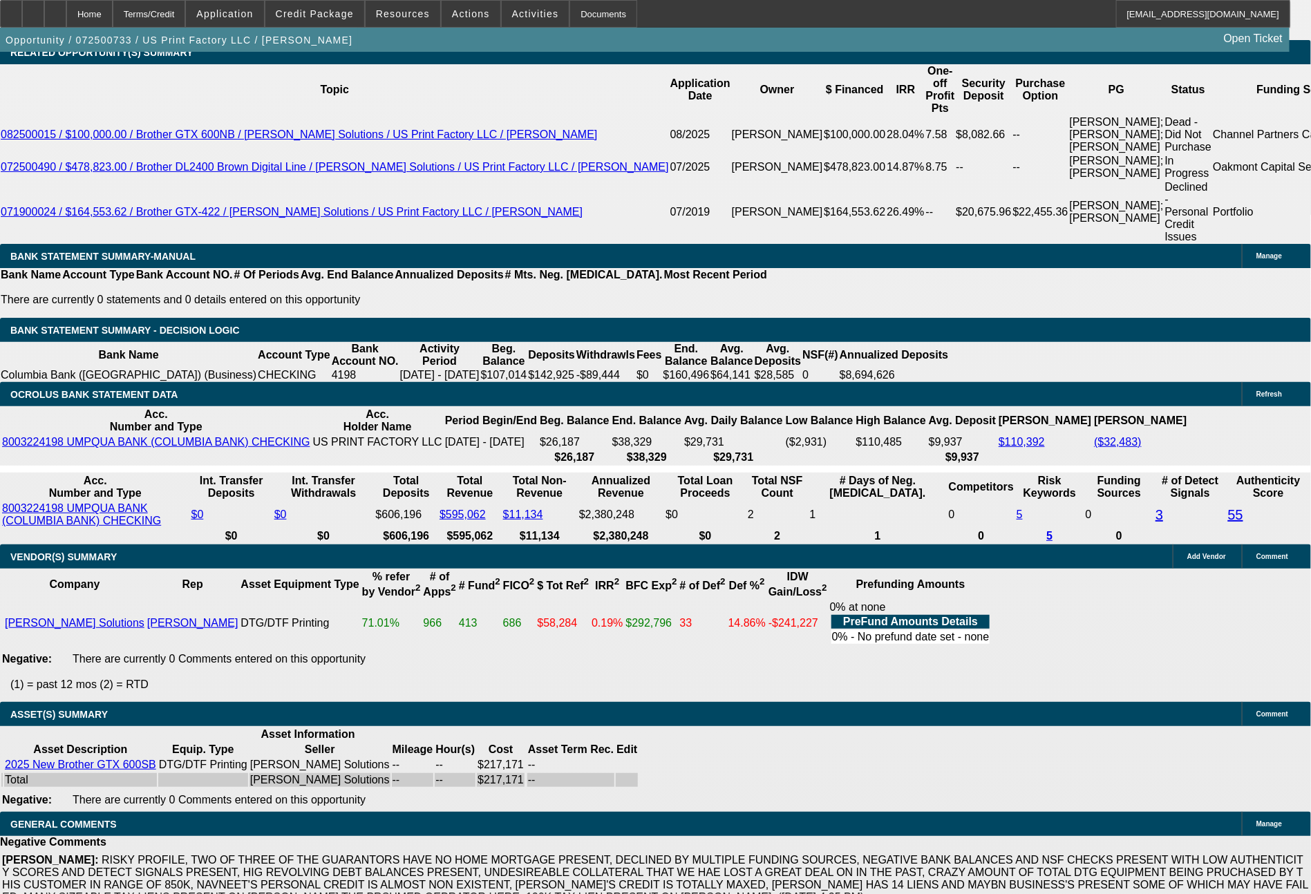
scroll to position [2477, 0]
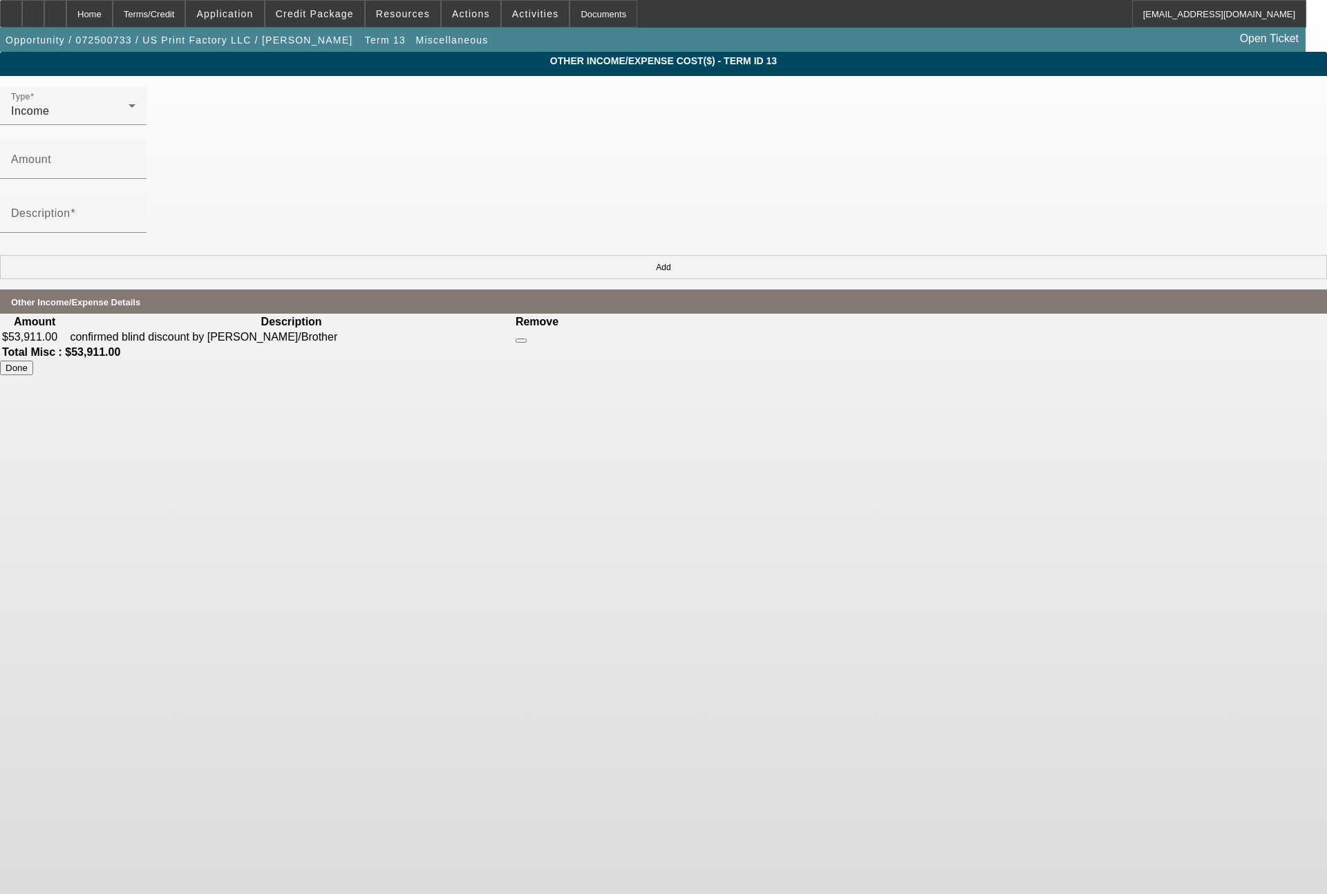
click at [527, 339] on button at bounding box center [520, 341] width 11 height 4
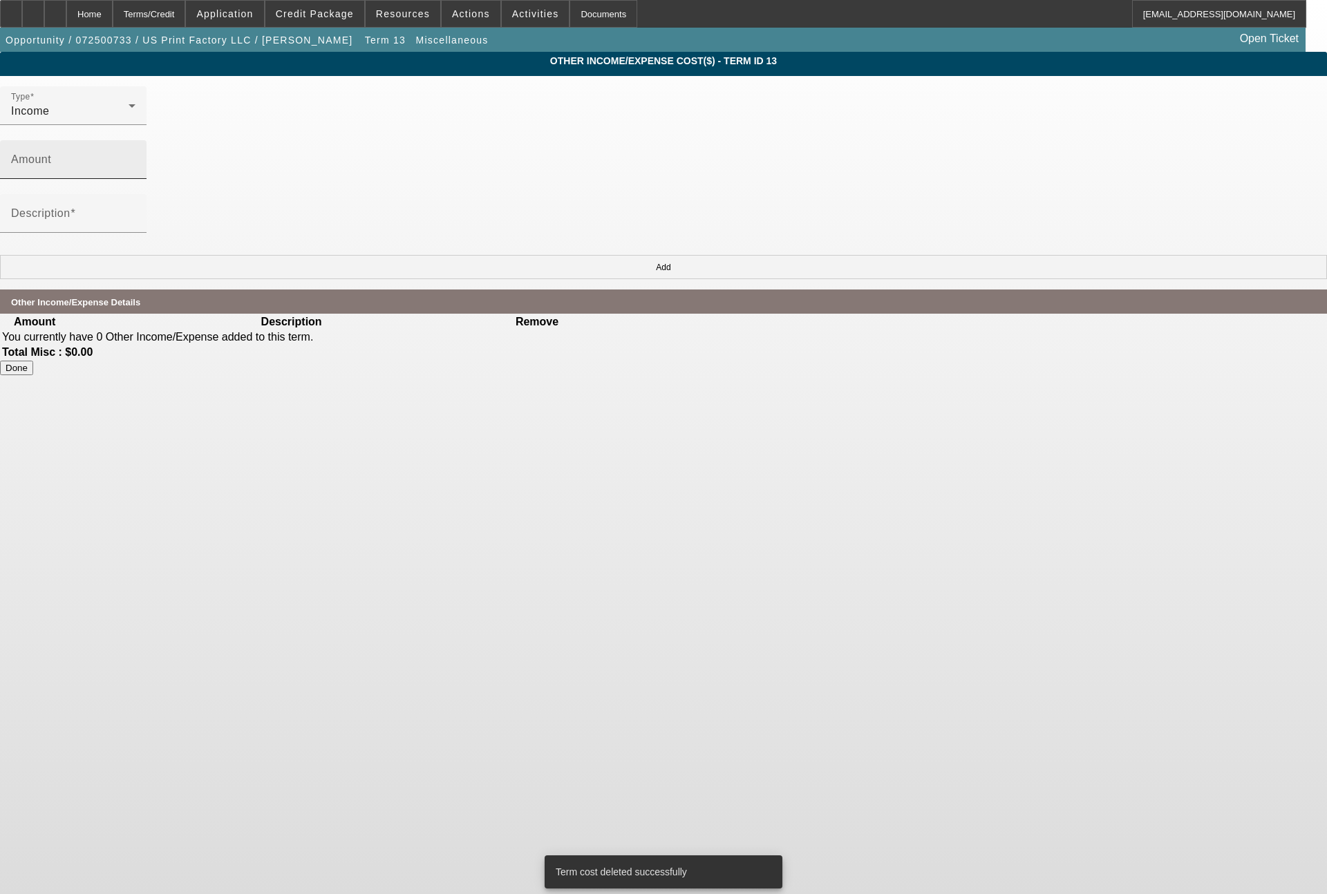
click at [51, 153] on mat-label "Amount" at bounding box center [31, 159] width 40 height 12
click at [135, 157] on input "Amount" at bounding box center [73, 165] width 124 height 17
type input "$53,167.00"
click at [949, 255] on button "Add" at bounding box center [663, 267] width 1327 height 24
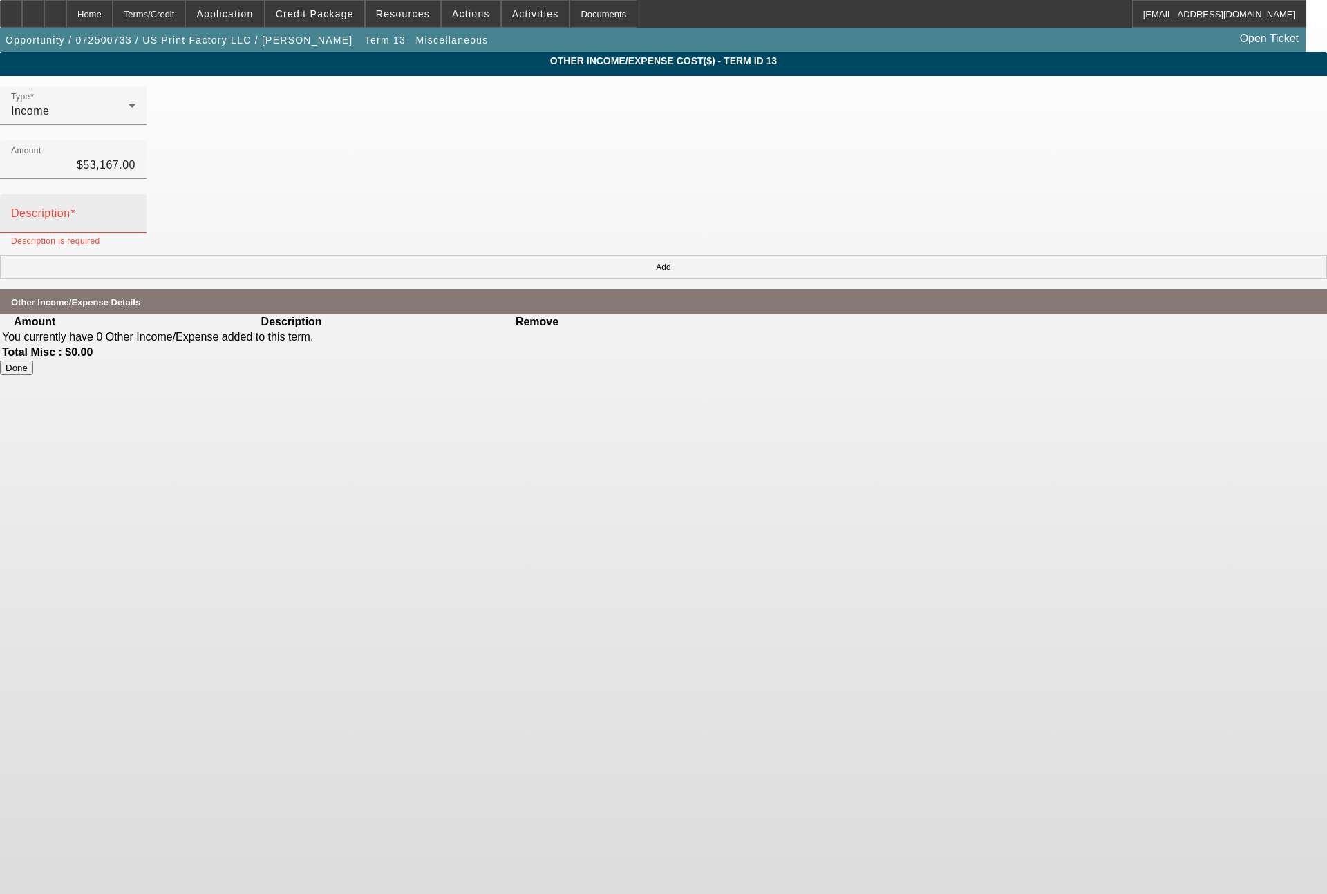
click at [135, 211] on input "Description" at bounding box center [73, 219] width 124 height 17
type input "c"
type input "confirmed blind discount from Hirsch/Brother"
click at [943, 255] on button "Add" at bounding box center [663, 267] width 1327 height 24
click at [33, 361] on button "Done" at bounding box center [16, 368] width 33 height 15
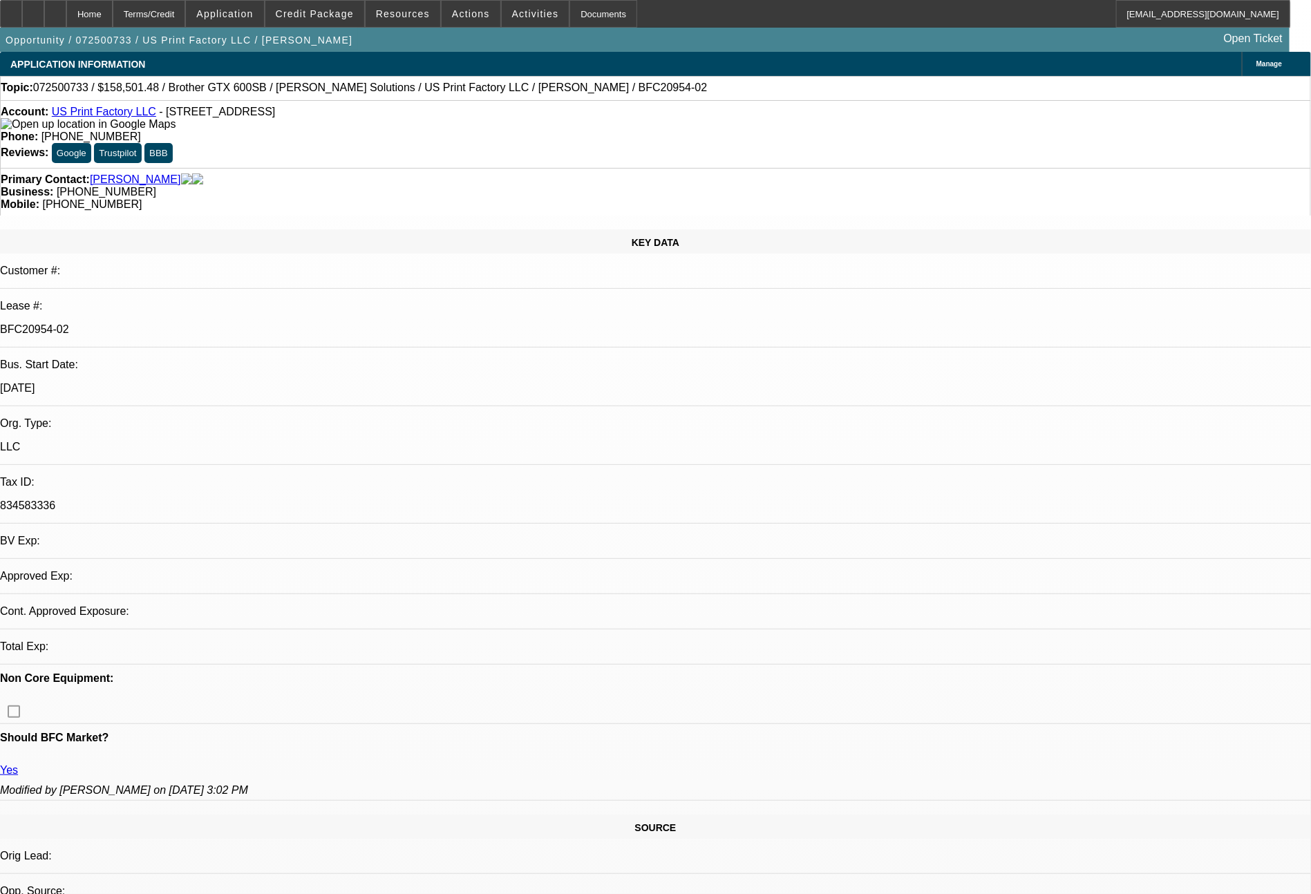
select select "0"
select select "2"
select select "0"
select select "6"
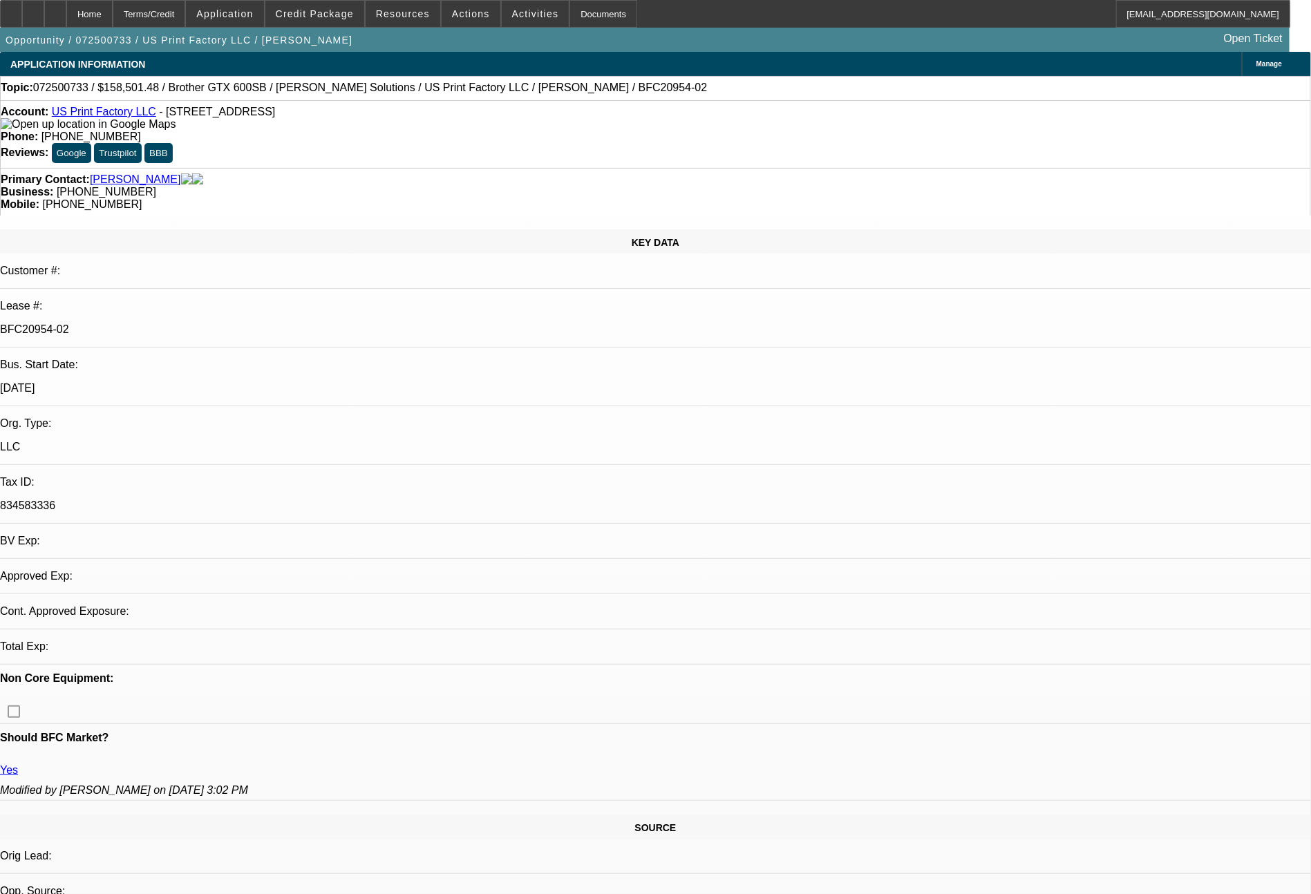
select select "0"
select select "2"
select select "0"
select select "6"
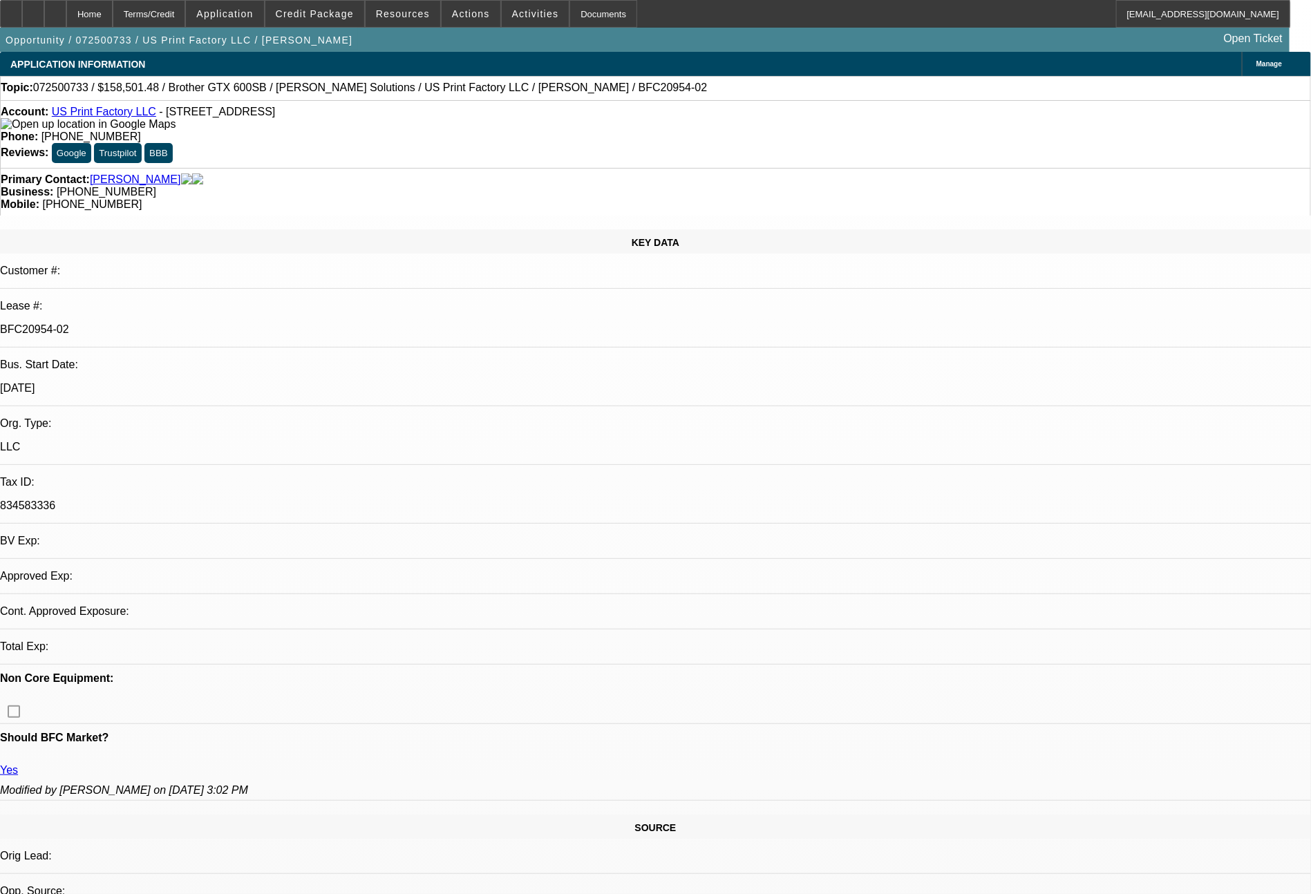
select select "0"
select select "2"
select select "0"
select select "6"
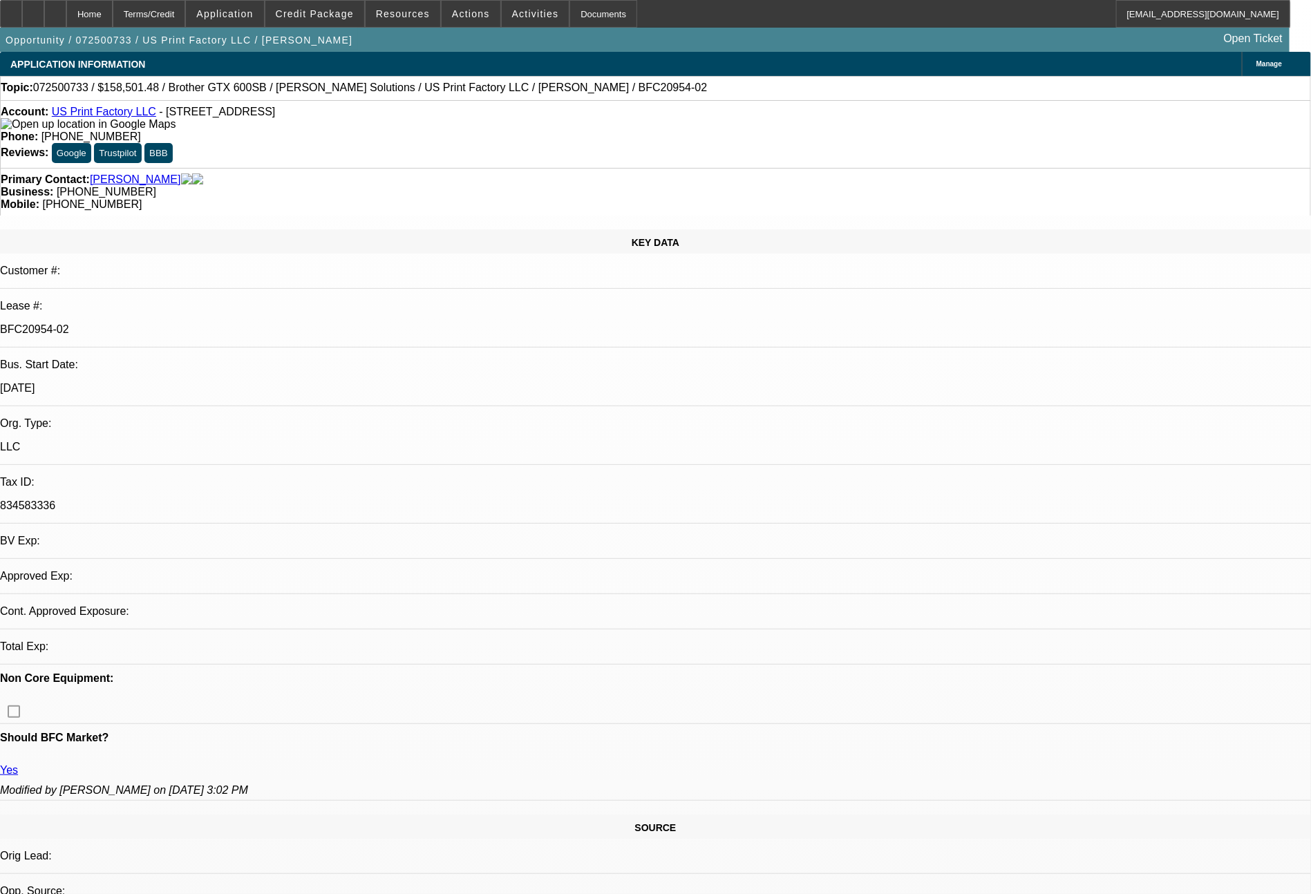
select select "0"
select select "2"
select select "0"
select select "6"
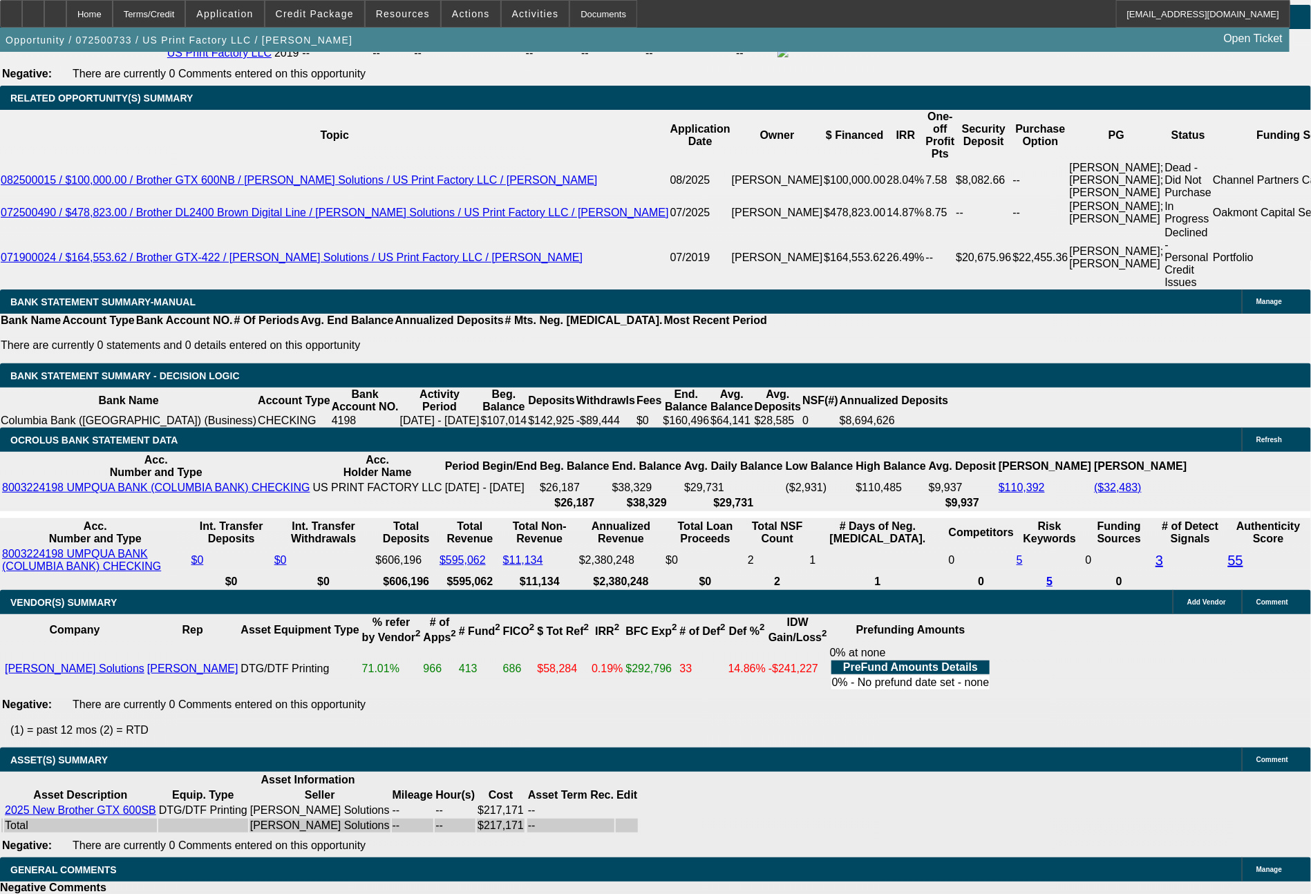
scroll to position [887, 0]
drag, startPoint x: 1211, startPoint y: 560, endPoint x: 1078, endPoint y: 444, distance: 176.4
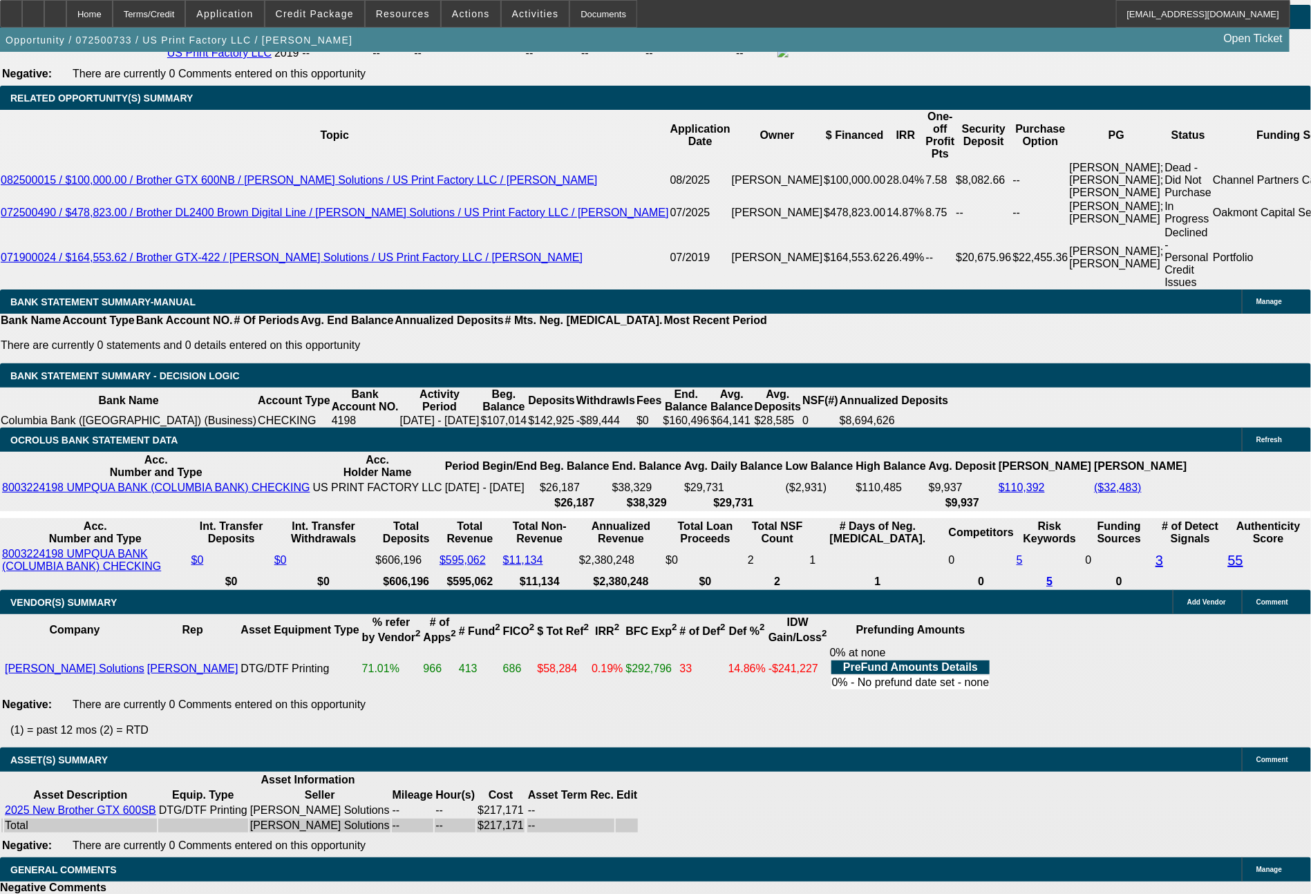
copy td "eady for EFA docs. Term set 11 is the pricing the customer will see on the EFA …"
click at [464, 19] on span at bounding box center [471, 13] width 59 height 33
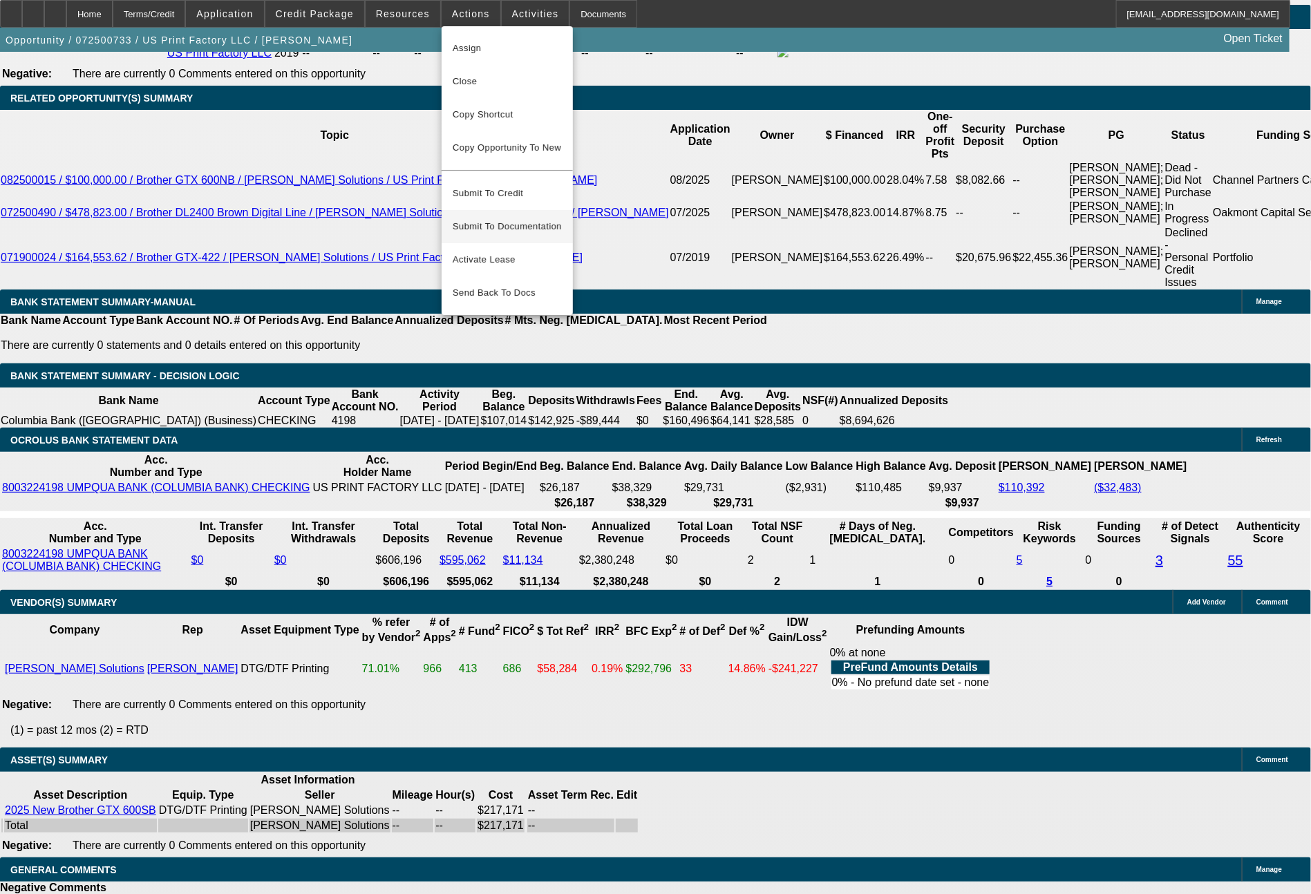
click at [504, 218] on span "Submit To Documentation" at bounding box center [507, 226] width 109 height 17
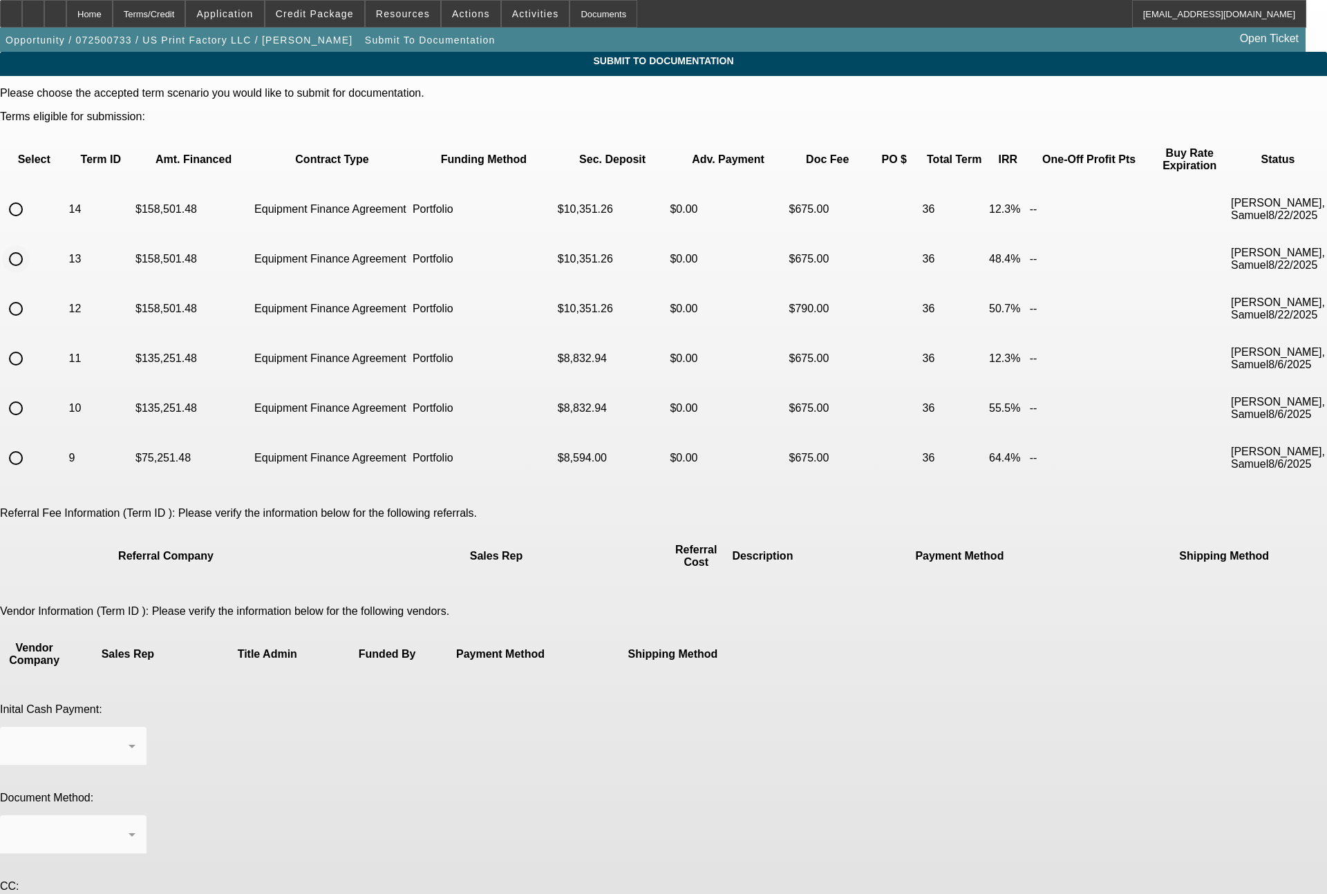
click at [30, 245] on input "radio" at bounding box center [16, 259] width 28 height 28
radio input "true"
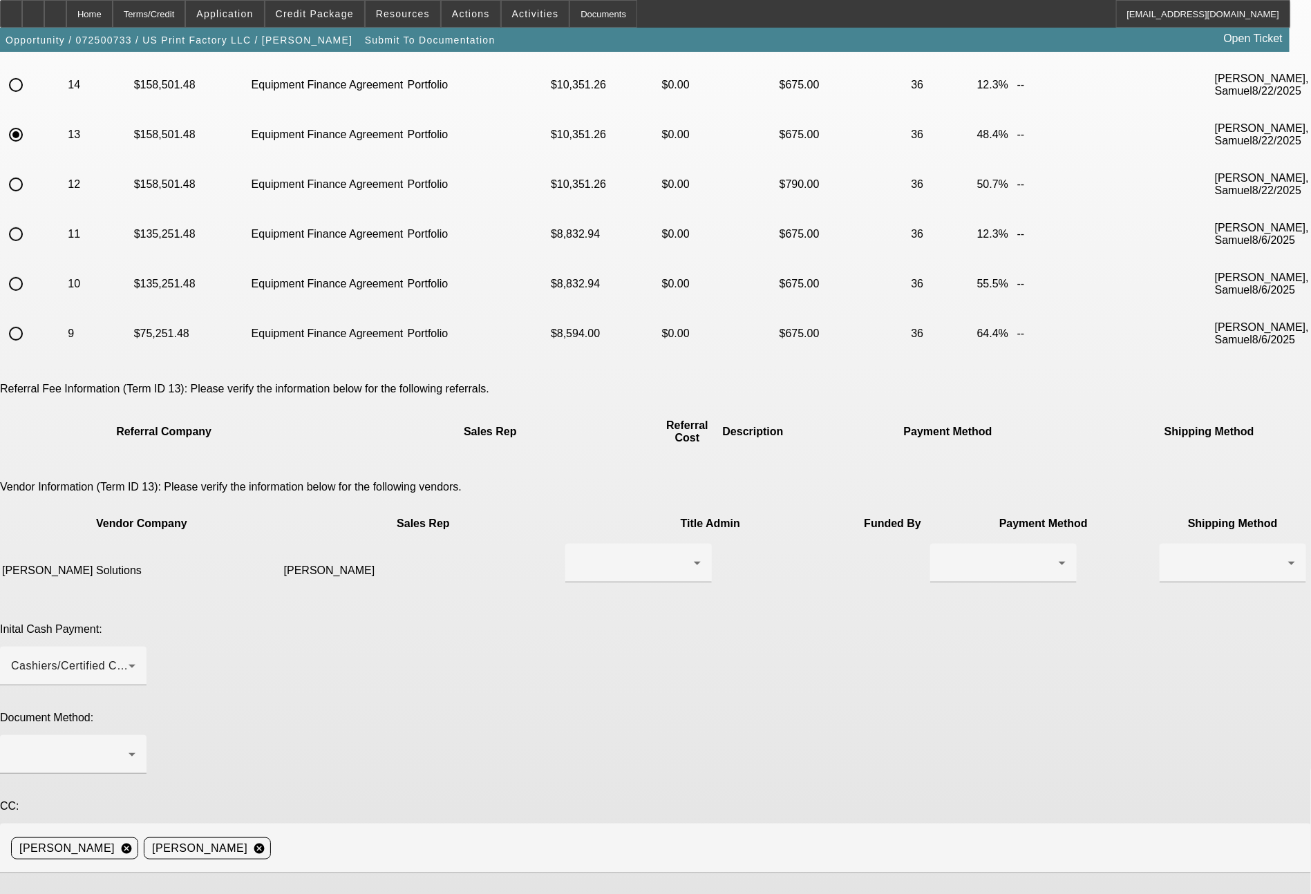
scroll to position [144, 0]
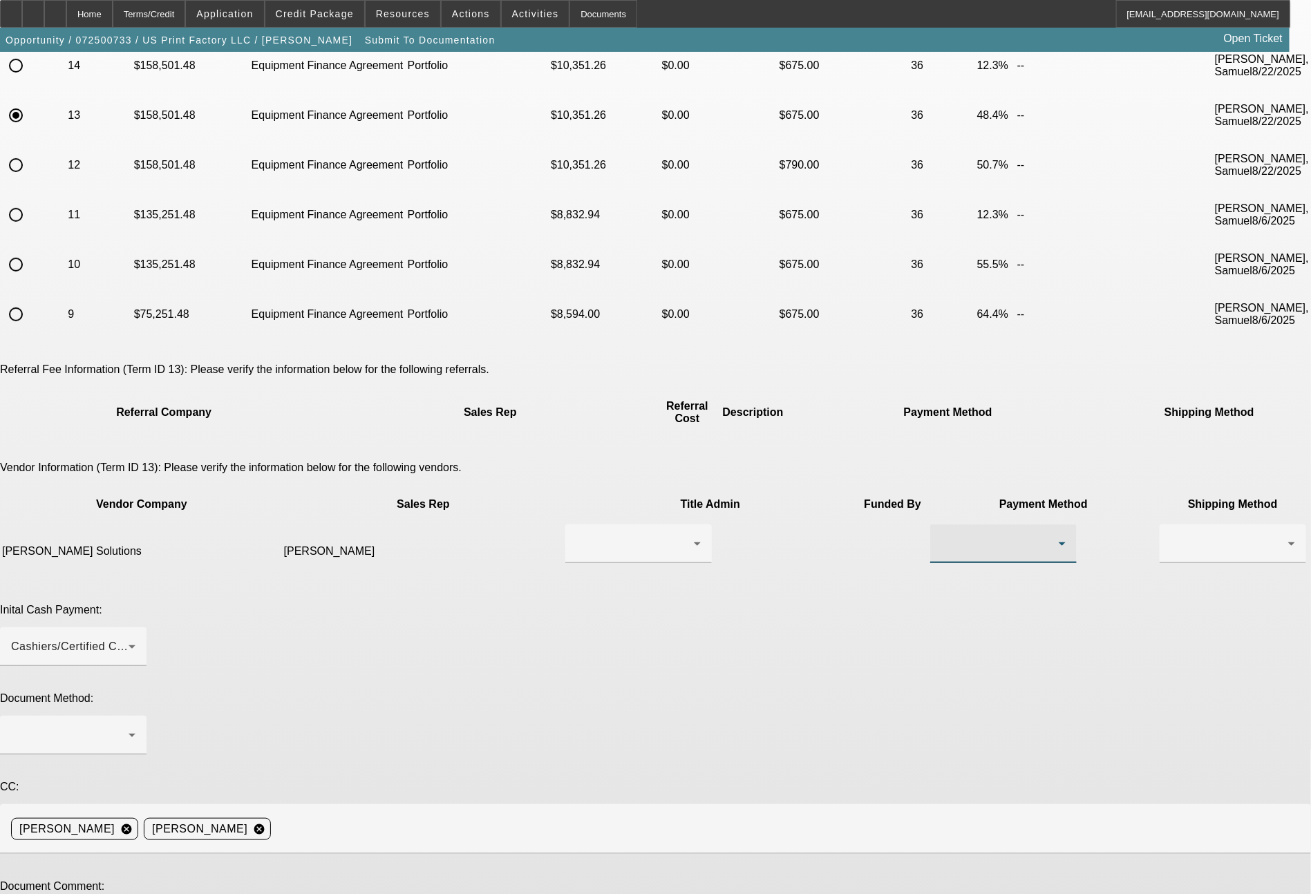
click at [941, 536] on div at bounding box center [999, 544] width 117 height 17
click at [753, 540] on span "ACH" at bounding box center [748, 548] width 24 height 17
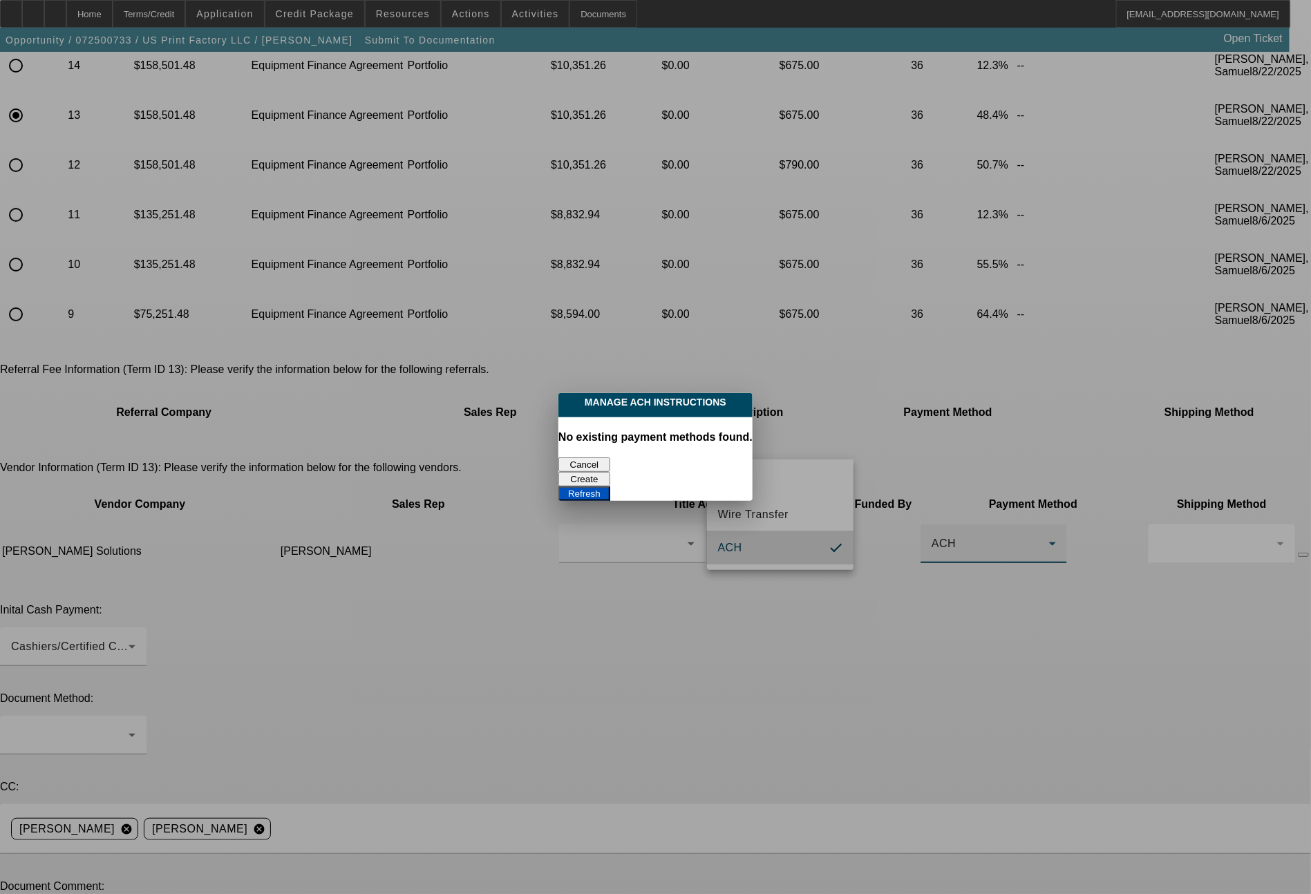
scroll to position [0, 0]
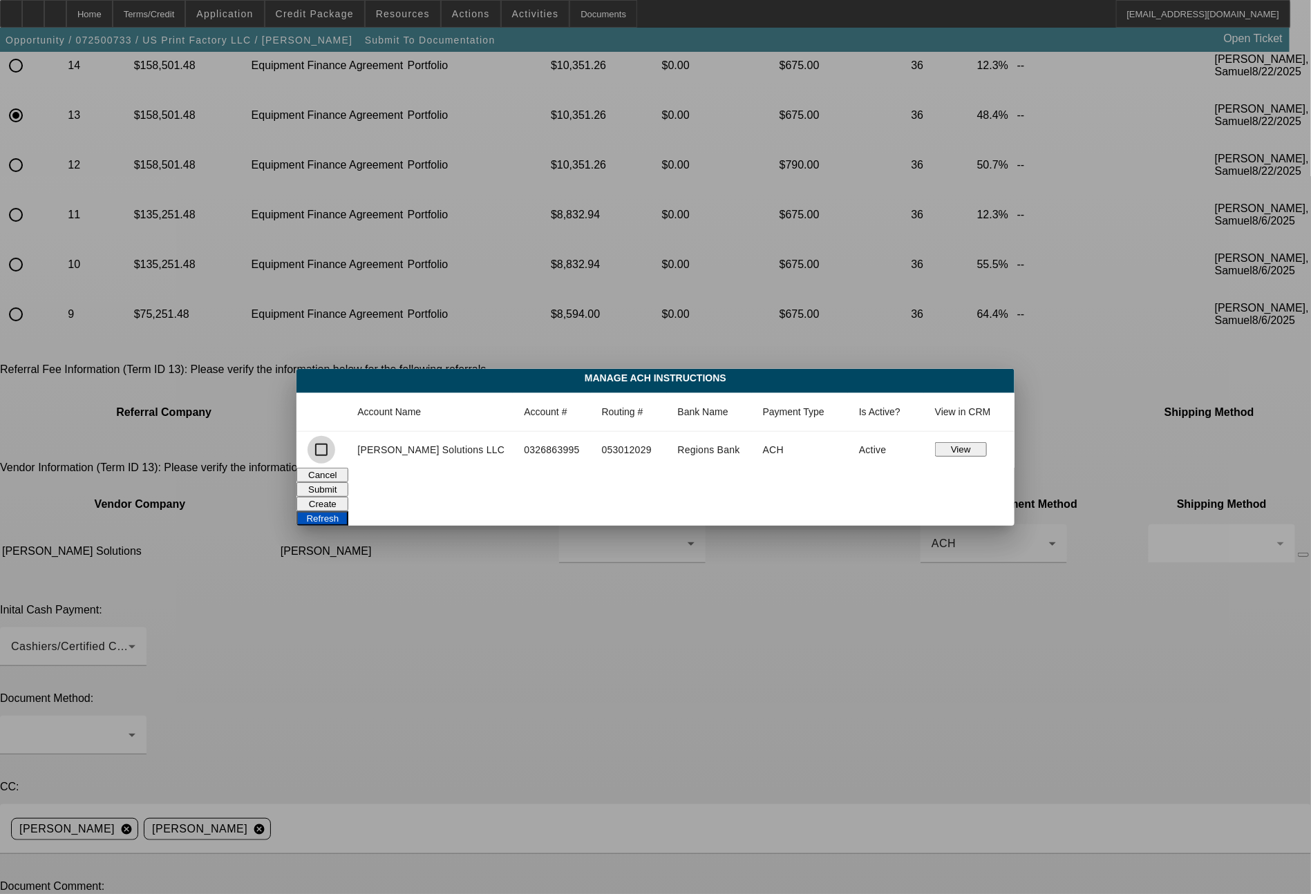
click at [335, 450] on input "checkbox" at bounding box center [322, 450] width 28 height 28
checkbox input "true"
click at [348, 484] on button "Submit" at bounding box center [322, 489] width 52 height 15
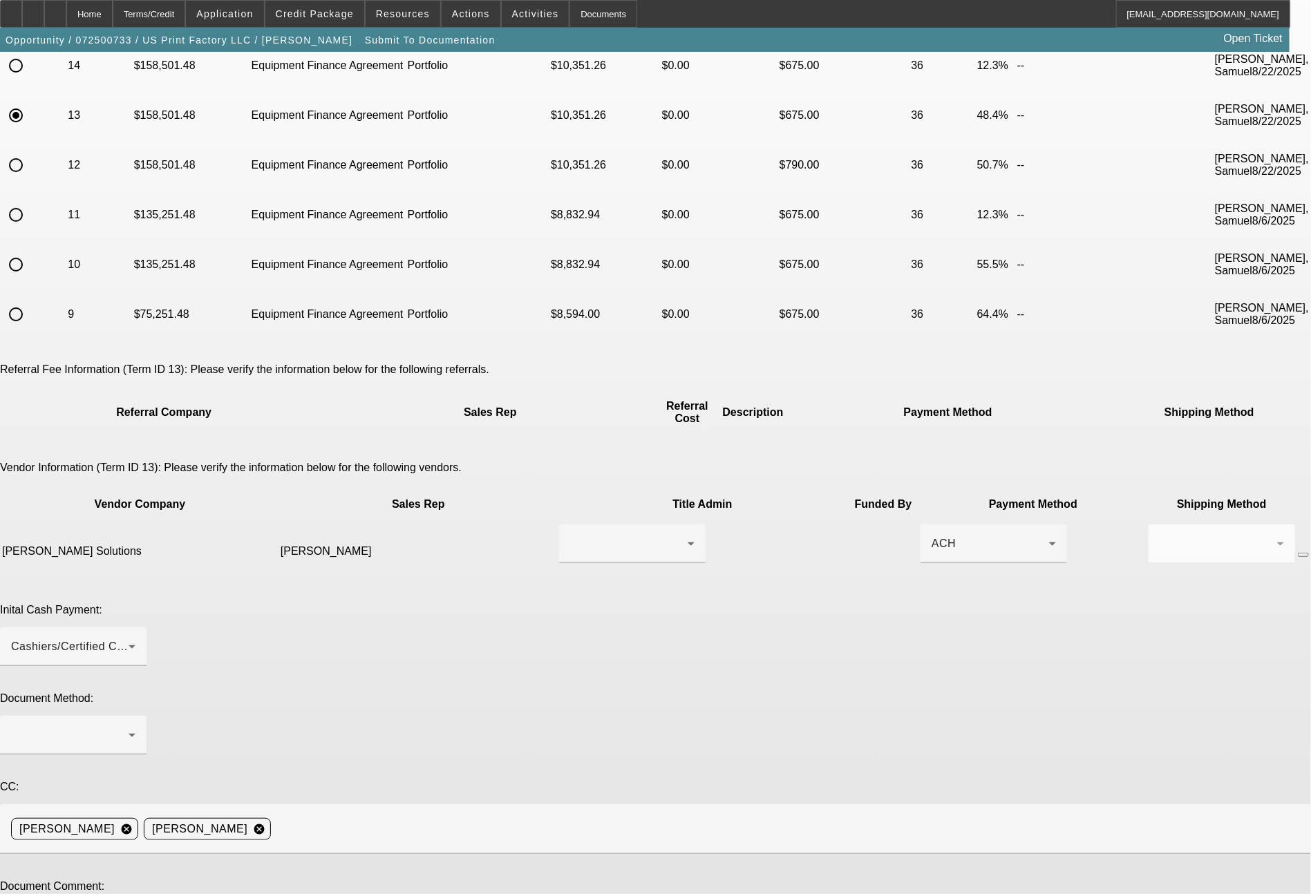
scroll to position [144, 0]
click at [129, 727] on div at bounding box center [69, 735] width 117 height 17
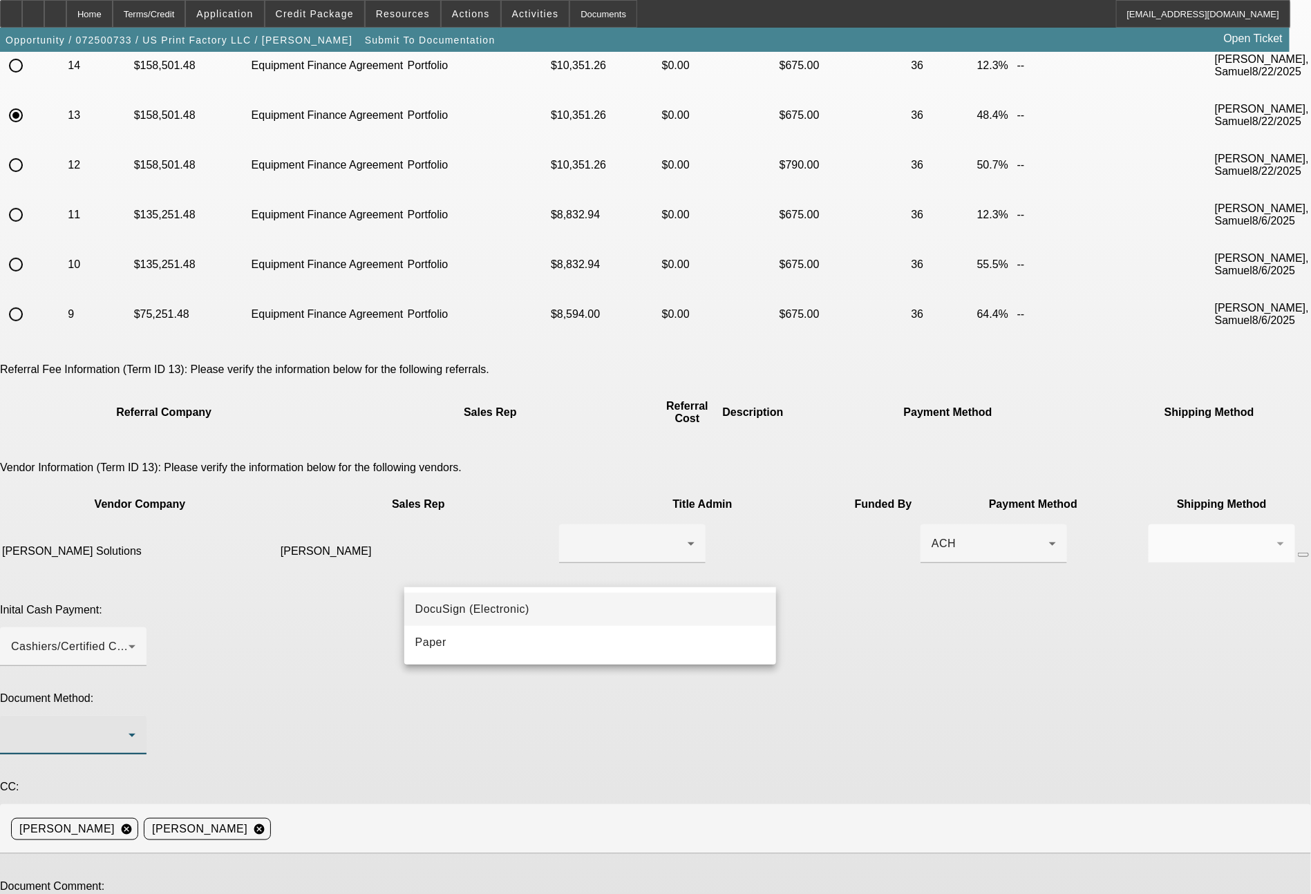
click at [451, 603] on span "DocuSign (Electronic)" at bounding box center [472, 609] width 114 height 17
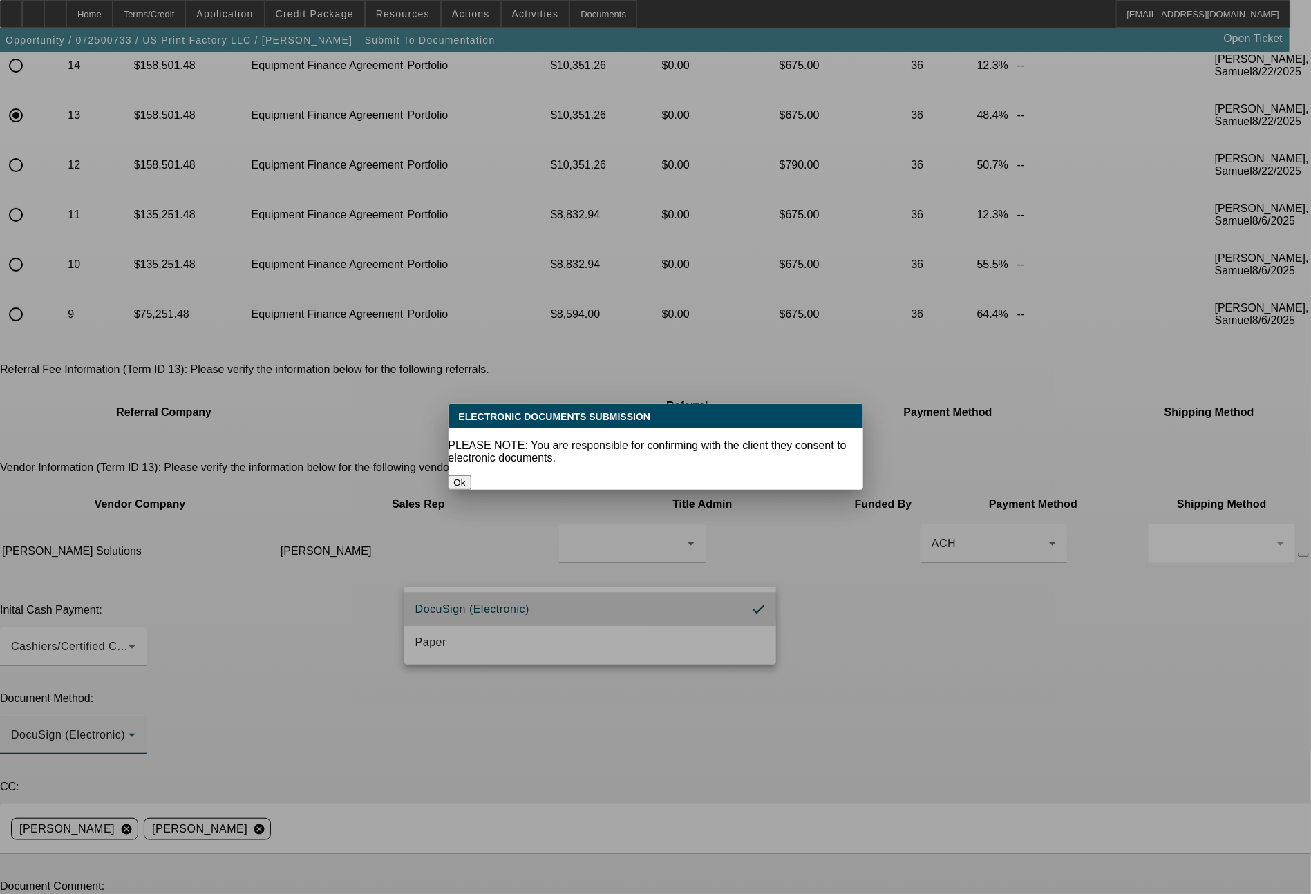
scroll to position [0, 0]
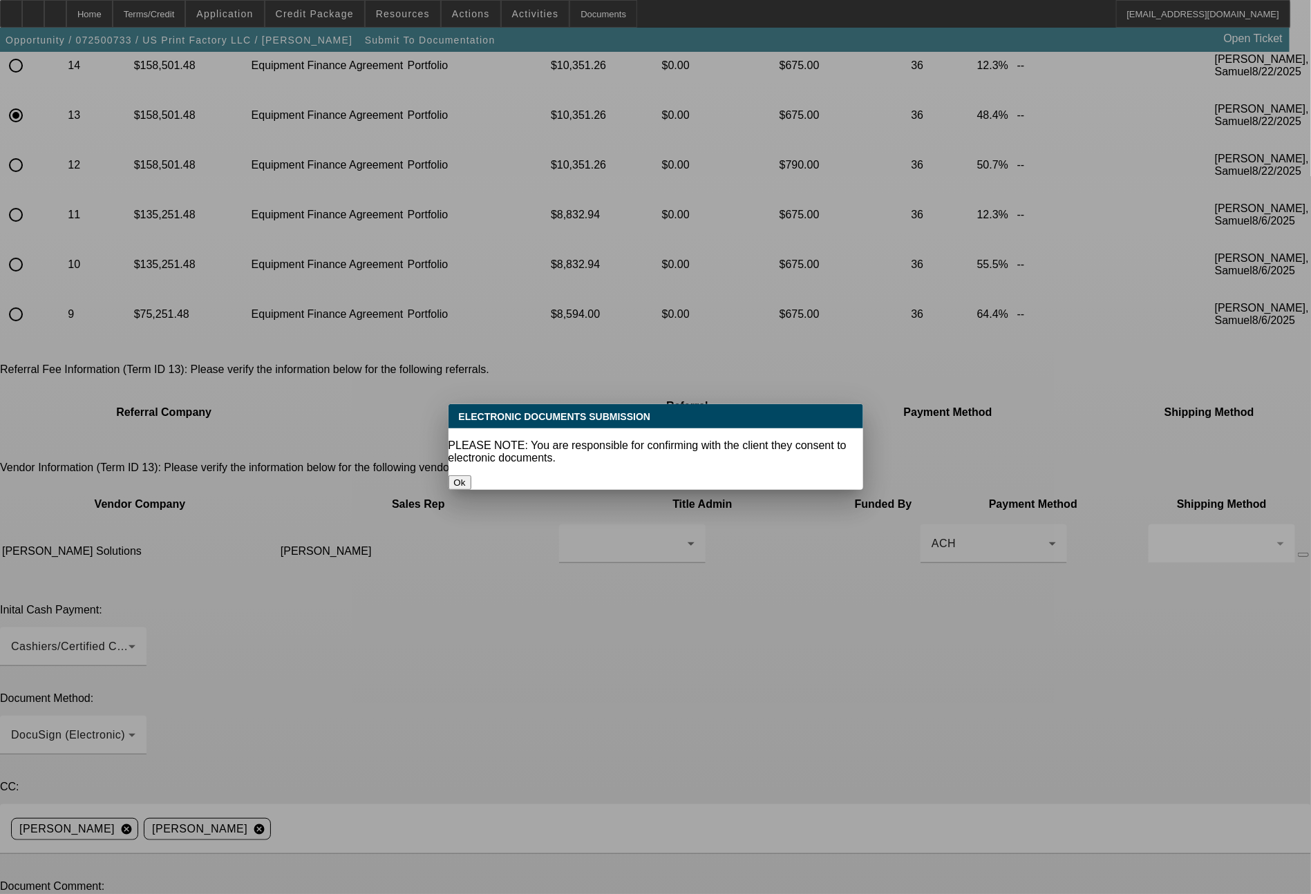
click at [471, 475] on button "Ok" at bounding box center [459, 482] width 23 height 15
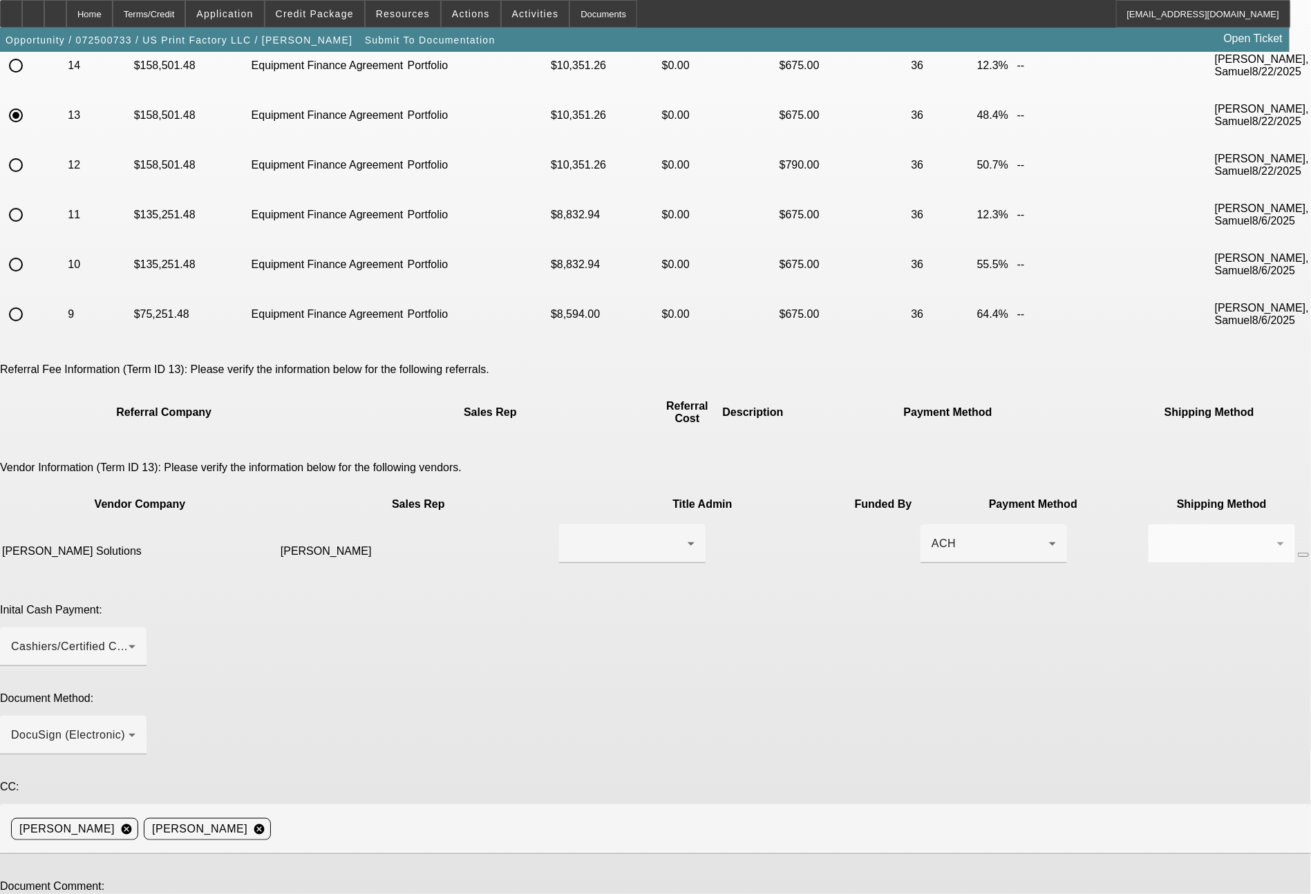
scroll to position [144, 0]
paste textarea "eady for EFA docs. Term set 11 is the pricing the customer will see on the EFA …"
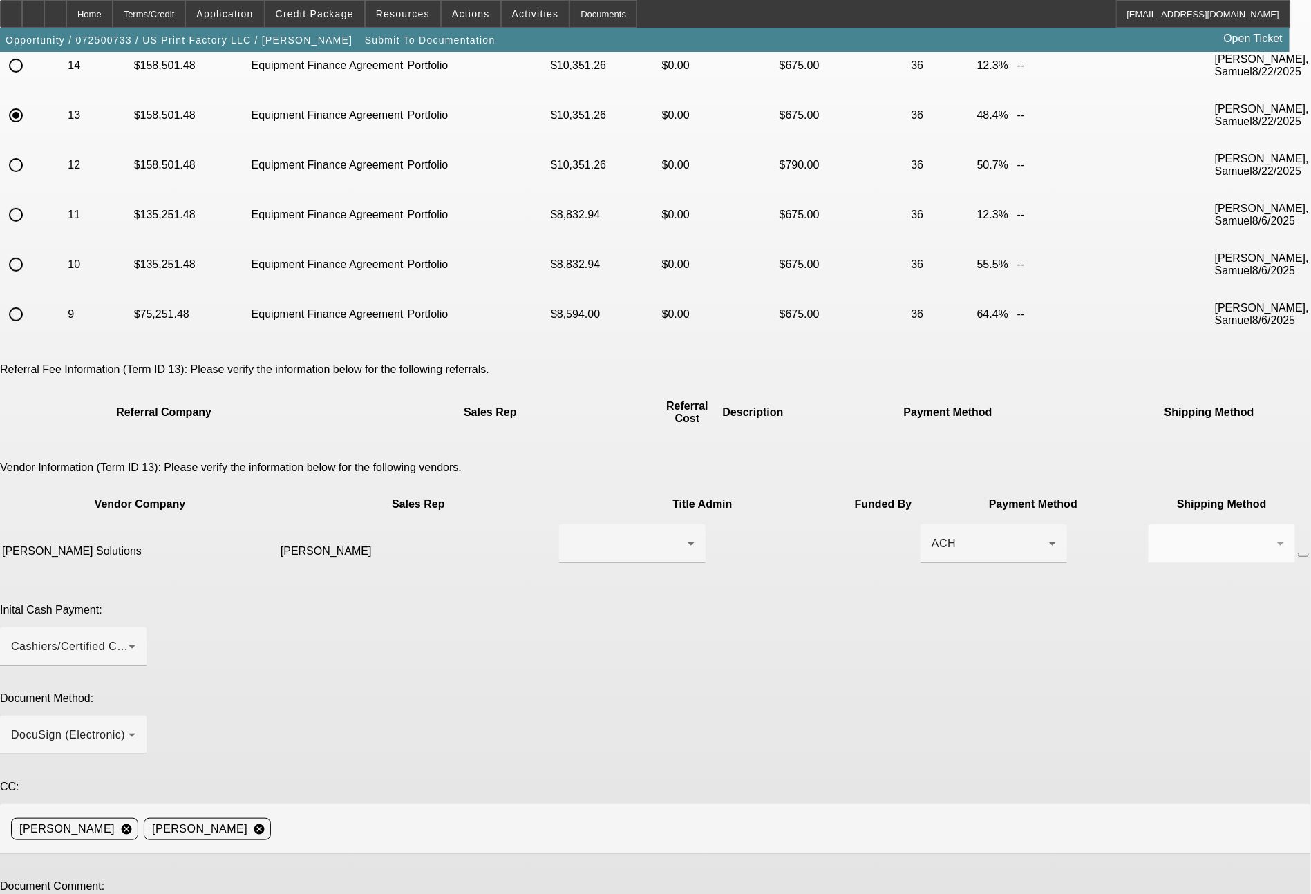
scroll to position [3, 0]
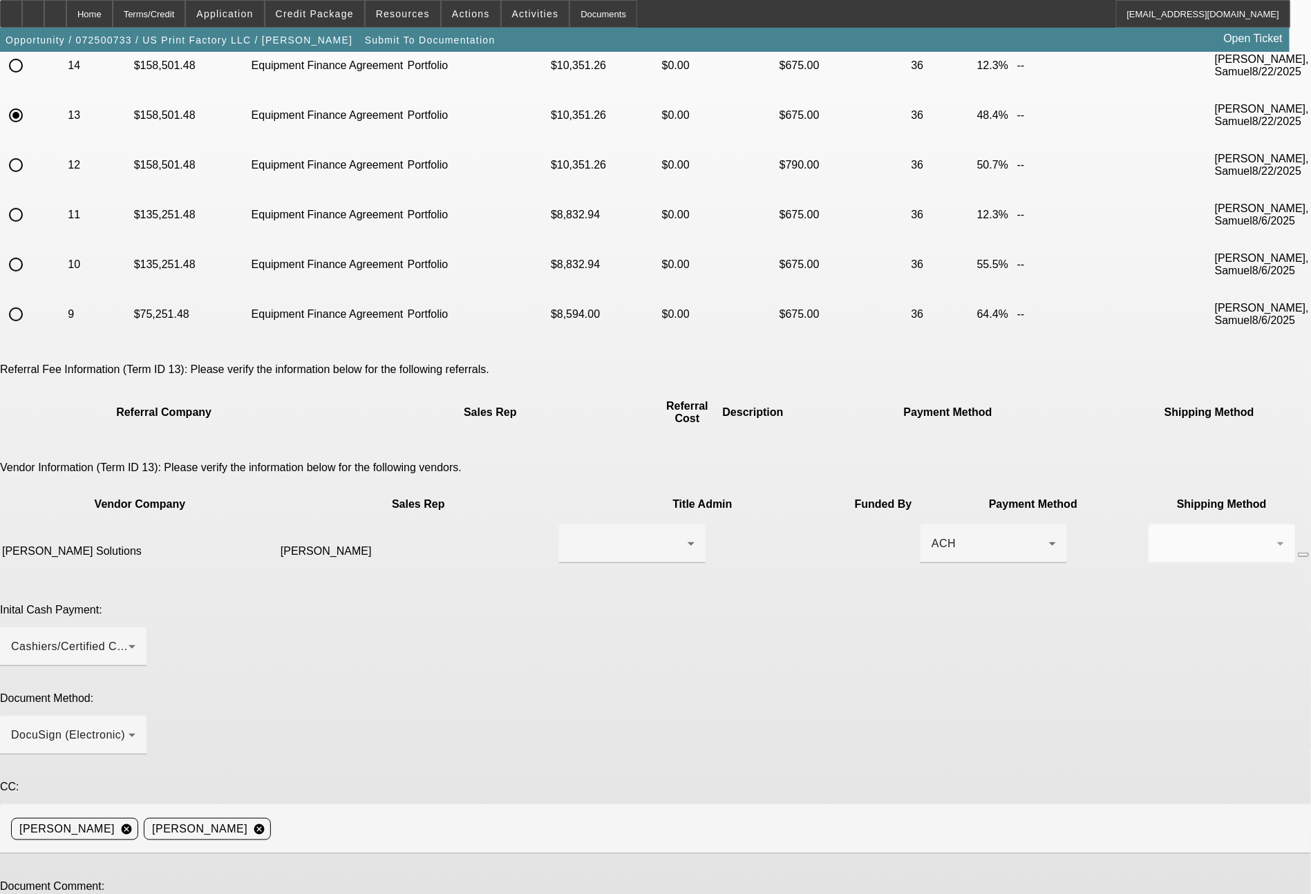
scroll to position [15, 0]
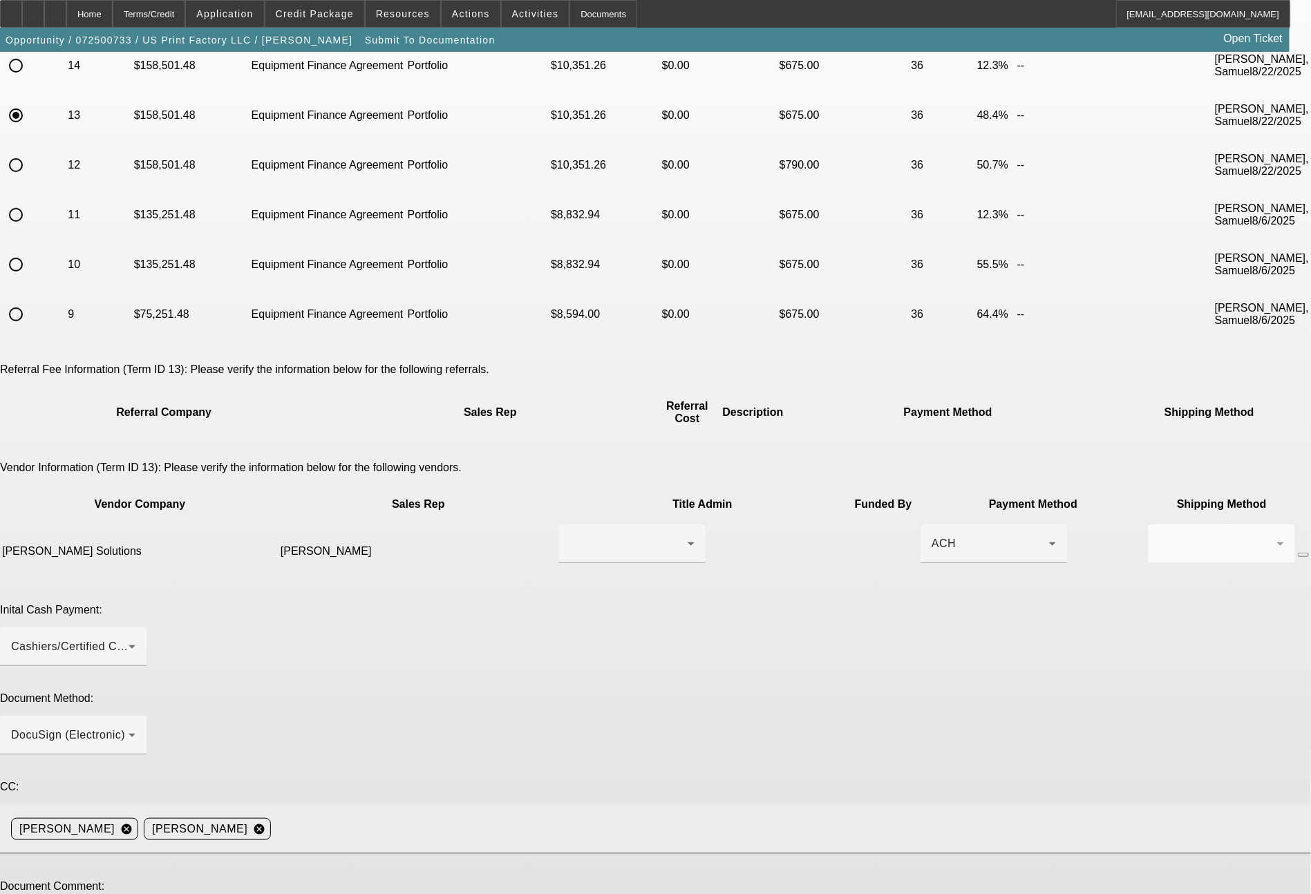
scroll to position [48, 0]
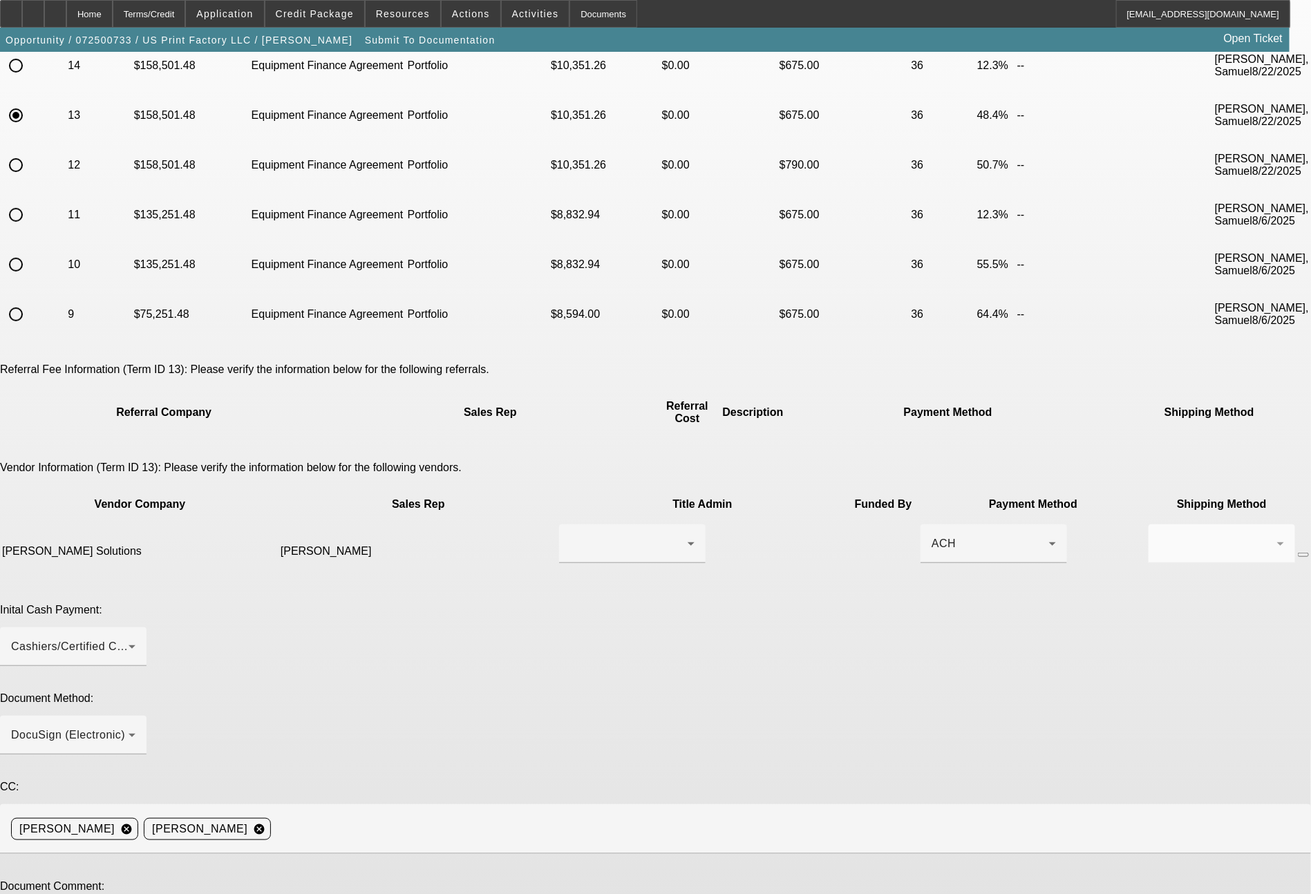
type textarea "Ready for EFA docs. Term set 14 is the pricing the customer will see on the EFA…"
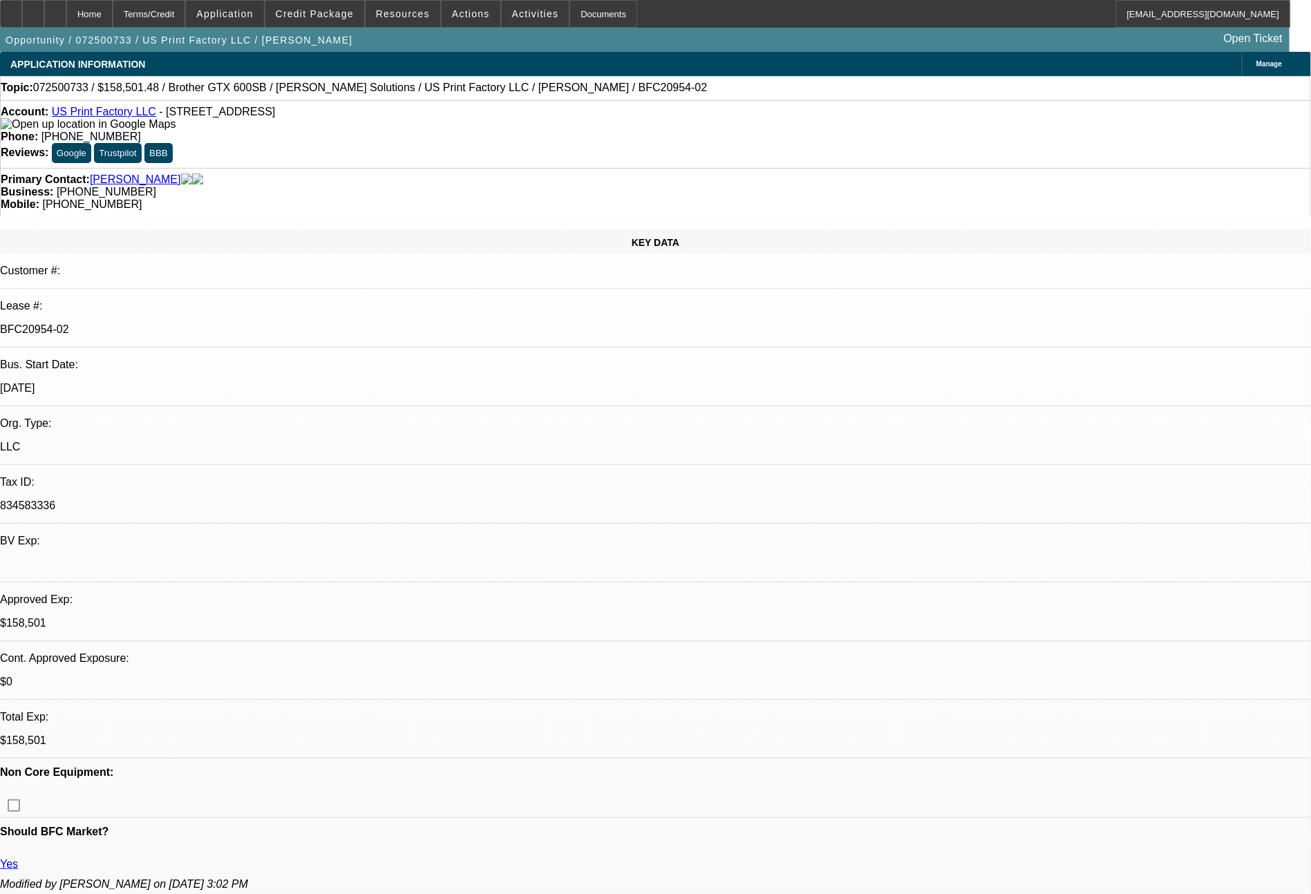
select select "0"
select select "2"
select select "0"
select select "6"
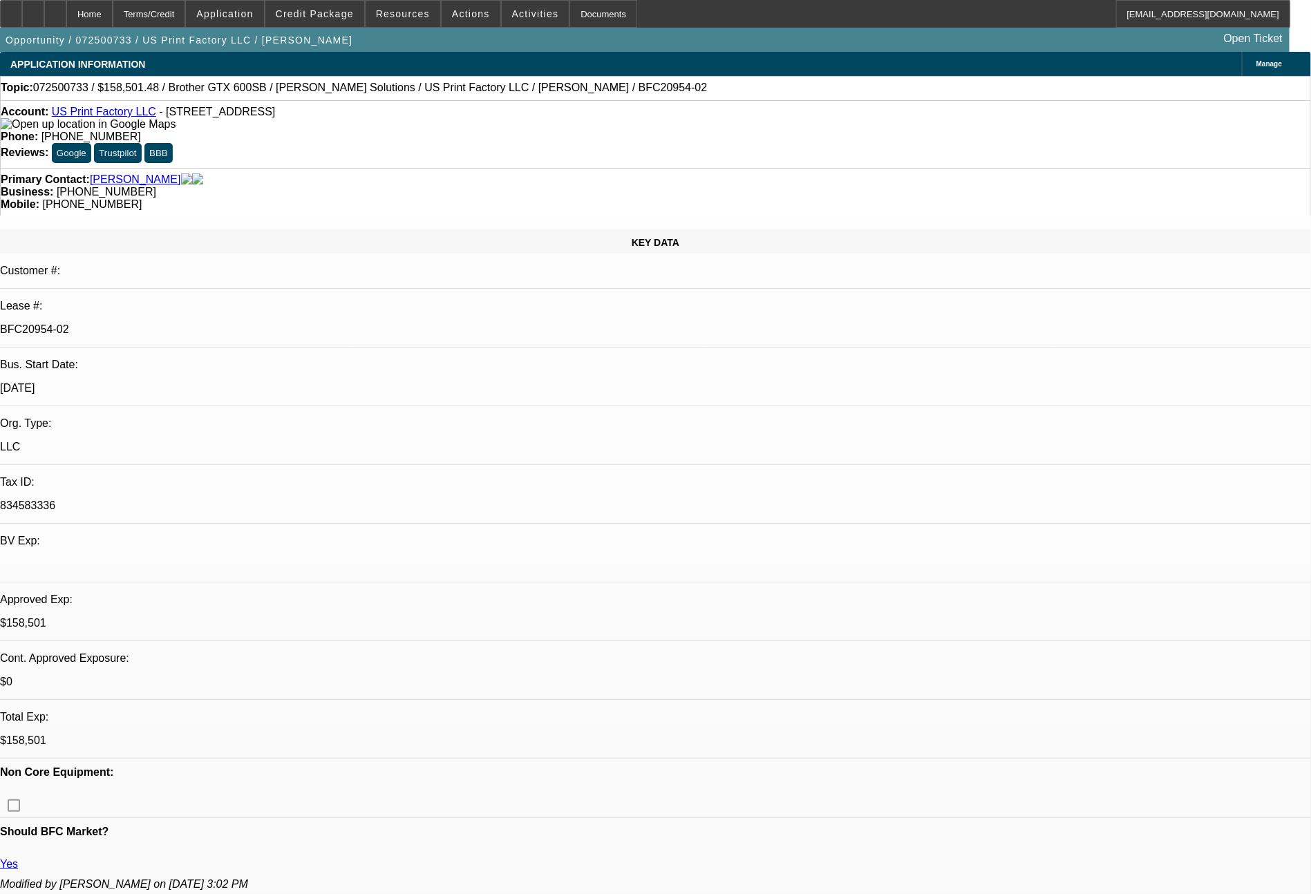
select select "0"
select select "2"
select select "0"
select select "6"
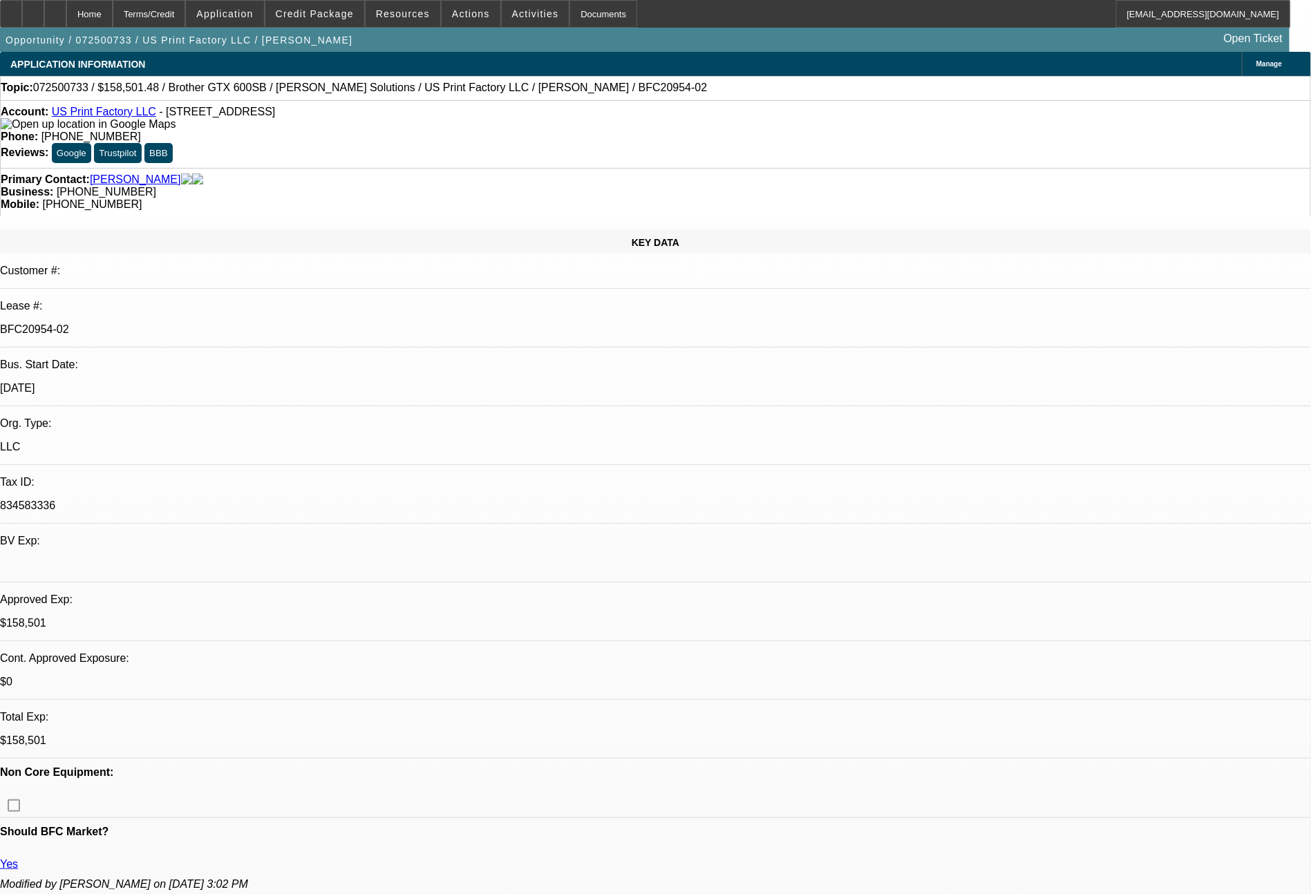
select select "0"
select select "2"
select select "0"
select select "6"
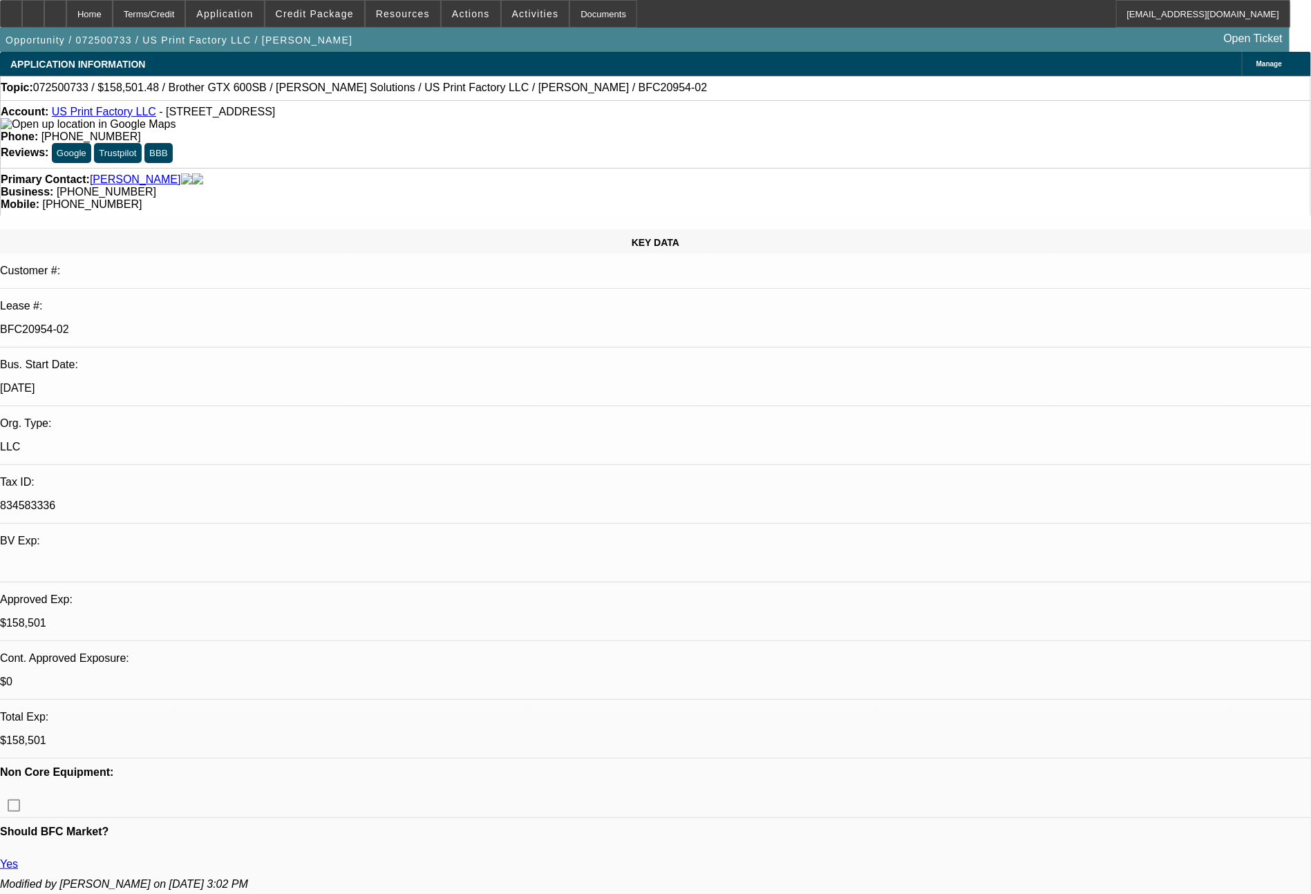
select select "0"
select select "2"
select select "0"
select select "6"
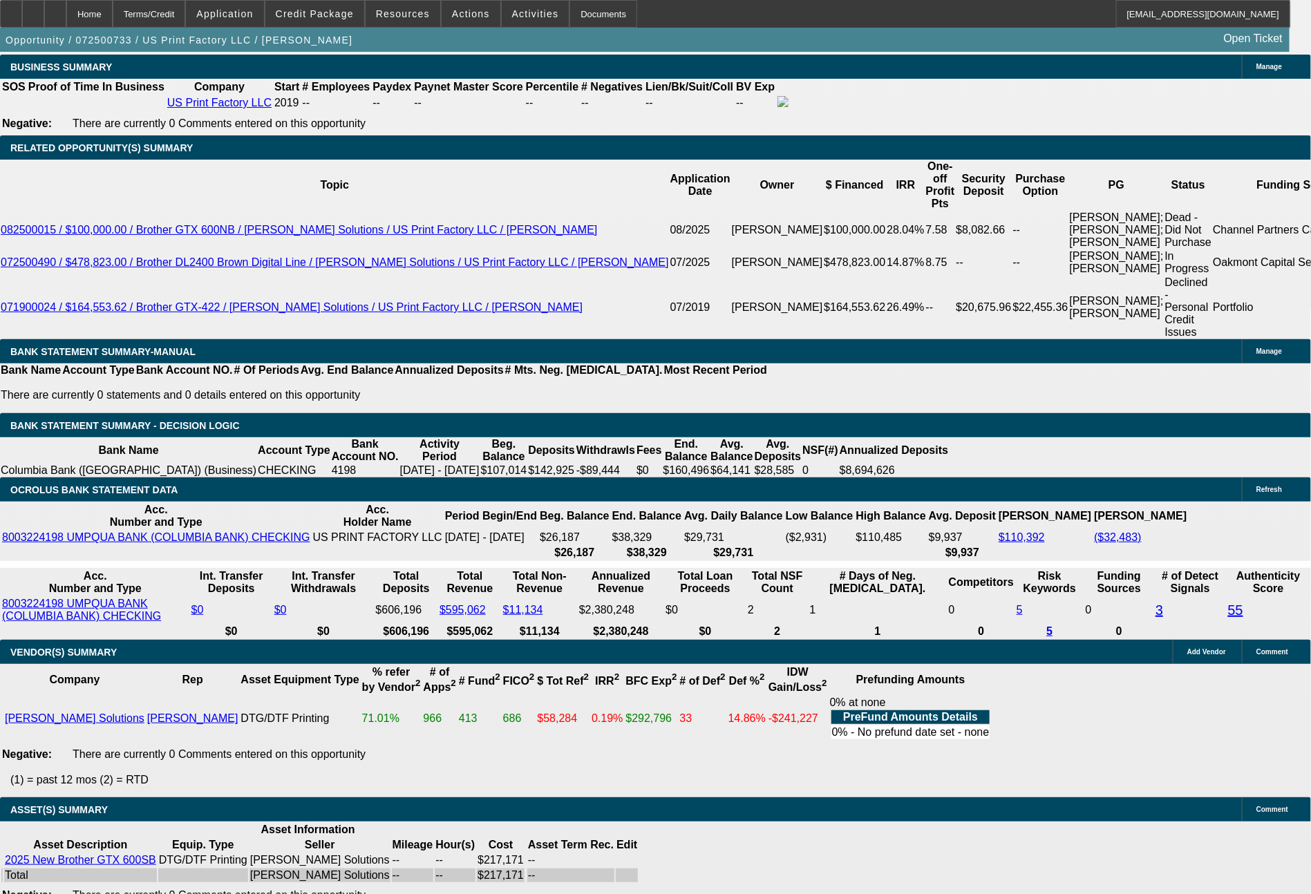
scroll to position [2381, 0]
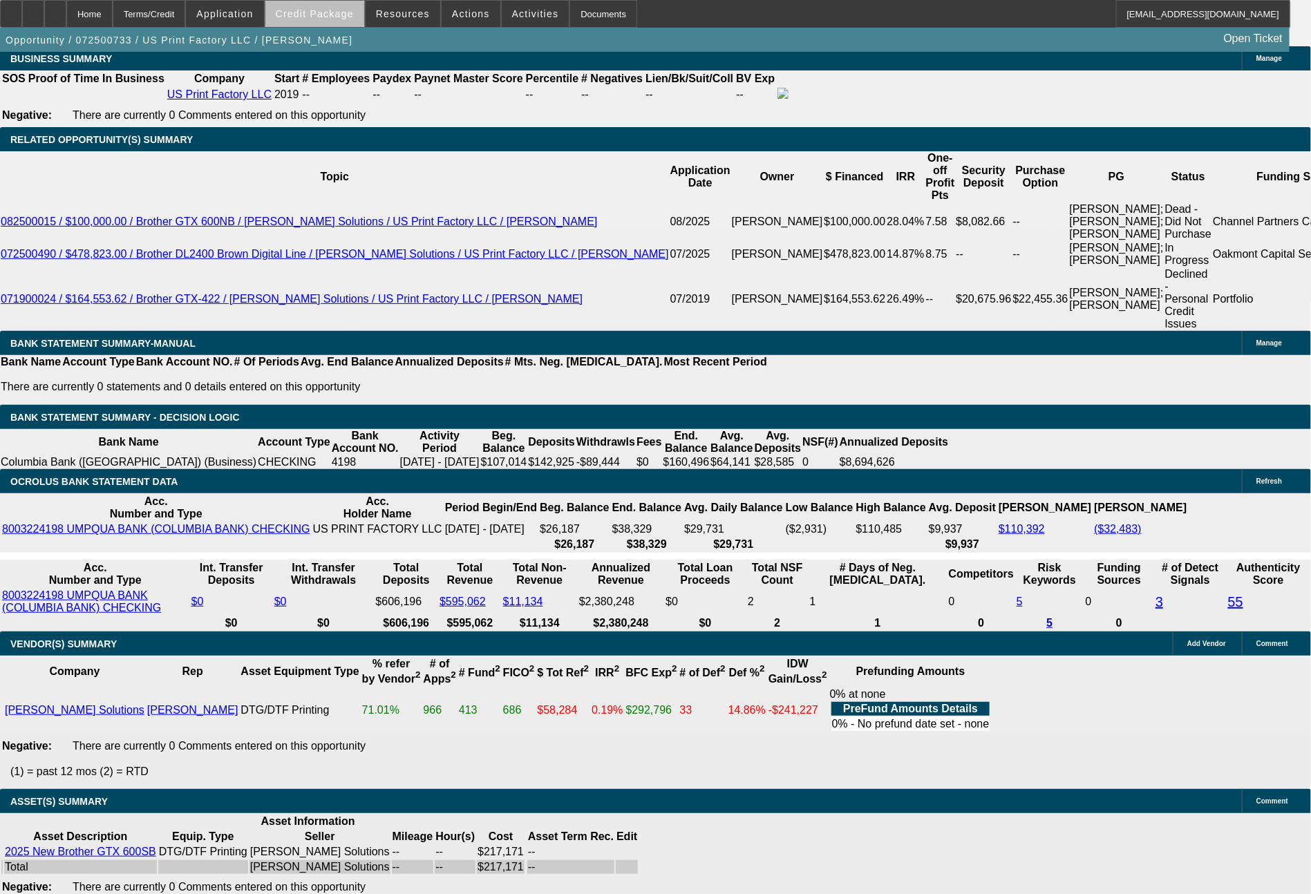
click at [344, 17] on span "Credit Package" at bounding box center [315, 13] width 78 height 11
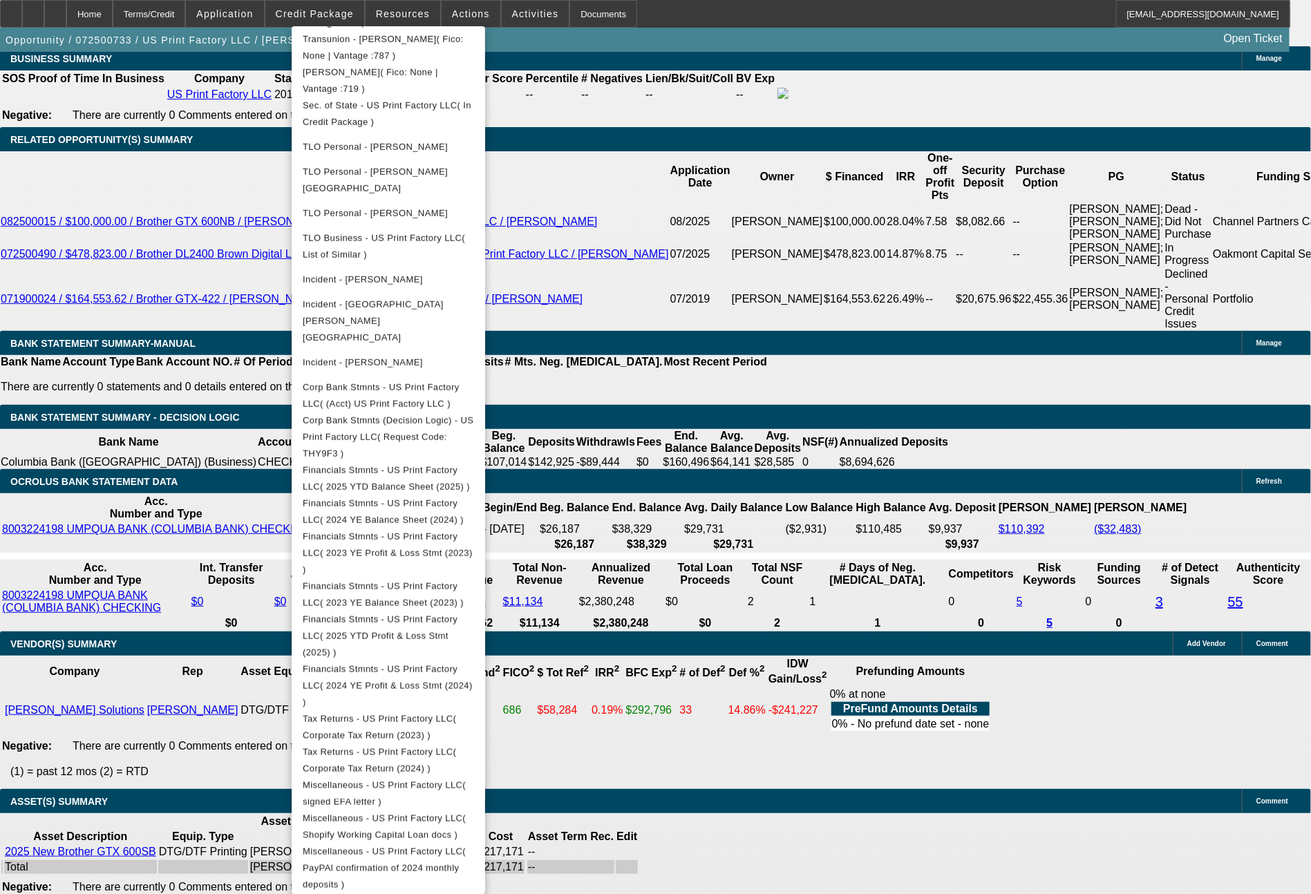
scroll to position [494, 0]
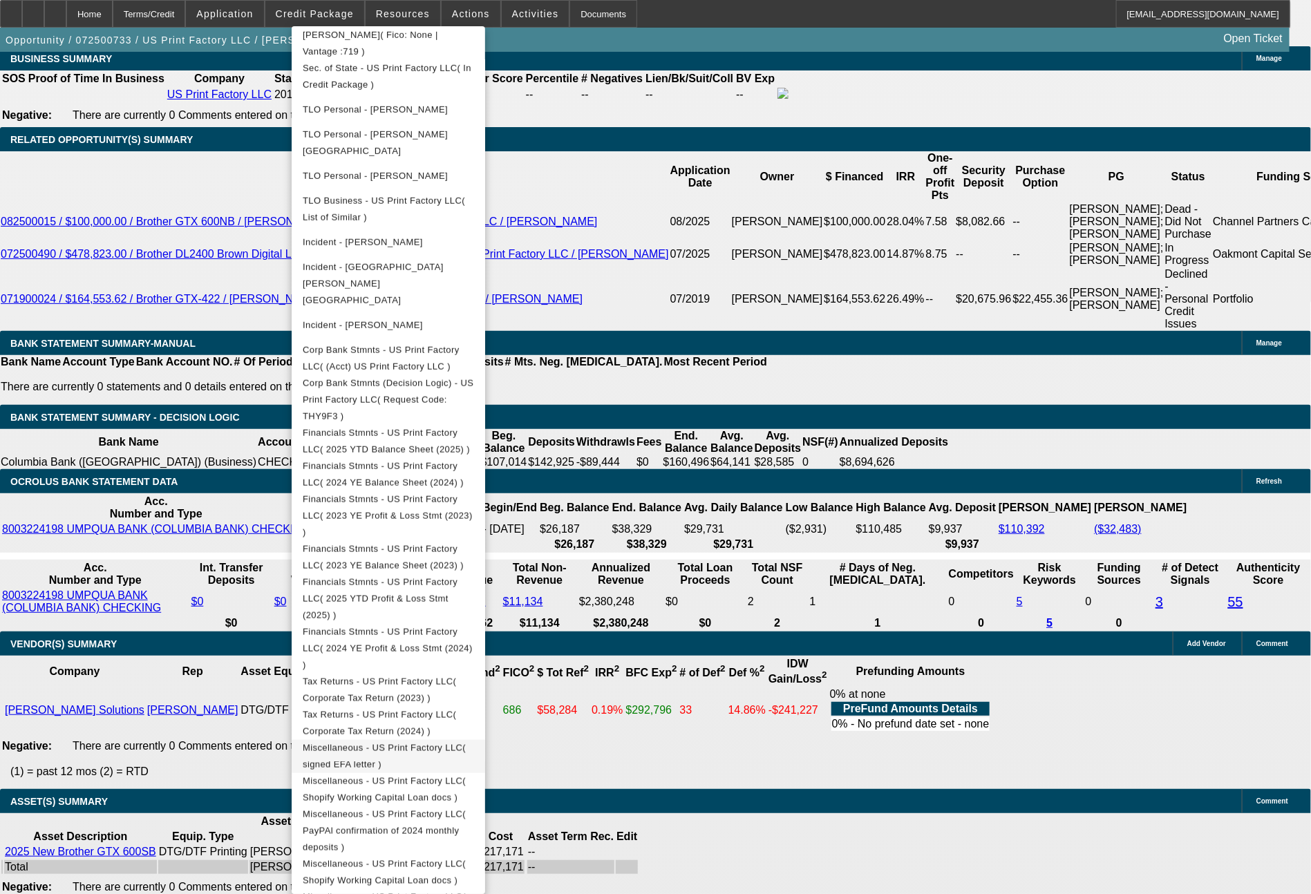
click at [466, 743] on span "Miscellaneous - US Print Factory LLC( signed EFA letter )" at bounding box center [384, 756] width 163 height 27
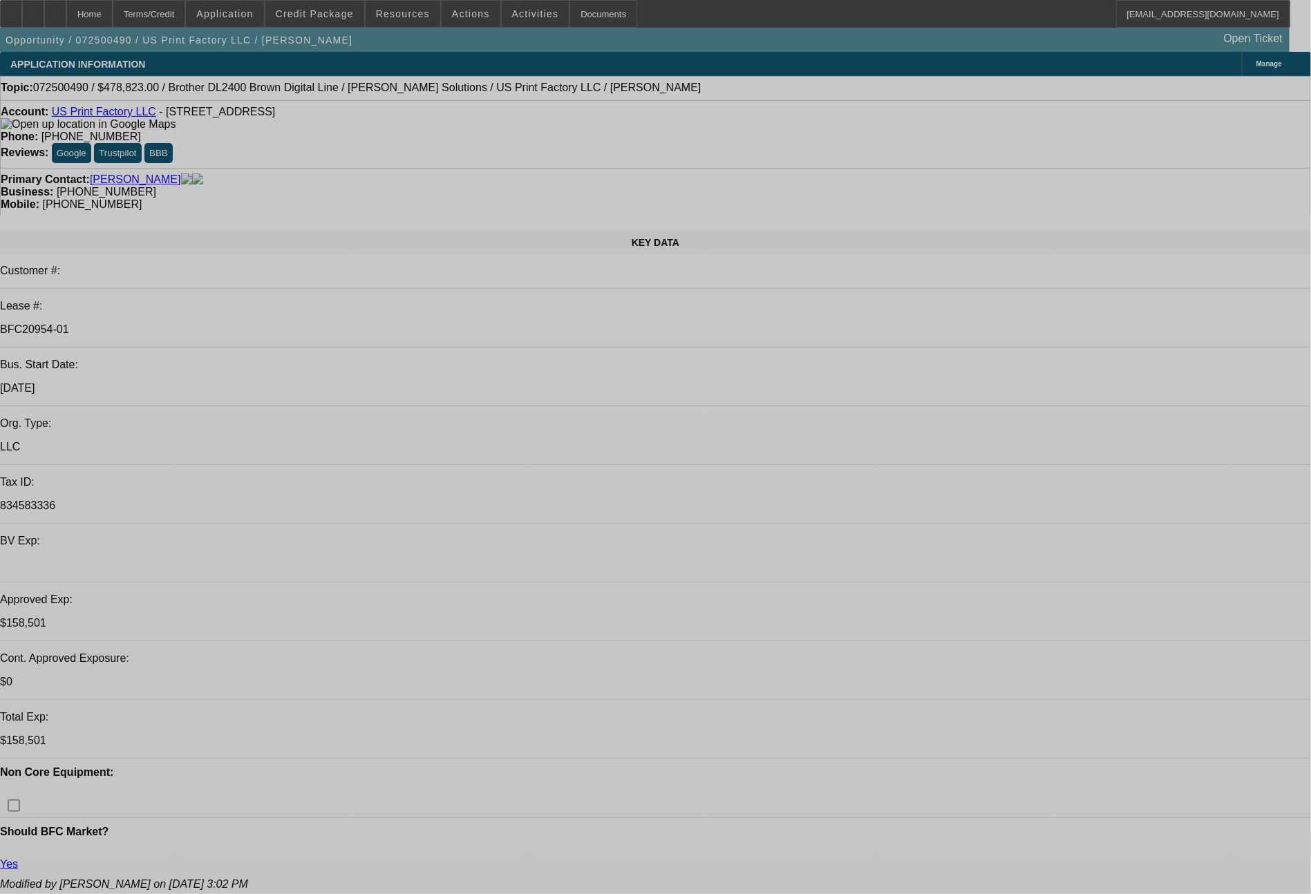
select select "0"
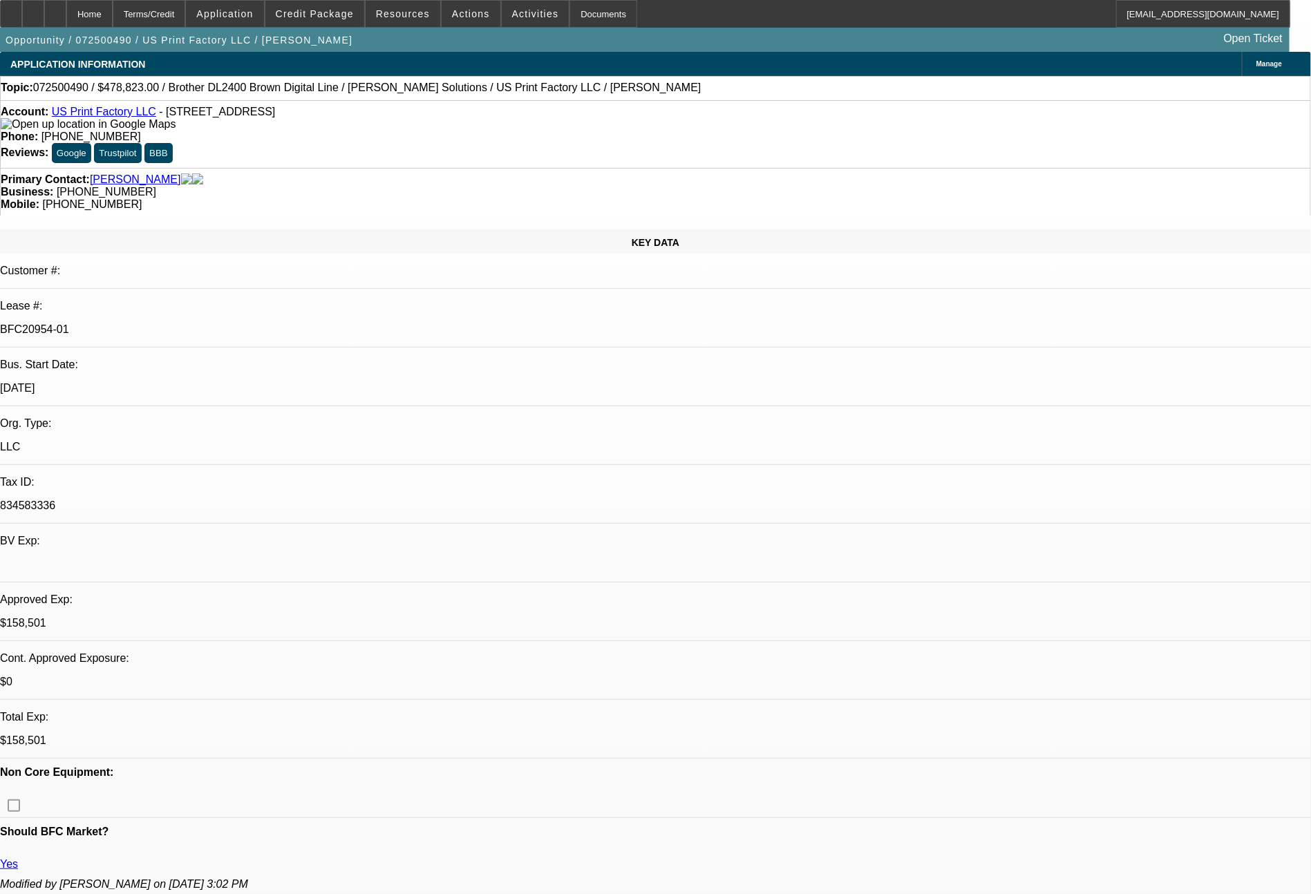
select select "0"
select select "6"
select select "0"
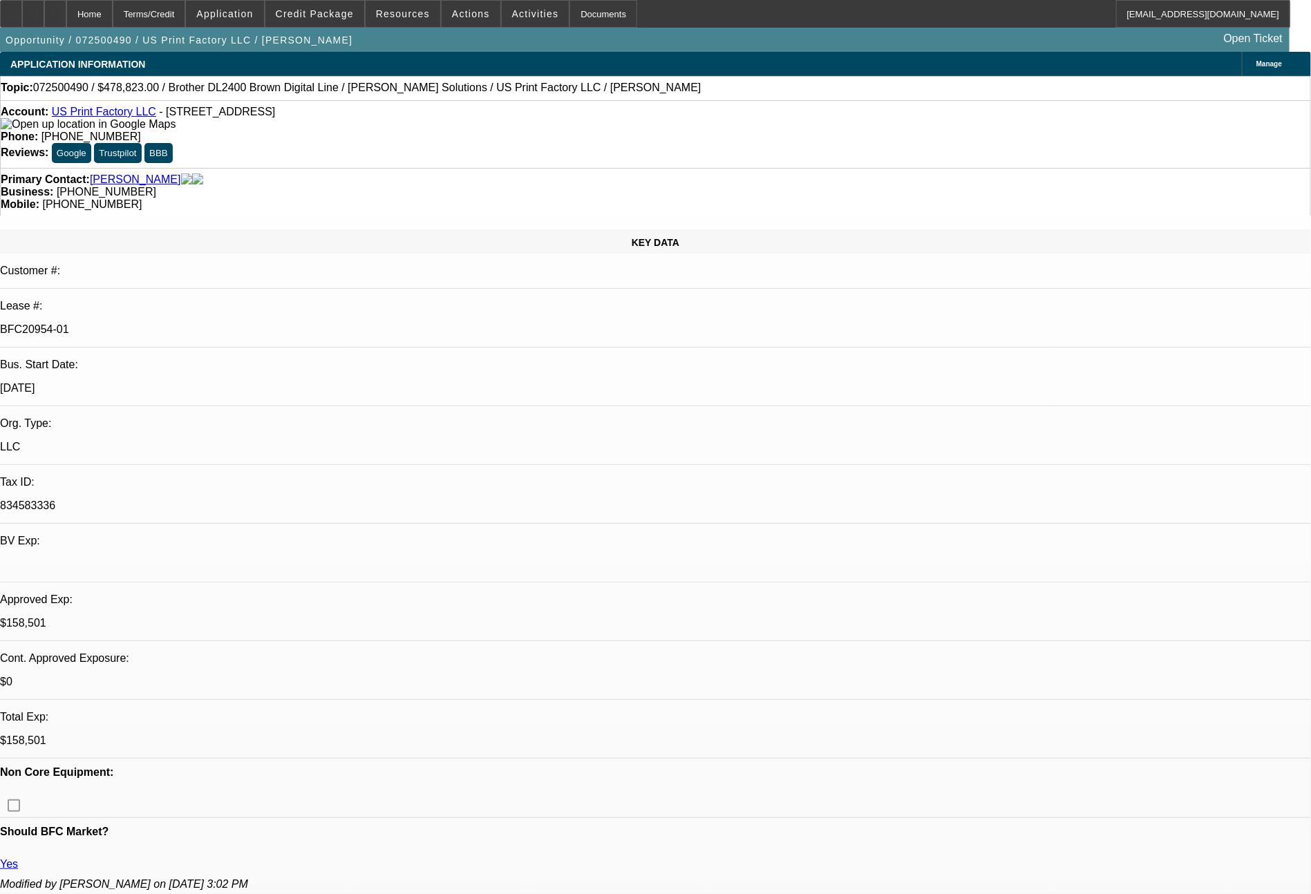
select select "0"
select select "6"
select select "0"
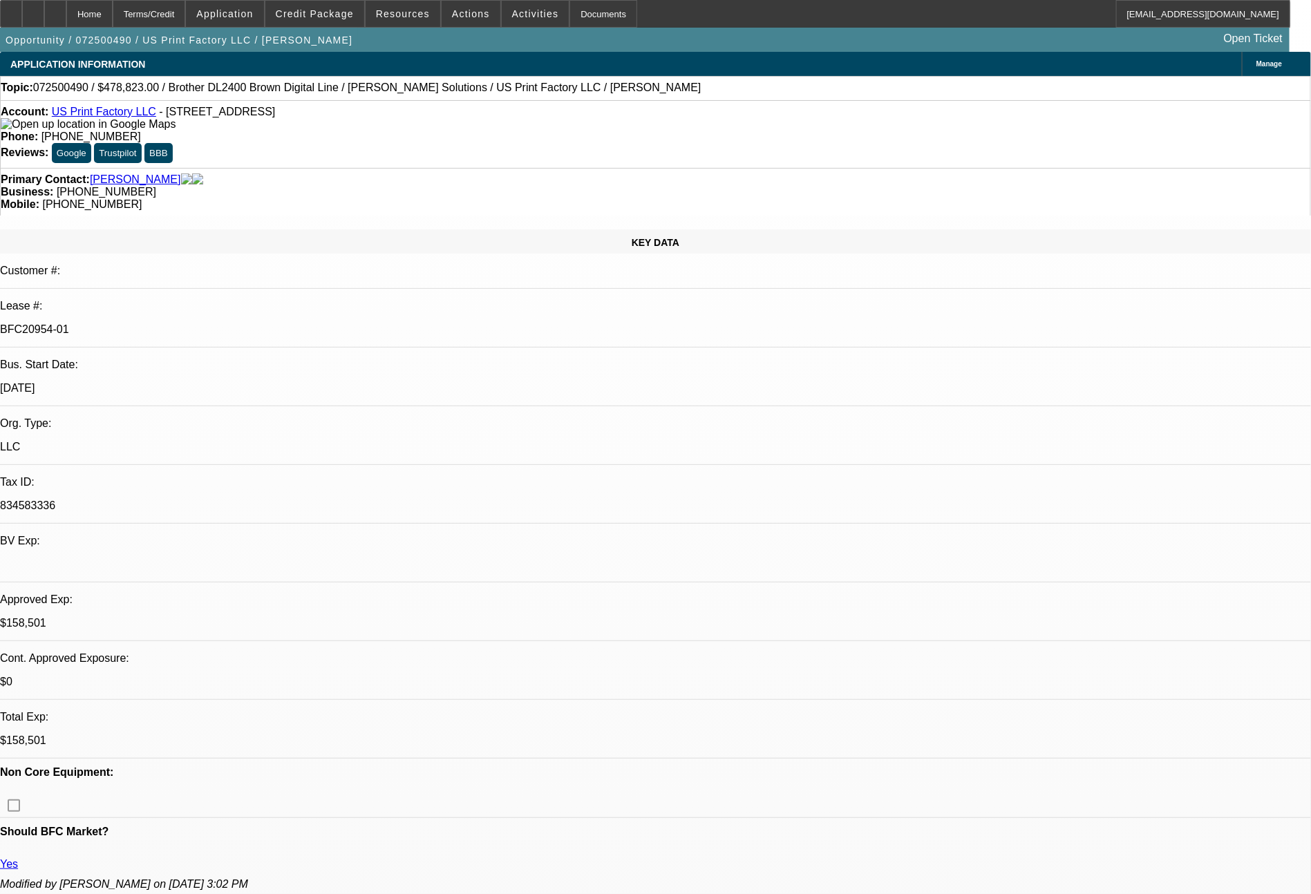
select select "6"
select select "0"
select select "6"
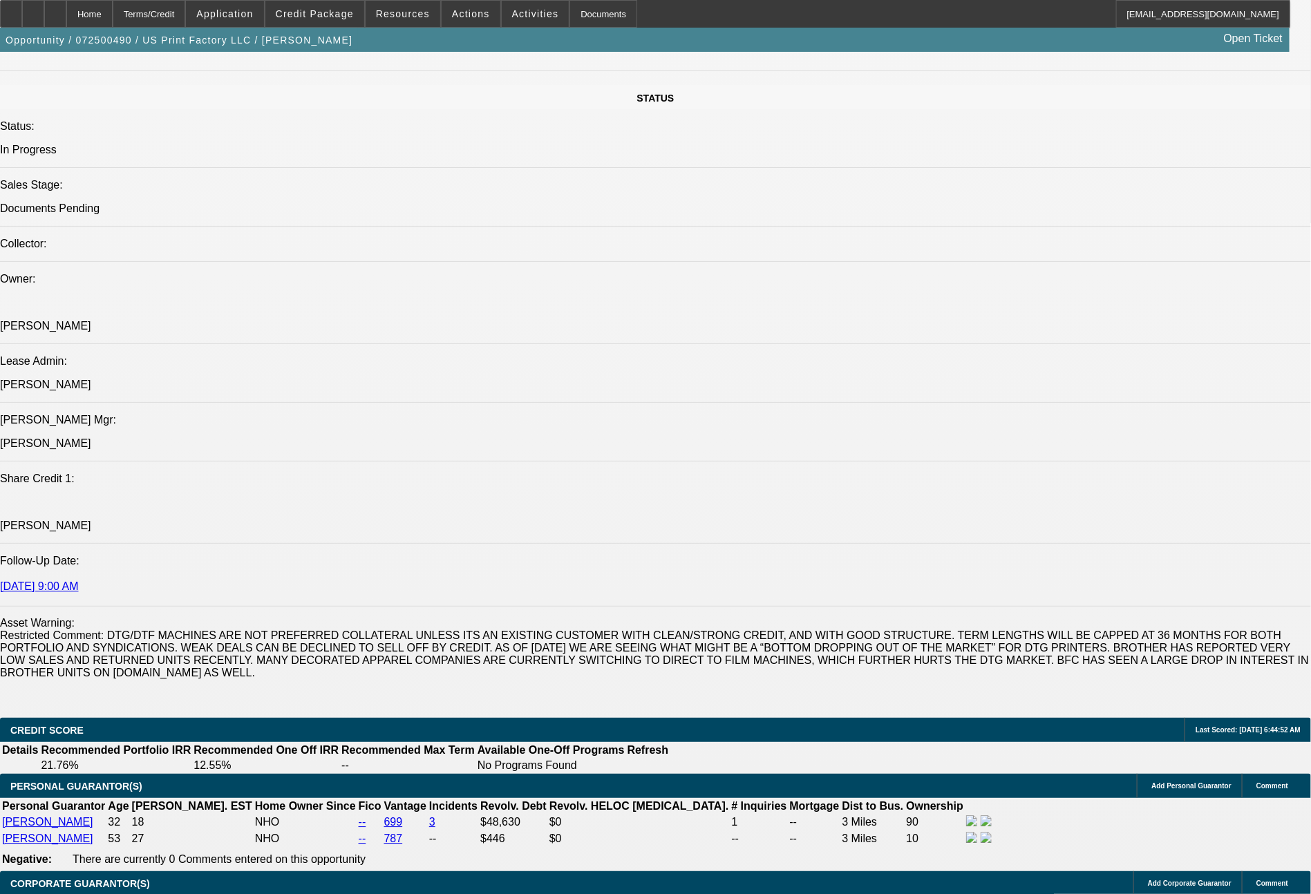
scroll to position [2347, 0]
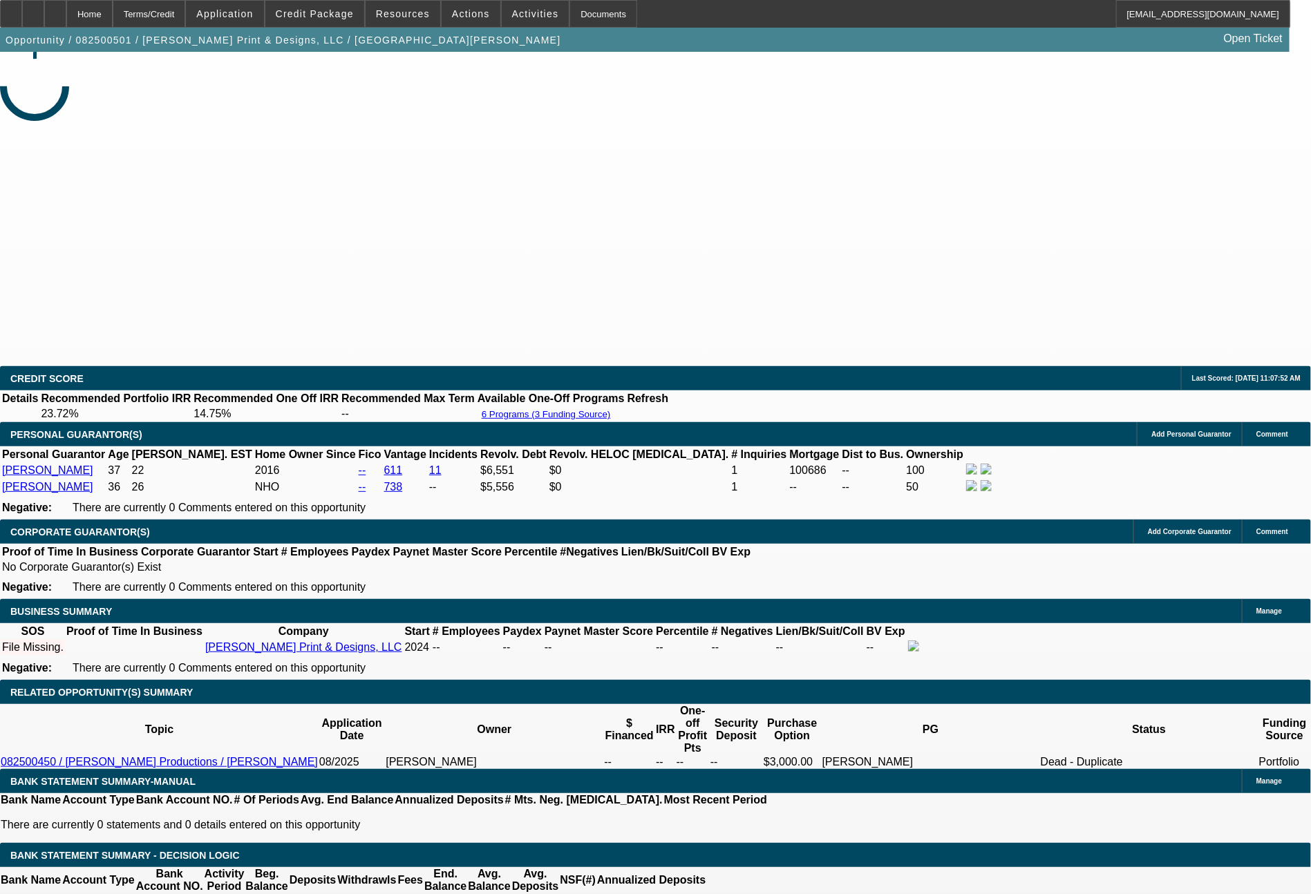
select select "0"
select select "2"
select select "0"
select select "6"
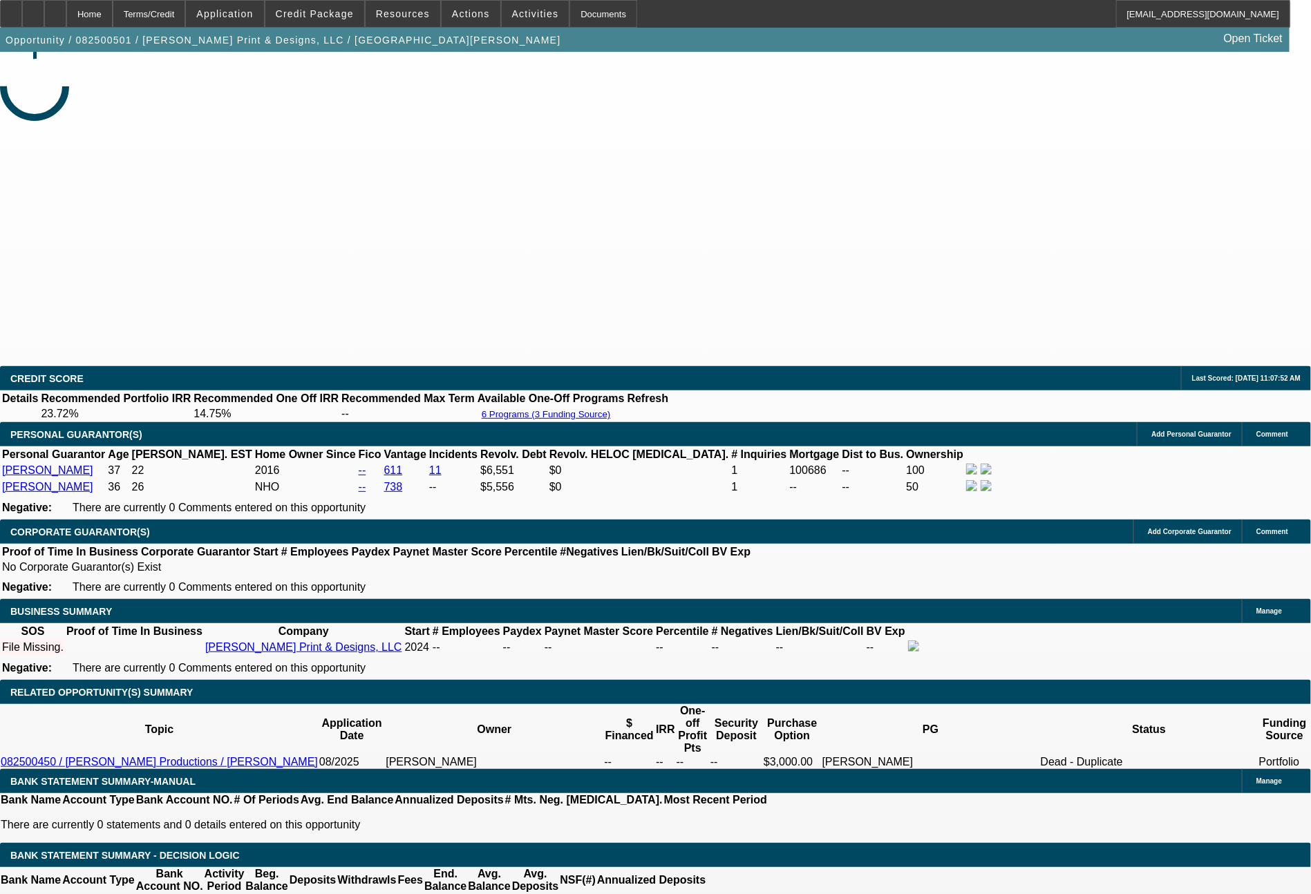
select select "0"
select select "2"
select select "0"
select select "6"
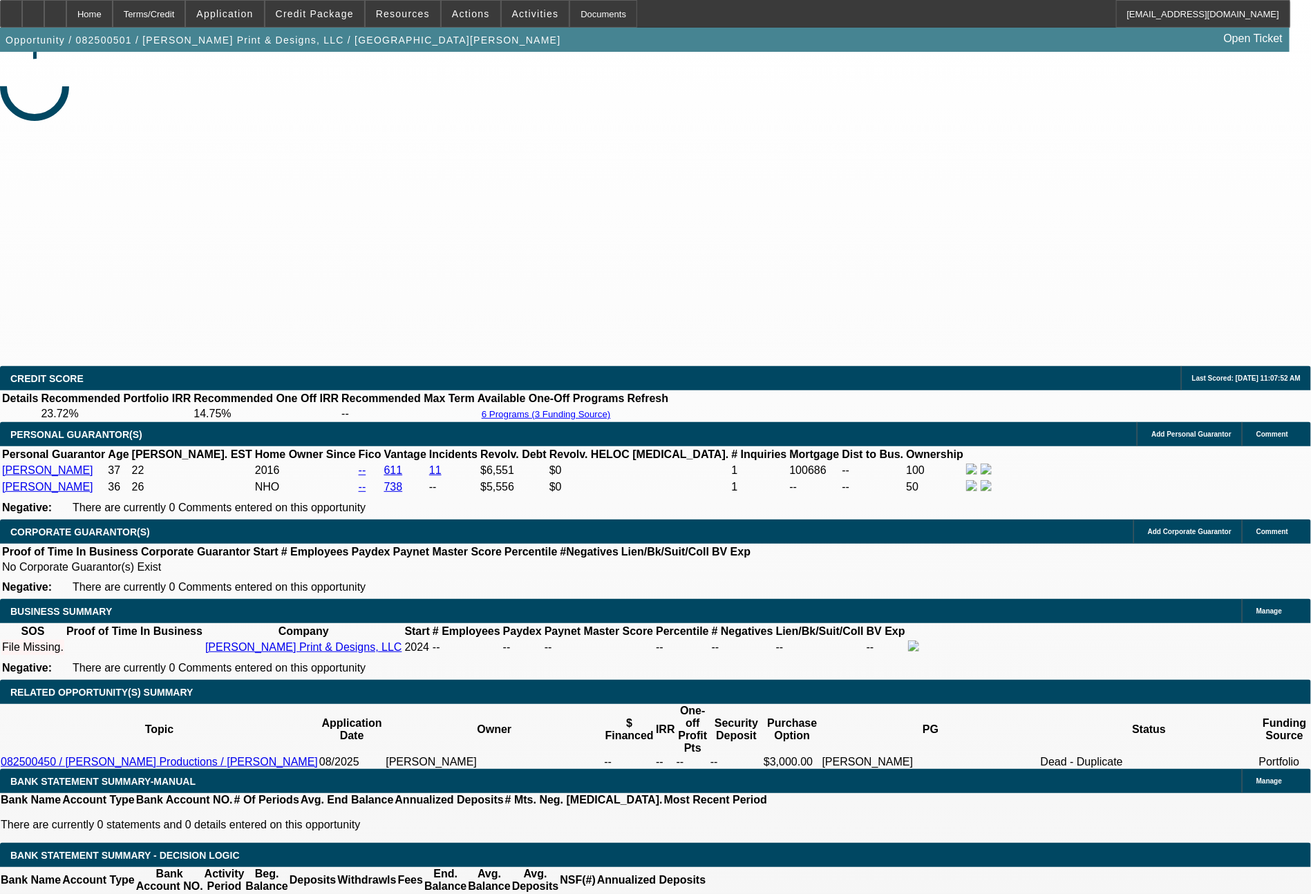
select select "0"
select select "2"
select select "0"
select select "6"
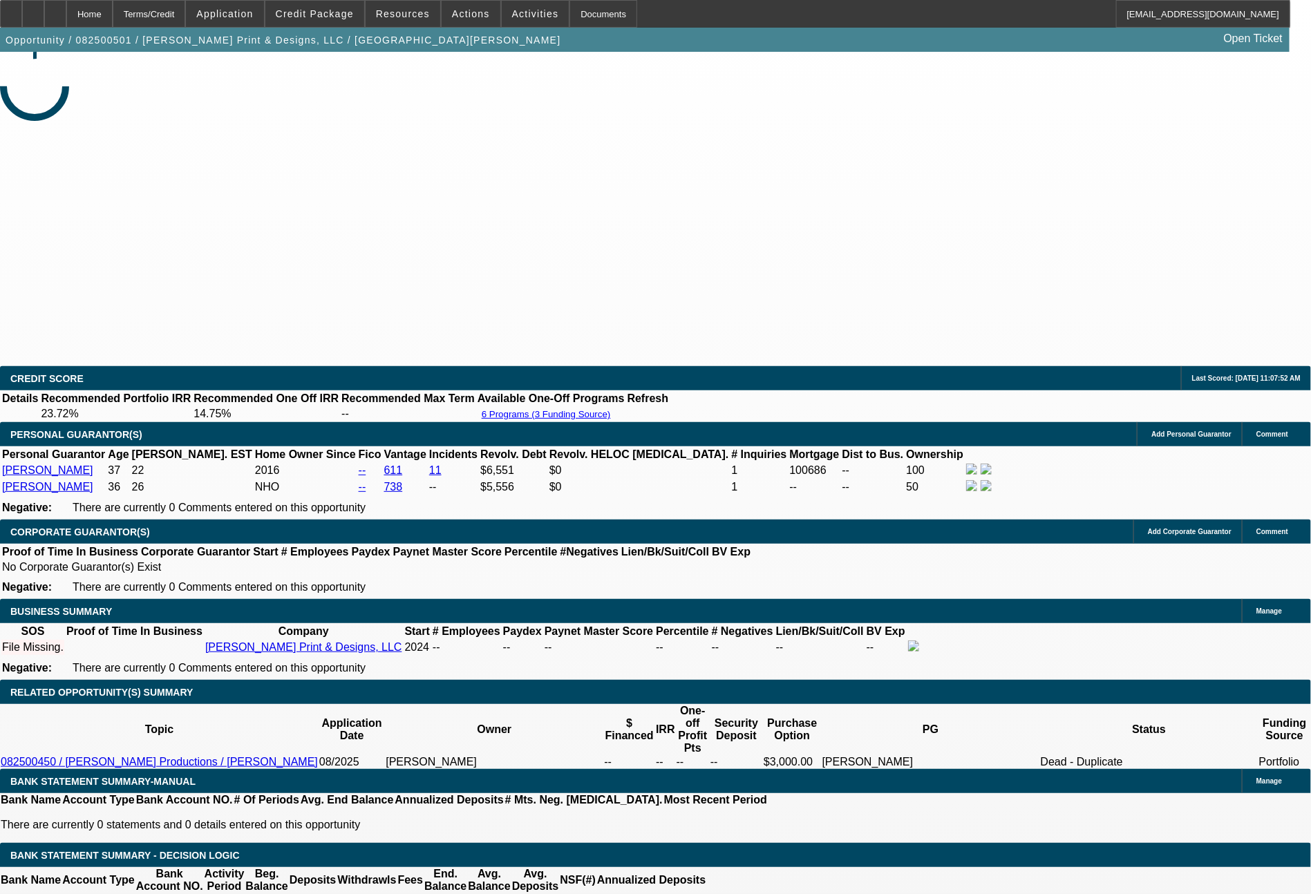
select select "0"
select select "2"
select select "0"
select select "6"
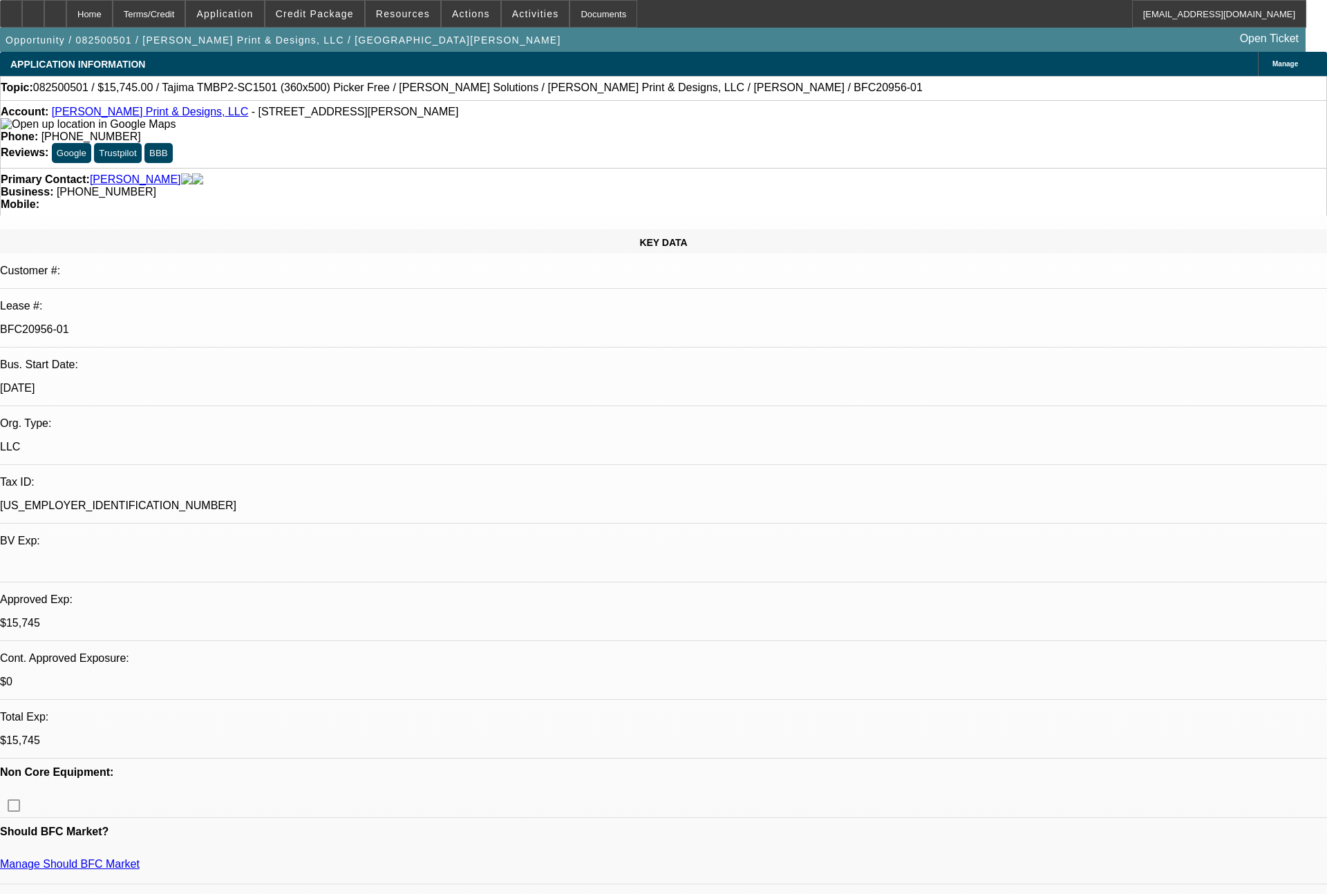
select select "0"
select select "2"
select select "0"
select select "6"
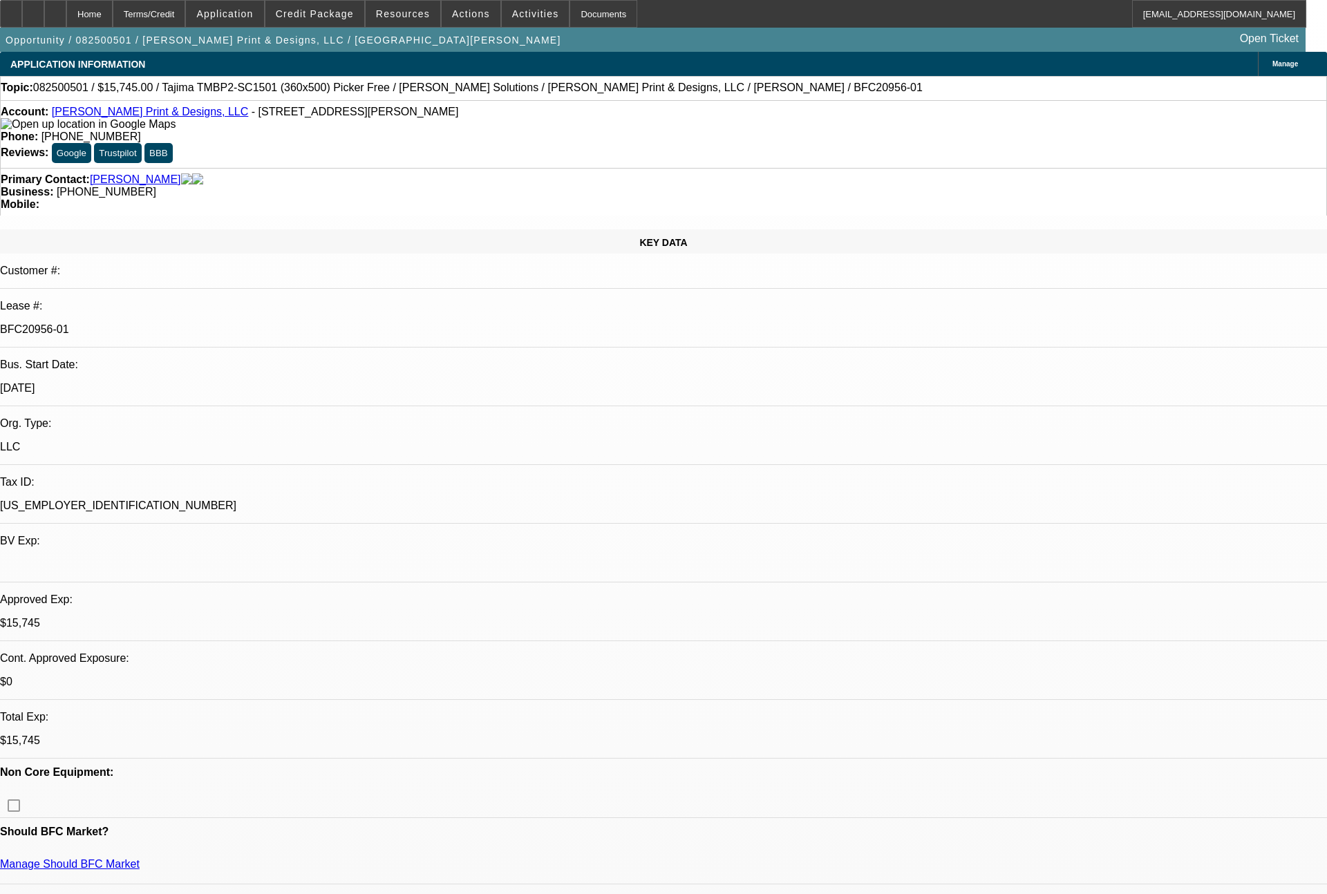
select select "0"
select select "2"
select select "0"
select select "6"
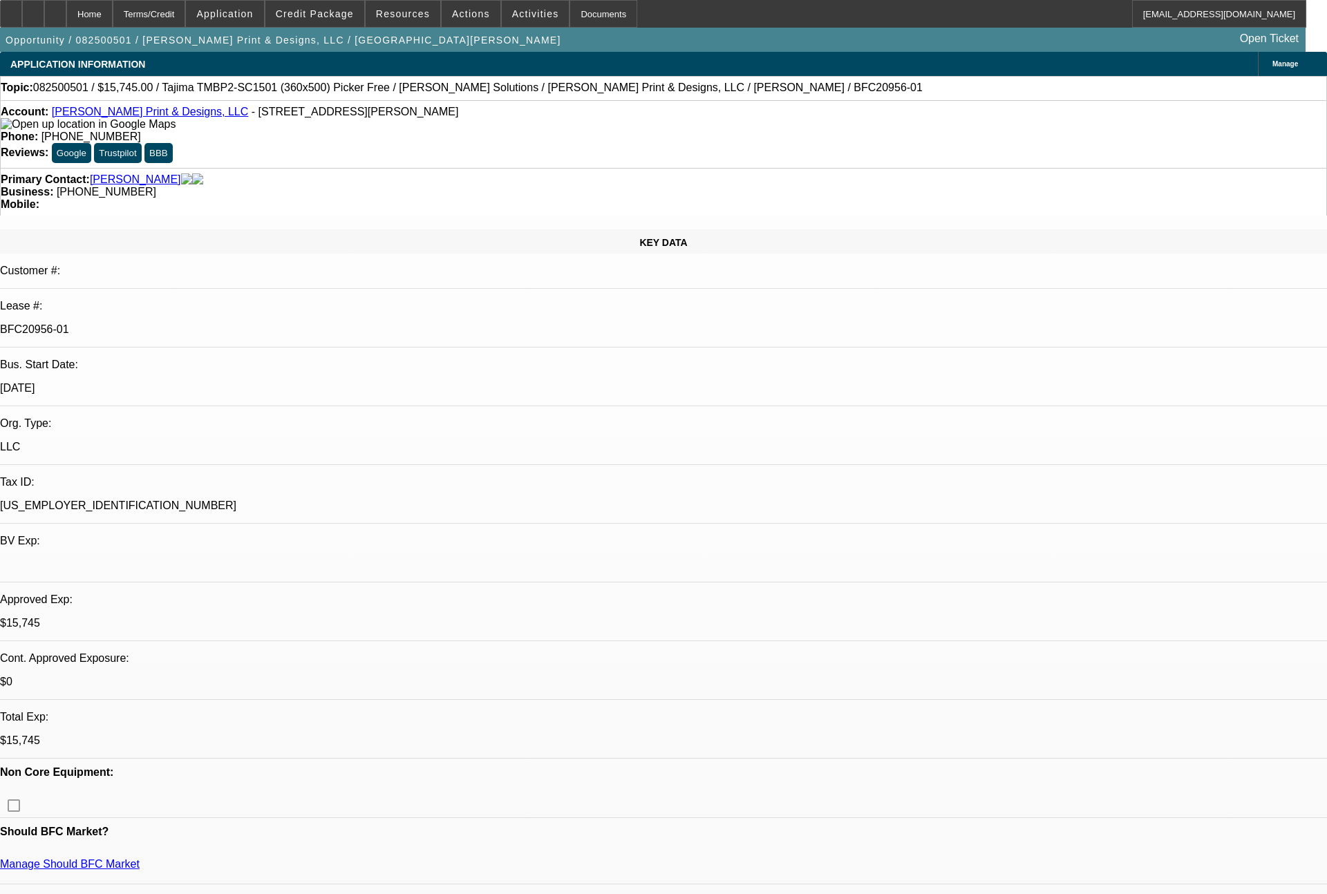
select select "0"
select select "2"
select select "0"
select select "6"
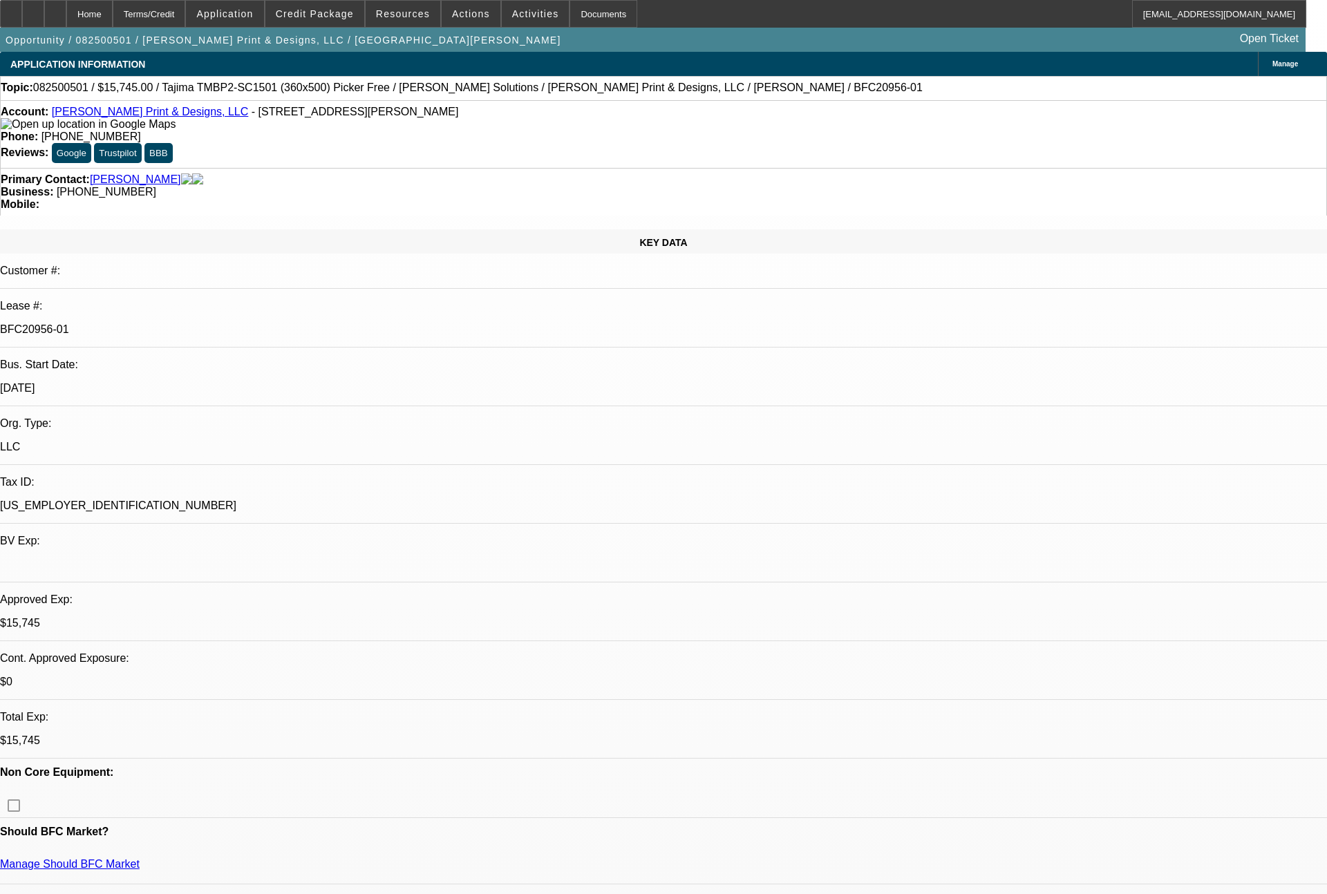
select select "0"
select select "2"
select select "0"
select select "6"
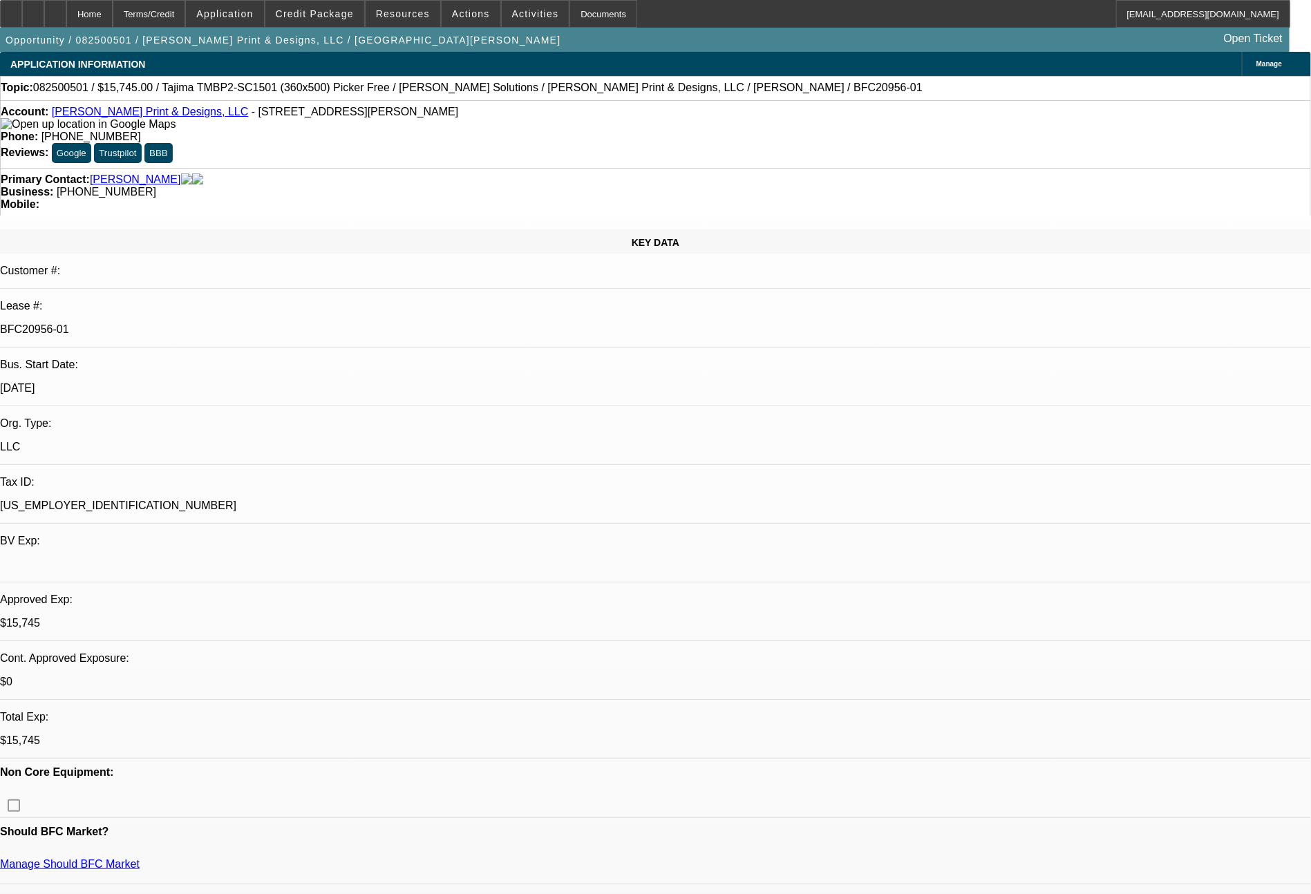
select select "0"
select select "2"
select select "0"
select select "2"
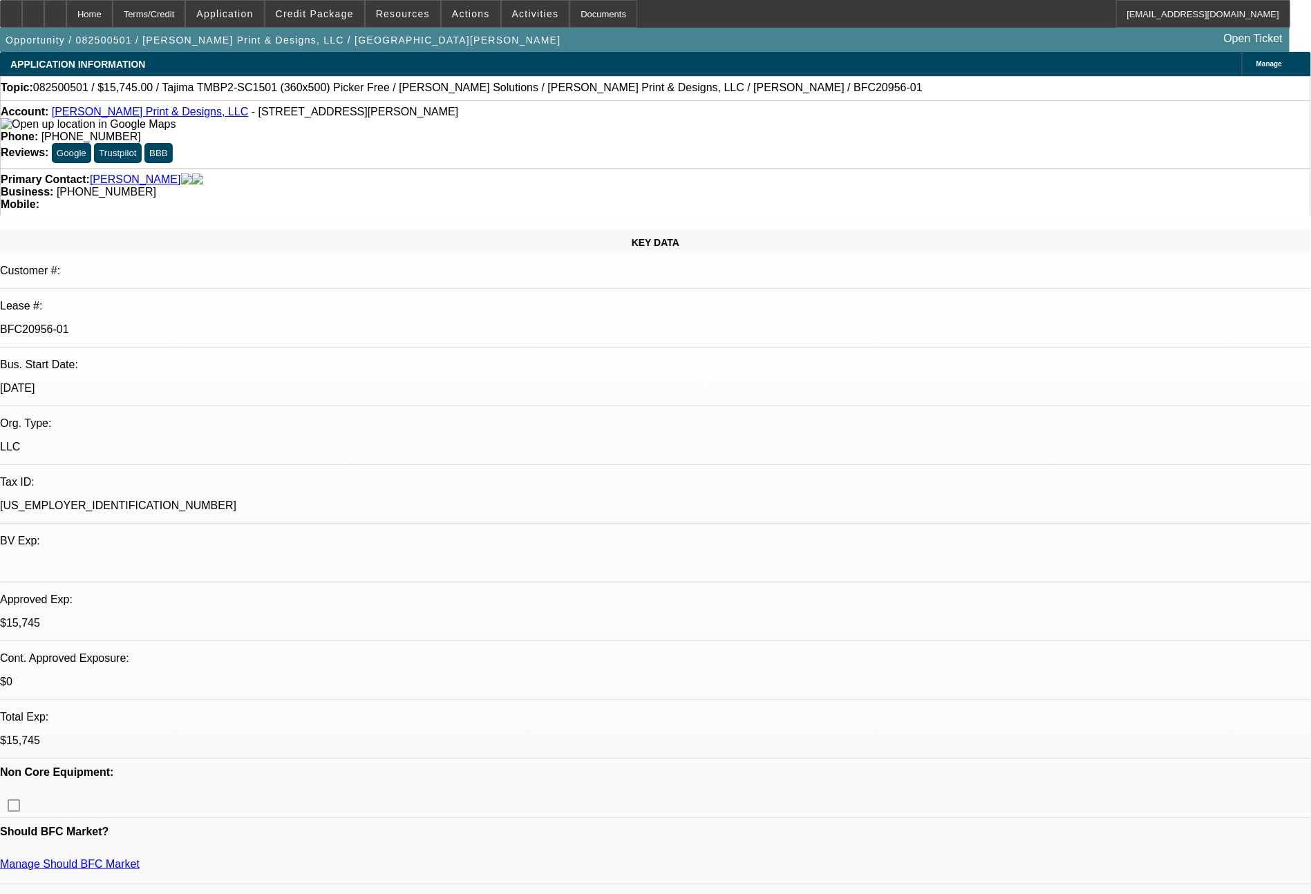
select select "0"
select select "2"
select select "0"
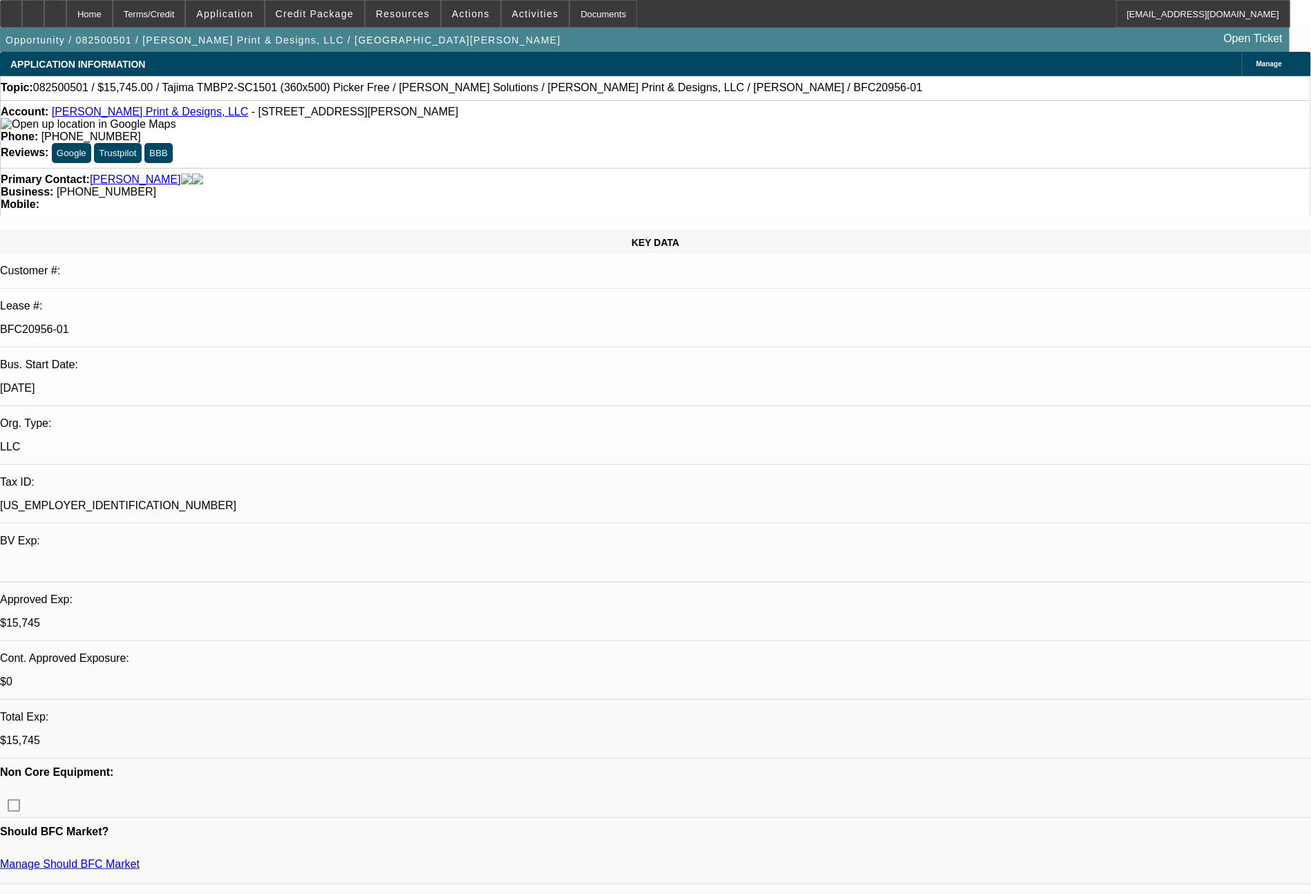
select select "2"
select select "0"
select select "2"
select select "6"
select select "2"
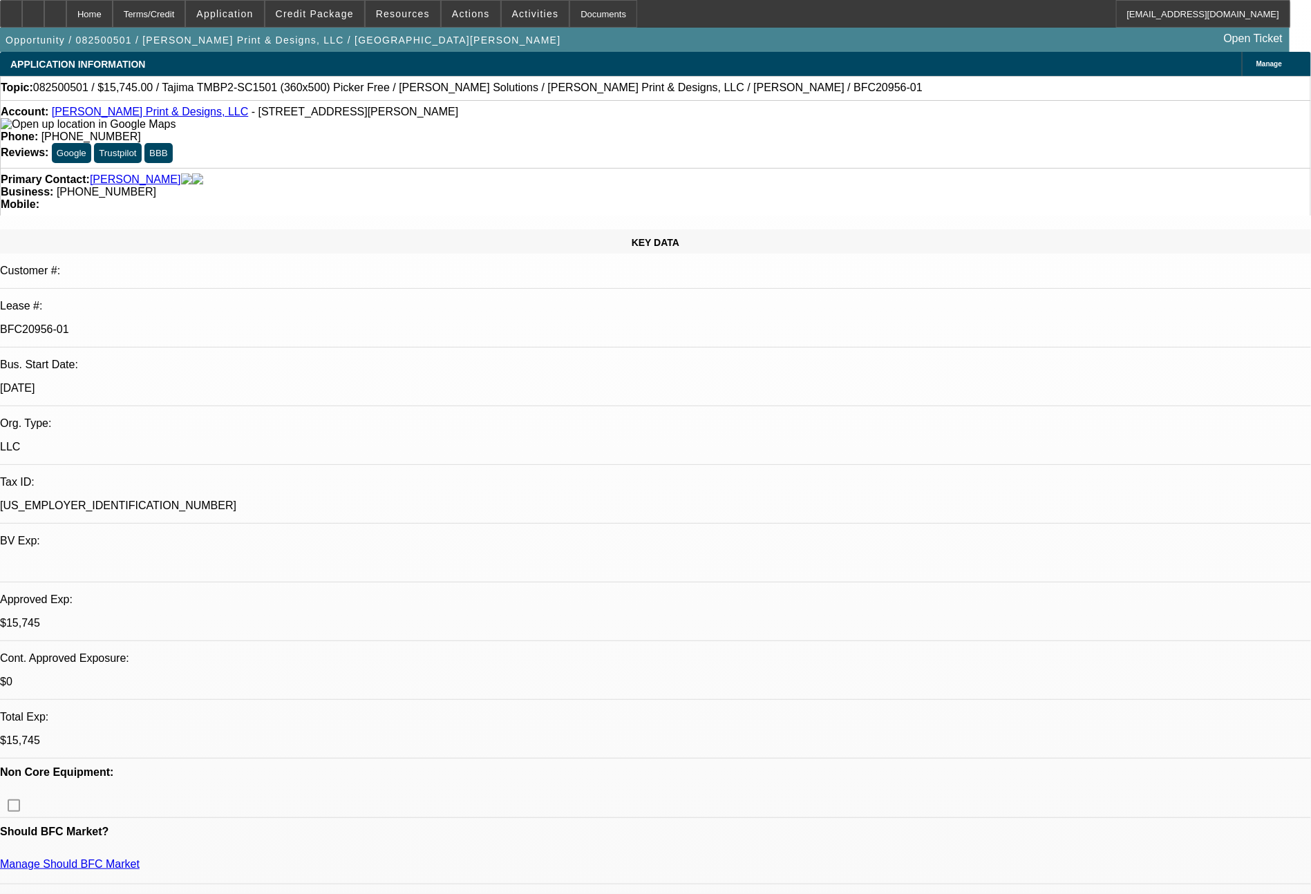
select select "6"
select select "2"
select select "6"
select select "2"
select select "6"
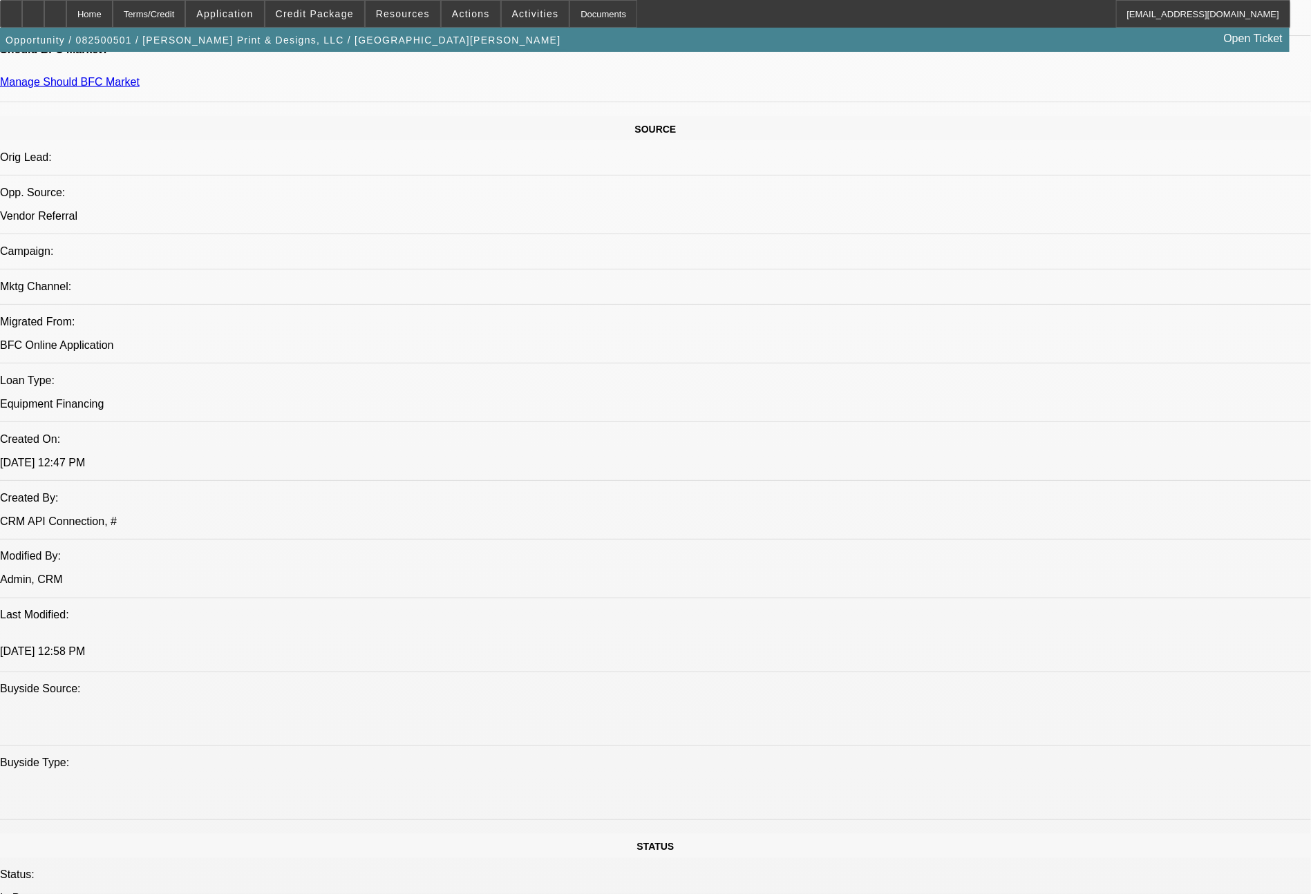
scroll to position [1565, 0]
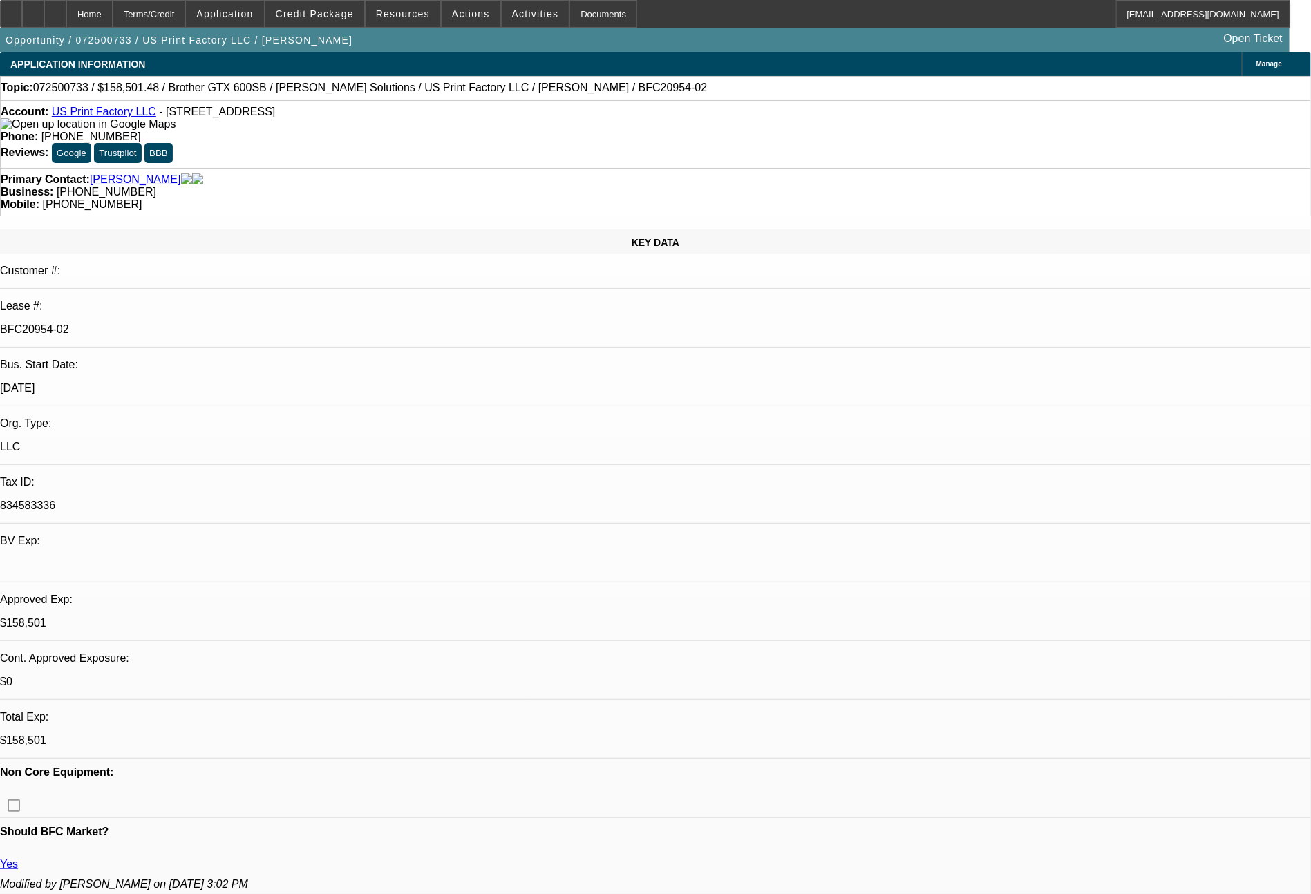
select select "0"
select select "2"
select select "0"
select select "6"
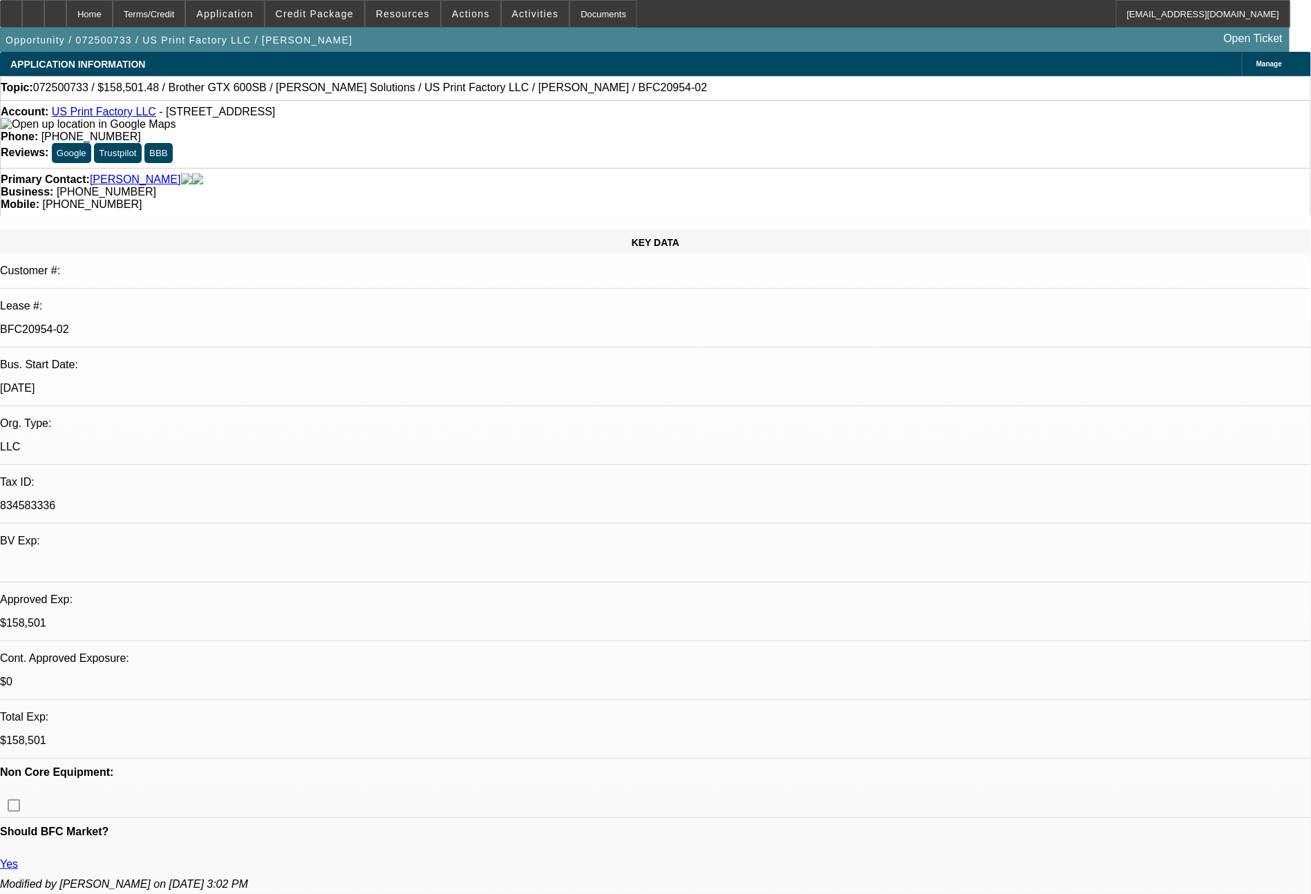
select select "0"
select select "2"
select select "0"
select select "6"
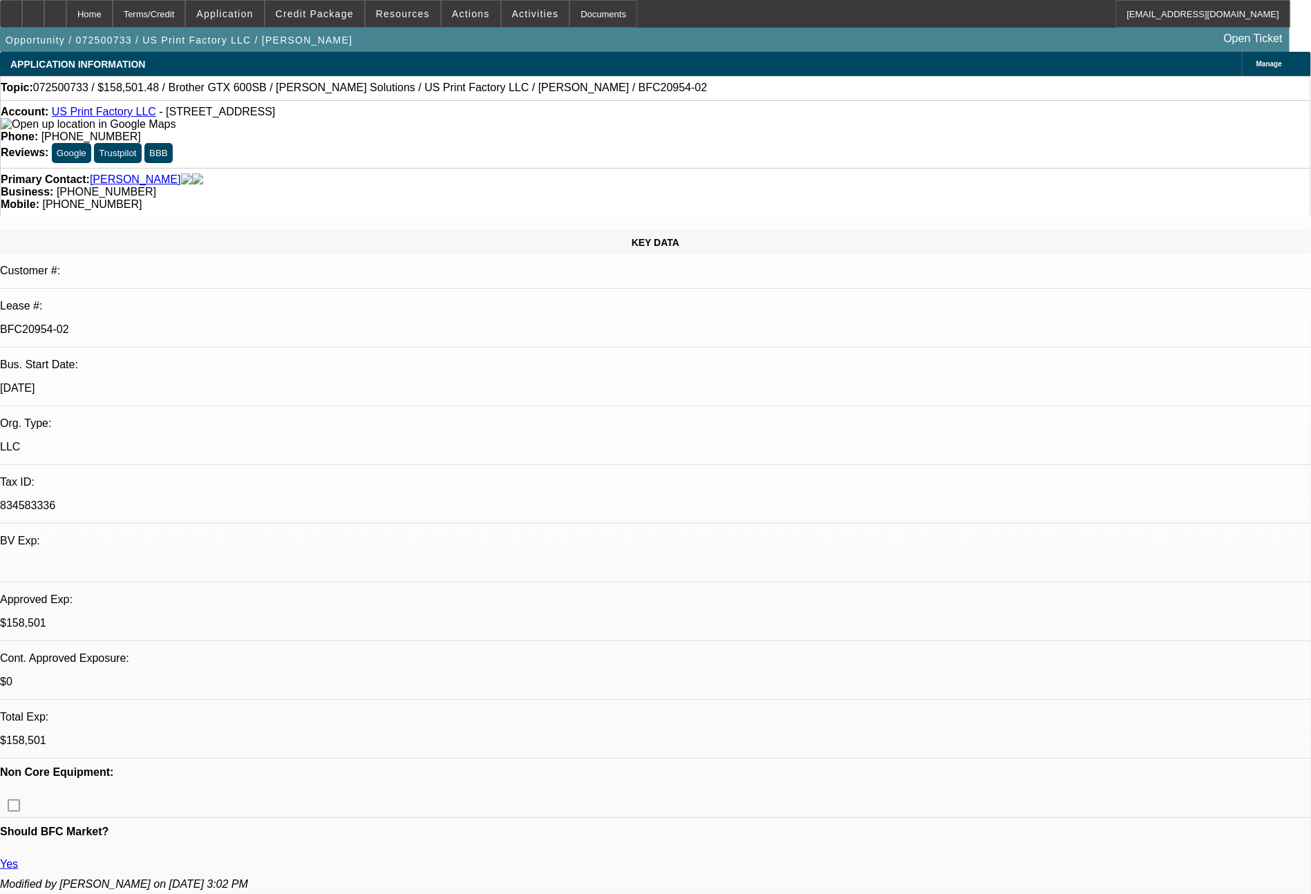
select select "0"
select select "2"
select select "0"
select select "6"
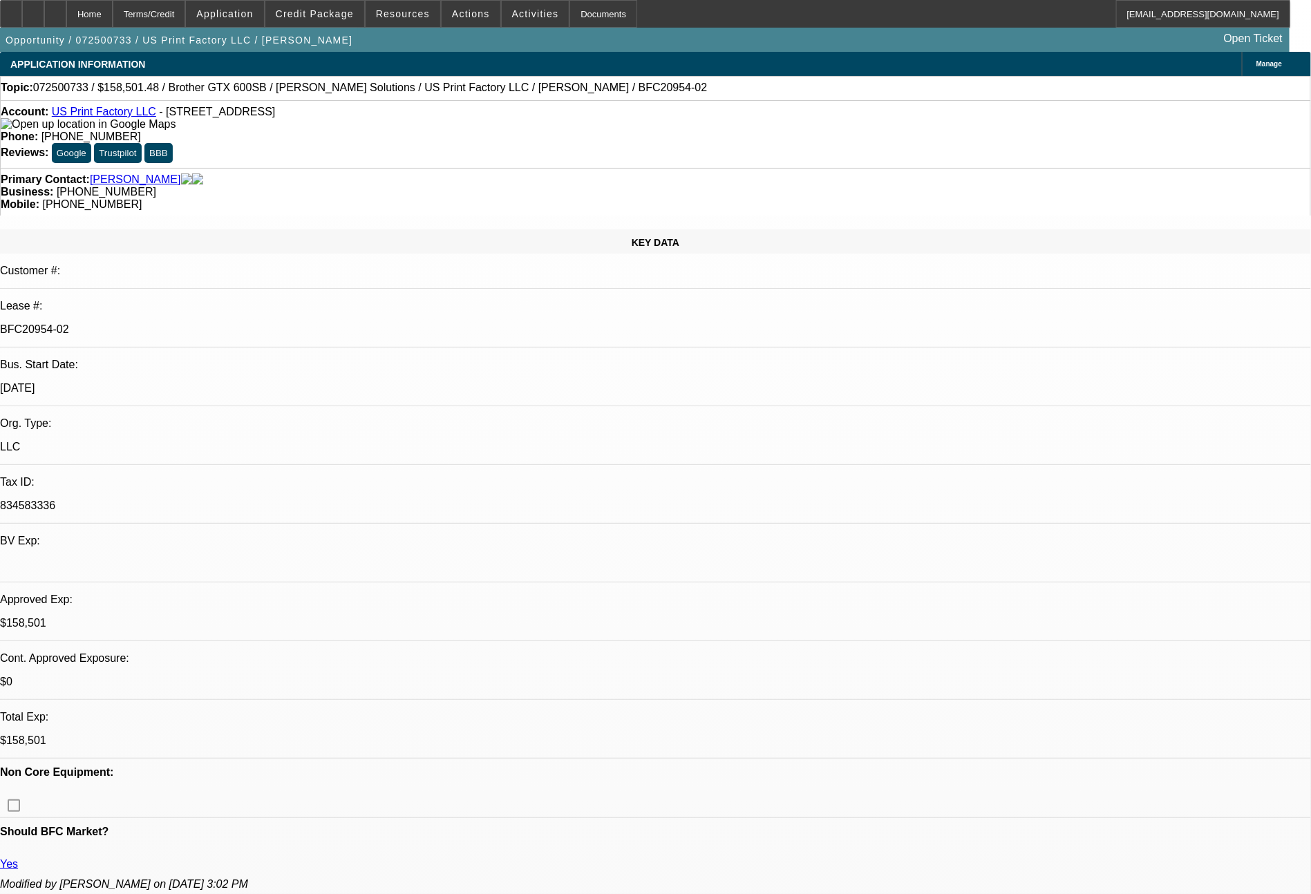
select select "0"
select select "2"
select select "0"
select select "6"
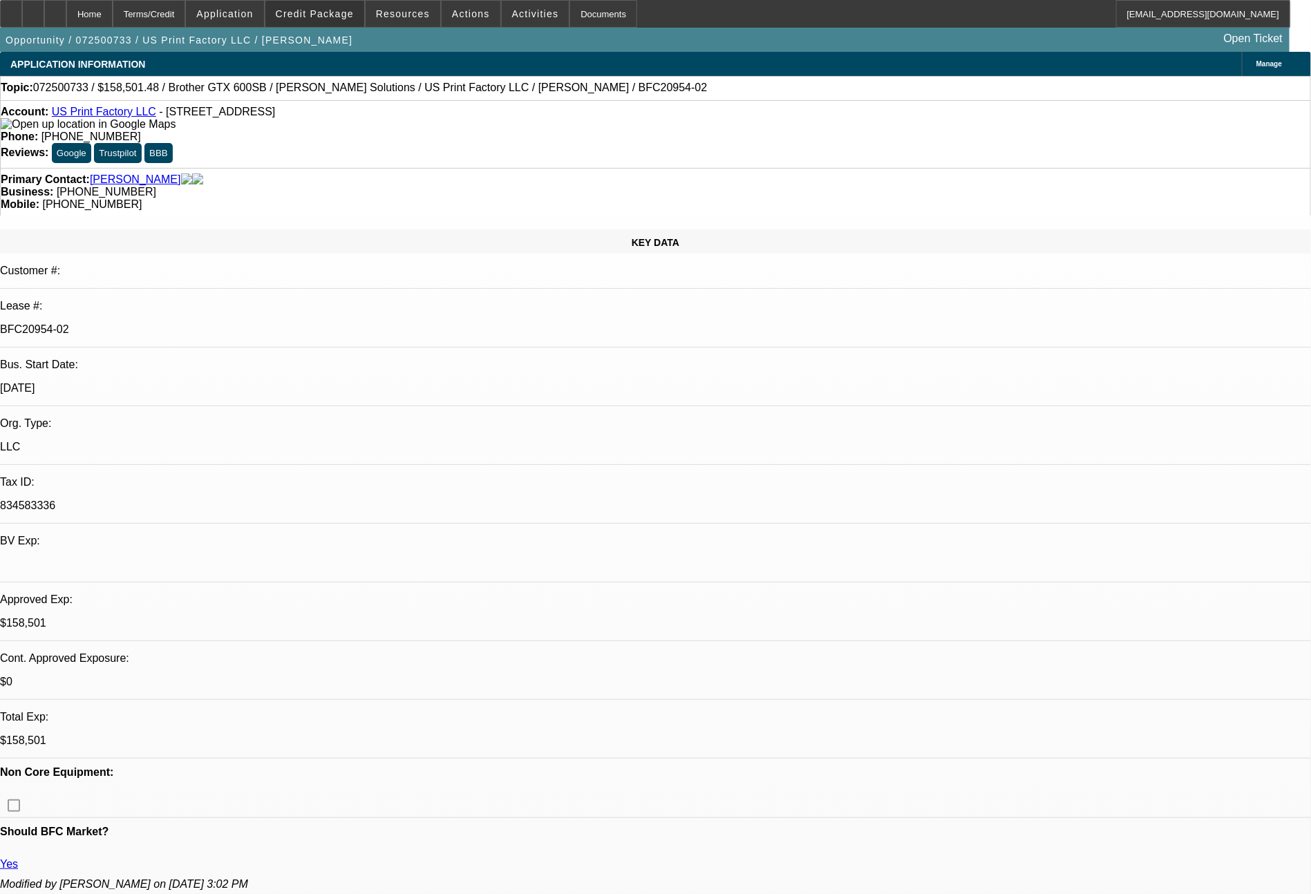
click at [354, 15] on span "Credit Package" at bounding box center [315, 13] width 78 height 11
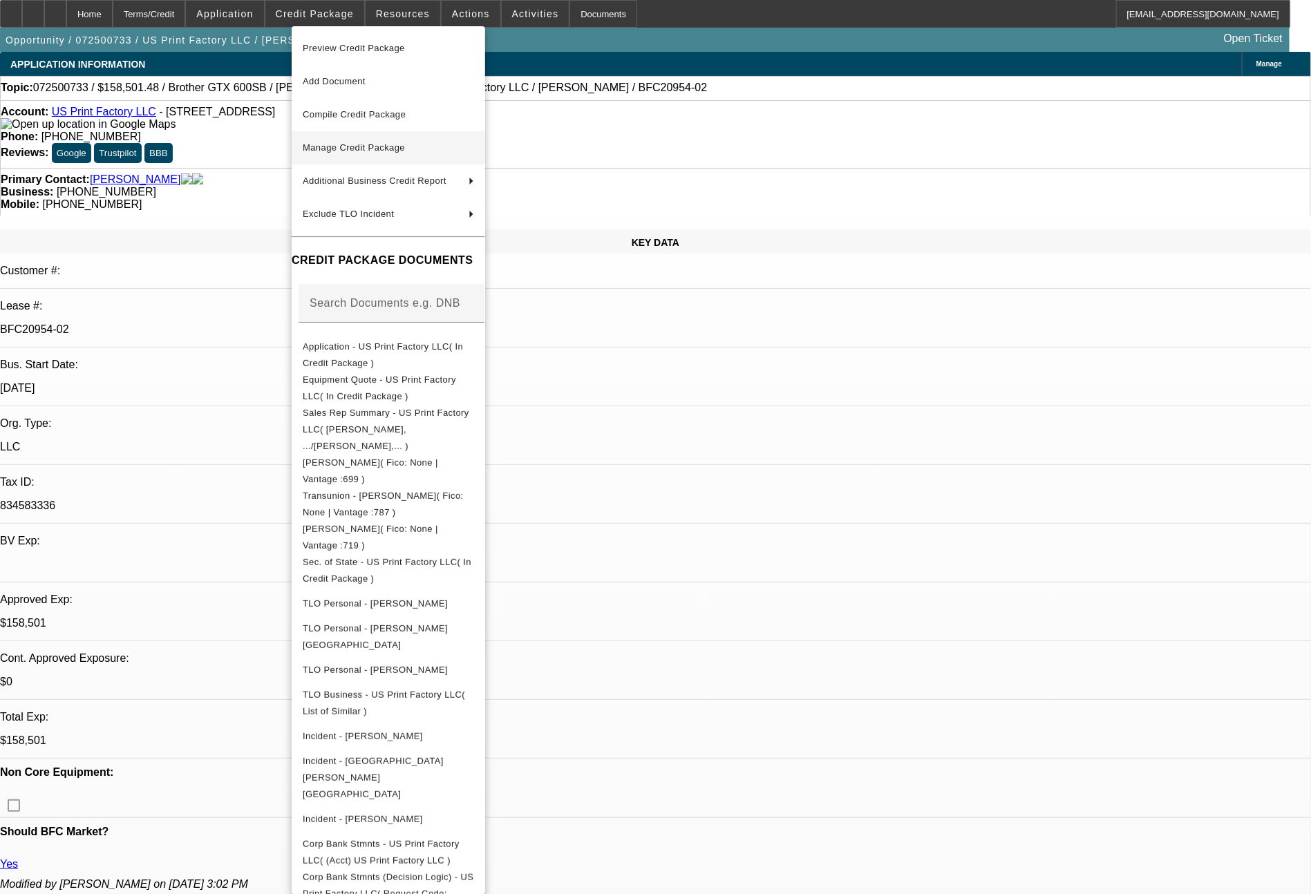
click at [386, 148] on span "Manage Credit Package" at bounding box center [354, 147] width 102 height 10
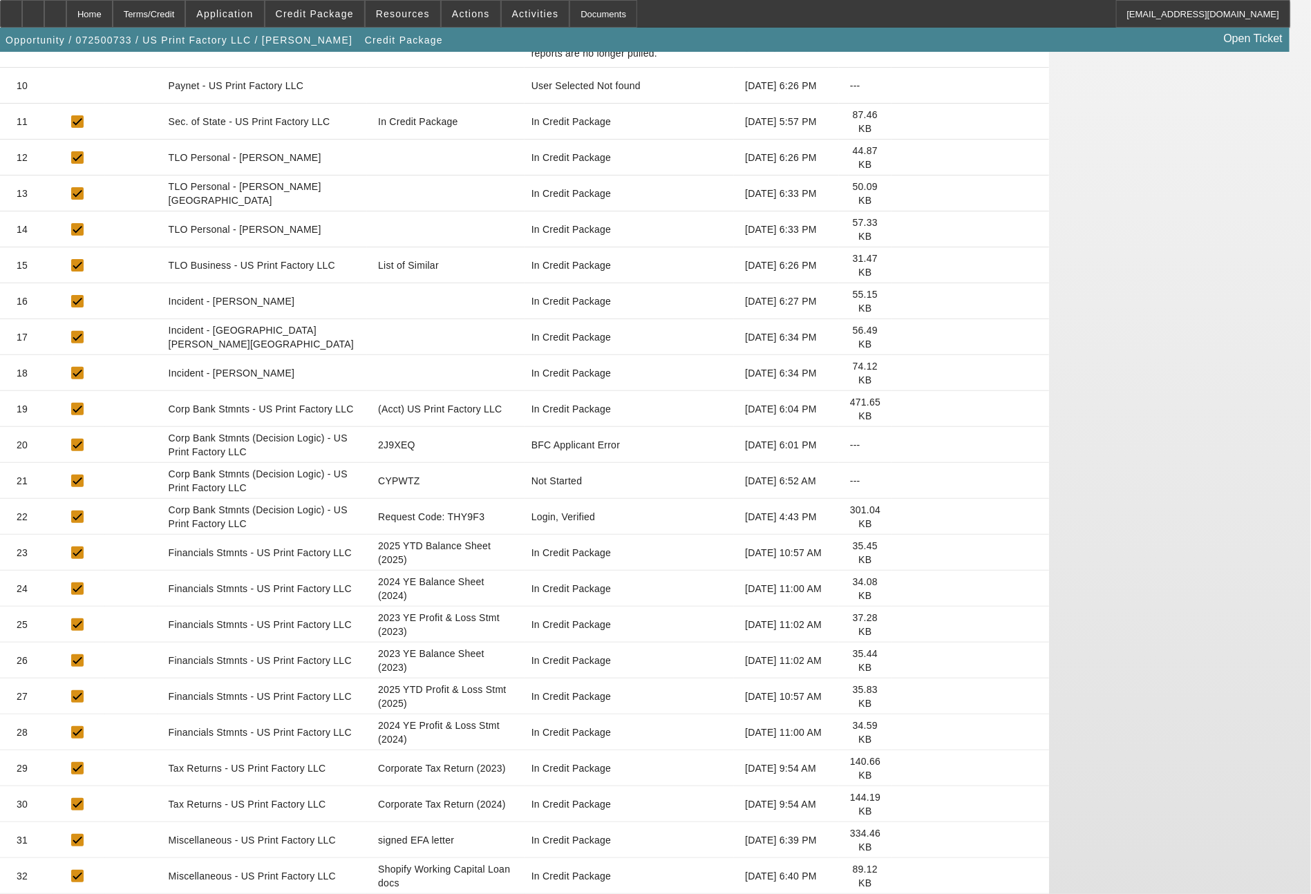
scroll to position [770, 0]
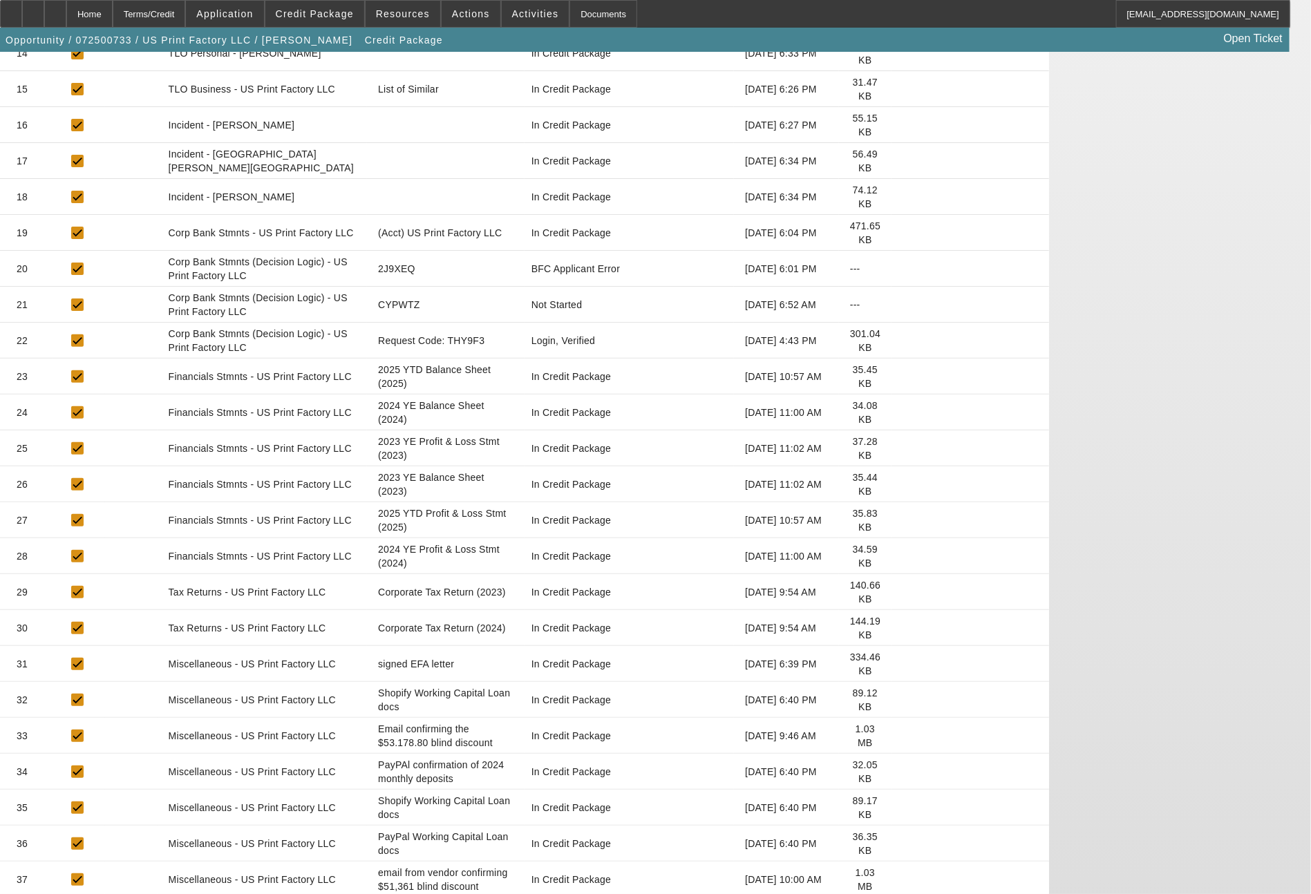
click at [902, 880] on icon at bounding box center [902, 880] width 0 height 0
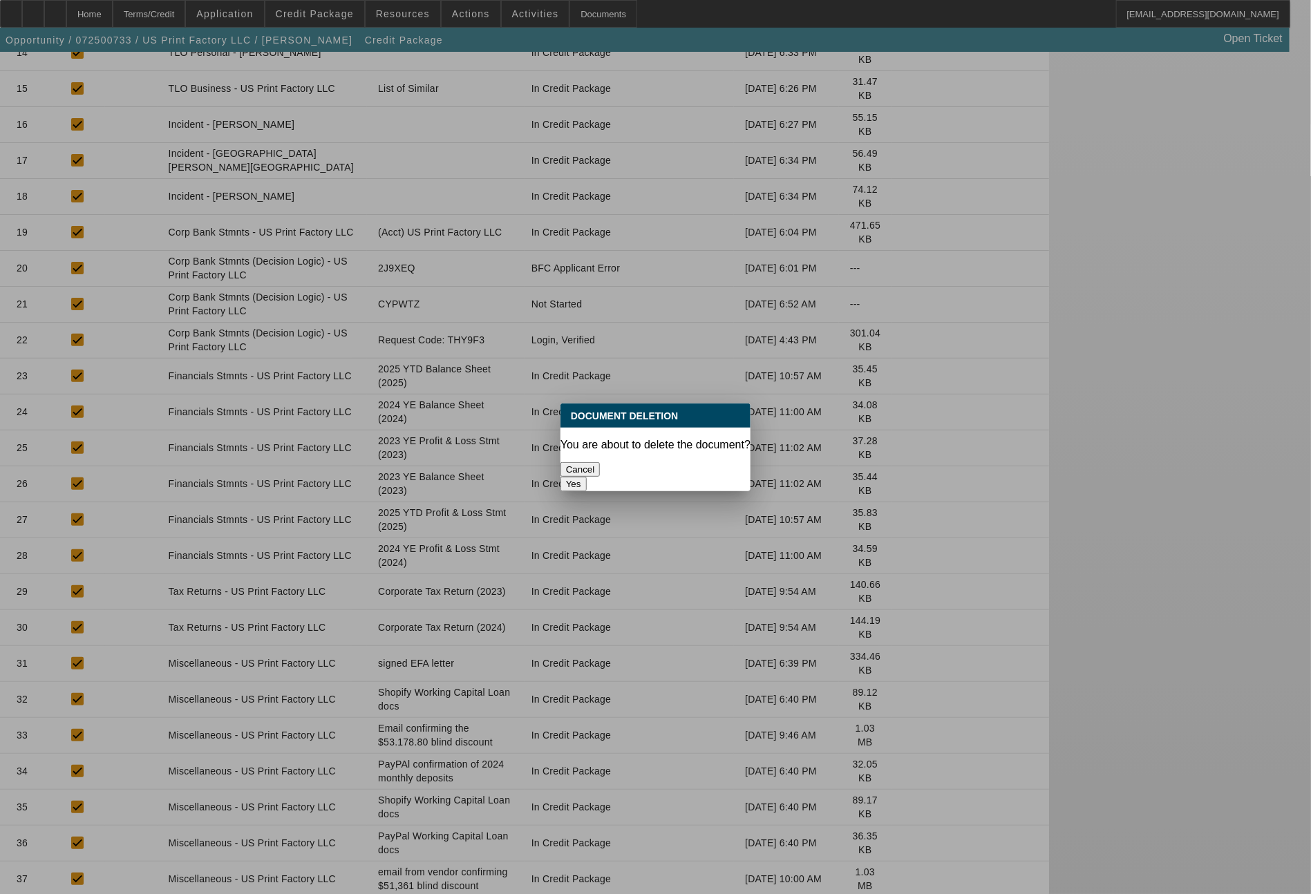
click at [587, 477] on button "Yes" at bounding box center [573, 484] width 26 height 15
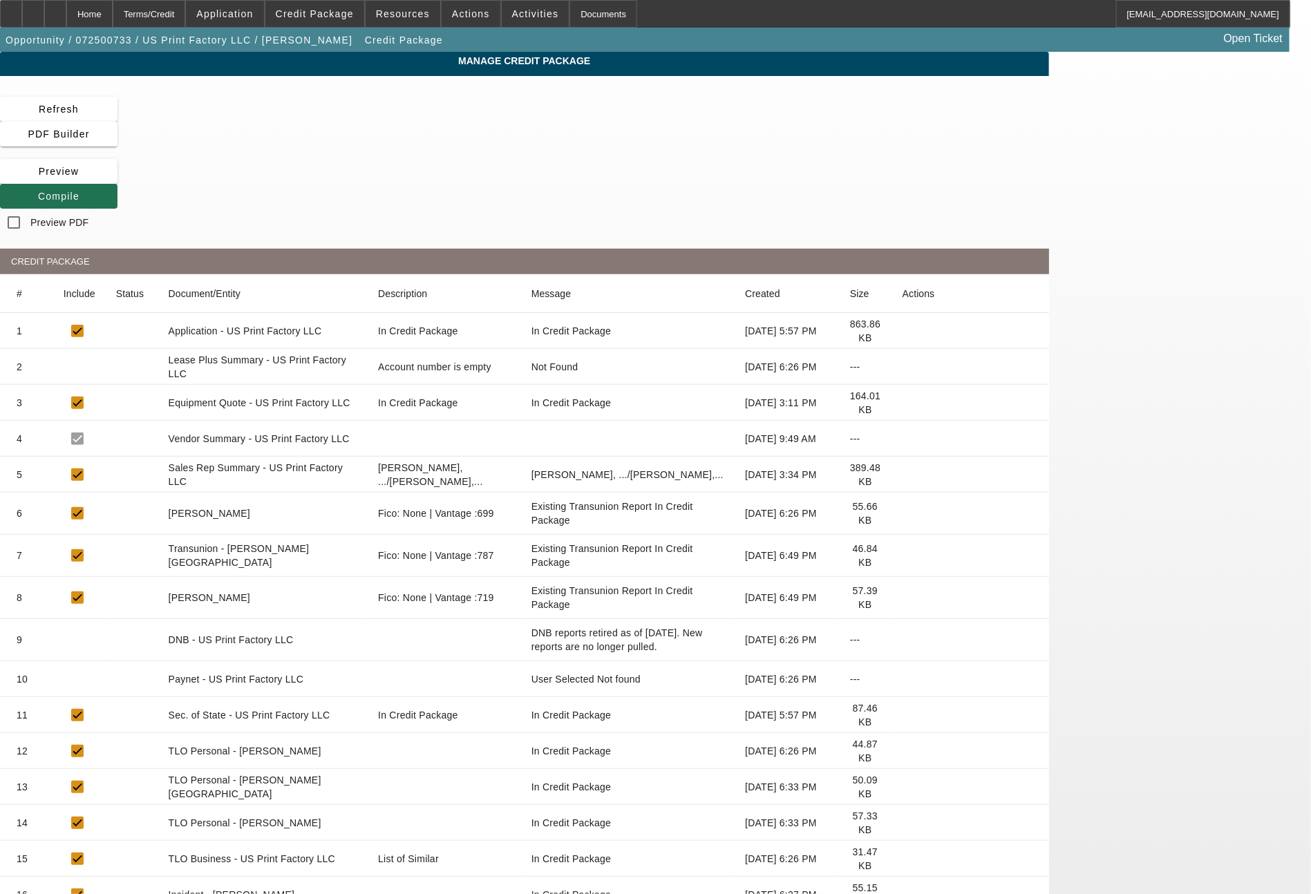
click at [79, 191] on span "Compile" at bounding box center [58, 196] width 41 height 11
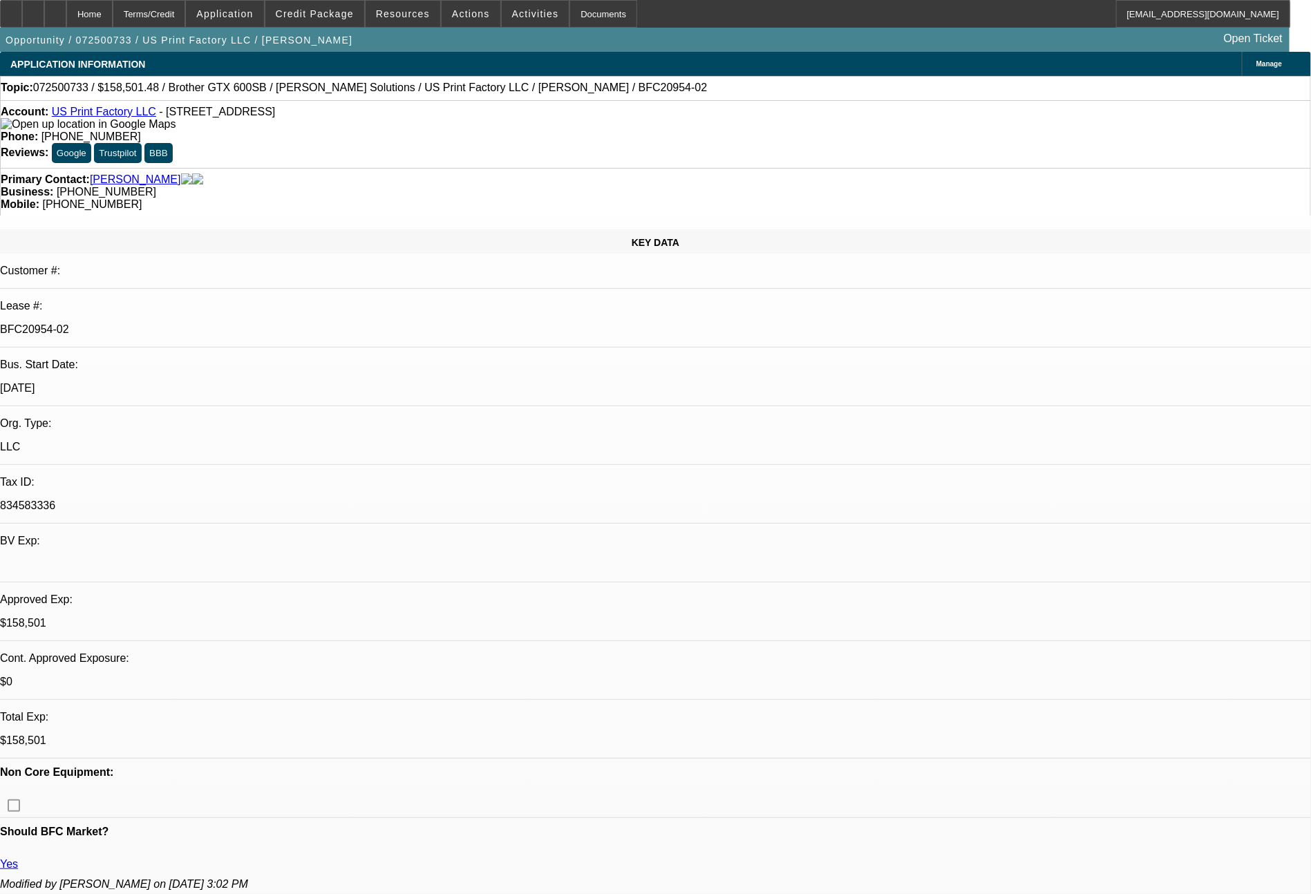
select select "0"
select select "2"
select select "0"
select select "6"
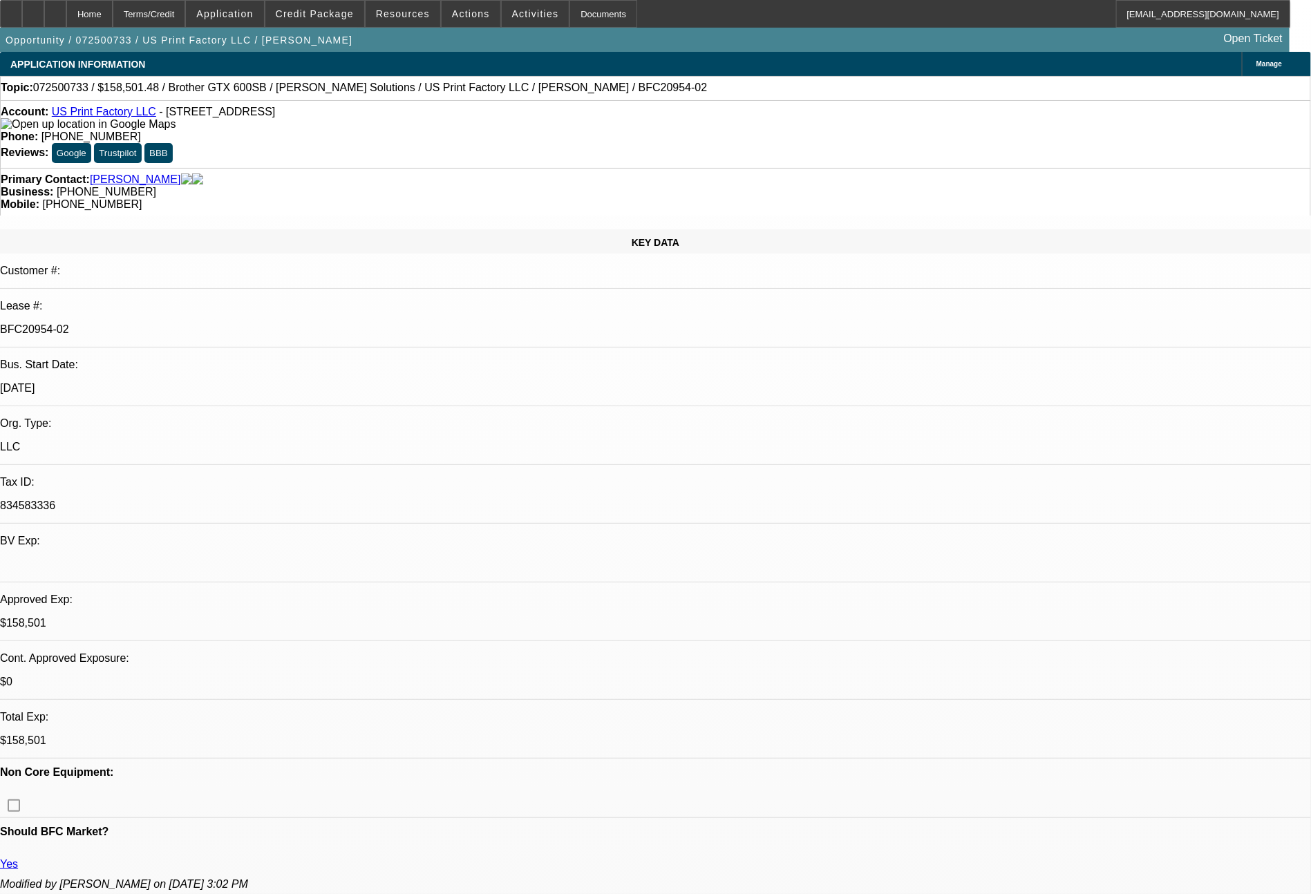
select select "0"
select select "2"
select select "0"
select select "6"
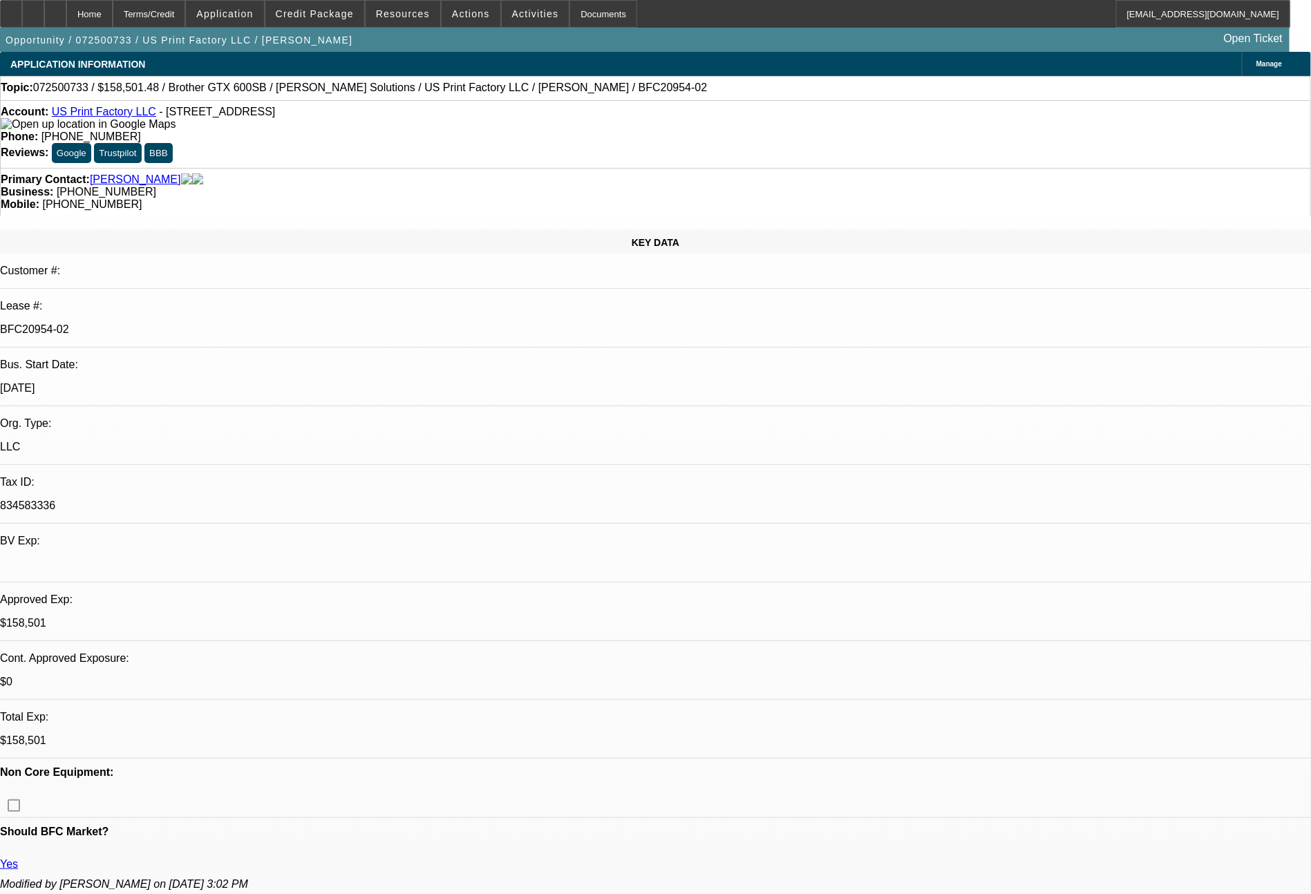
select select "0"
select select "2"
select select "0"
select select "6"
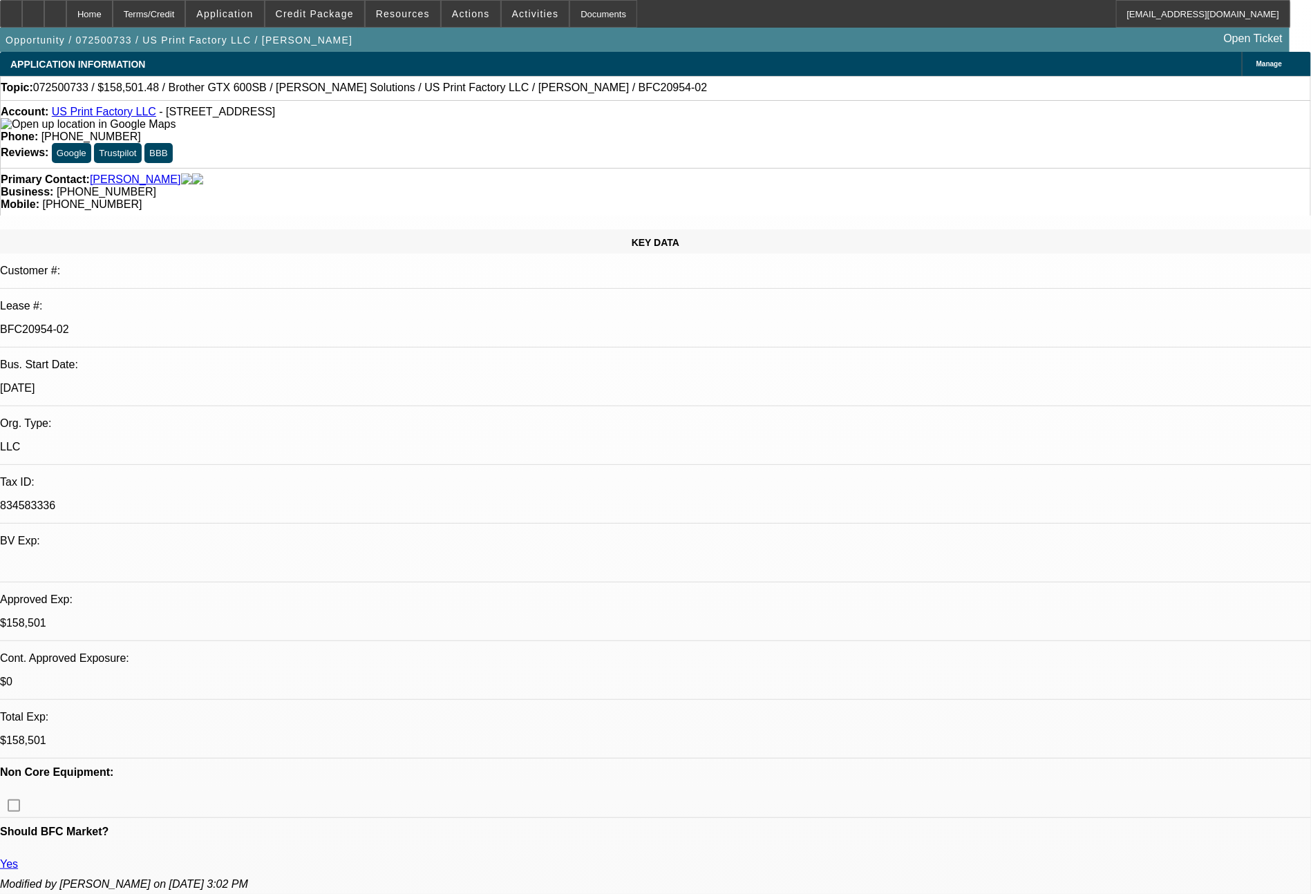
select select "0"
select select "2"
select select "0"
select select "6"
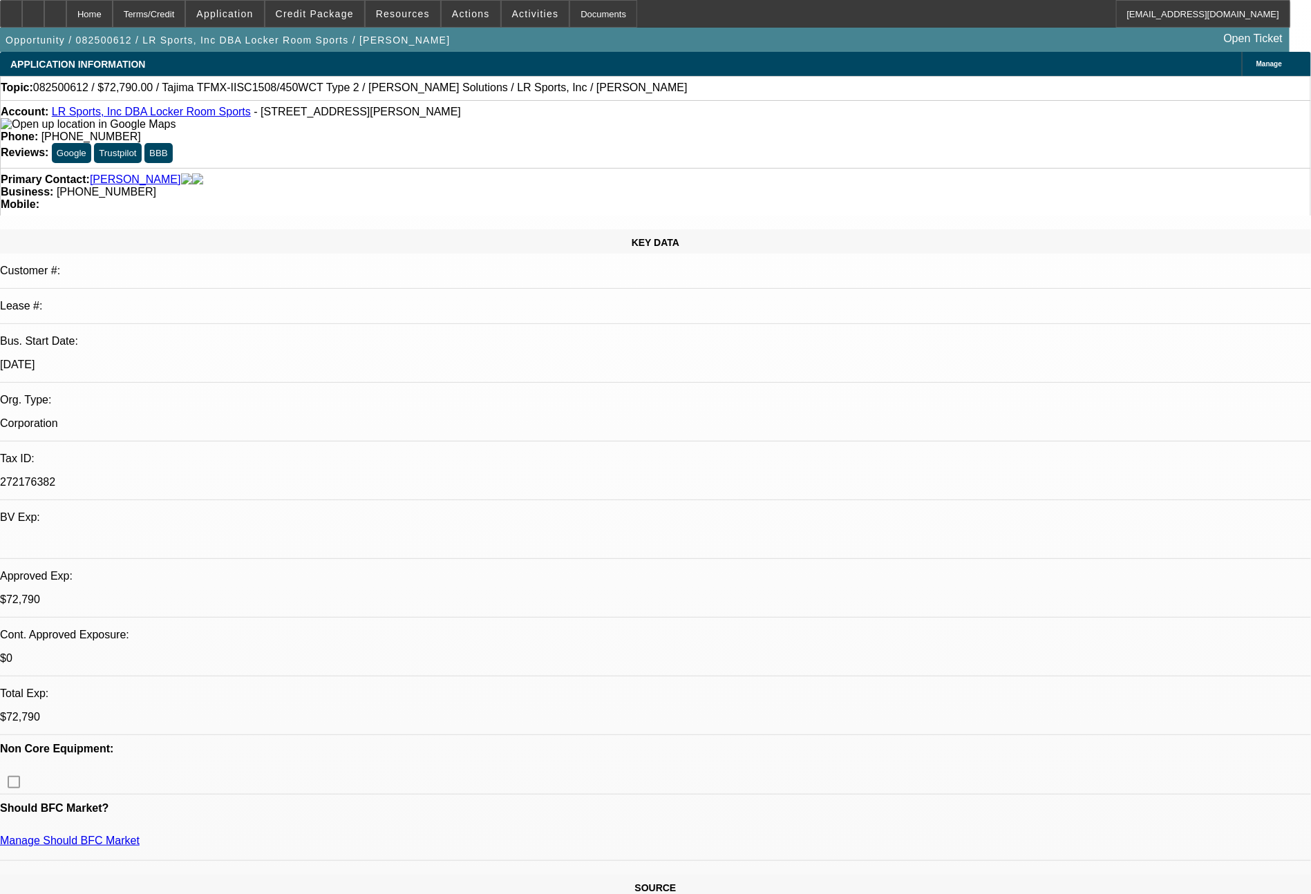
select select "0"
select select "2"
select select "0.1"
select select "4"
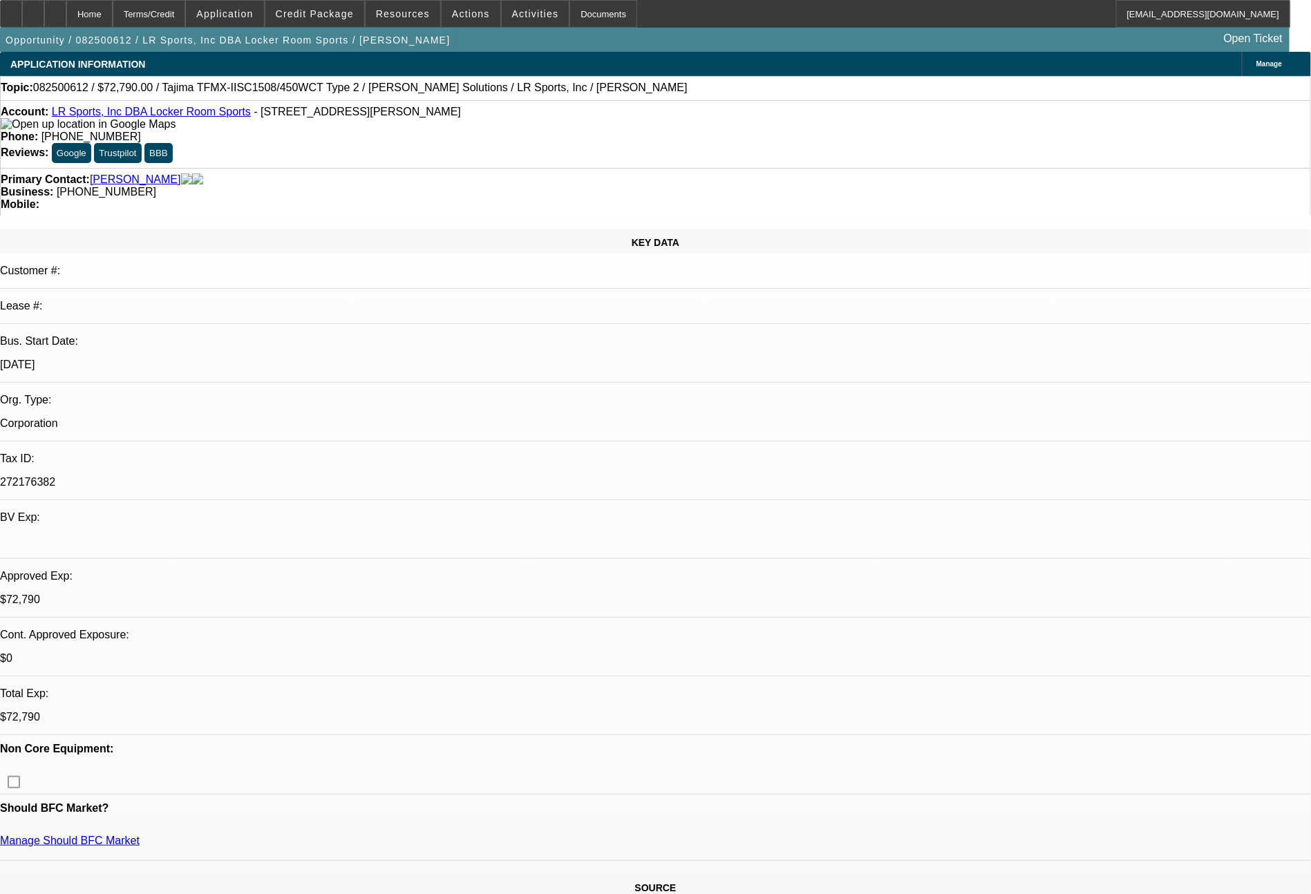
select select "0"
select select "2"
select select "0"
select select "6"
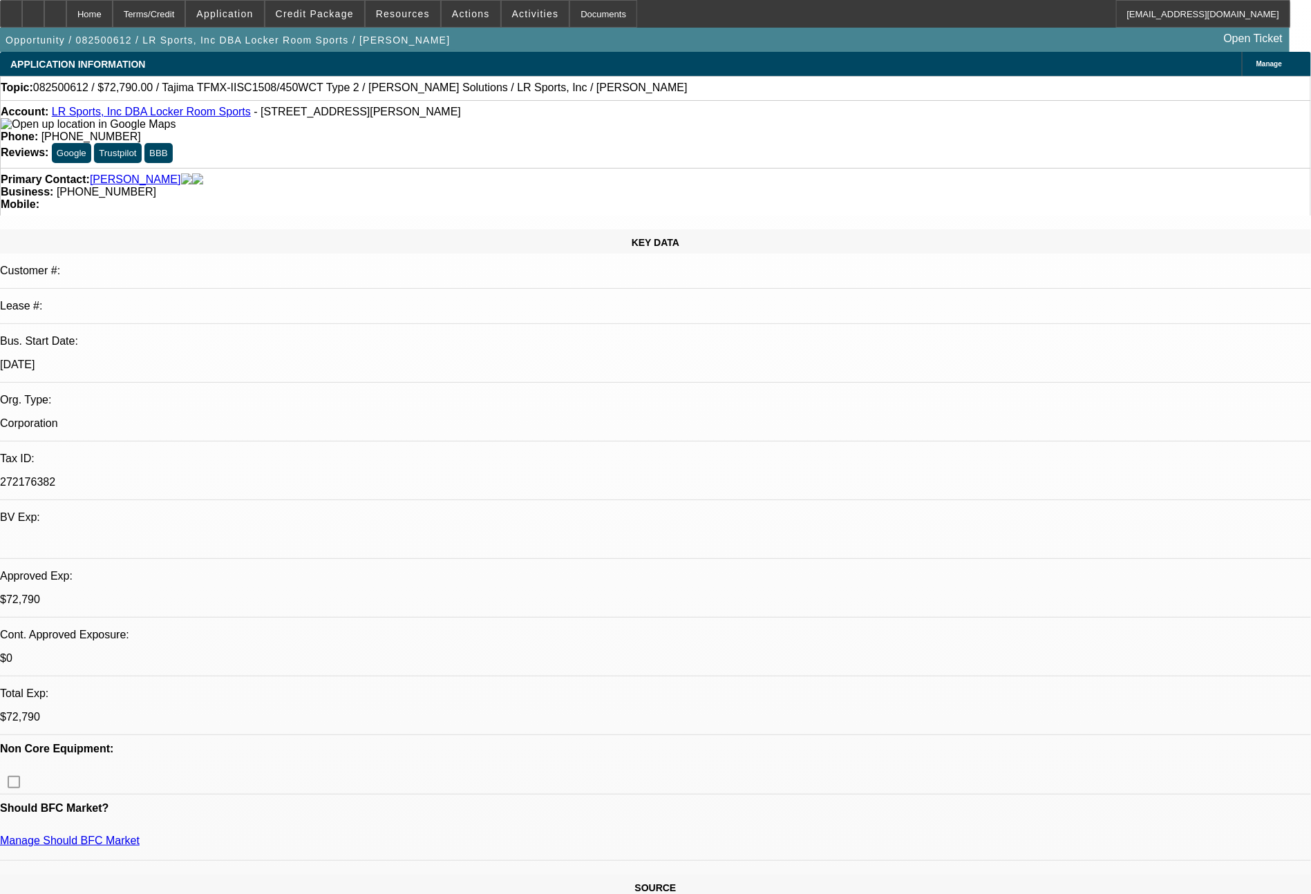
select select "0"
select select "2"
select select "0.1"
select select "4"
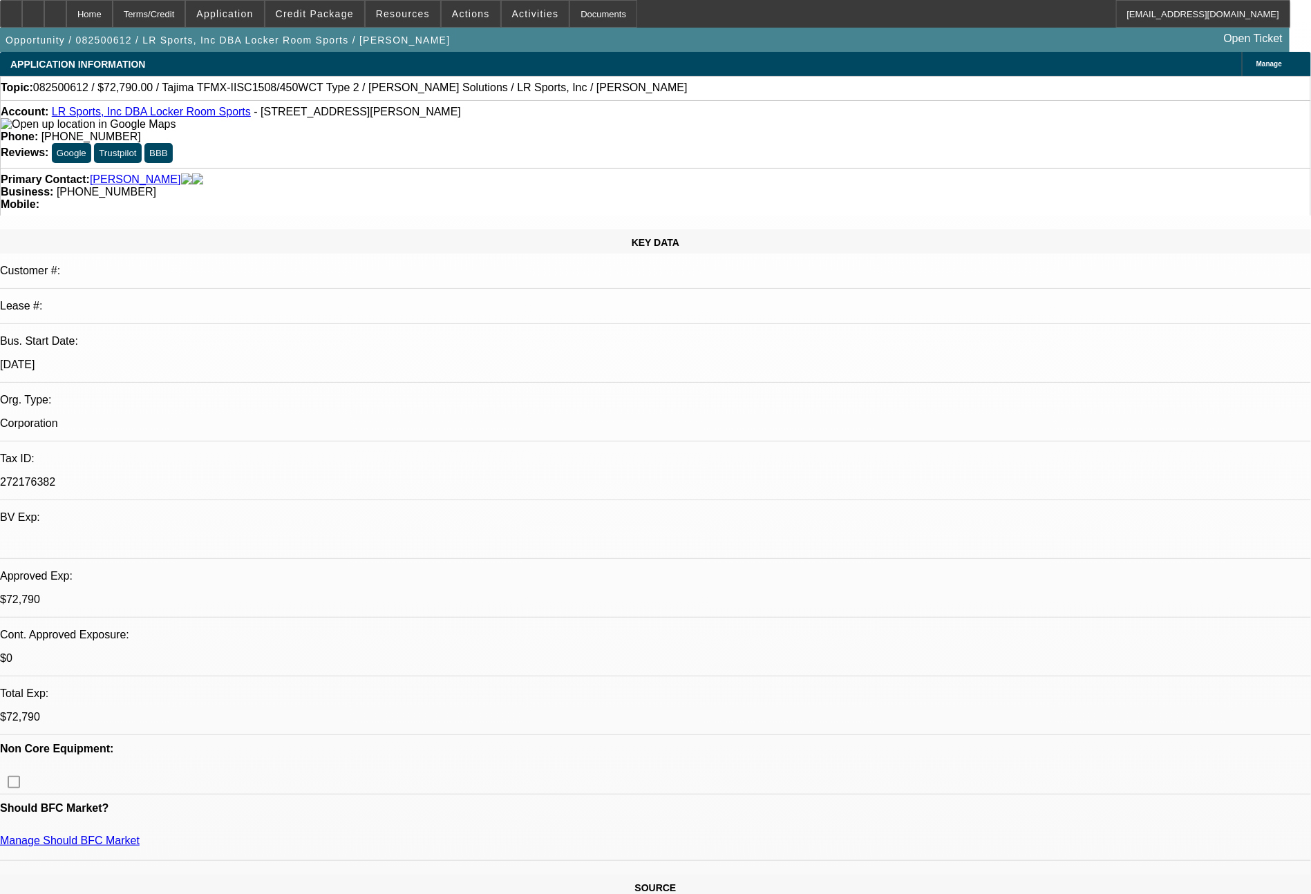
select select "0"
select select "2"
select select "0"
select select "6"
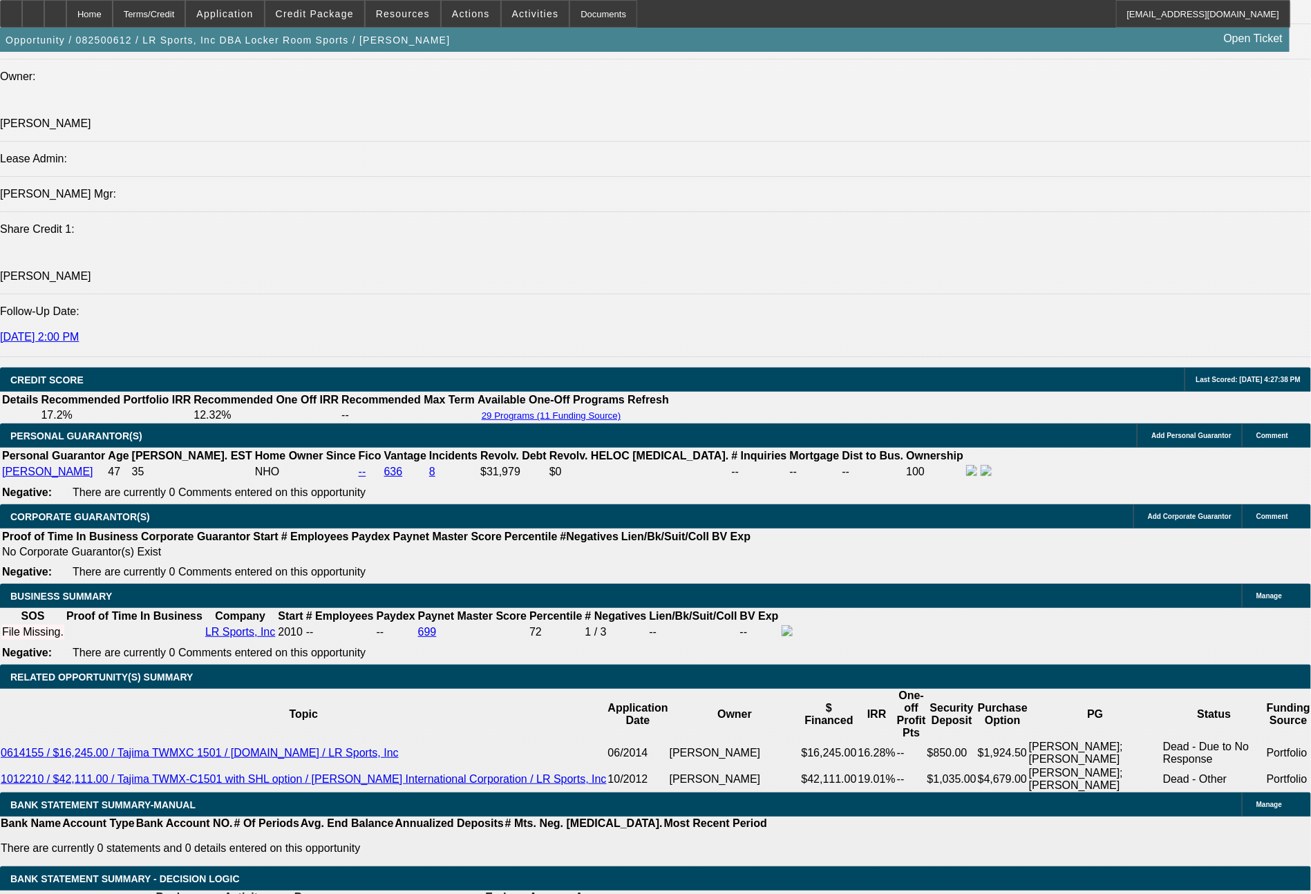
scroll to position [1731, 0]
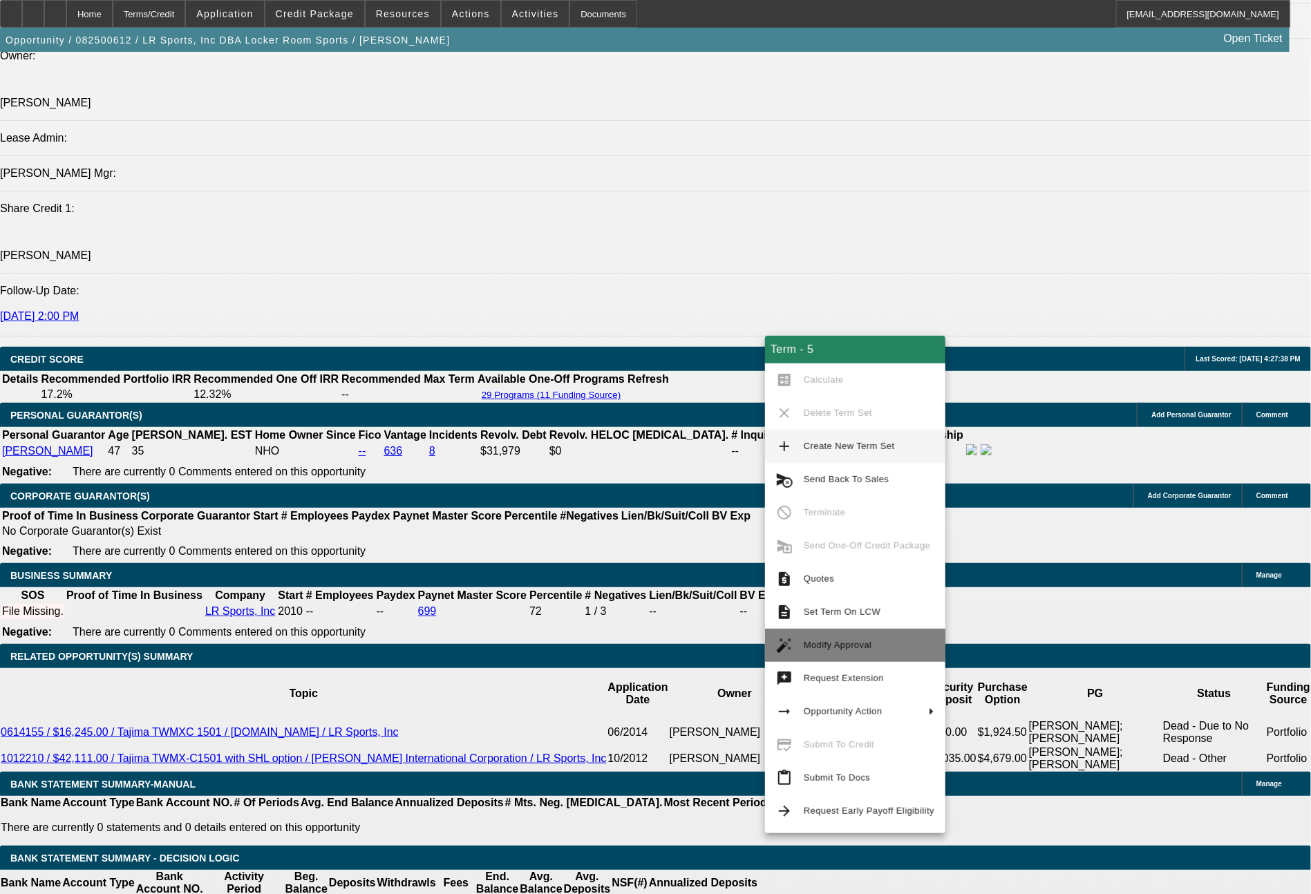
click at [828, 643] on span "Modify Approval" at bounding box center [838, 645] width 68 height 10
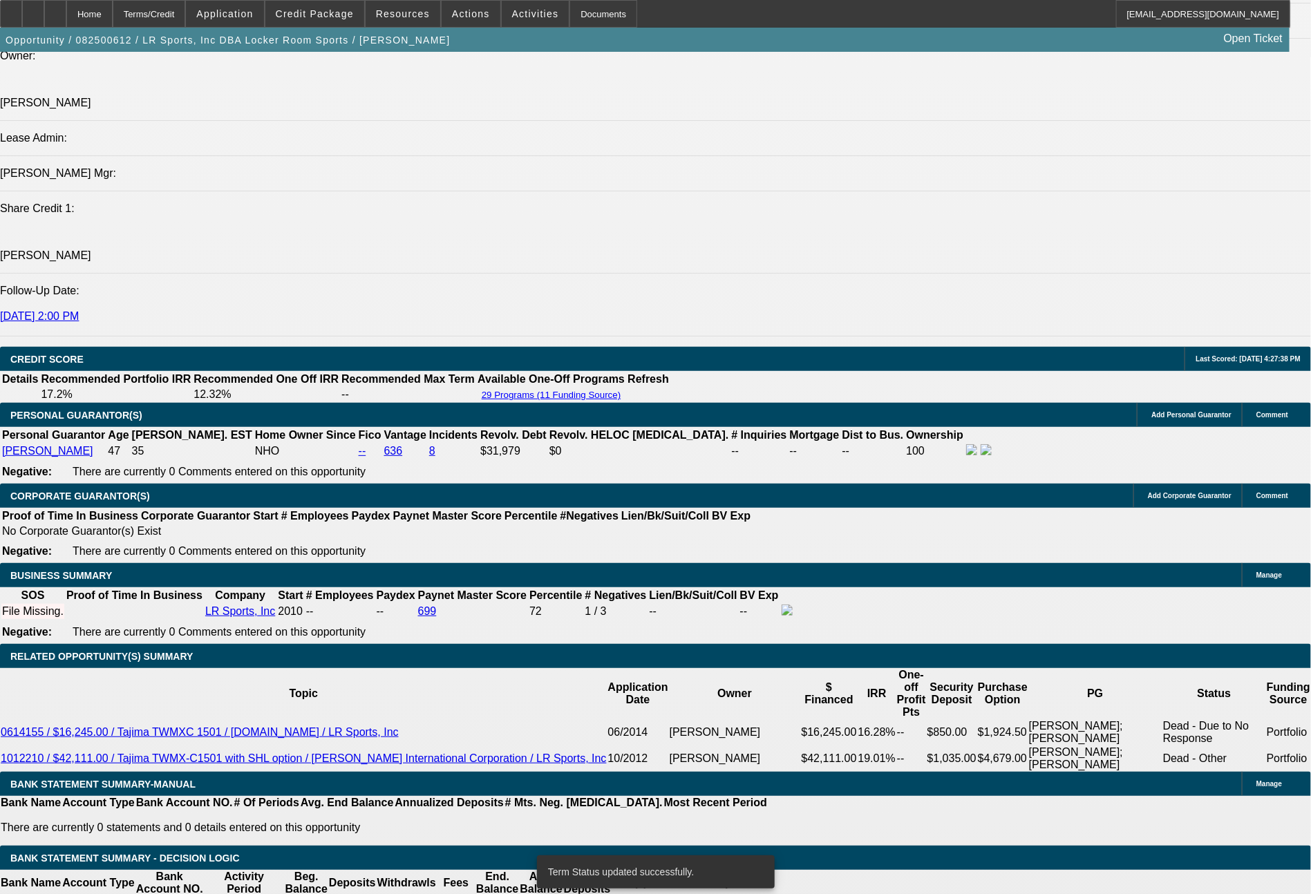
select select "0"
select select "2"
select select "0"
select select "6"
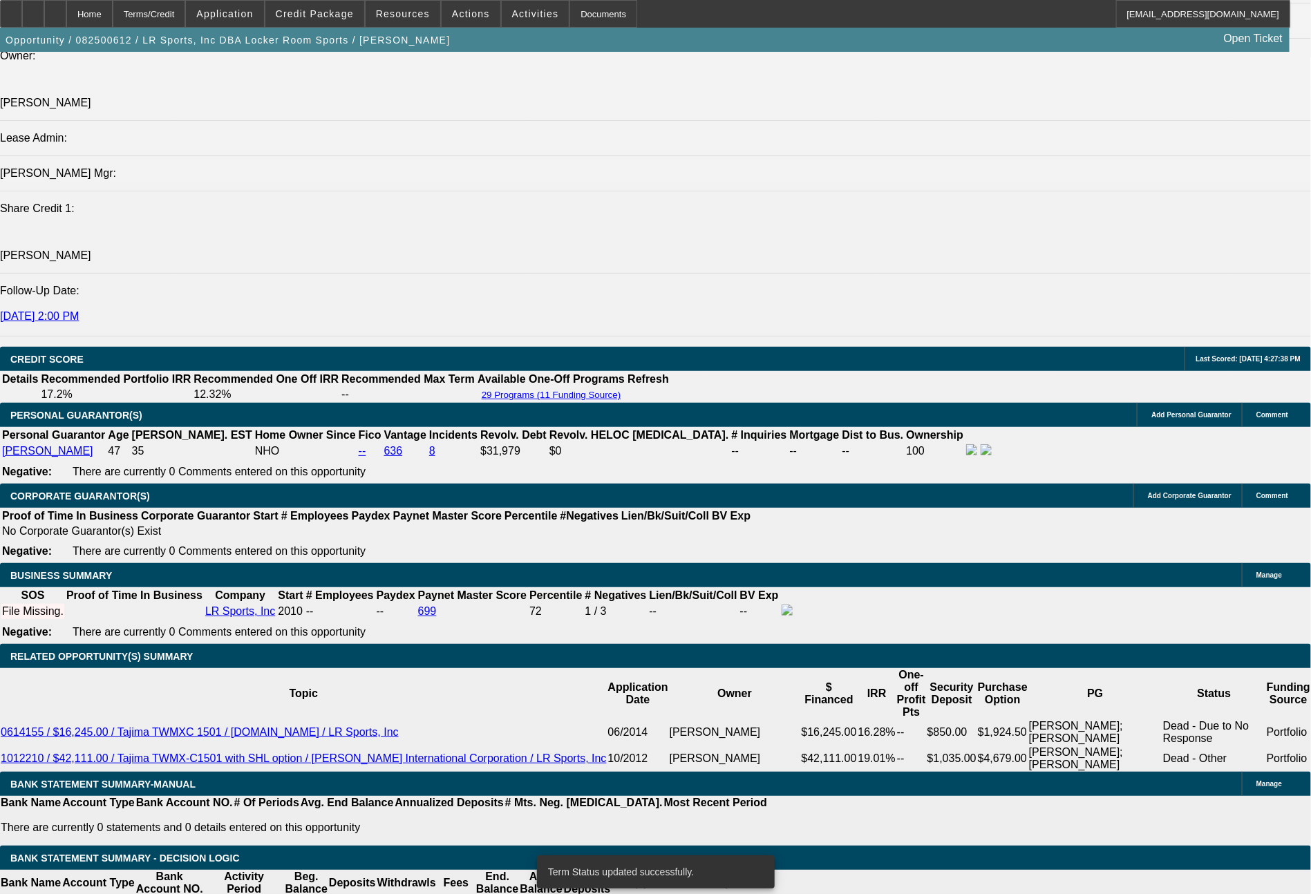
select select "0"
select select "2"
select select "0.1"
select select "4"
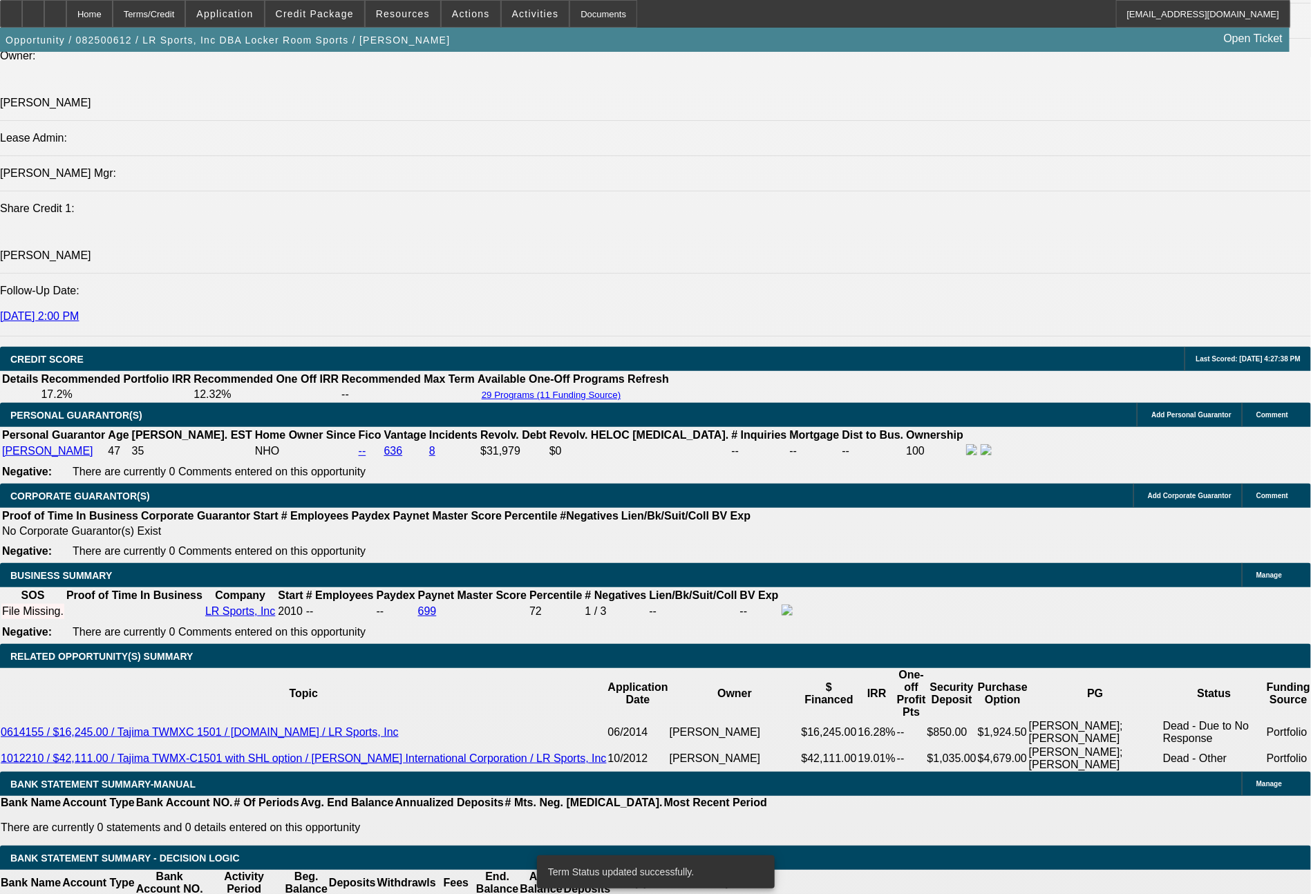
select select "0"
select select "2"
select select "0"
select select "6"
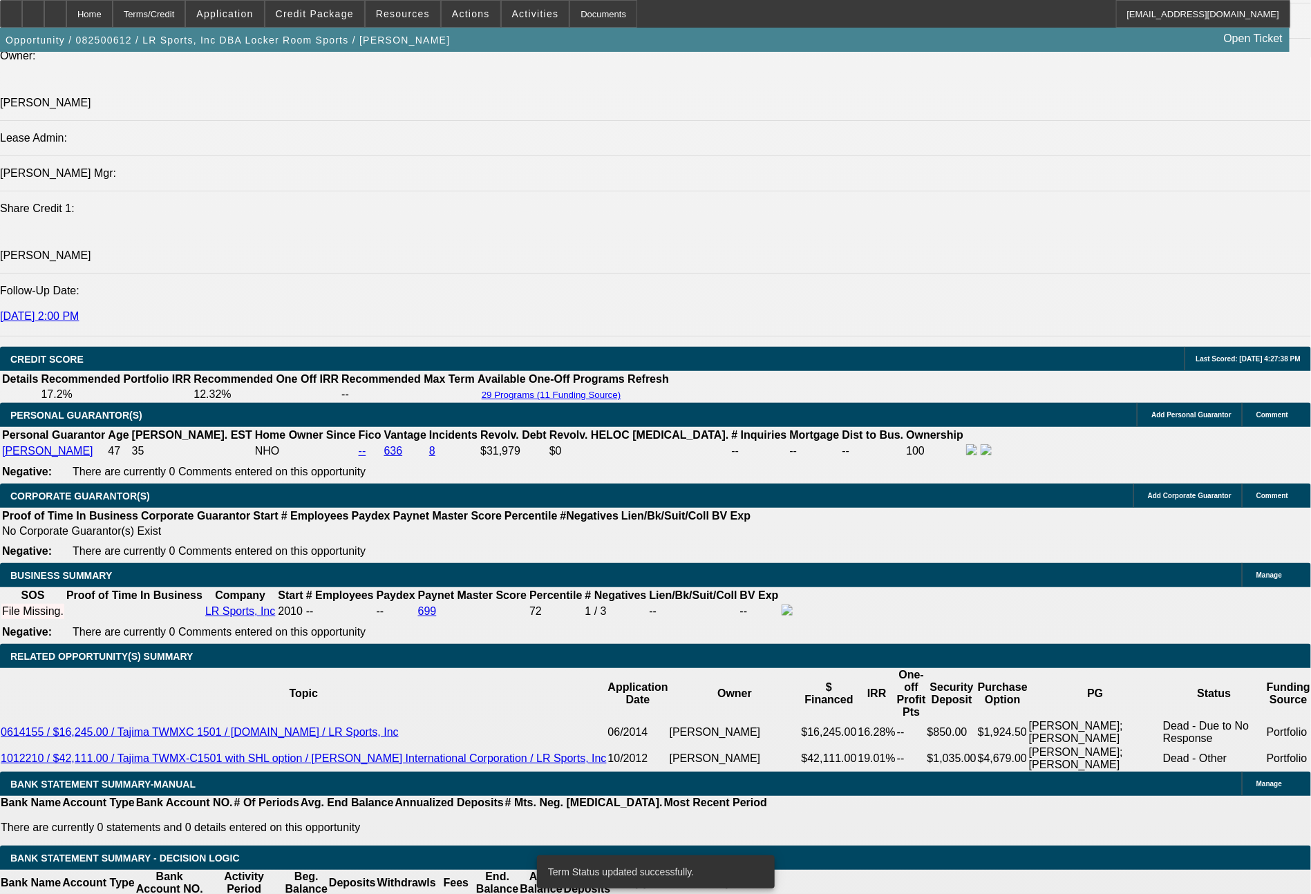
select select "0"
select select "2"
select select "0.1"
select select "4"
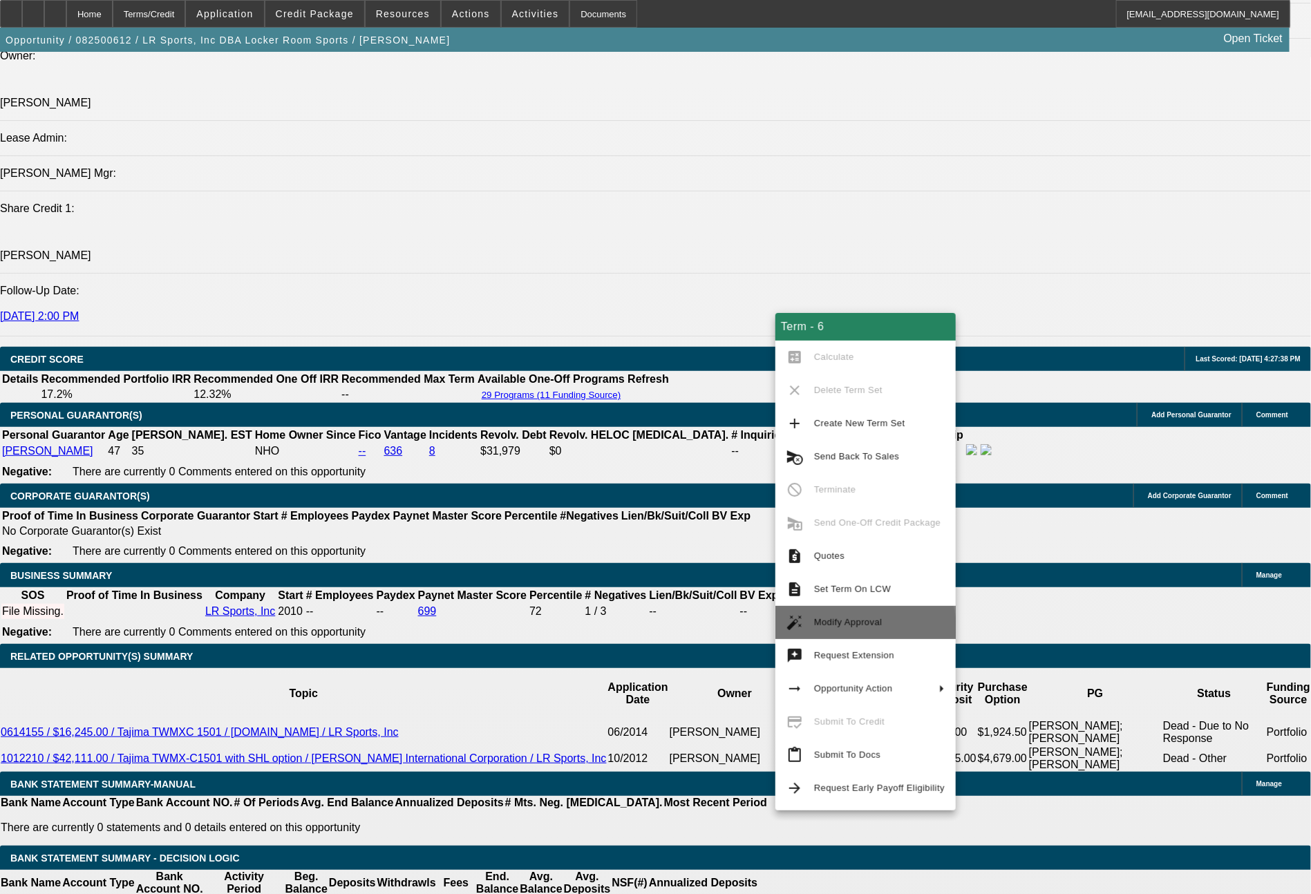
click at [864, 628] on span "Modify Approval" at bounding box center [879, 622] width 131 height 17
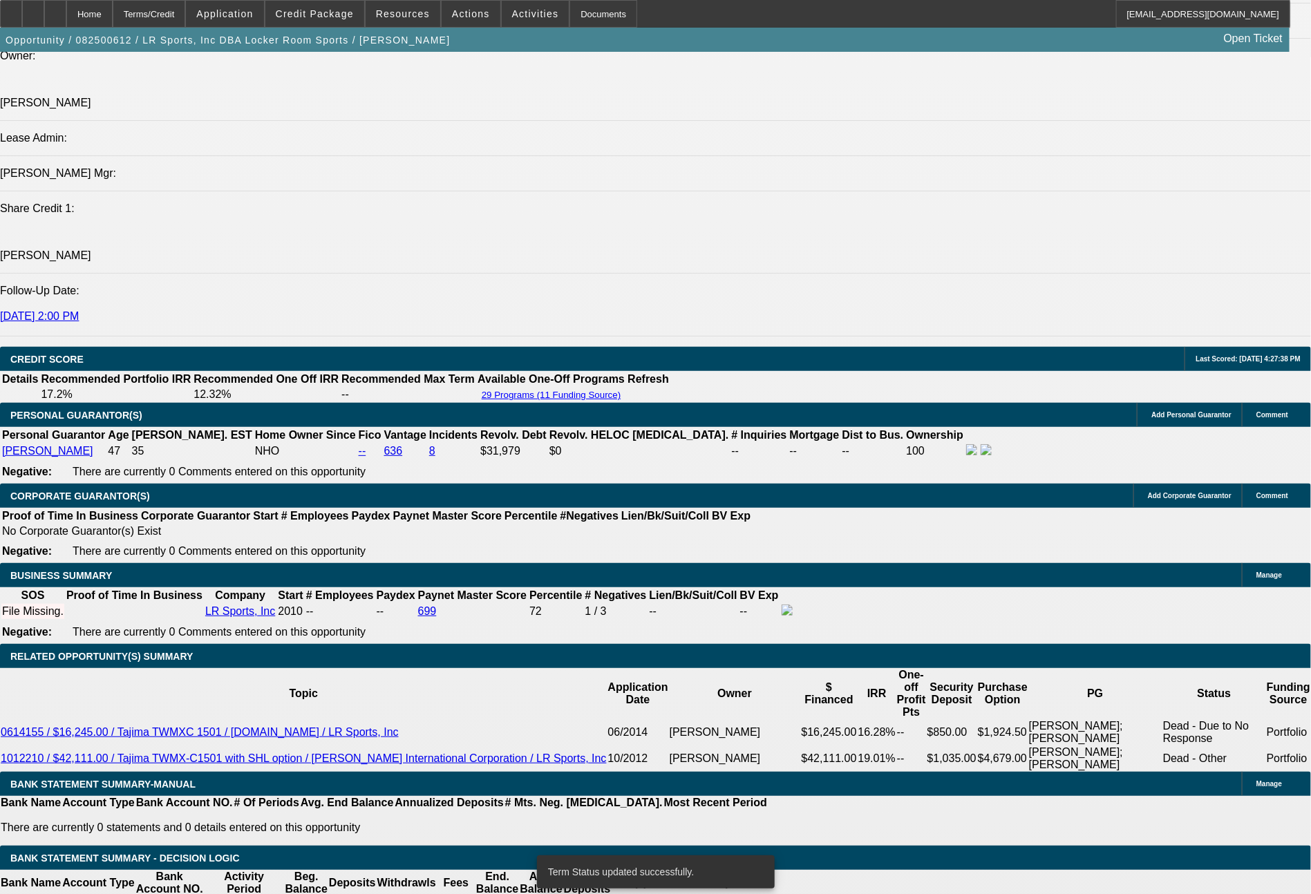
select select "0"
select select "2"
select select "0.1"
select select "4"
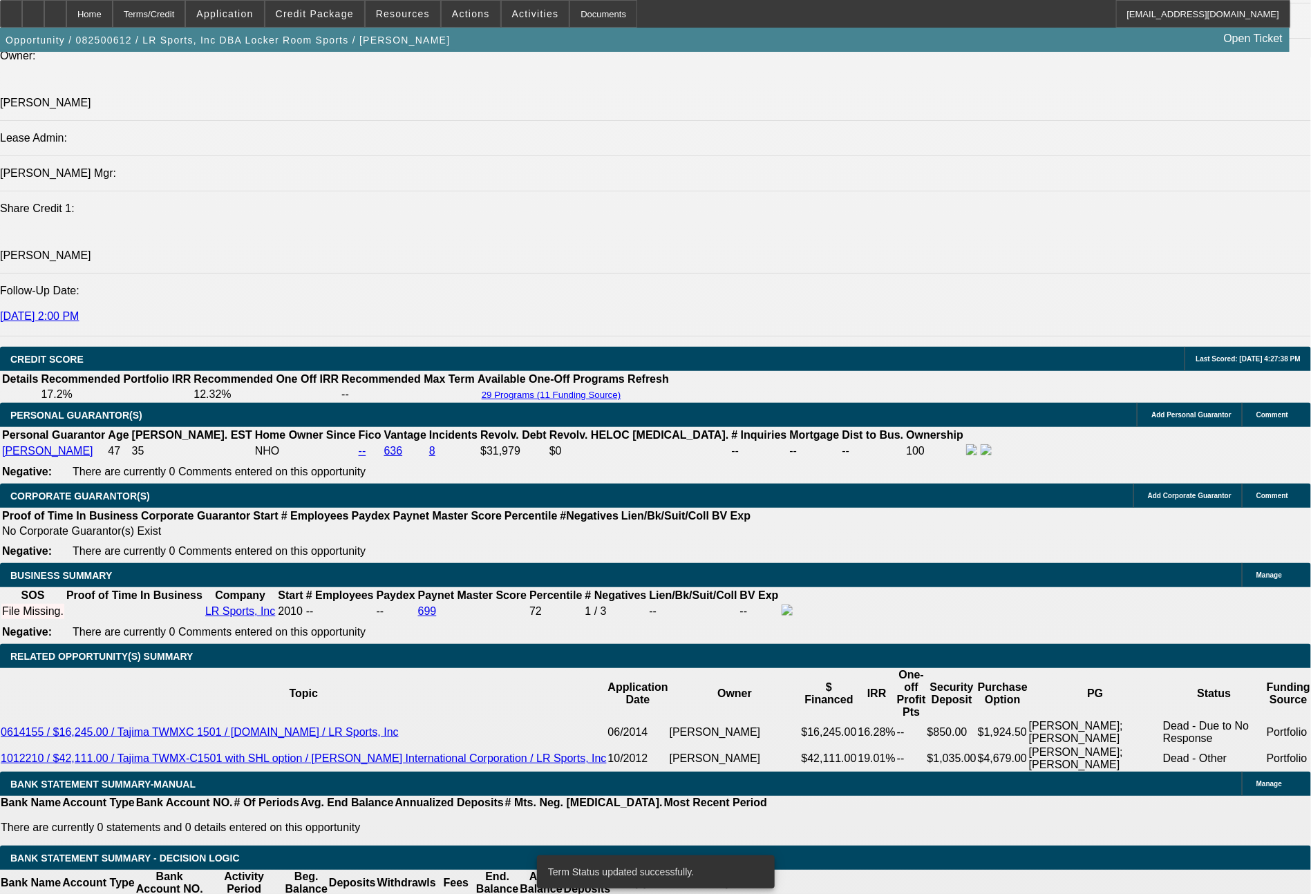
select select "0"
select select "2"
select select "0"
select select "6"
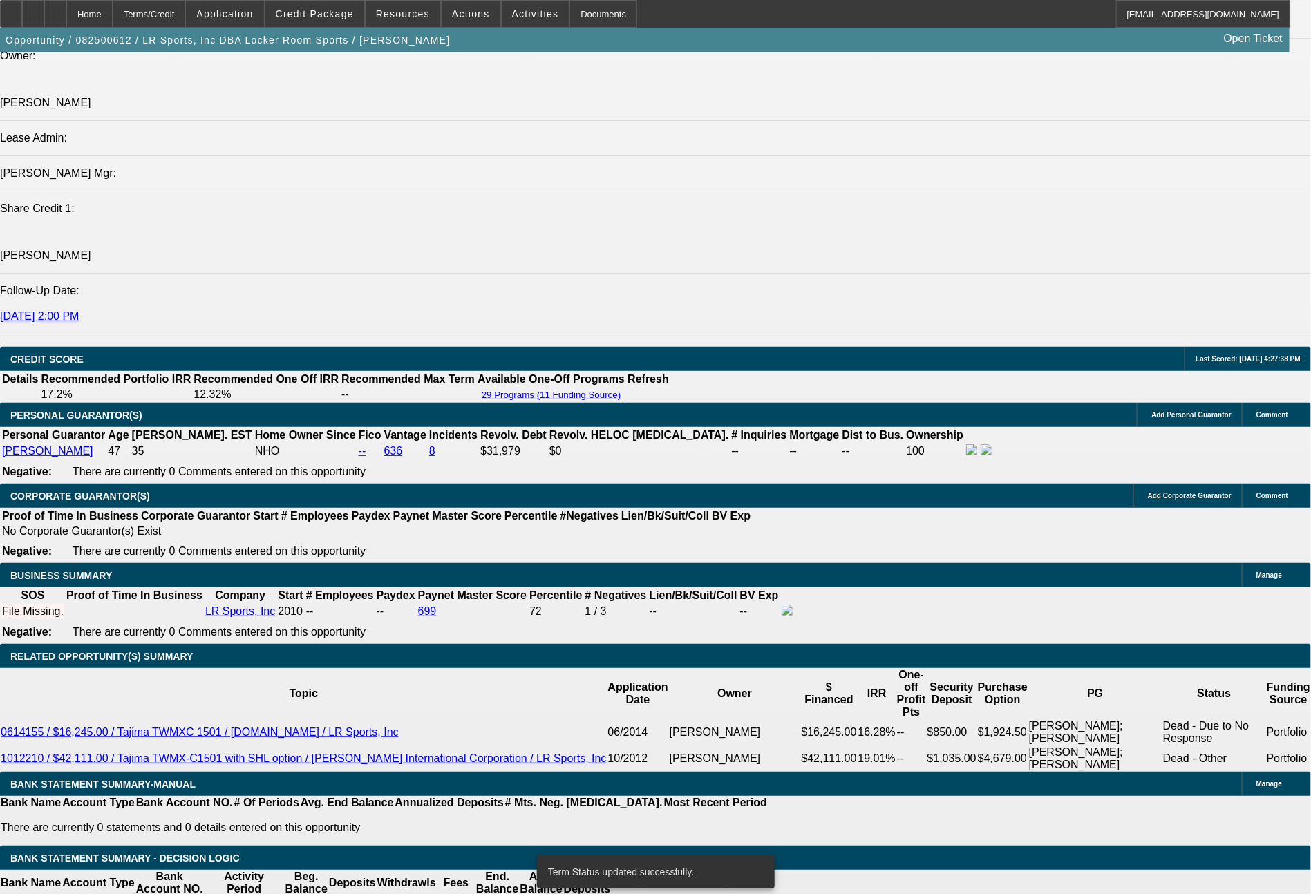
select select "0"
select select "2"
select select "0.1"
select select "4"
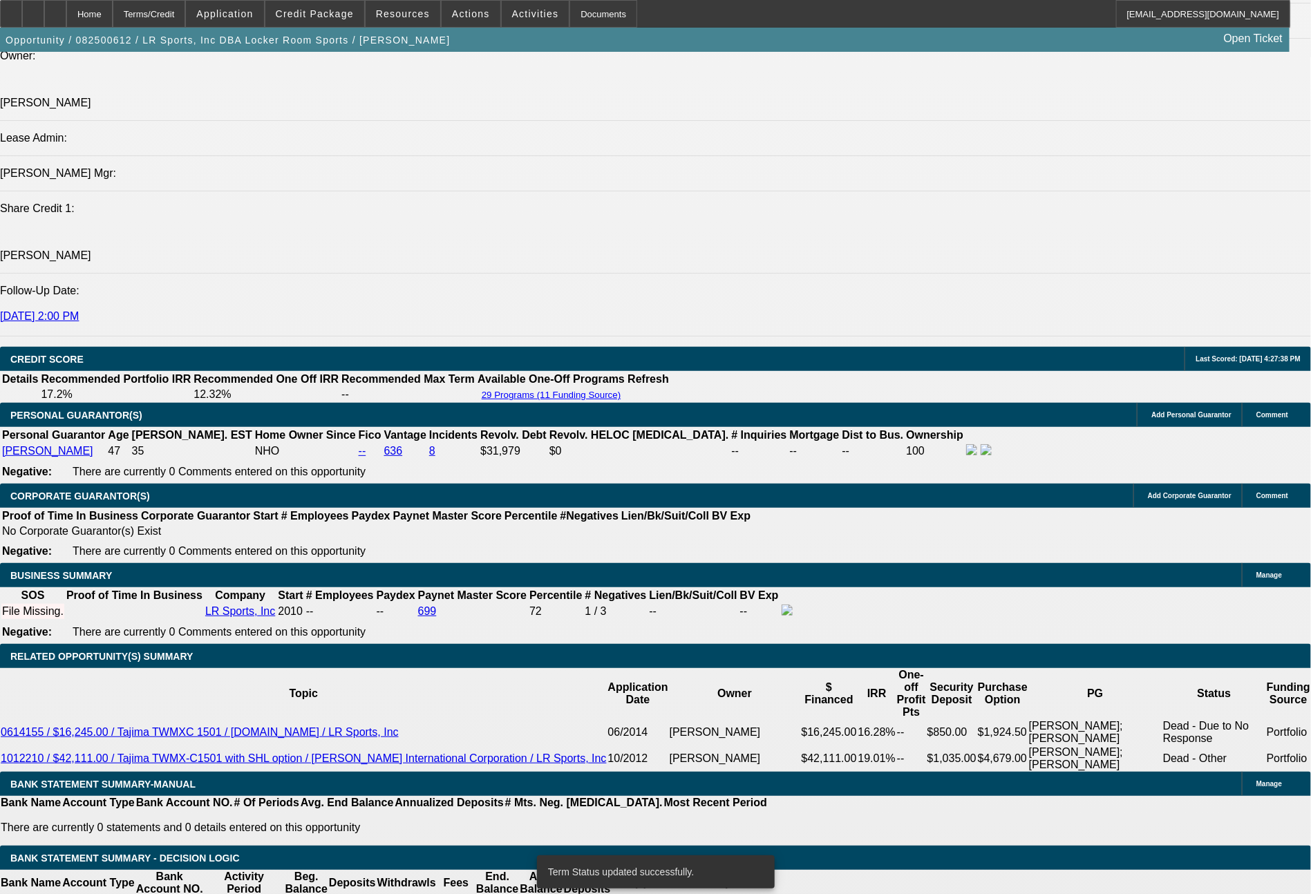
select select "0"
select select "2"
select select "0"
select select "6"
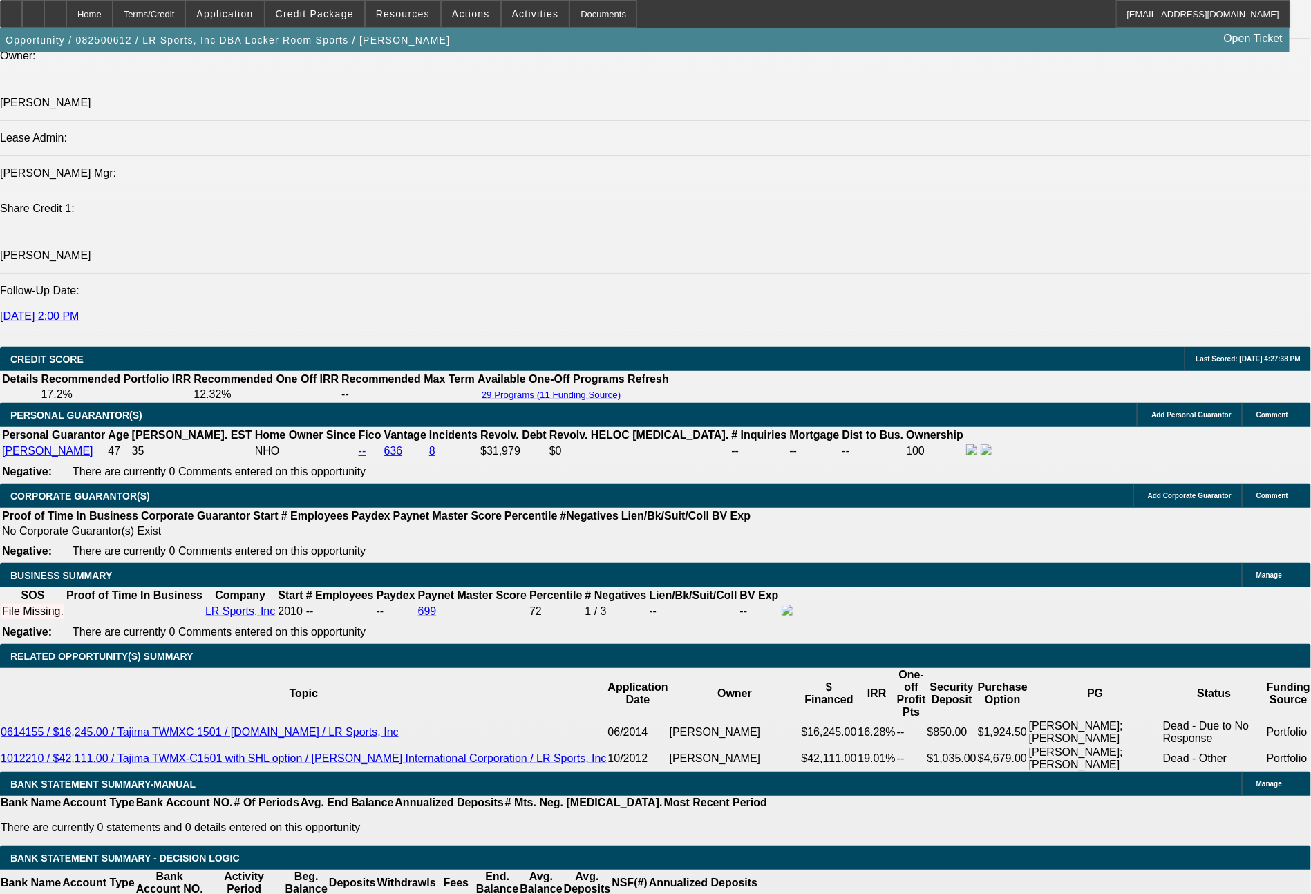
drag, startPoint x: 377, startPoint y: 535, endPoint x: 489, endPoint y: 543, distance: 112.3
type input "1"
type input "$2.00"
type input "UNKNOWN"
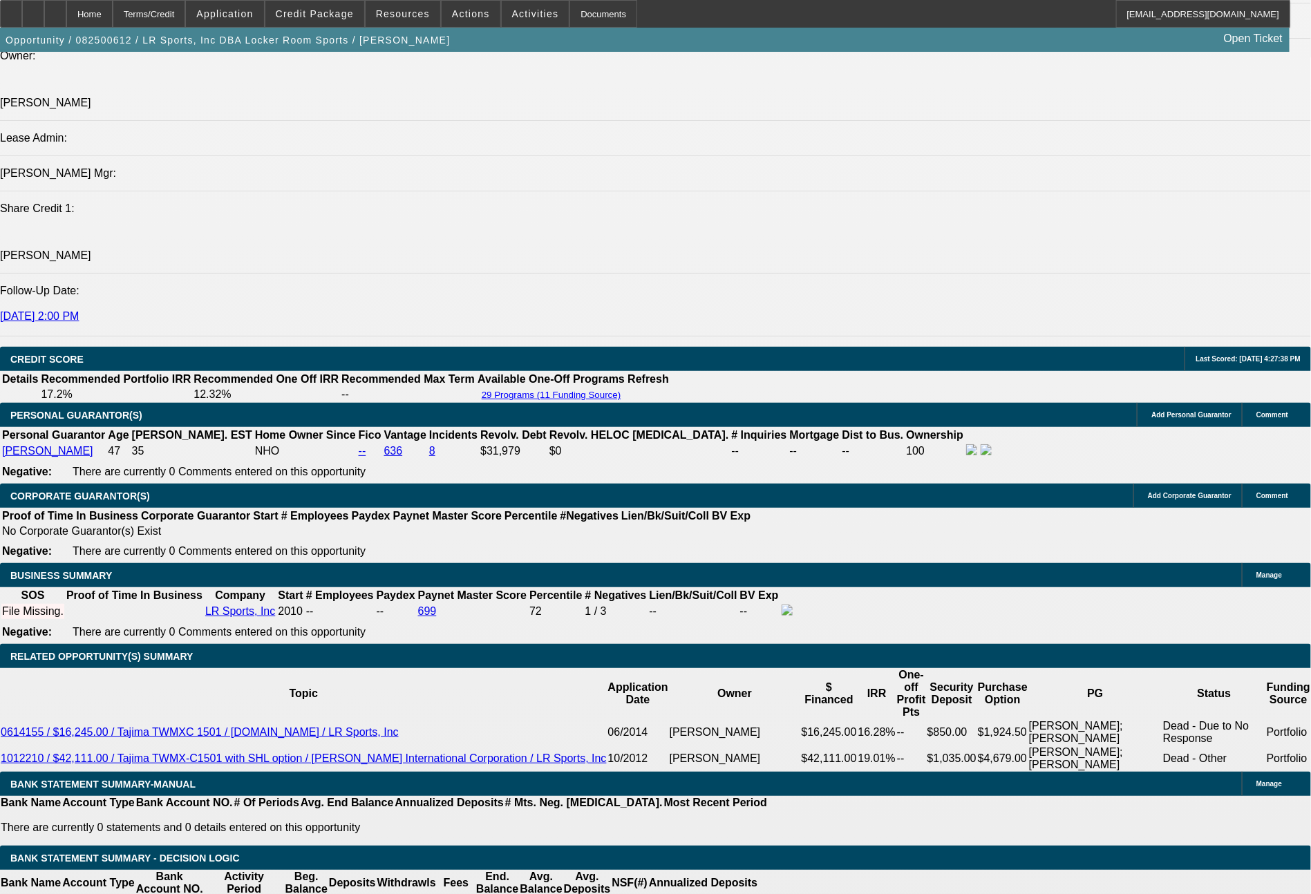
type input "1497"
type input "13.9"
type input "$2,994.00"
type input "1497.81"
type input "$2,995.62"
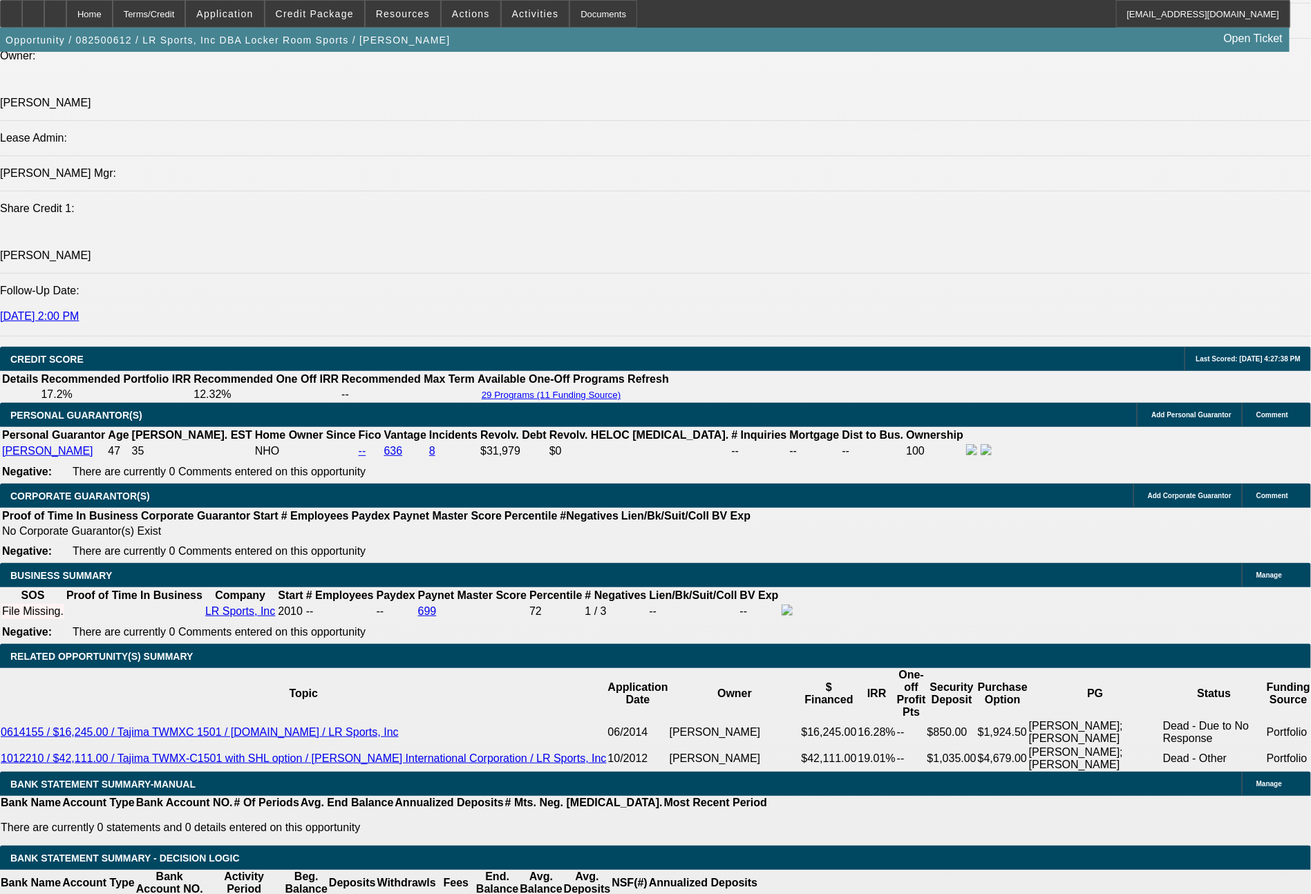
type input "$1,497.81"
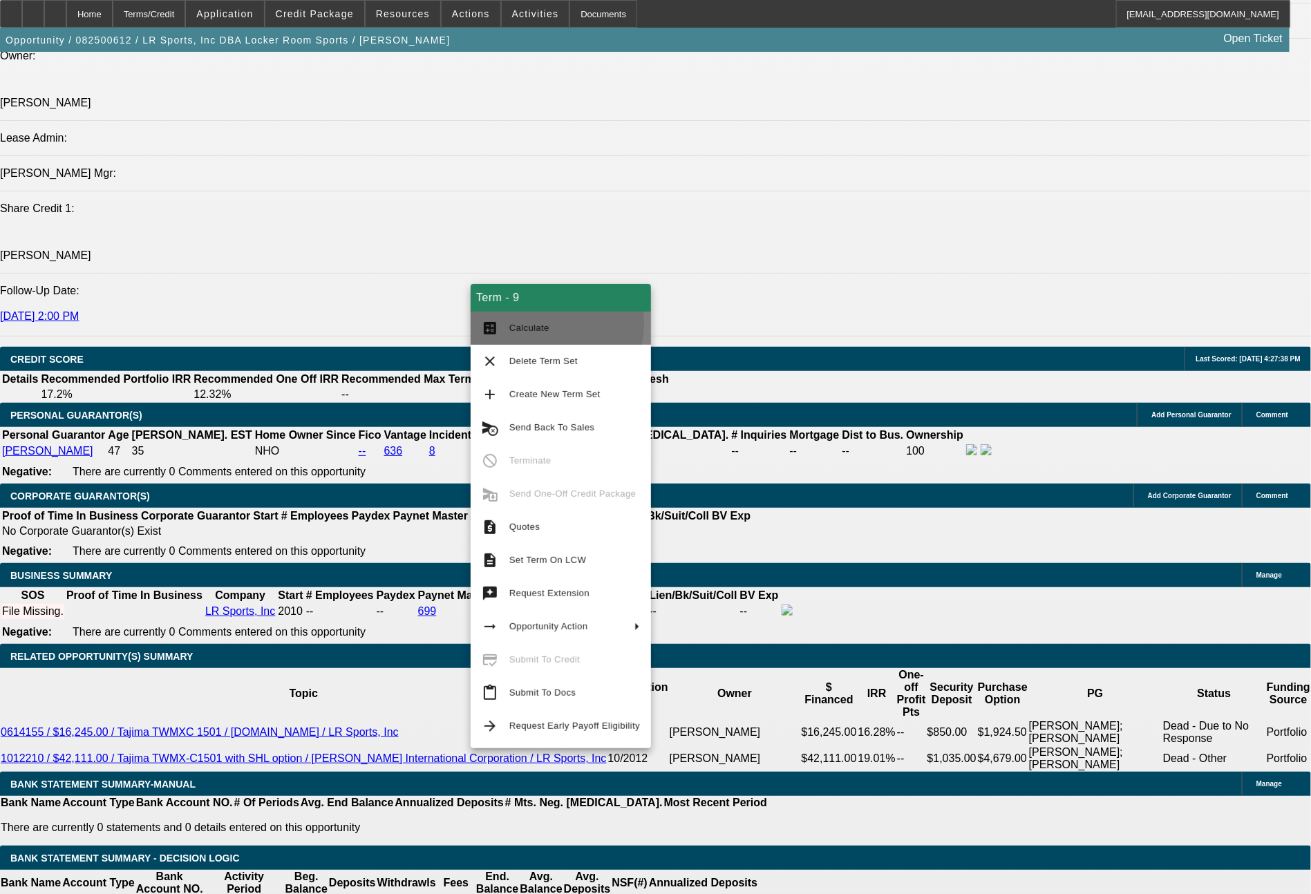
click at [548, 324] on span "Calculate" at bounding box center [574, 328] width 131 height 17
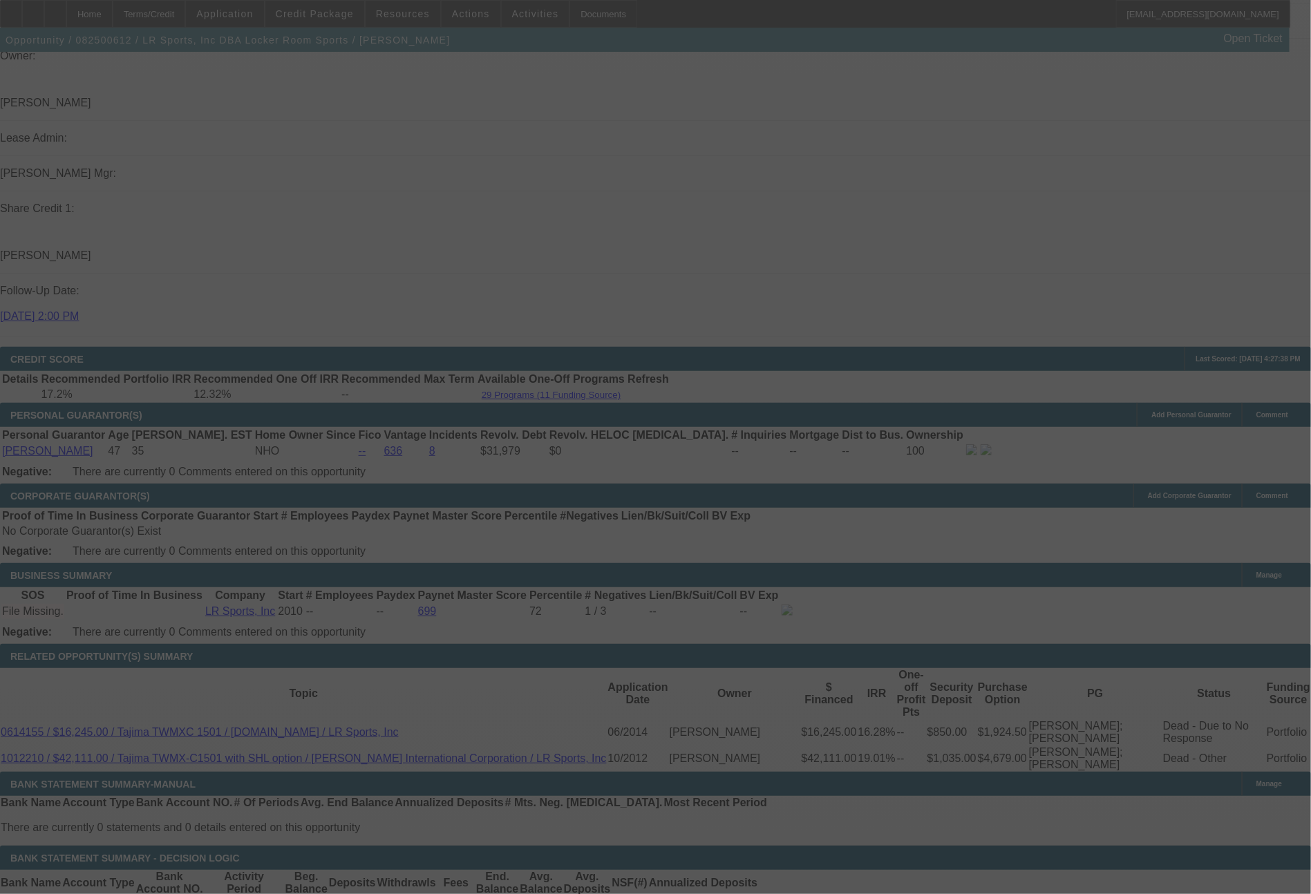
select select "0"
select select "2"
select select "0"
select select "6"
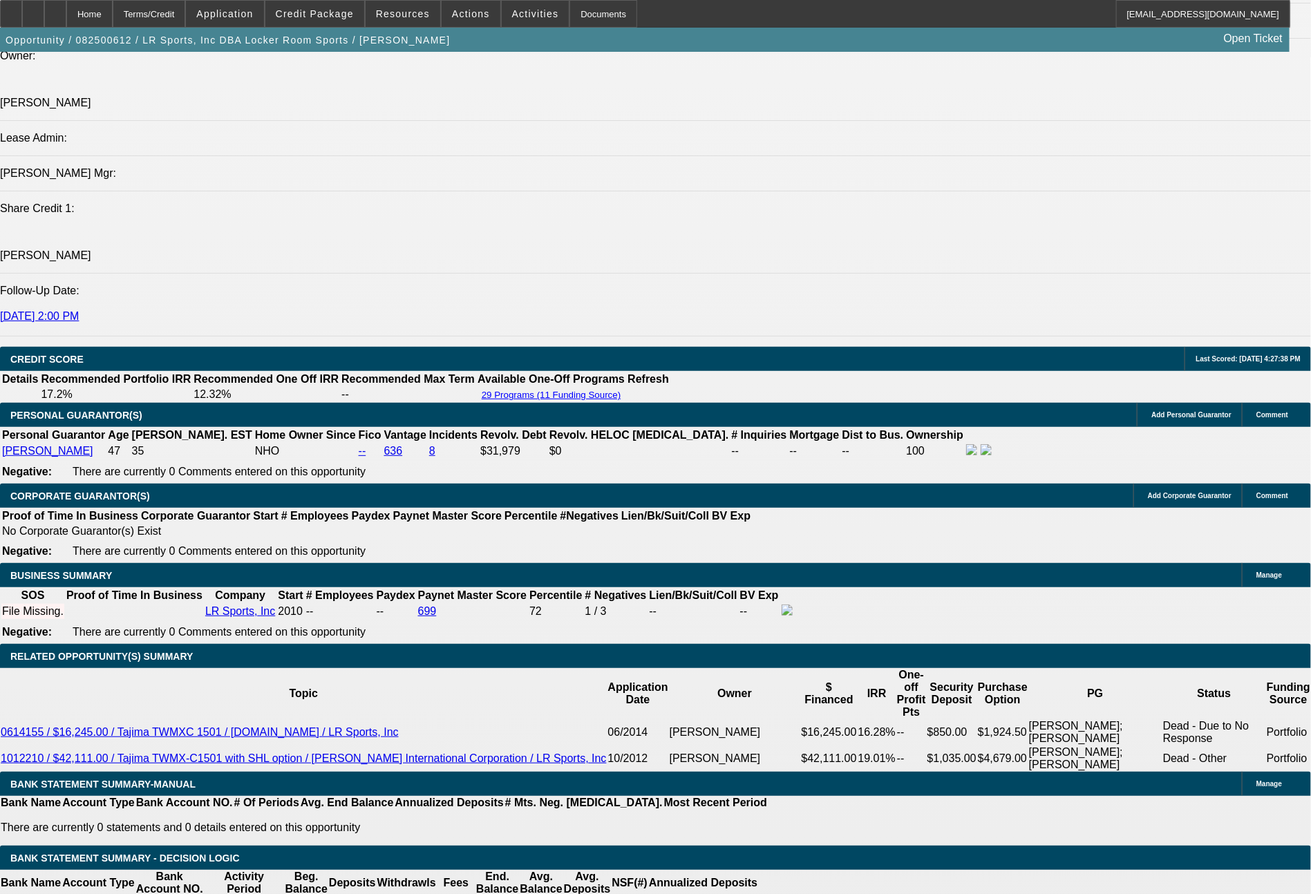
drag, startPoint x: 203, startPoint y: 537, endPoint x: 268, endPoint y: 538, distance: 65.0
type input "1"
type input "$2.00"
type input "UNKNOWN"
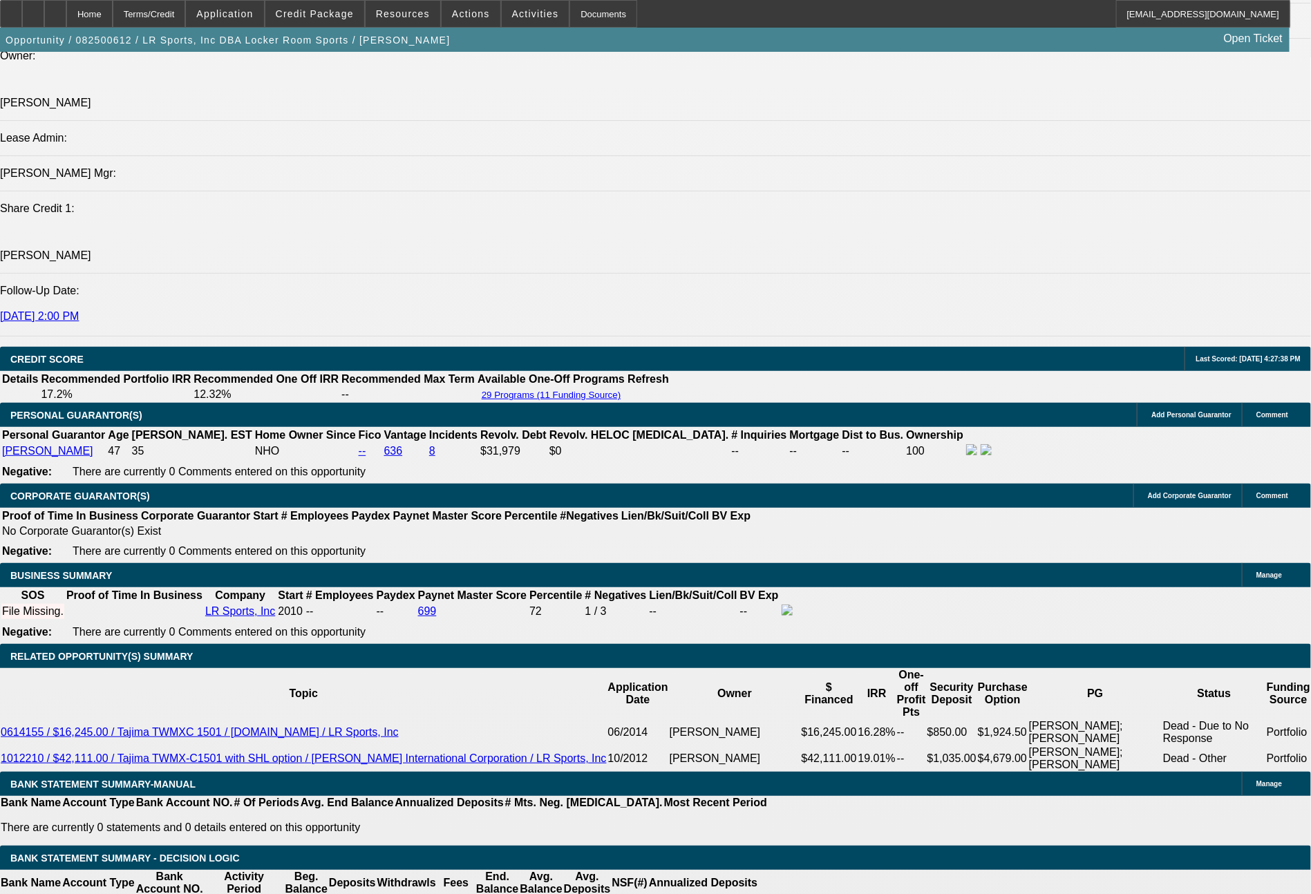
type input "1431"
type input "12.2"
type input "$2,862.00"
type input "143"
type input "$286.00"
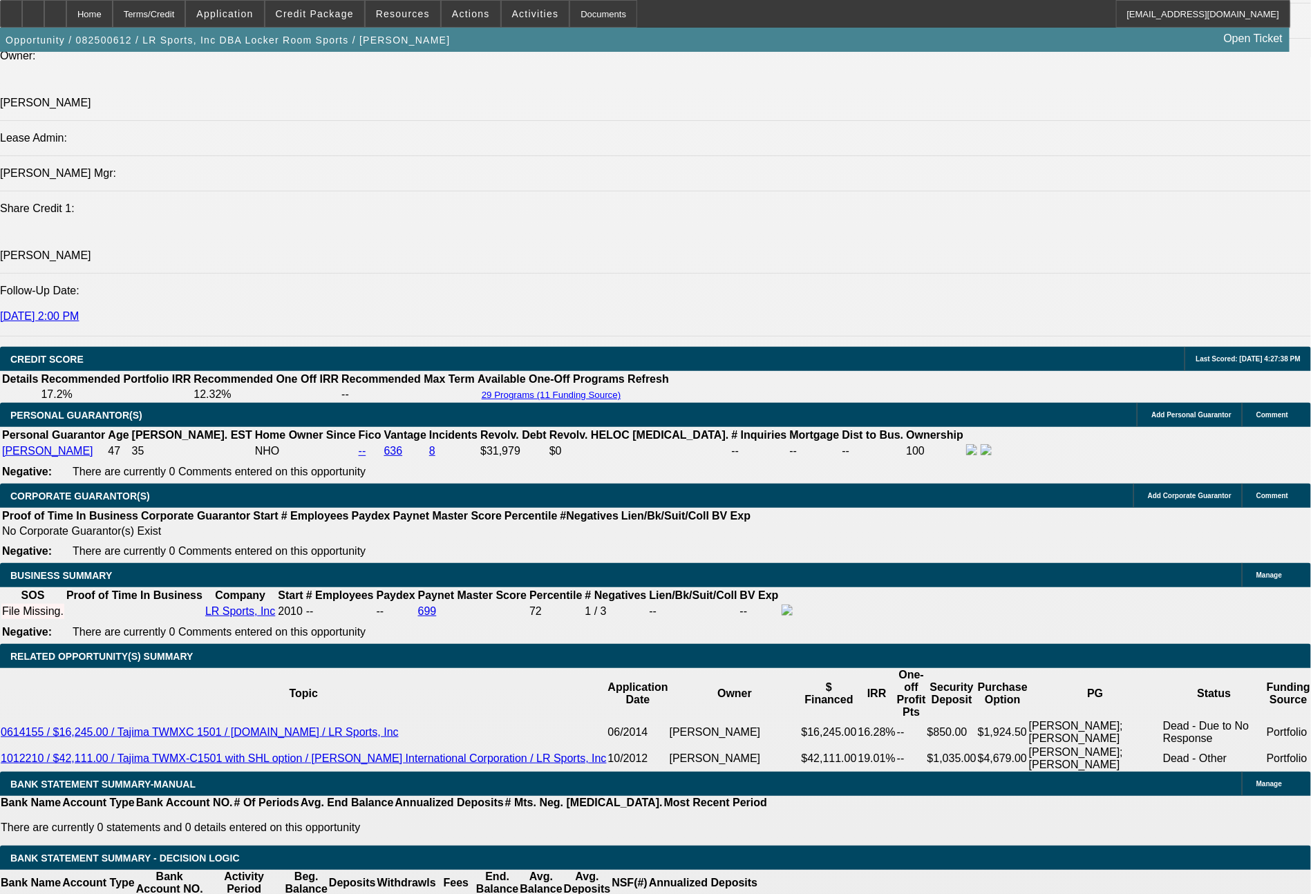
type input "1431"
type input "12.2"
type input "$2,862.00"
type input "143174"
type input "236"
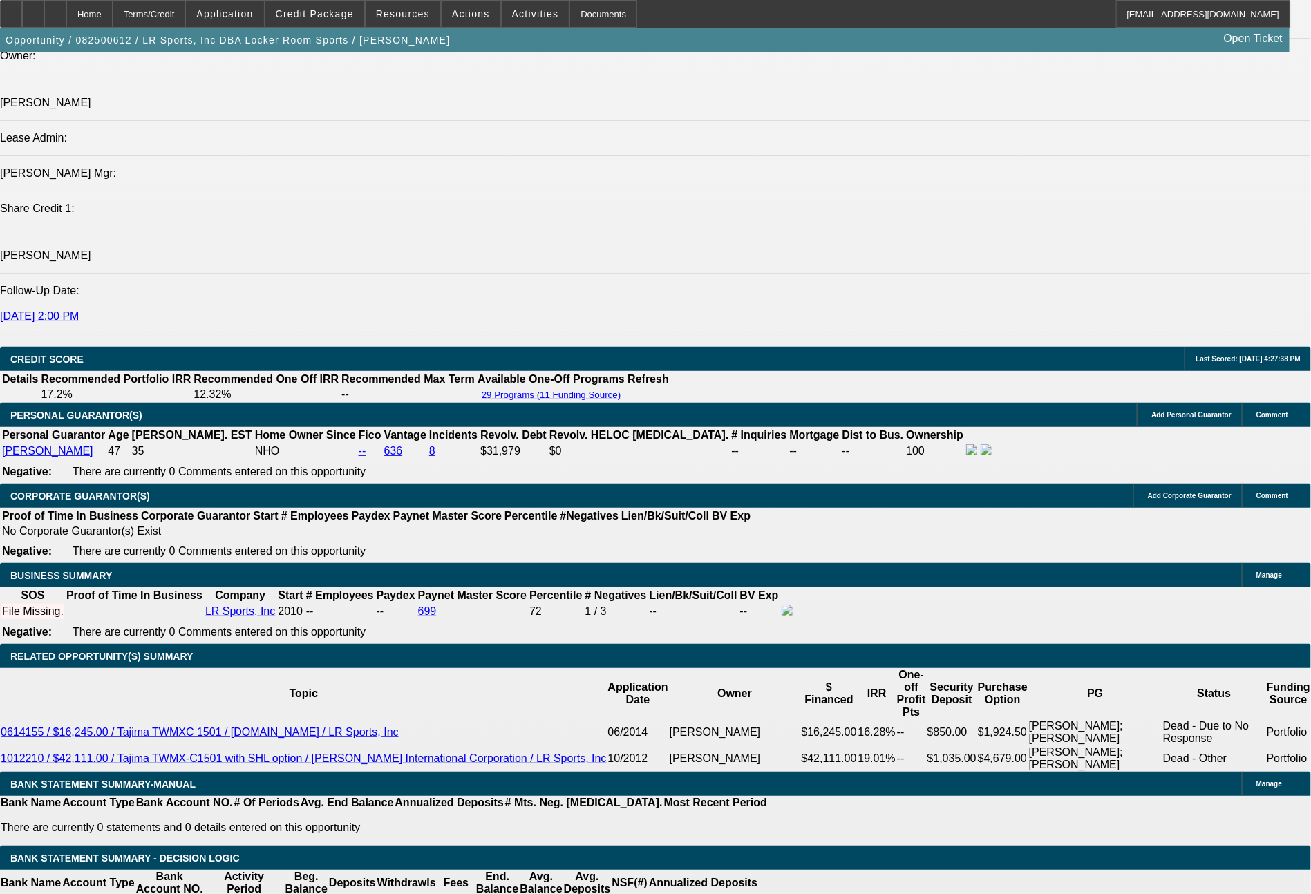
type input "$286,348.00"
type input "1431"
type input "236"
type input "$2,862.00"
type input "12.2"
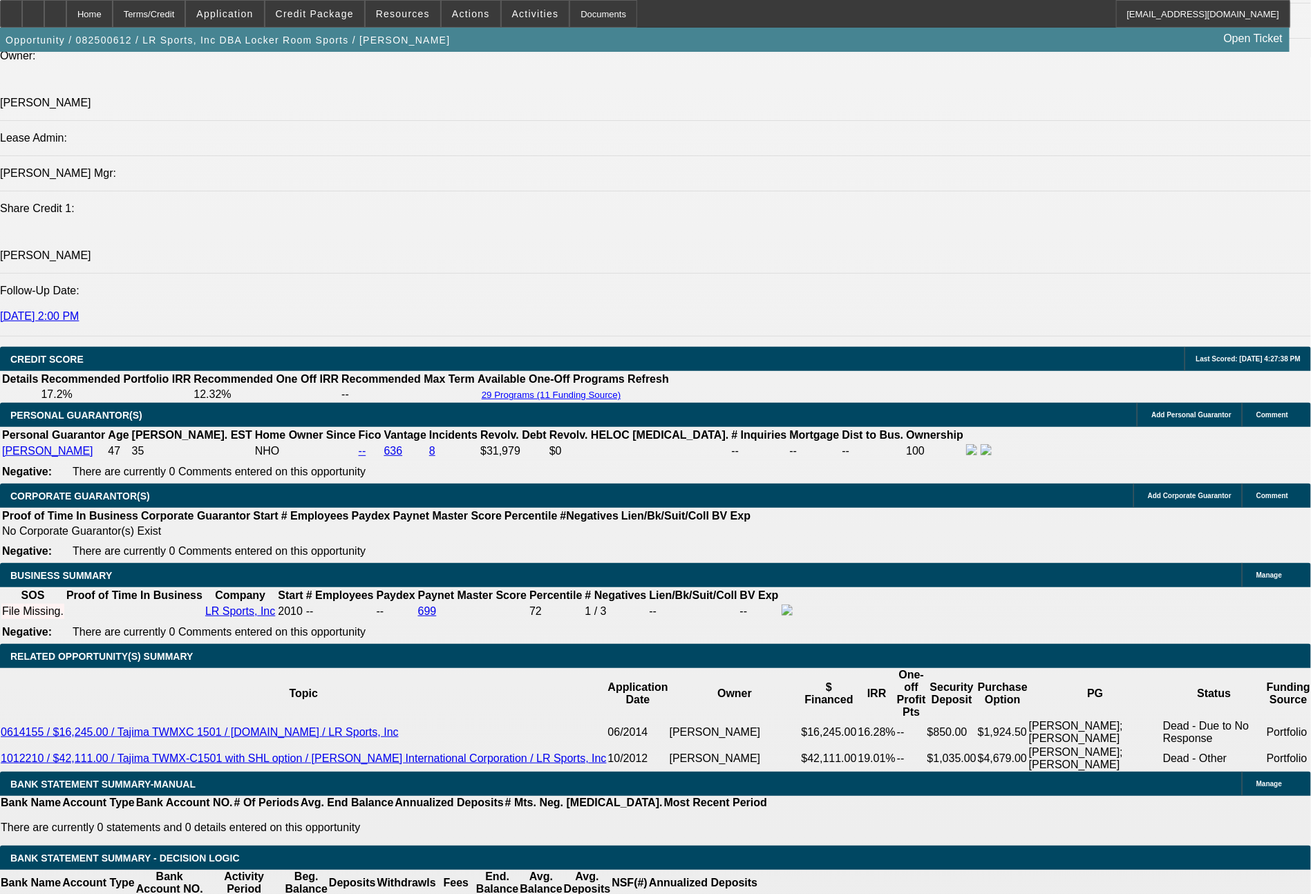
type input "1431.74"
type input "$2,863.48"
type input "$1,431.74"
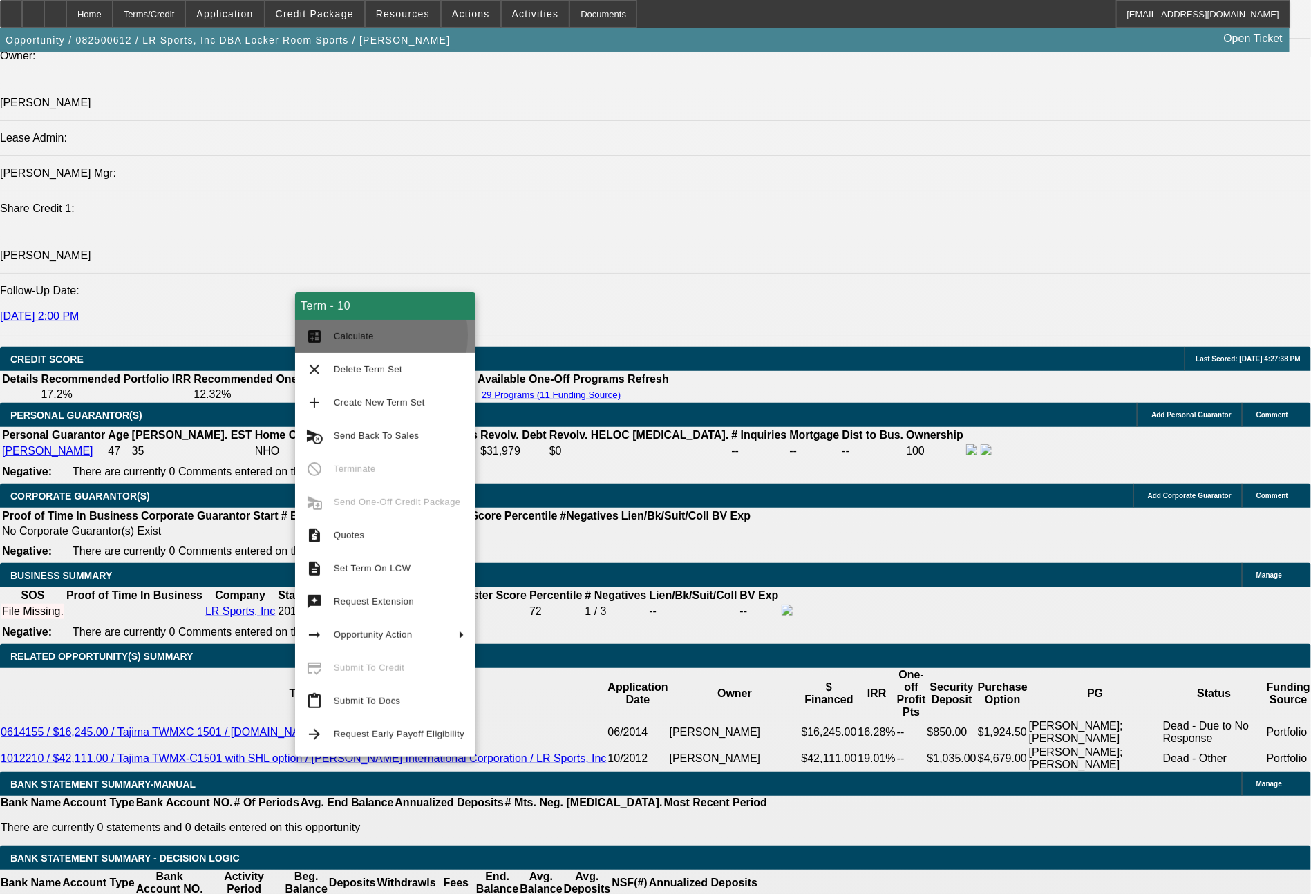
click at [367, 336] on span "Calculate" at bounding box center [354, 336] width 40 height 10
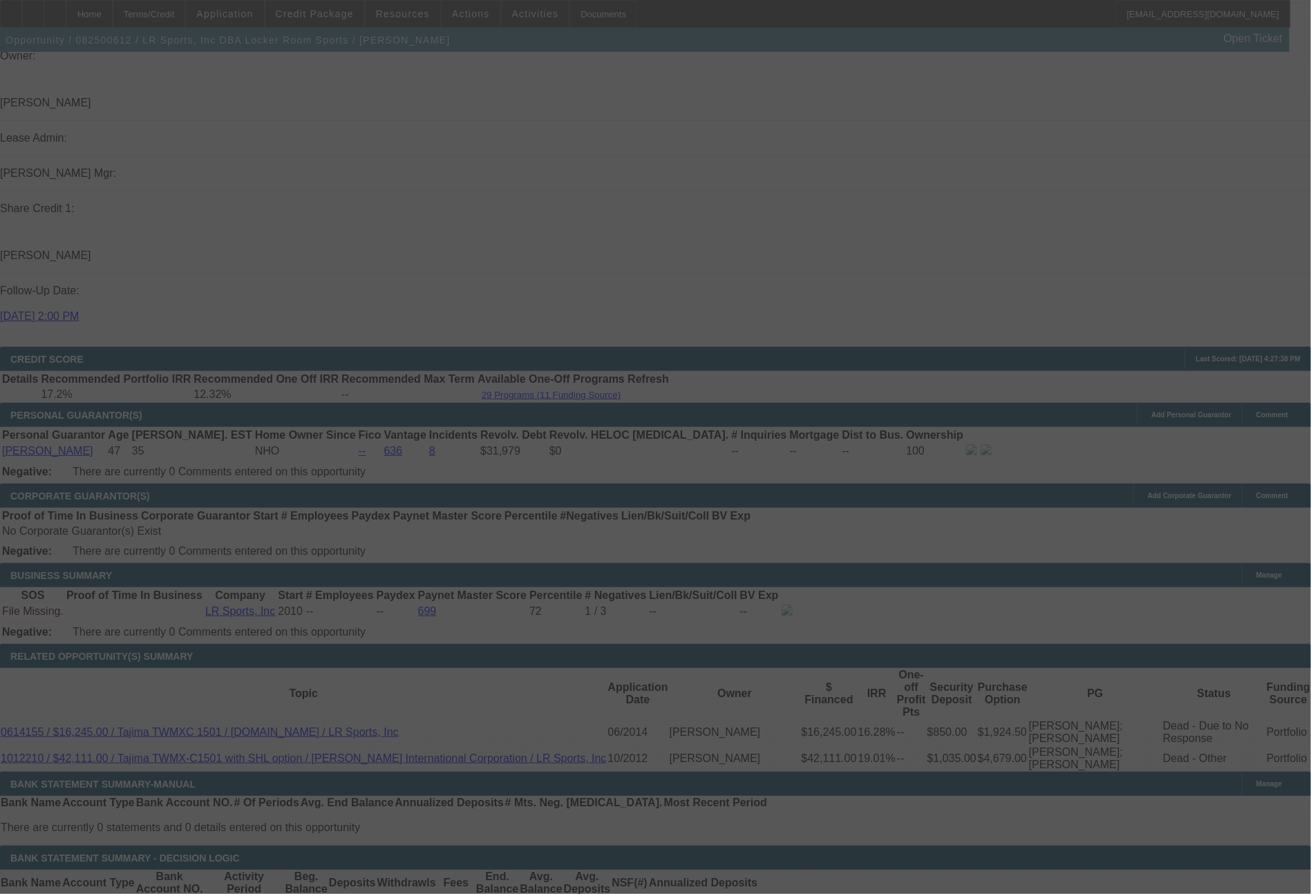
select select "0"
select select "2"
select select "0.1"
select select "4"
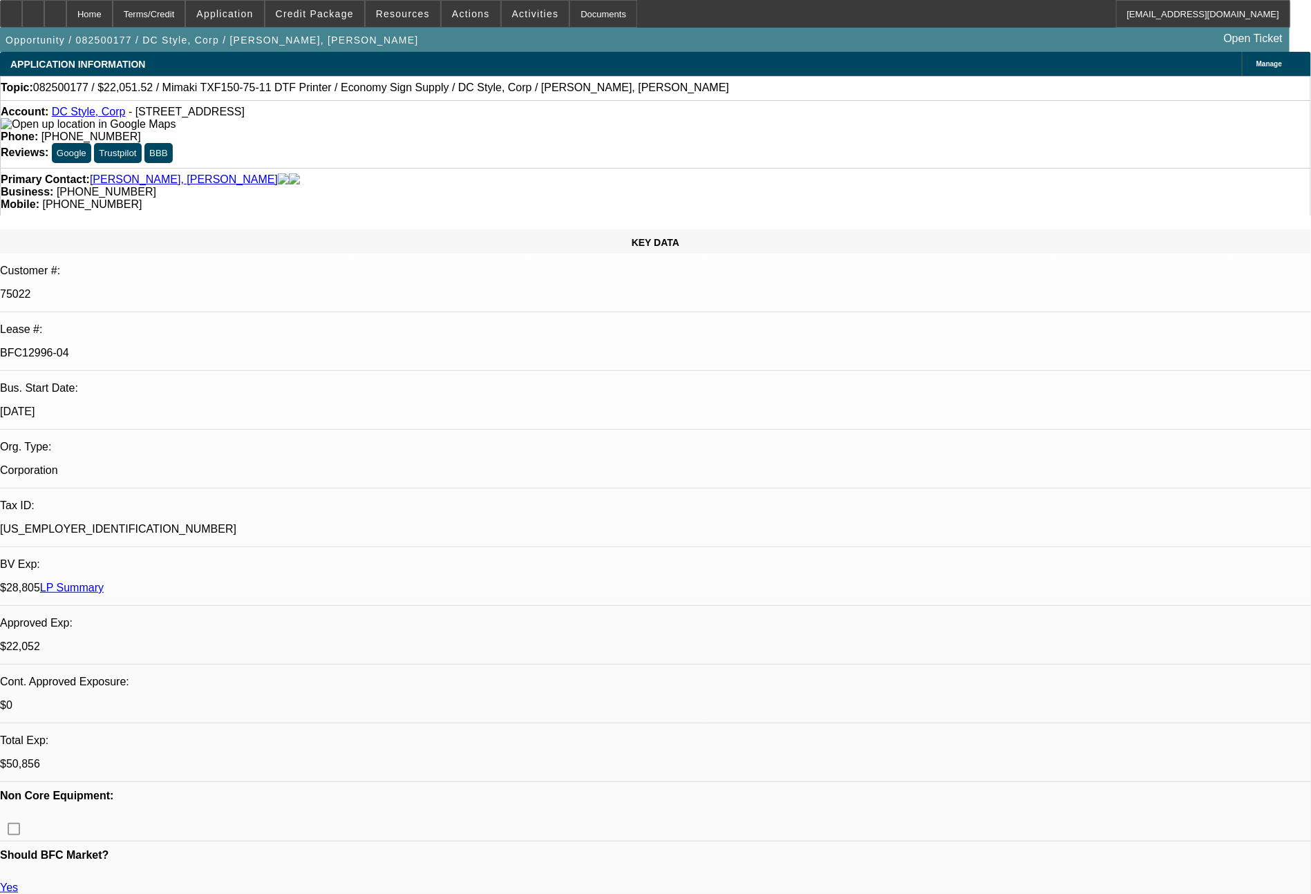
select select "0"
select select "6"
select select "0"
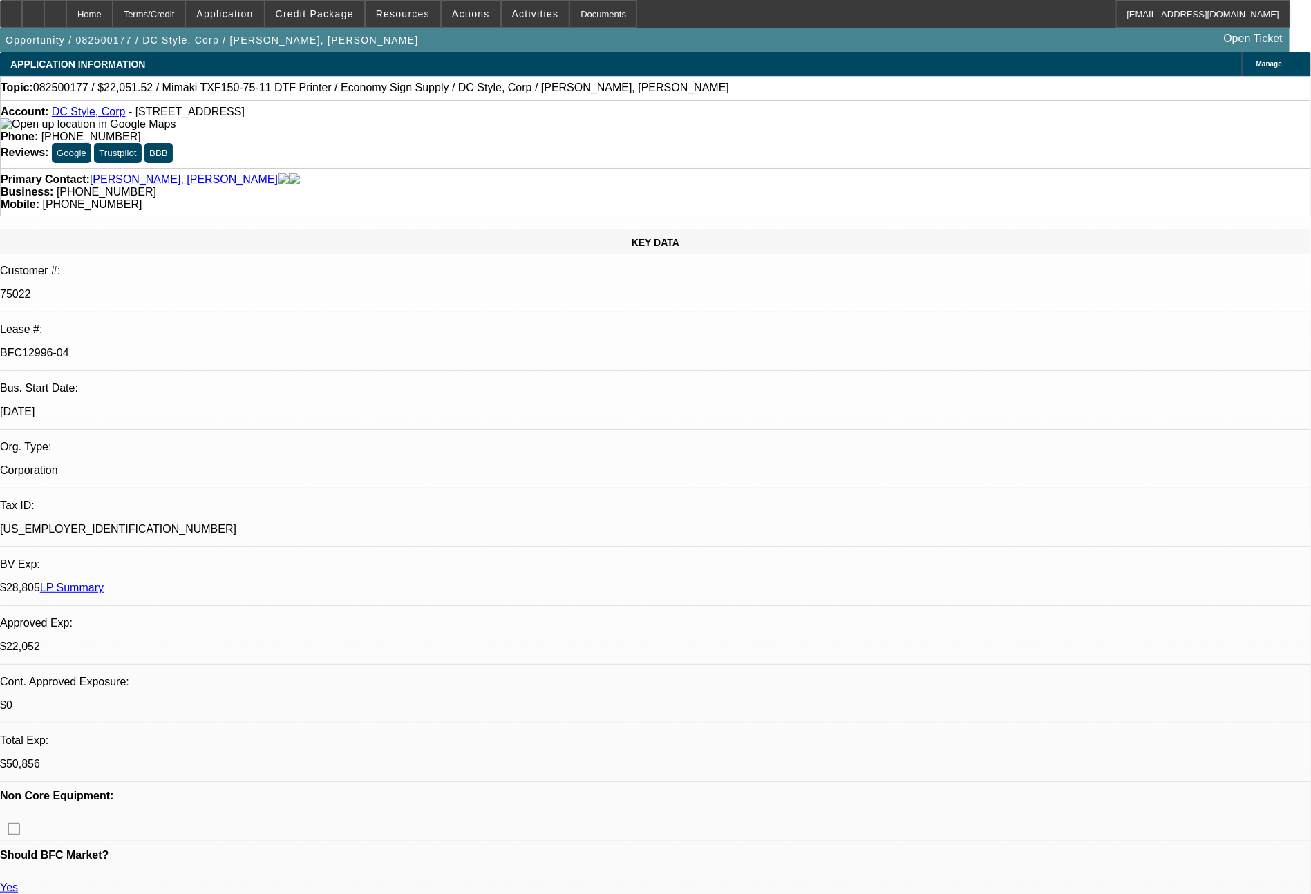
select select "0"
select select "6"
select select "0"
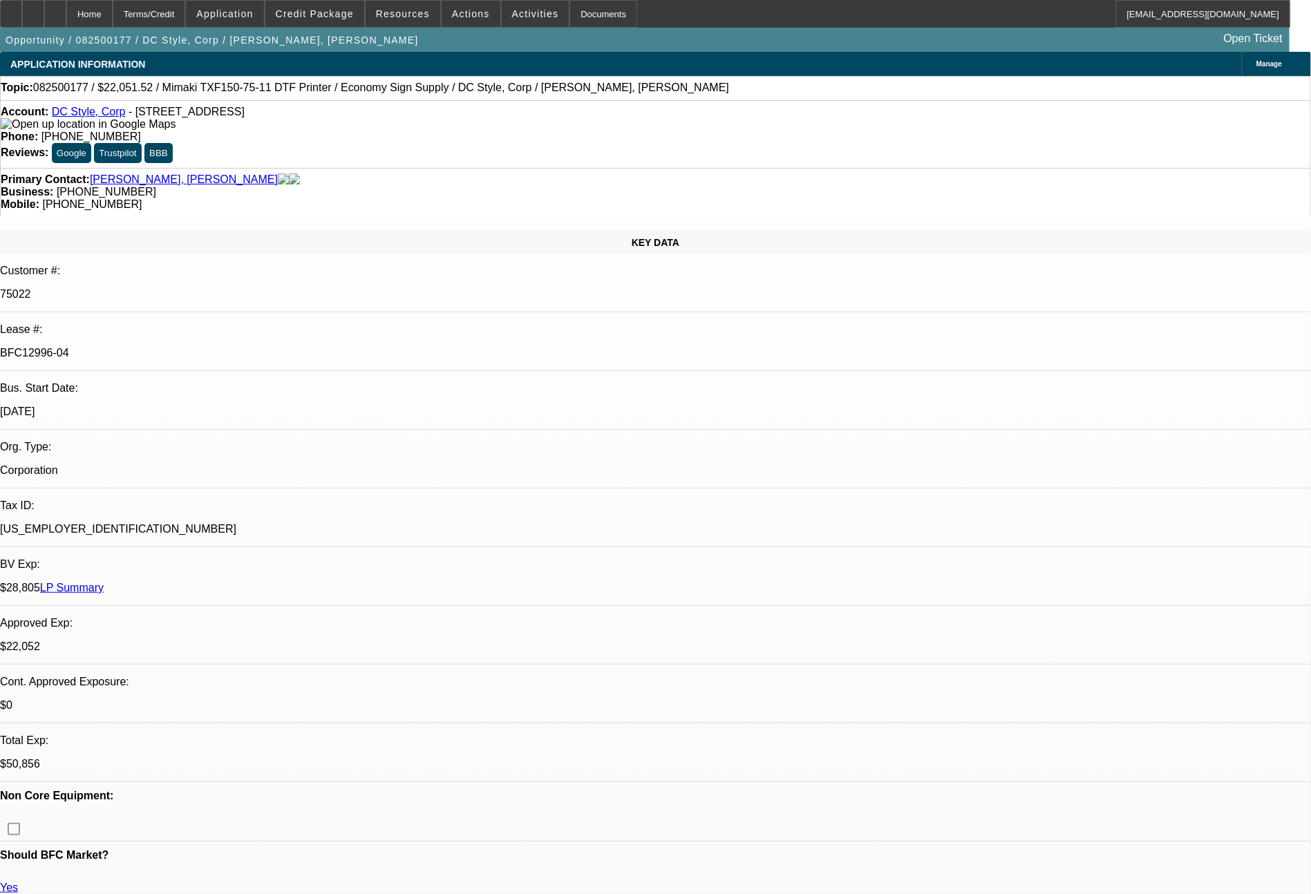
select select "0"
select select "6"
select select "0"
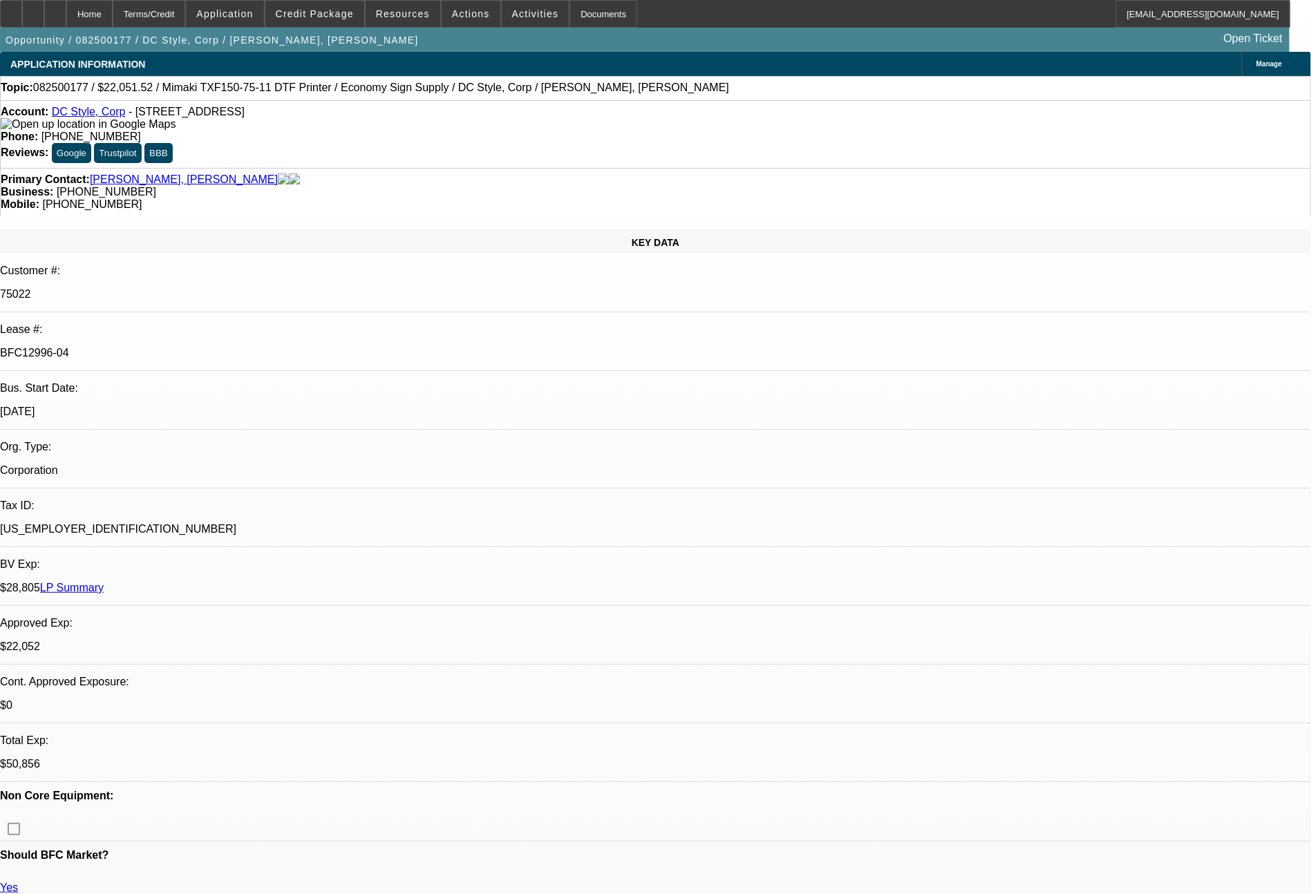
select select "6"
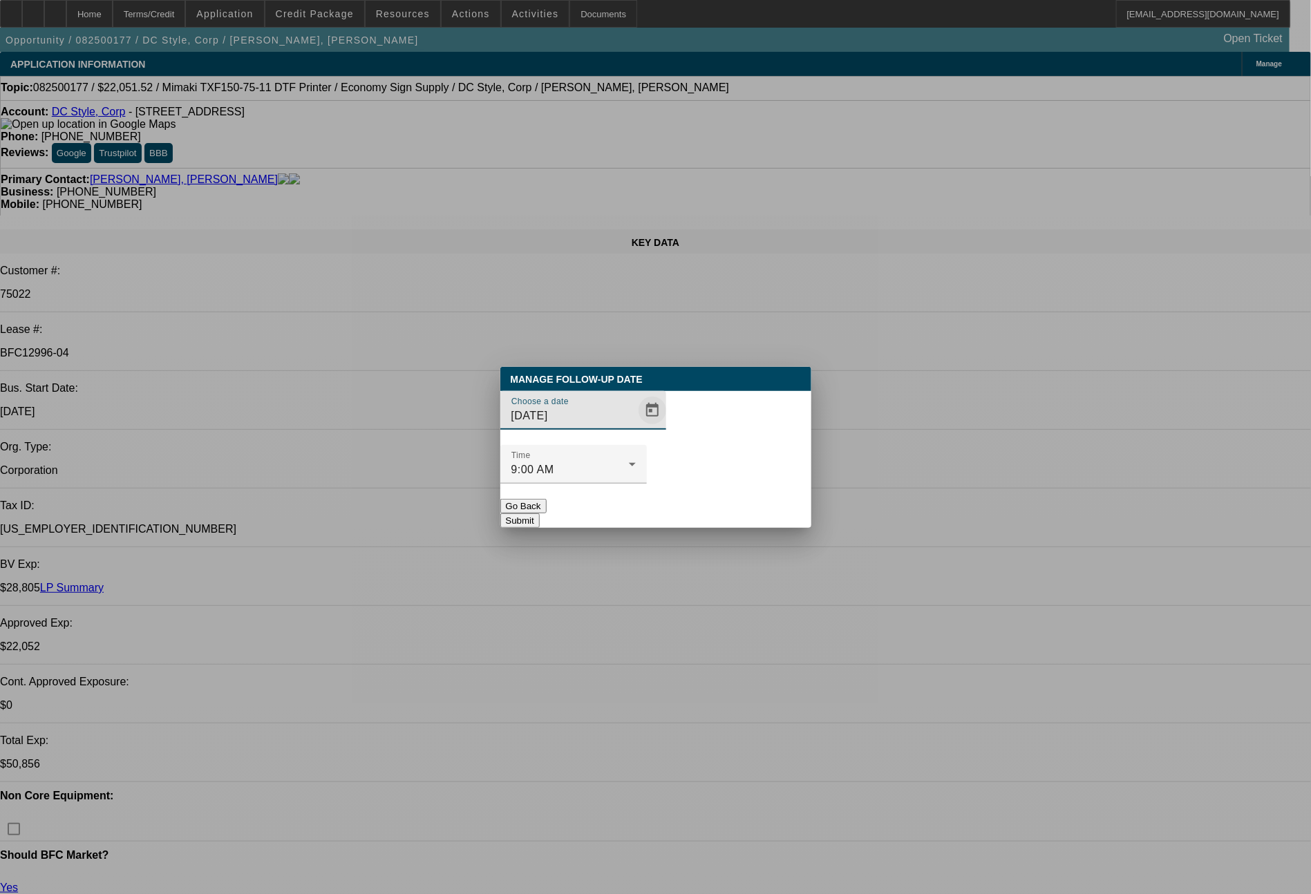
click at [636, 427] on span "Open calendar" at bounding box center [652, 410] width 33 height 33
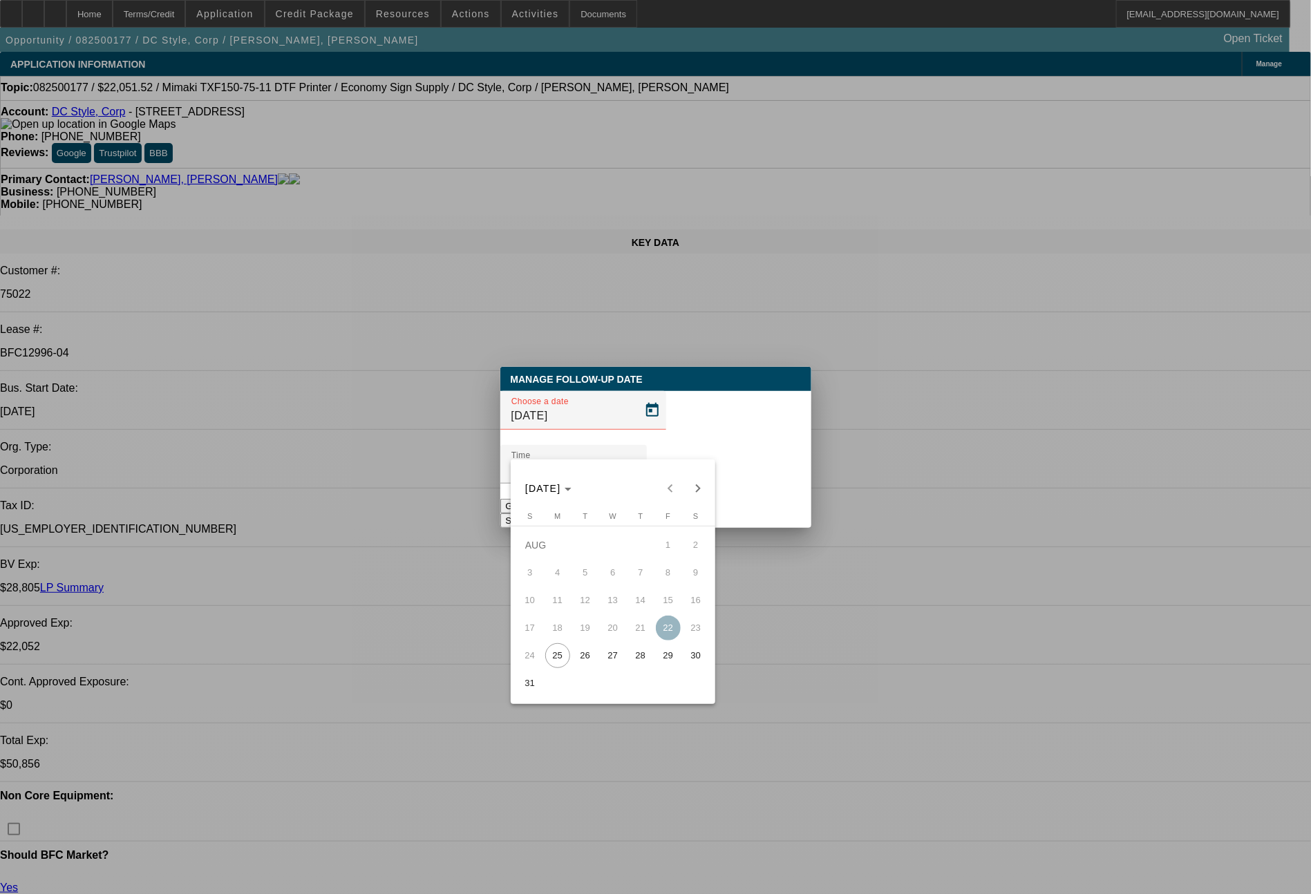
click at [560, 660] on span "25" at bounding box center [557, 655] width 25 height 25
type input "8/25/2025"
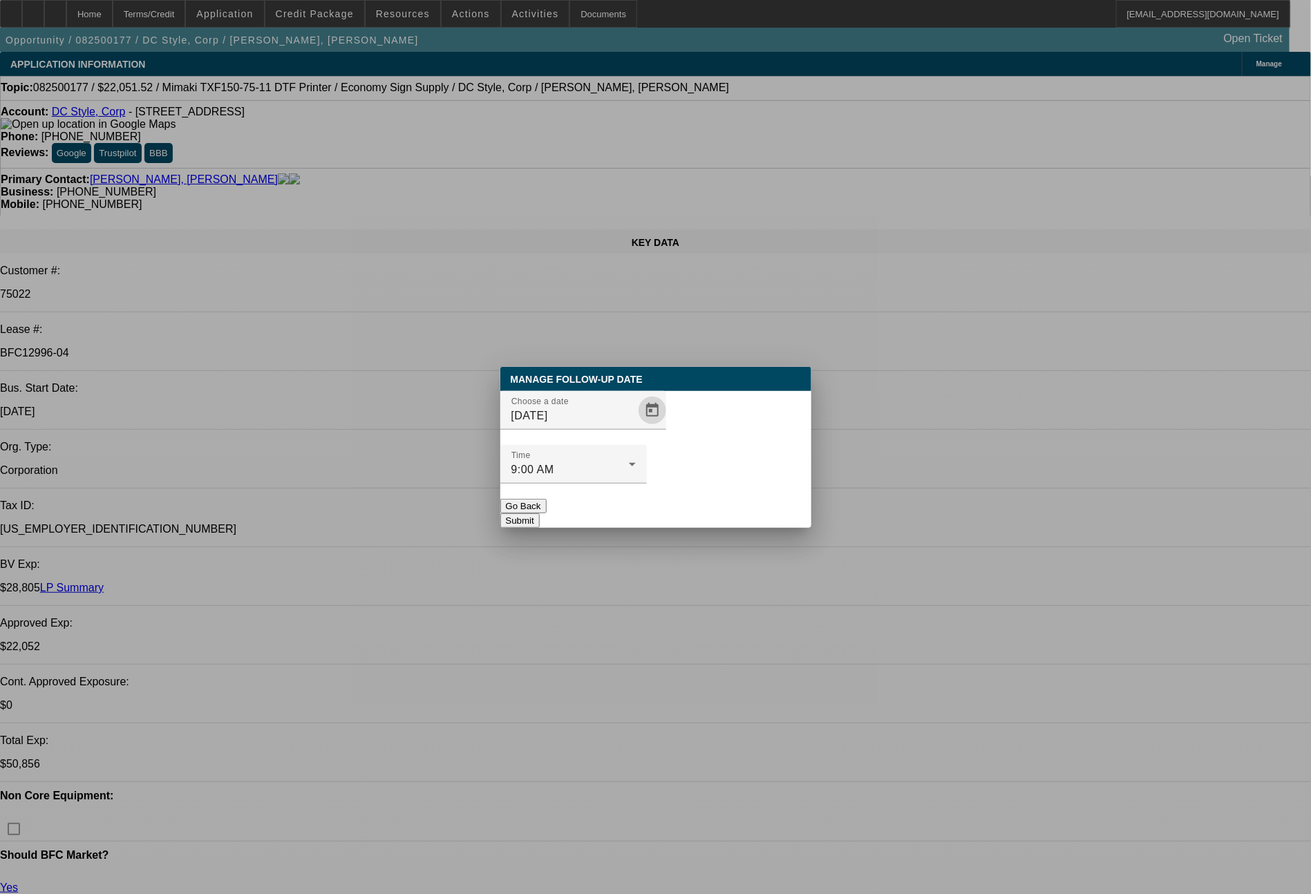
click at [540, 513] on button "Submit" at bounding box center [519, 520] width 39 height 15
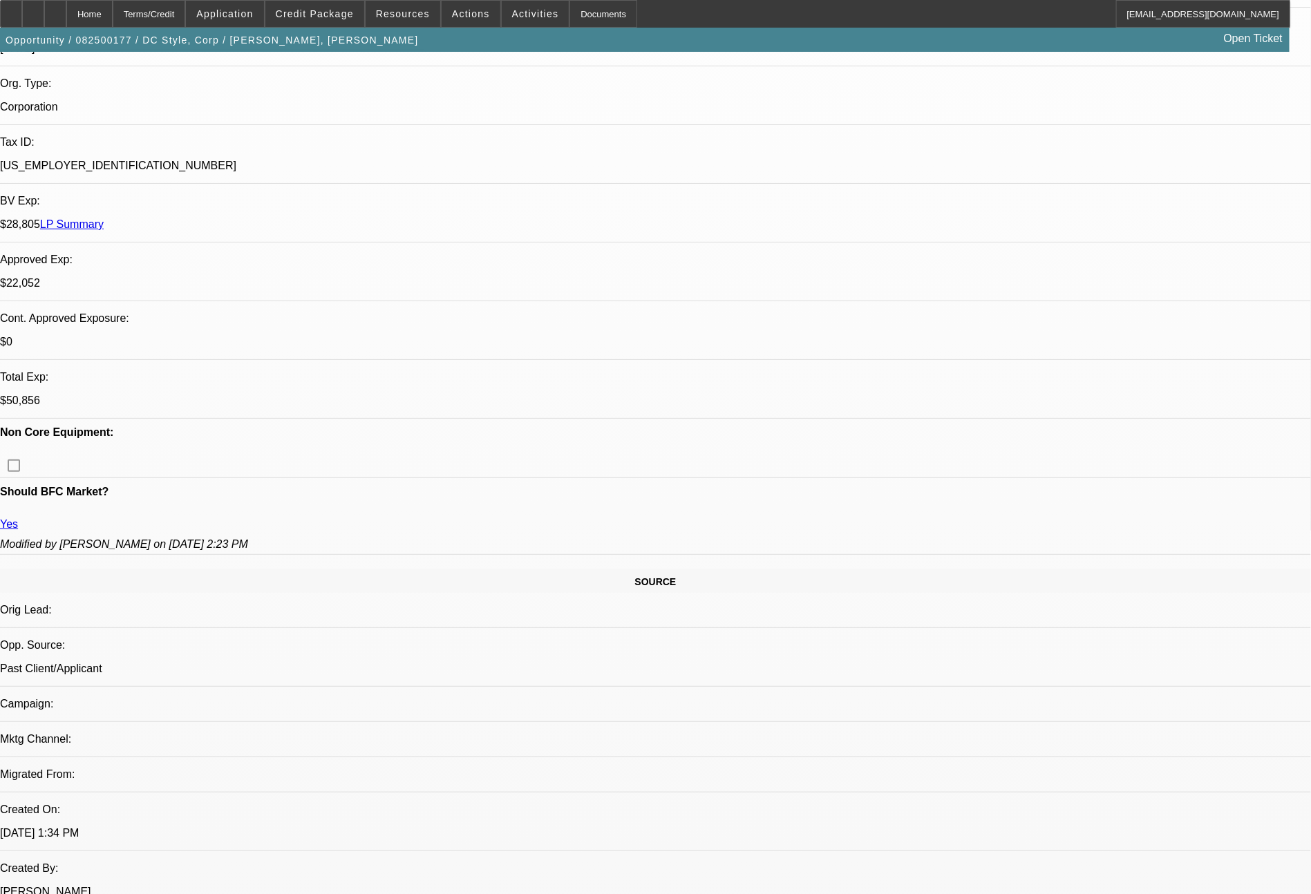
scroll to position [368, 0]
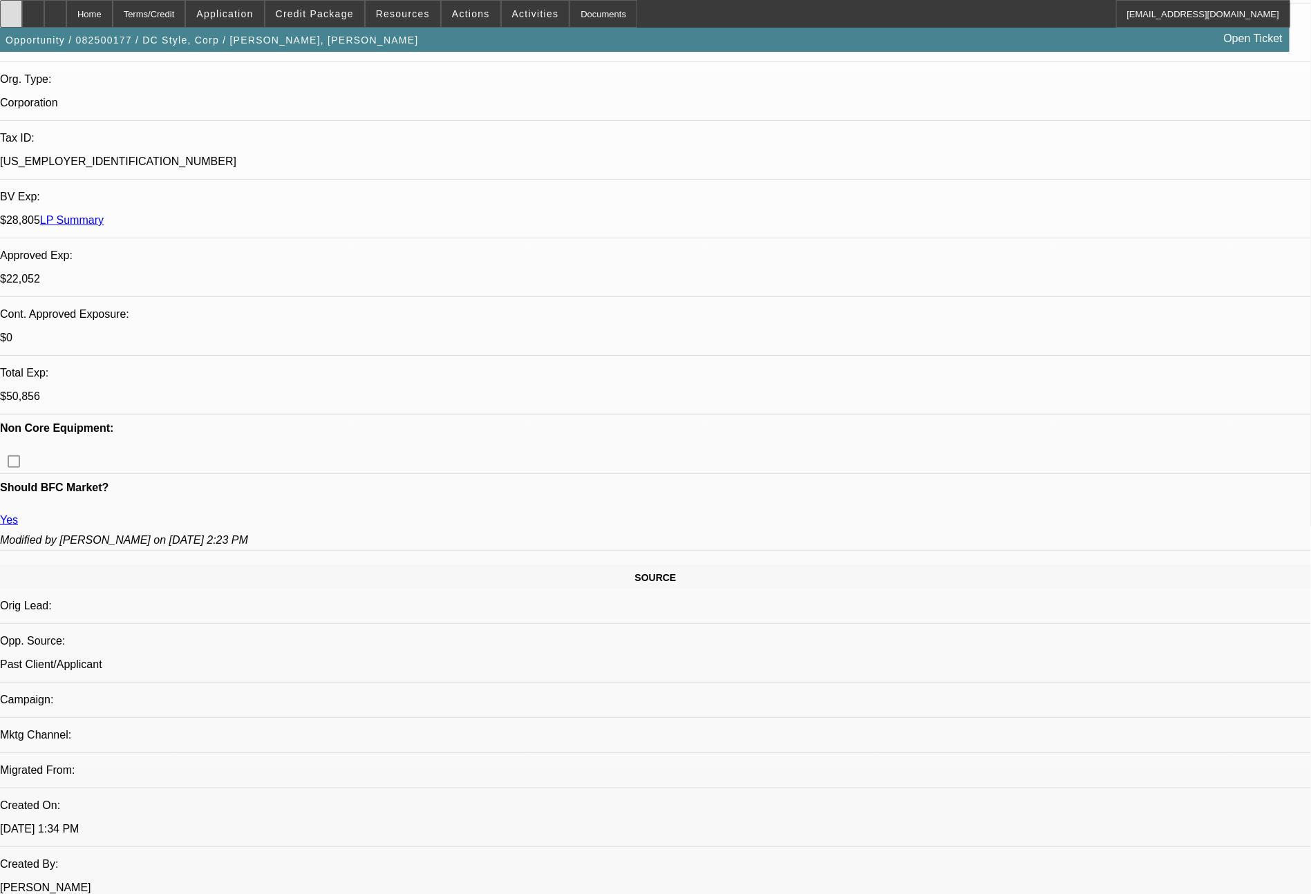
click at [11, 9] on icon at bounding box center [11, 9] width 0 height 0
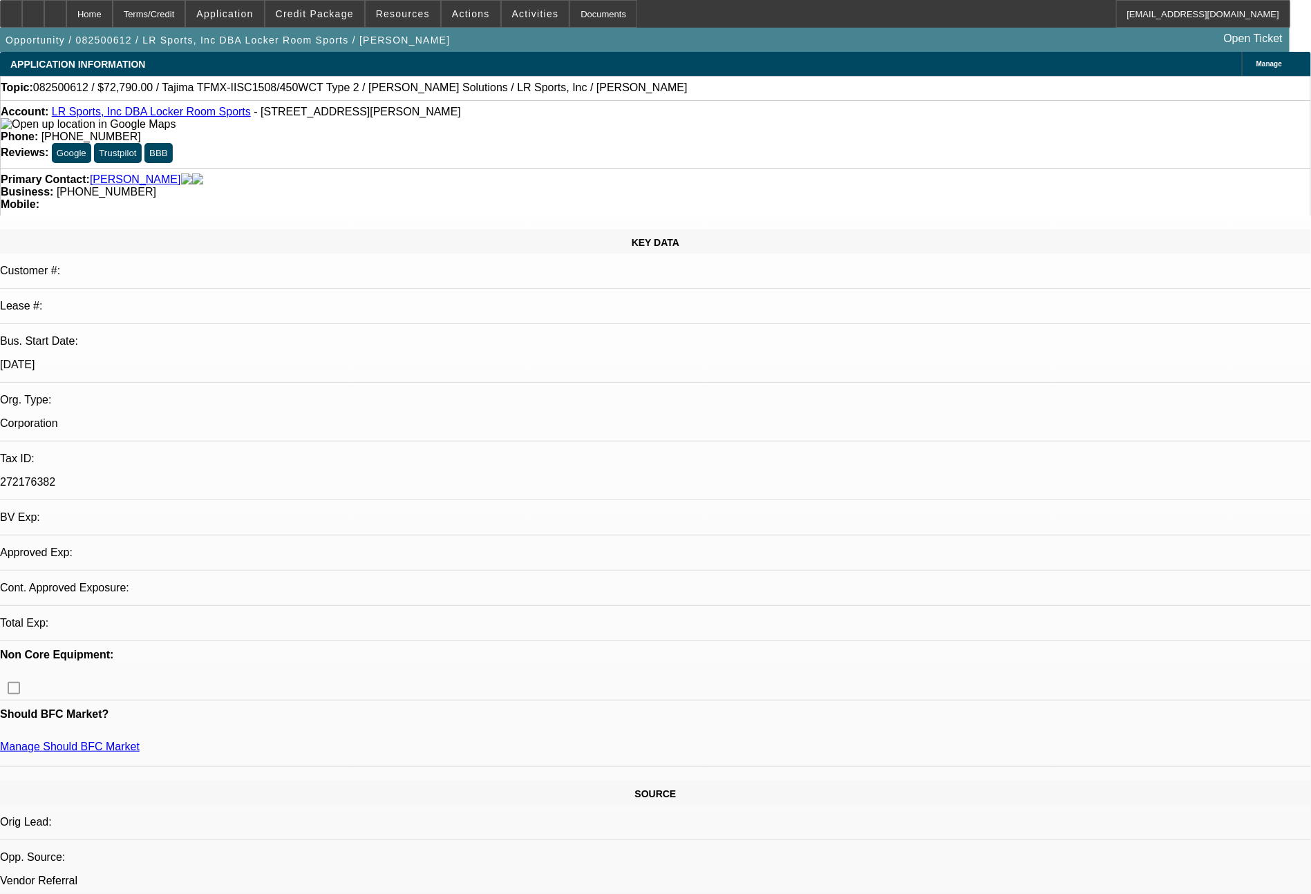
select select "0"
select select "2"
select select "0.1"
select select "4"
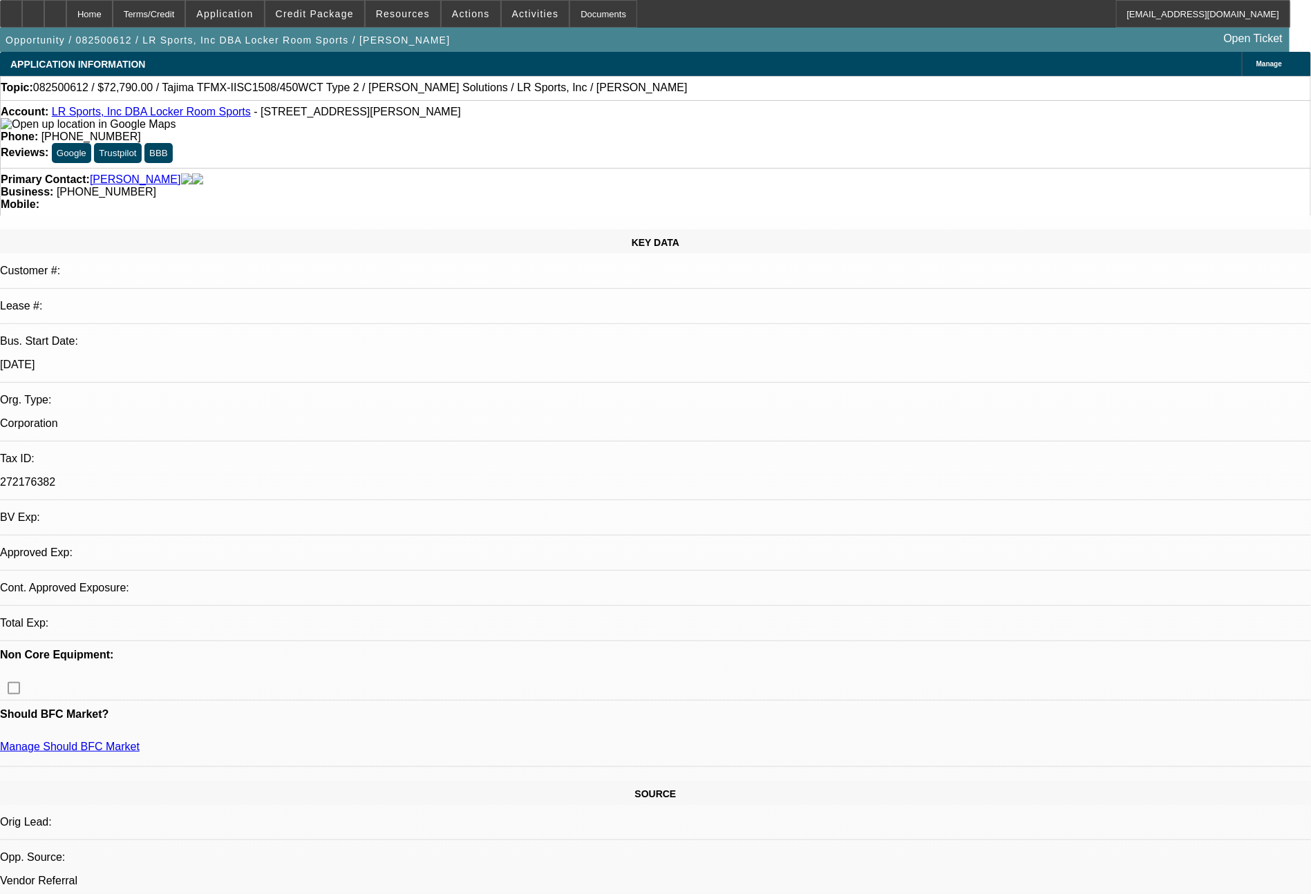
select select "0"
select select "2"
select select "0"
select select "6"
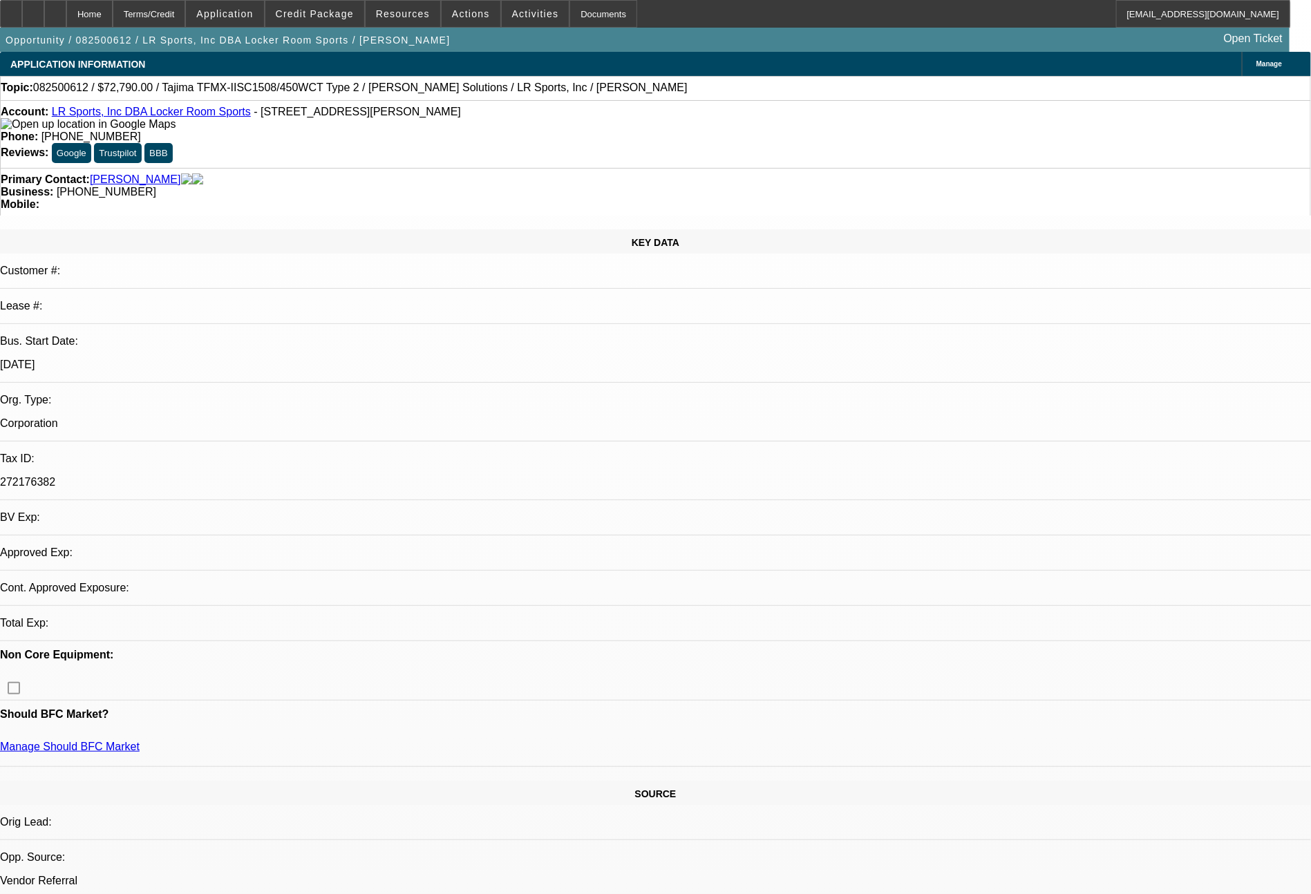
select select "0"
select select "2"
select select "0.1"
select select "4"
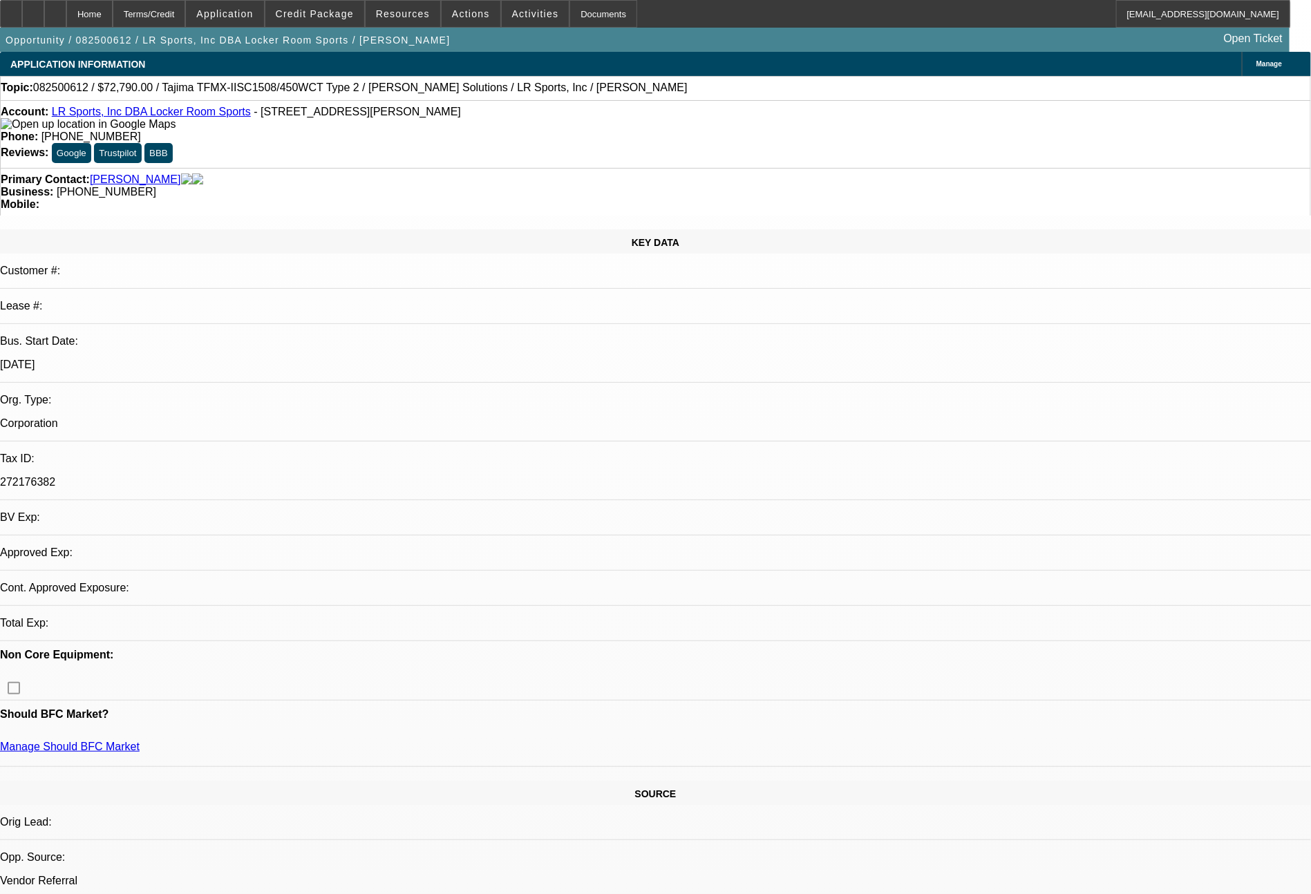
select select "0"
select select "2"
select select "0"
select select "6"
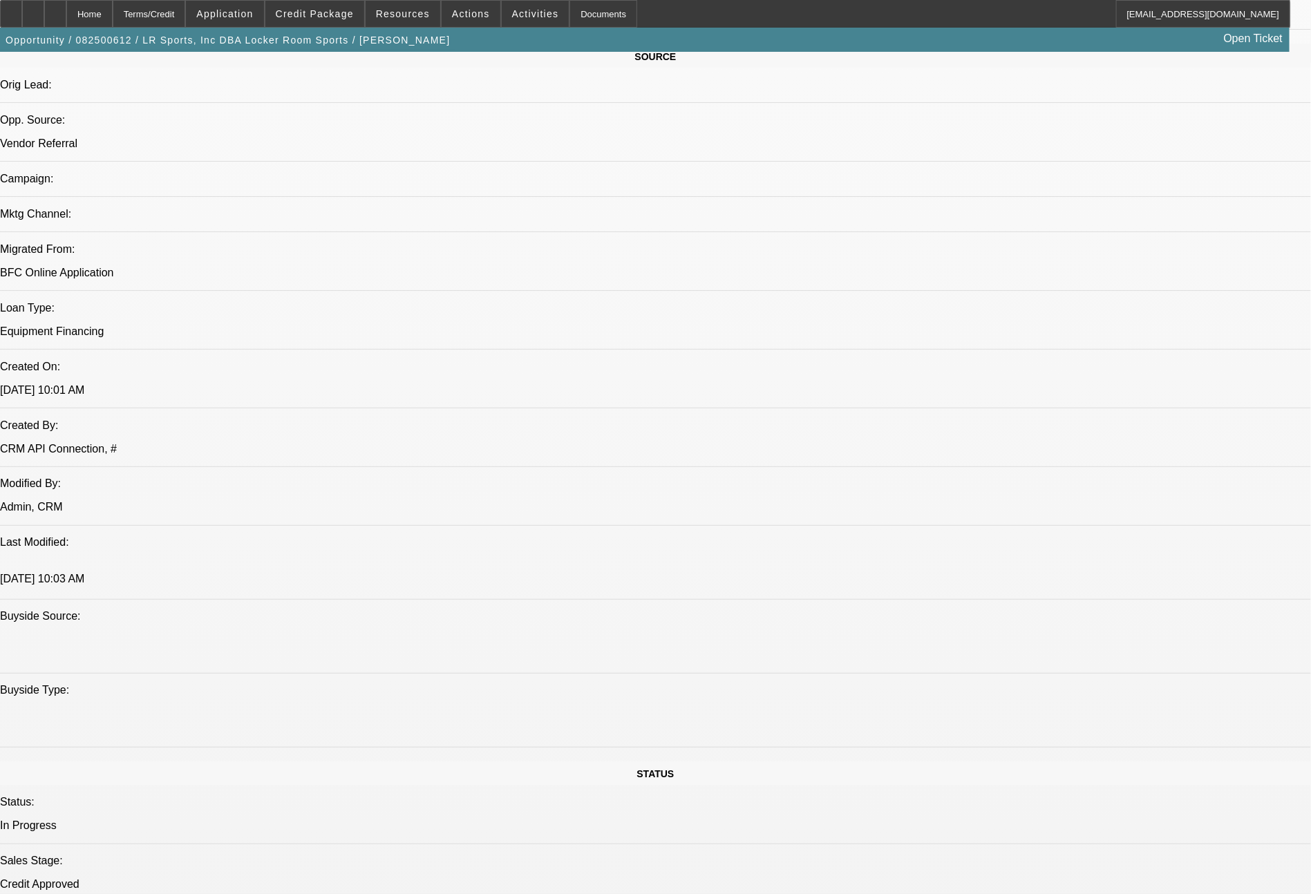
scroll to position [1565, 0]
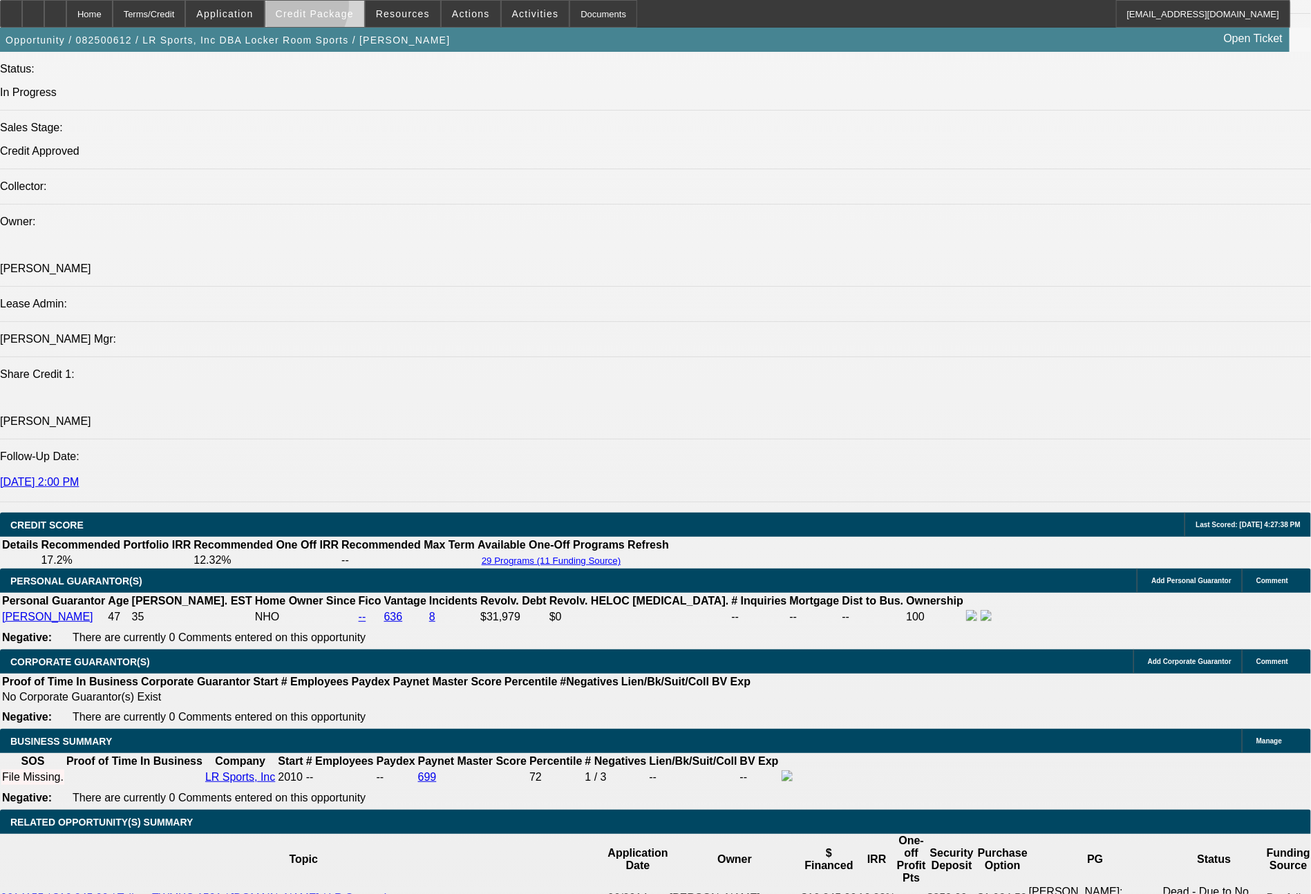
click at [319, 8] on span "Credit Package" at bounding box center [315, 13] width 78 height 11
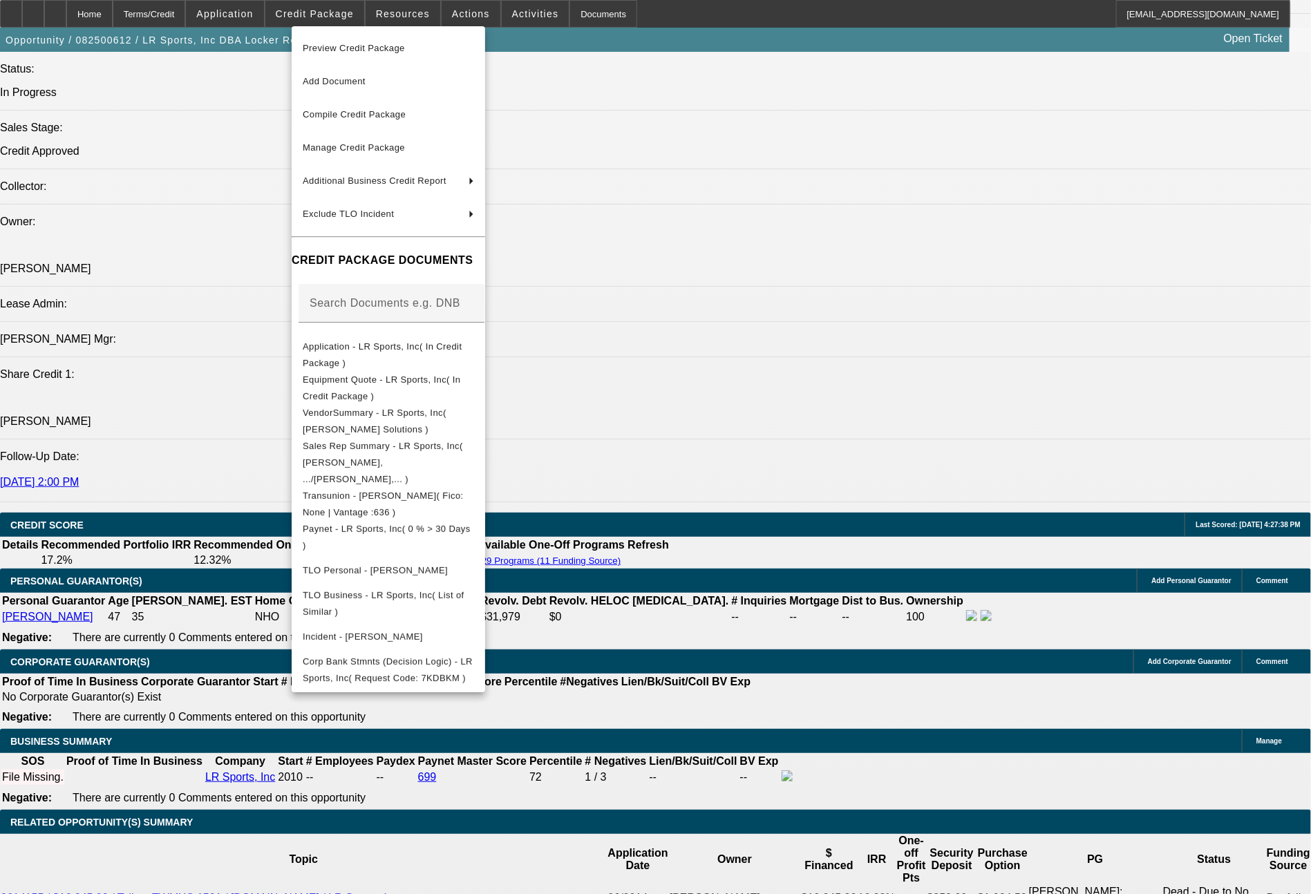
click at [963, 765] on div at bounding box center [655, 447] width 1311 height 894
